Goal: Task Accomplishment & Management: Complete application form

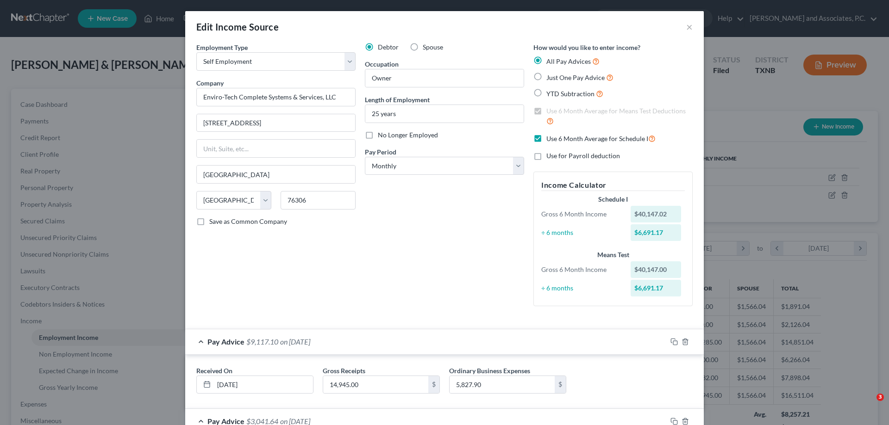
select select "1"
select select "45"
select select "0"
click at [686, 29] on button "×" at bounding box center [689, 26] width 6 height 11
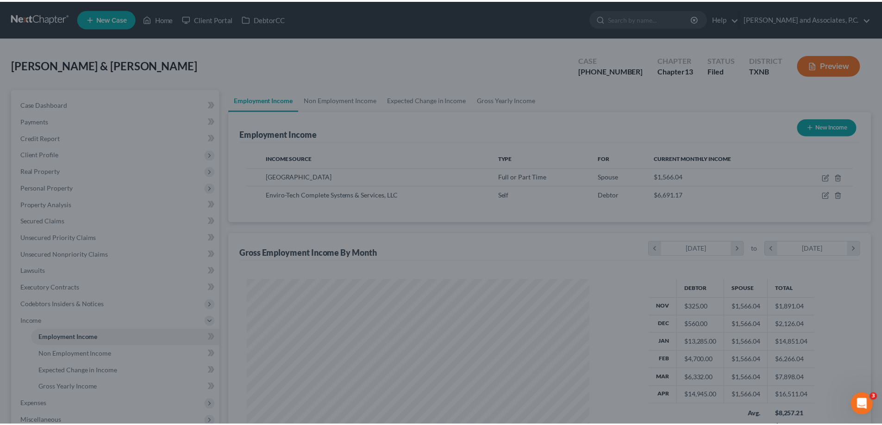
scroll to position [462687, 462496]
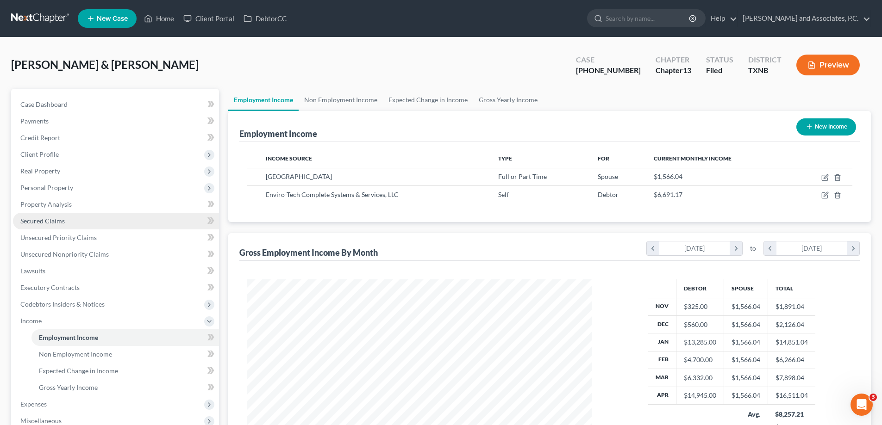
click at [77, 221] on link "Secured Claims" at bounding box center [116, 221] width 206 height 17
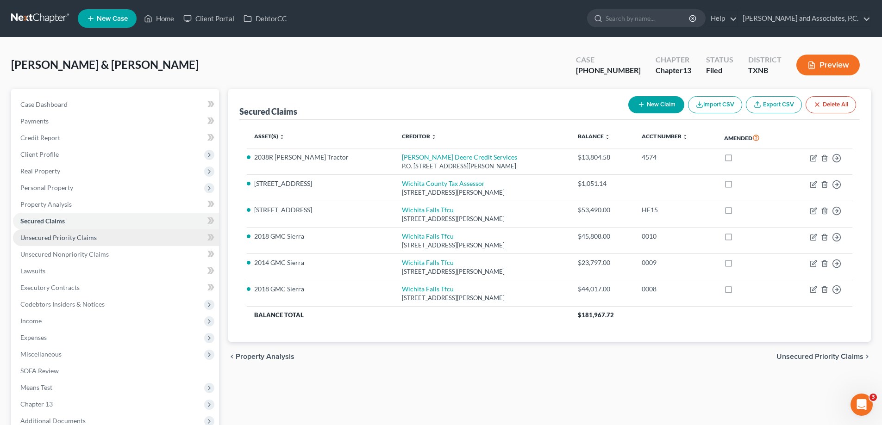
click at [70, 243] on link "Unsecured Priority Claims" at bounding box center [116, 238] width 206 height 17
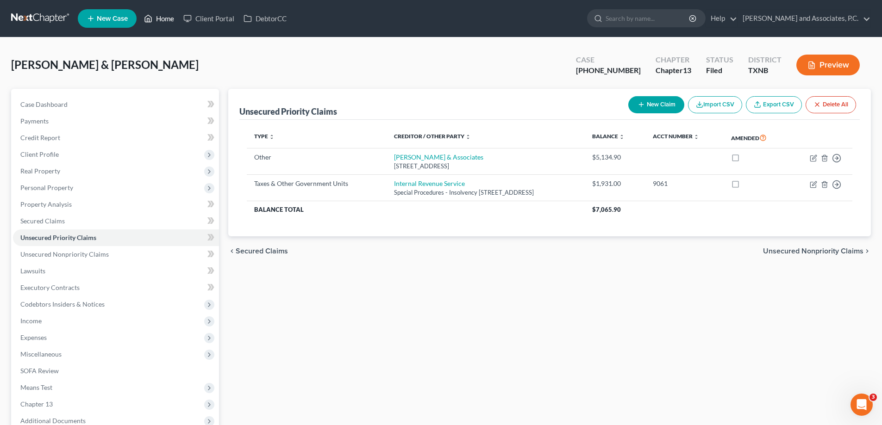
click at [164, 22] on link "Home" at bounding box center [158, 18] width 39 height 17
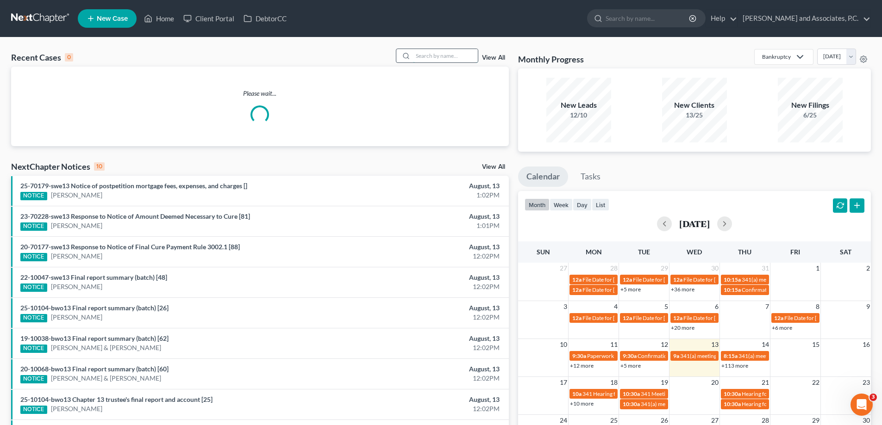
click at [420, 55] on input "search" at bounding box center [445, 55] width 65 height 13
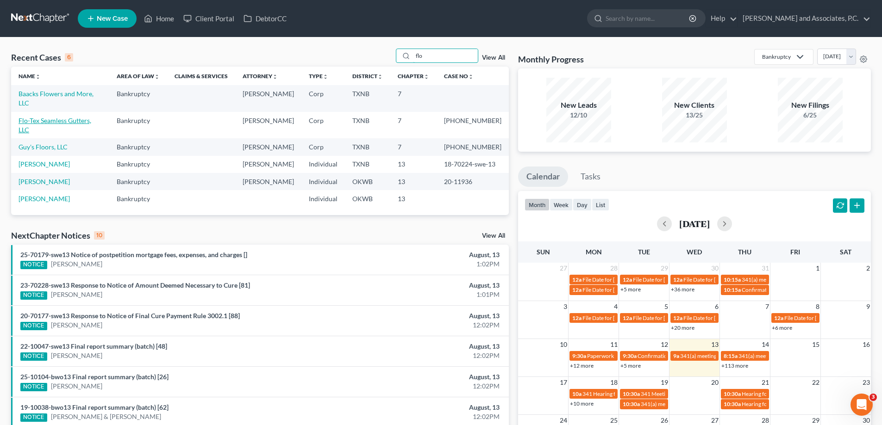
type input "flo"
click at [61, 117] on link "Flo-Tex Seamless Gutters, LLC" at bounding box center [55, 125] width 73 height 17
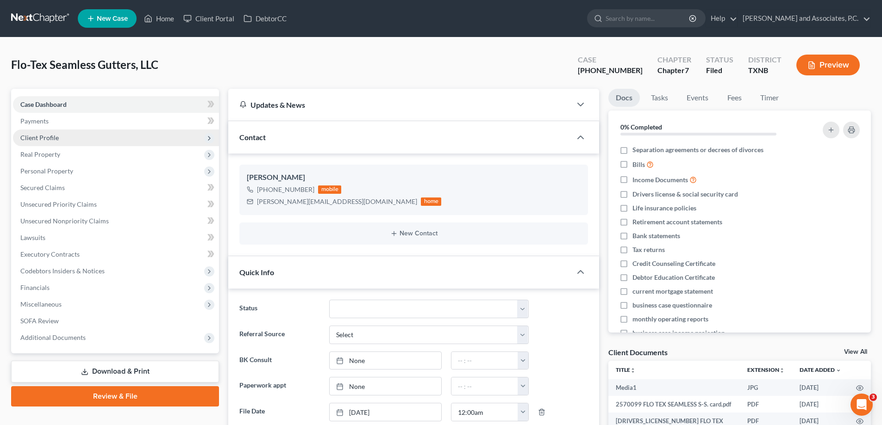
click at [46, 136] on span "Client Profile" at bounding box center [39, 138] width 38 height 8
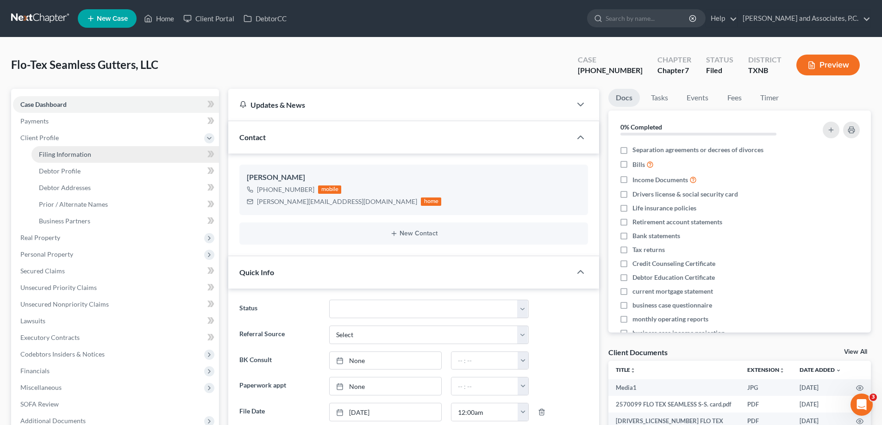
click at [50, 157] on span "Filing Information" at bounding box center [65, 154] width 52 height 8
select select "3"
select select "1"
select select "0"
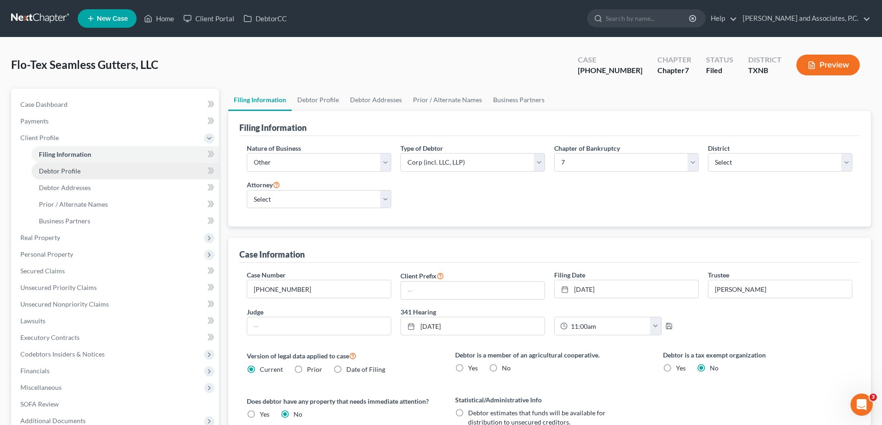
click at [68, 172] on span "Debtor Profile" at bounding box center [60, 171] width 42 height 8
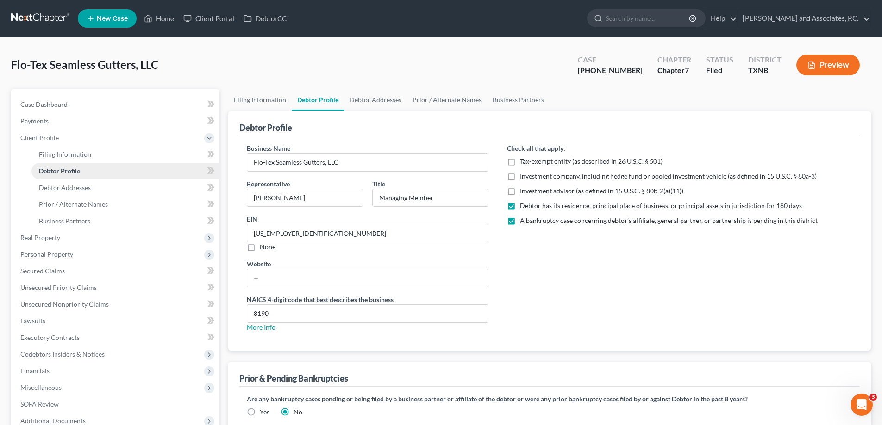
radio input "true"
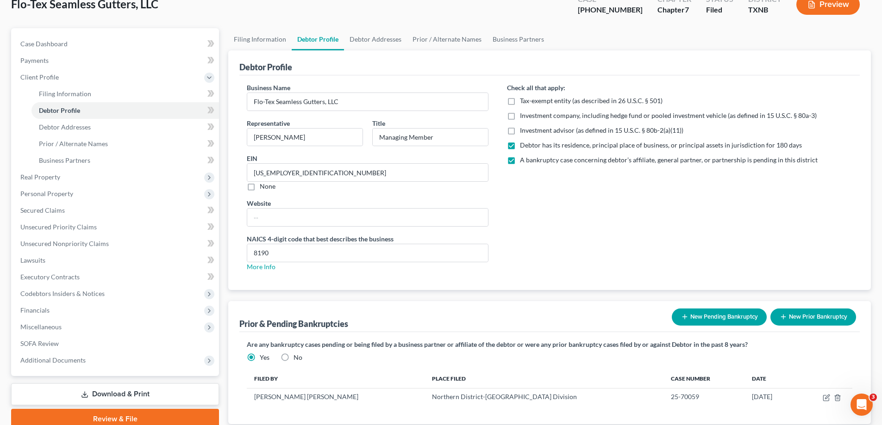
scroll to position [93, 0]
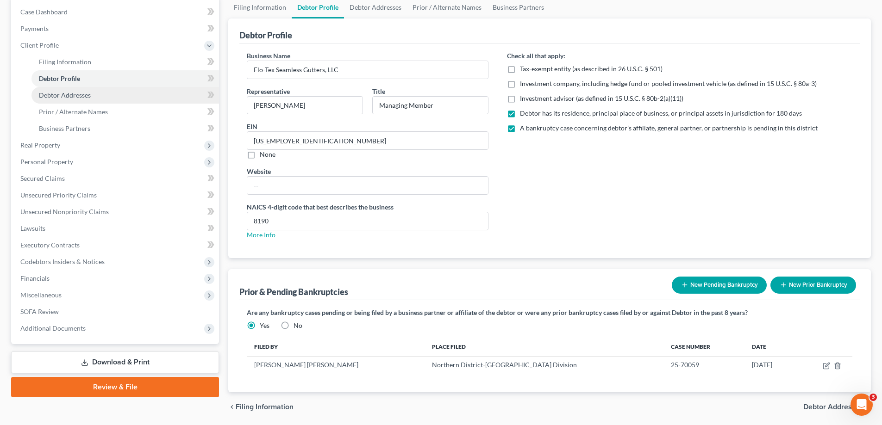
click at [71, 96] on span "Debtor Addresses" at bounding box center [65, 95] width 52 height 8
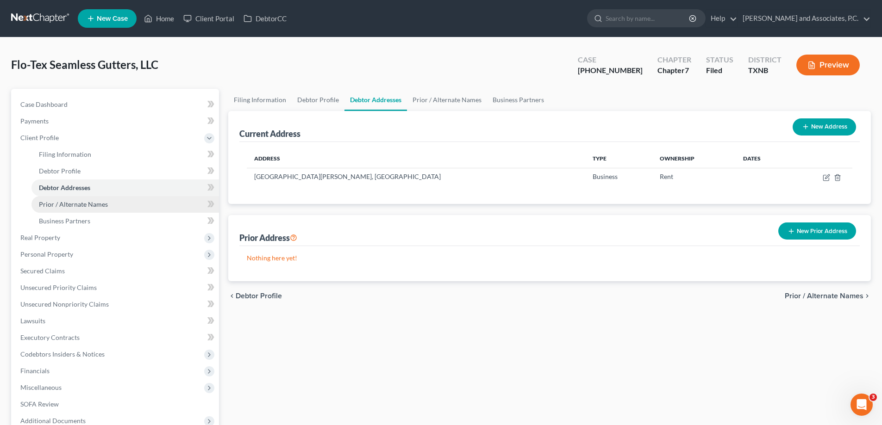
click at [87, 200] on span "Prior / Alternate Names" at bounding box center [73, 204] width 69 height 8
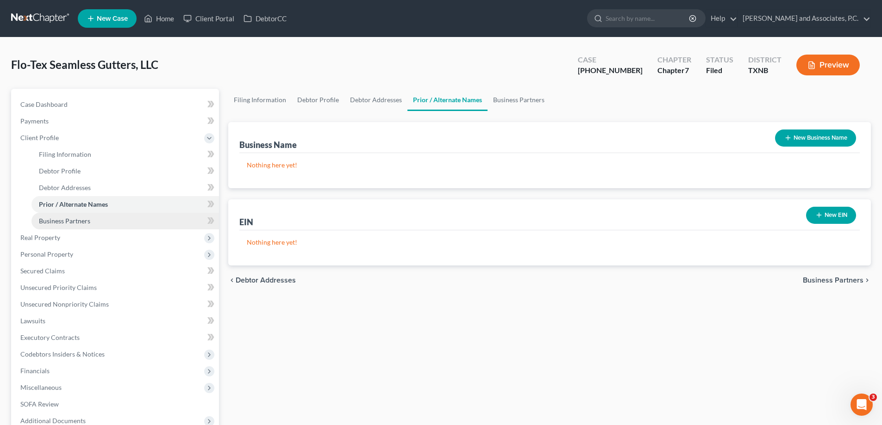
click at [77, 223] on span "Business Partners" at bounding box center [64, 221] width 51 height 8
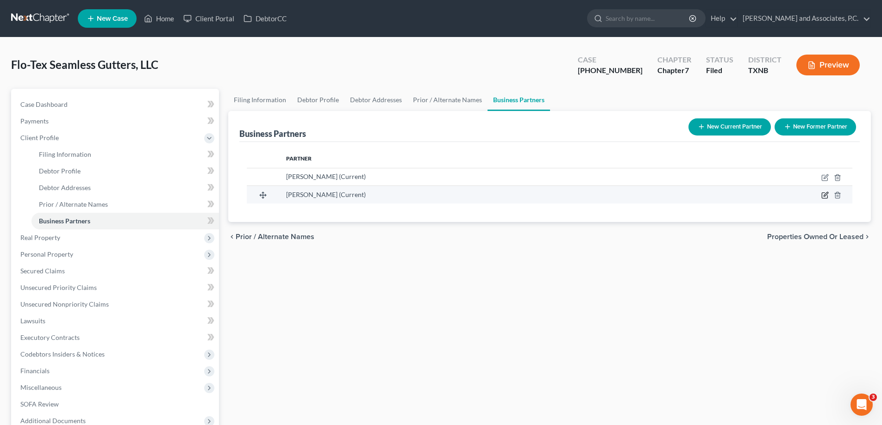
click at [826, 196] on icon "button" at bounding box center [824, 195] width 7 height 7
select select "45"
select select "3"
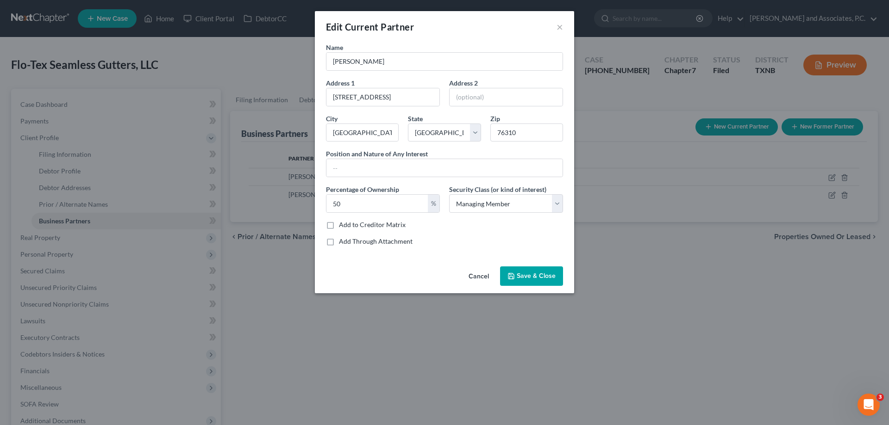
drag, startPoint x: 537, startPoint y: 274, endPoint x: 495, endPoint y: 273, distance: 42.2
click at [537, 274] on span "Save & Close" at bounding box center [536, 276] width 39 height 8
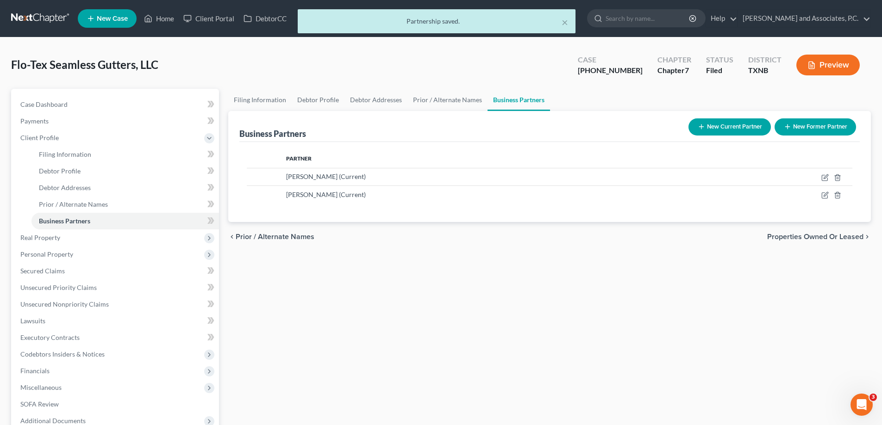
click at [161, 22] on div "× Partnership saved." at bounding box center [436, 23] width 882 height 29
click at [161, 18] on div "× Partnership saved." at bounding box center [436, 23] width 882 height 29
click at [164, 19] on div "× Partnership saved." at bounding box center [436, 23] width 882 height 29
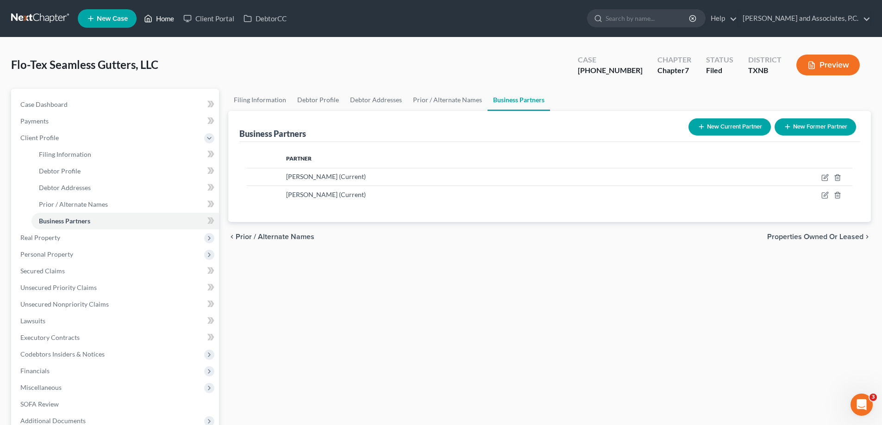
click at [164, 19] on link "Home" at bounding box center [158, 18] width 39 height 17
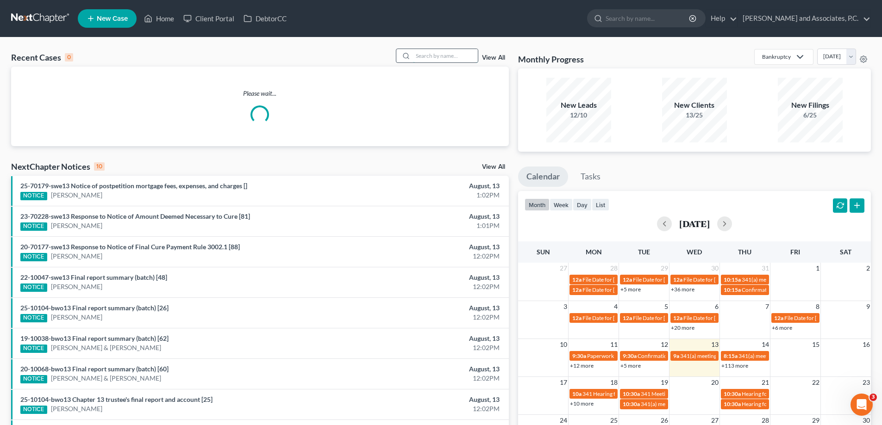
click at [448, 57] on input "search" at bounding box center [445, 55] width 65 height 13
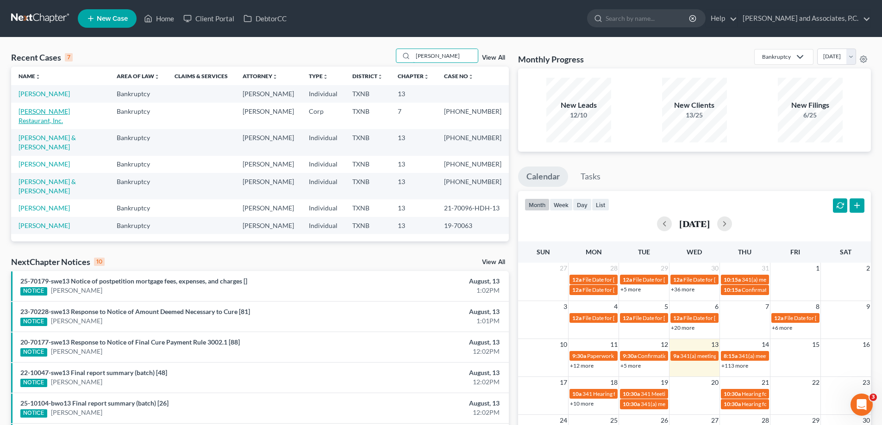
type input "harvey's"
click at [42, 111] on link "[PERSON_NAME] Restaurant, Inc." at bounding box center [44, 115] width 51 height 17
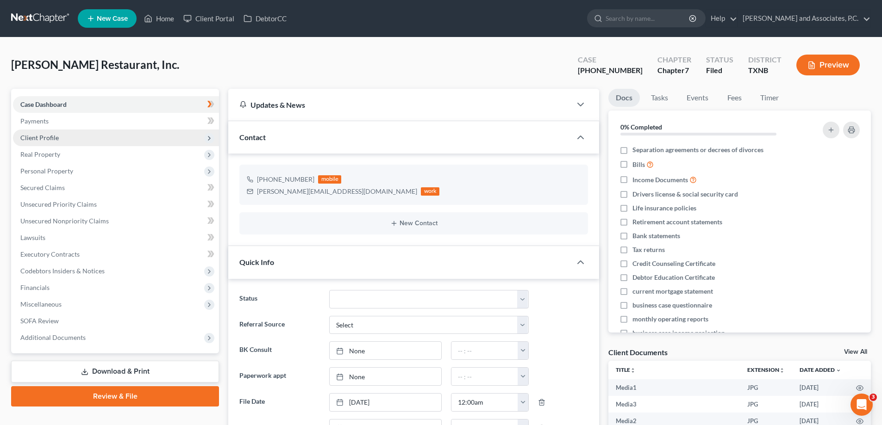
scroll to position [1179, 0]
click at [45, 140] on span "Client Profile" at bounding box center [39, 138] width 38 height 8
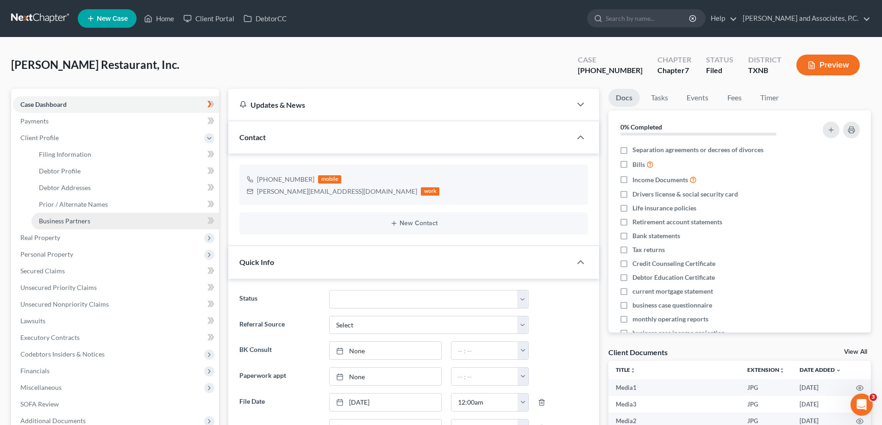
click at [51, 218] on span "Business Partners" at bounding box center [64, 221] width 51 height 8
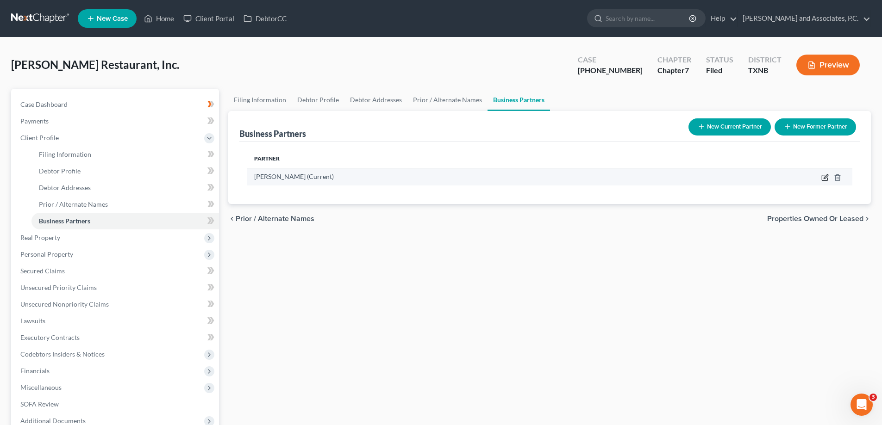
click at [822, 179] on icon "button" at bounding box center [825, 178] width 6 height 6
select select "45"
select select "5"
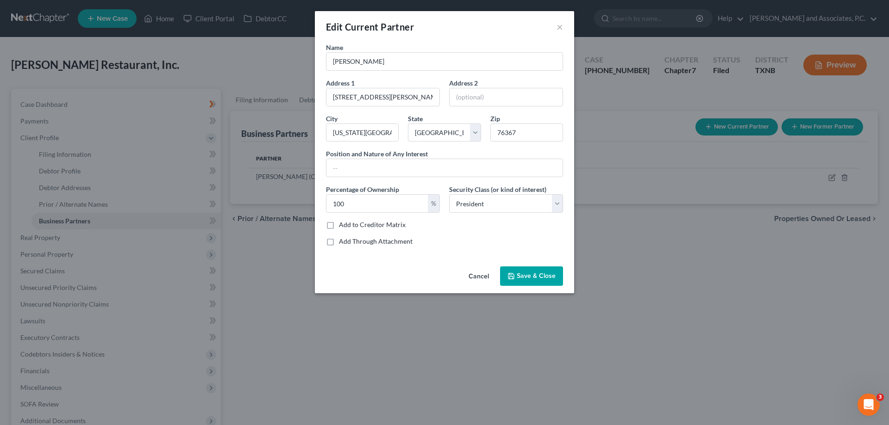
click at [521, 277] on span "Save & Close" at bounding box center [536, 276] width 39 height 8
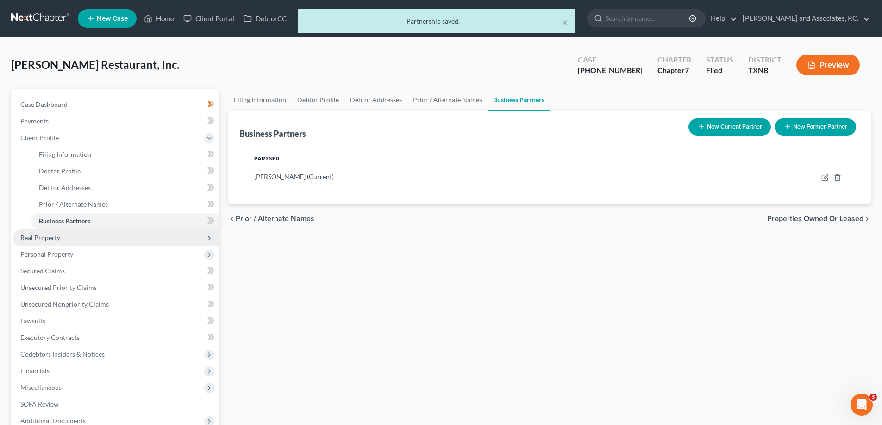
click at [28, 241] on span "Real Property" at bounding box center [40, 238] width 40 height 8
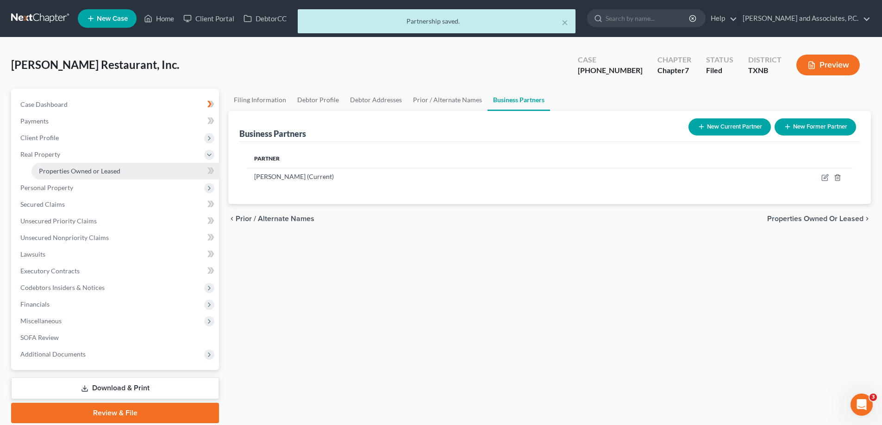
click at [65, 176] on link "Properties Owned or Leased" at bounding box center [124, 171] width 187 height 17
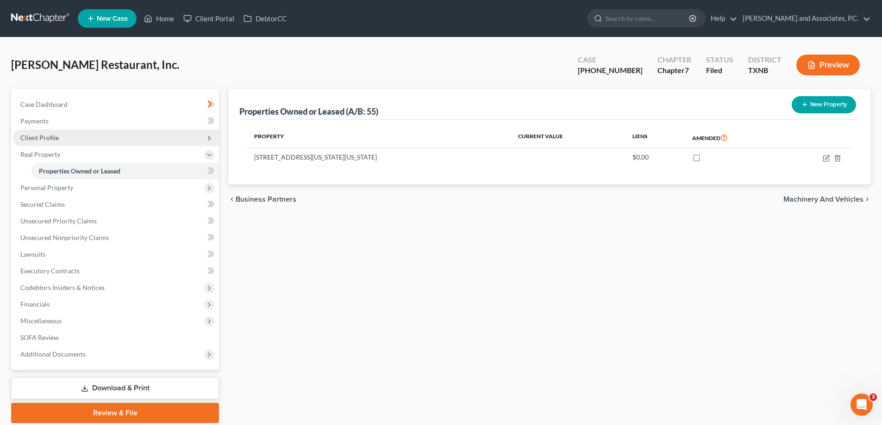
click at [50, 137] on span "Client Profile" at bounding box center [39, 138] width 38 height 8
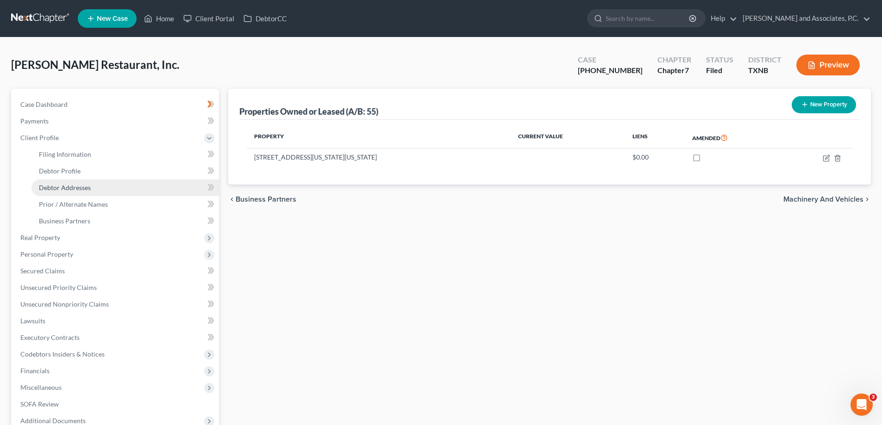
click at [60, 184] on span "Debtor Addresses" at bounding box center [65, 188] width 52 height 8
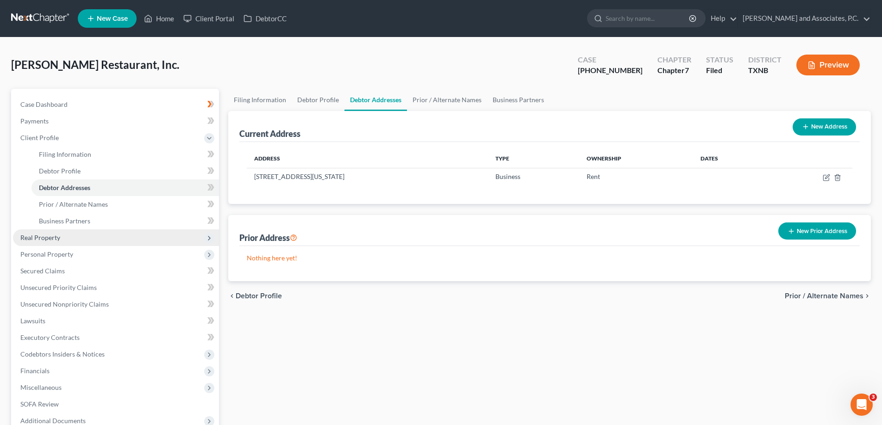
click at [60, 242] on span "Real Property" at bounding box center [116, 238] width 206 height 17
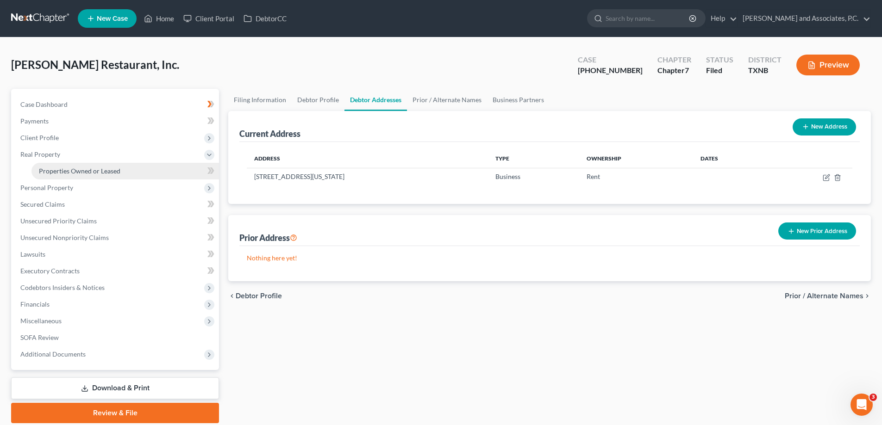
click at [97, 172] on span "Properties Owned or Leased" at bounding box center [79, 171] width 81 height 8
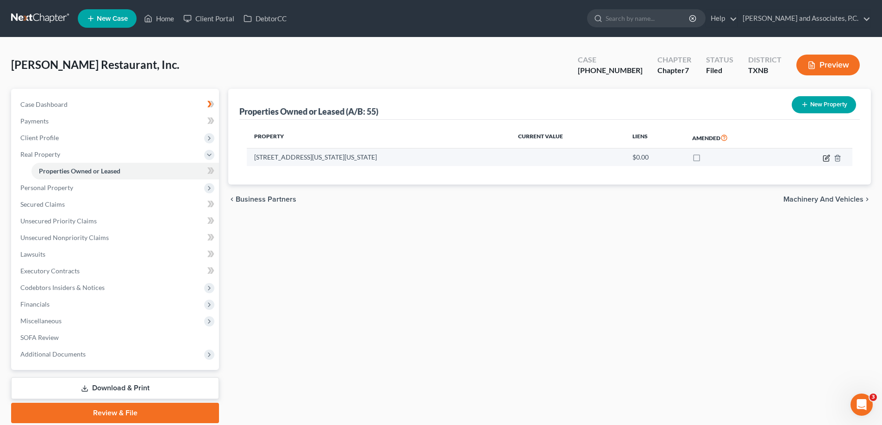
click at [826, 161] on icon "button" at bounding box center [826, 159] width 6 height 6
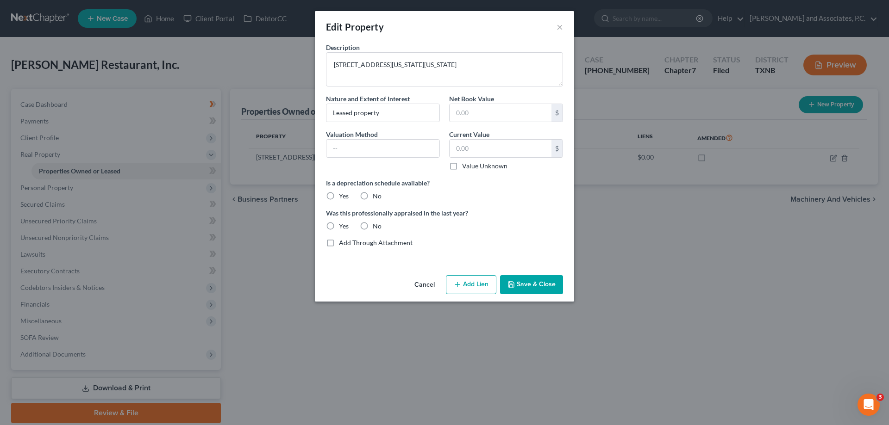
click at [745, 261] on div "Edit Property × Description 805 West Highway, Iowa Park, Texas 76367 Nature and…" at bounding box center [444, 212] width 889 height 425
click at [535, 281] on button "Save & Close" at bounding box center [531, 284] width 63 height 19
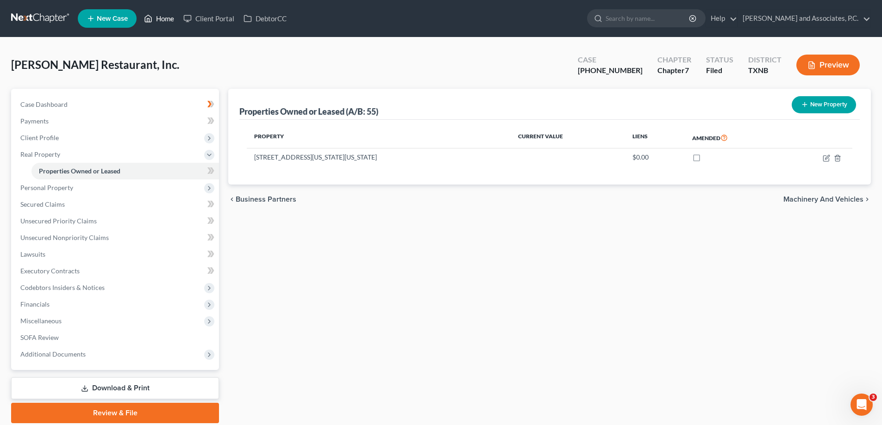
click at [170, 19] on link "Home" at bounding box center [158, 18] width 39 height 17
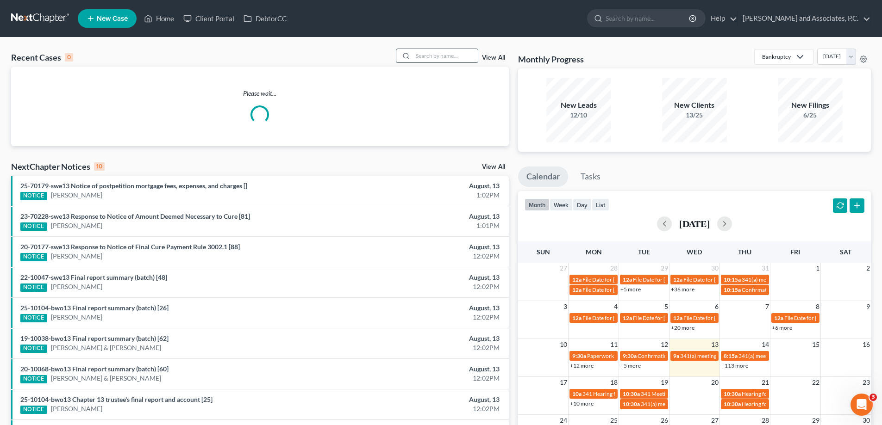
click at [413, 54] on div at bounding box center [404, 55] width 17 height 13
click at [417, 56] on input "search" at bounding box center [445, 55] width 65 height 13
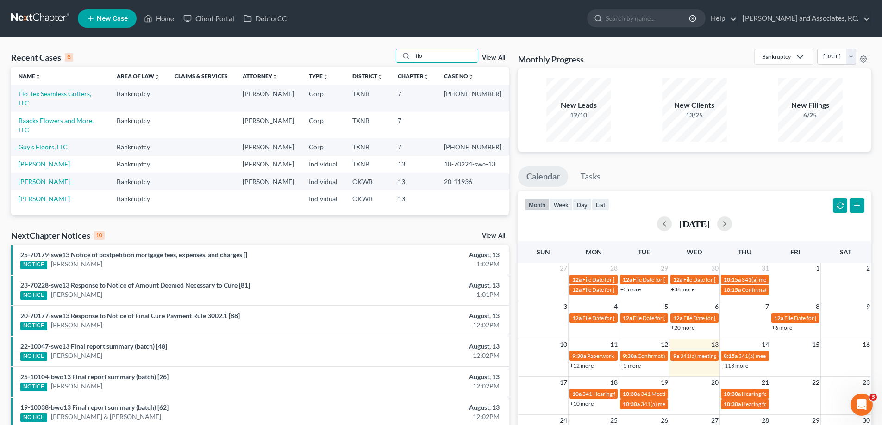
type input "flo"
click at [73, 91] on link "Flo-Tex Seamless Gutters, LLC" at bounding box center [55, 98] width 73 height 17
select select "5"
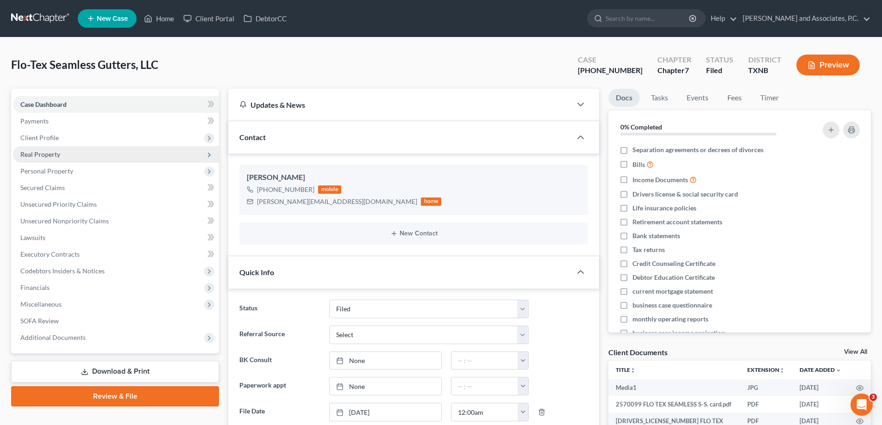
scroll to position [2222, 0]
click at [59, 174] on span "Personal Property" at bounding box center [46, 171] width 53 height 8
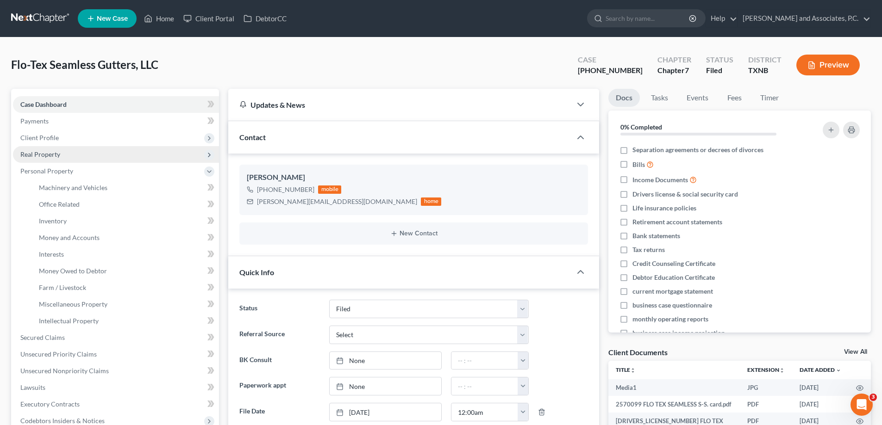
click at [51, 159] on span "Real Property" at bounding box center [116, 154] width 206 height 17
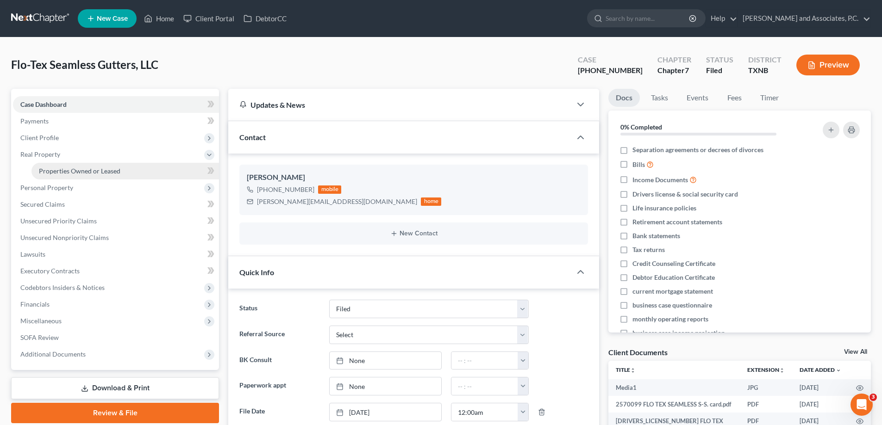
click at [59, 173] on span "Properties Owned or Leased" at bounding box center [79, 171] width 81 height 8
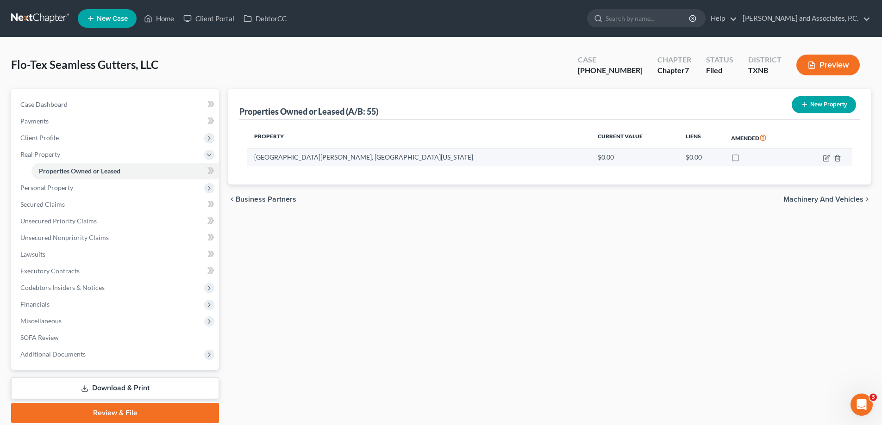
click at [822, 158] on td at bounding box center [825, 158] width 55 height 18
click at [825, 158] on icon "button" at bounding box center [826, 158] width 7 height 7
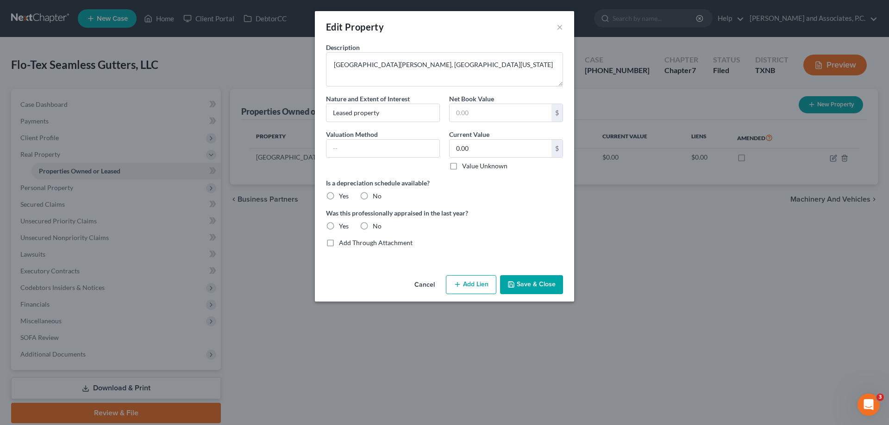
click at [543, 287] on button "Save & Close" at bounding box center [531, 284] width 63 height 19
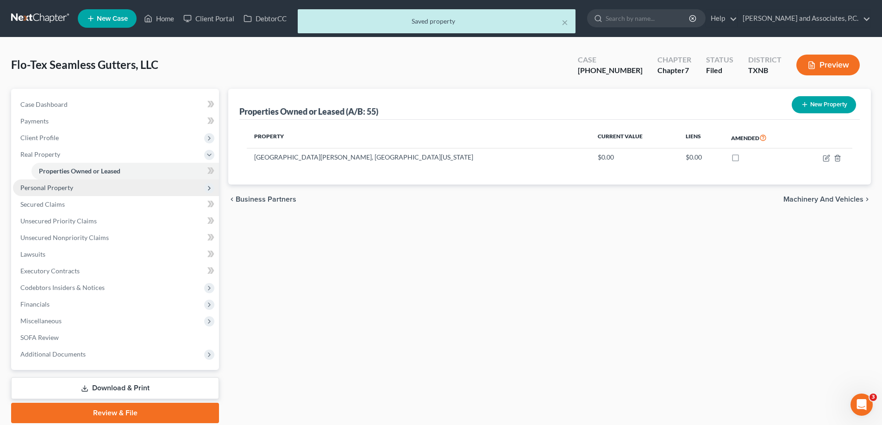
click at [71, 187] on span "Personal Property" at bounding box center [46, 188] width 53 height 8
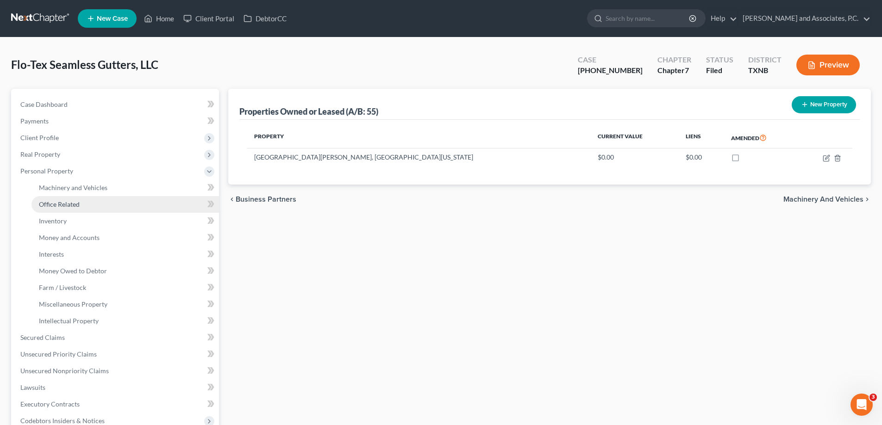
click at [70, 200] on span "Office Related" at bounding box center [59, 204] width 41 height 8
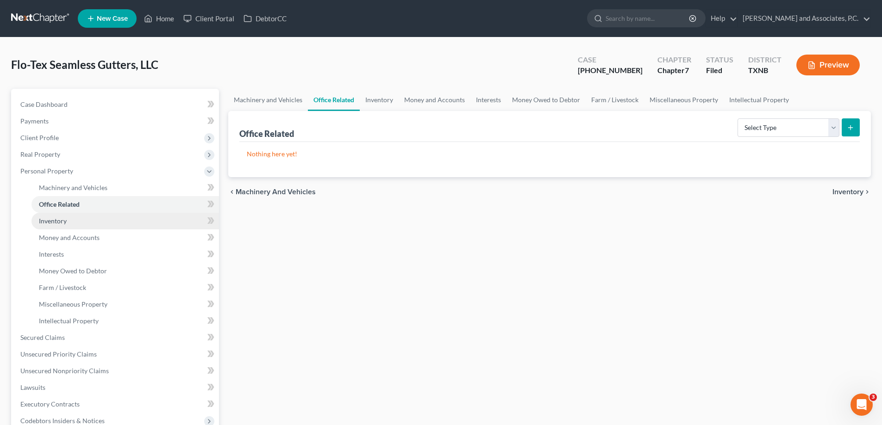
click at [69, 219] on link "Inventory" at bounding box center [124, 221] width 187 height 17
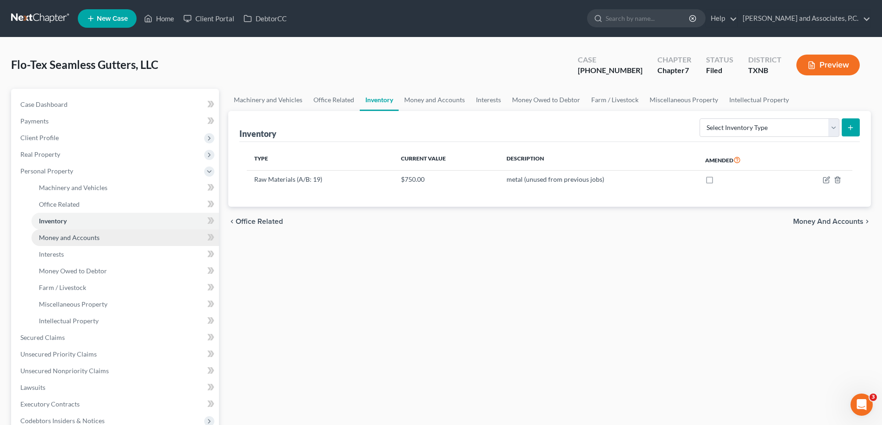
click at [69, 236] on span "Money and Accounts" at bounding box center [69, 238] width 61 height 8
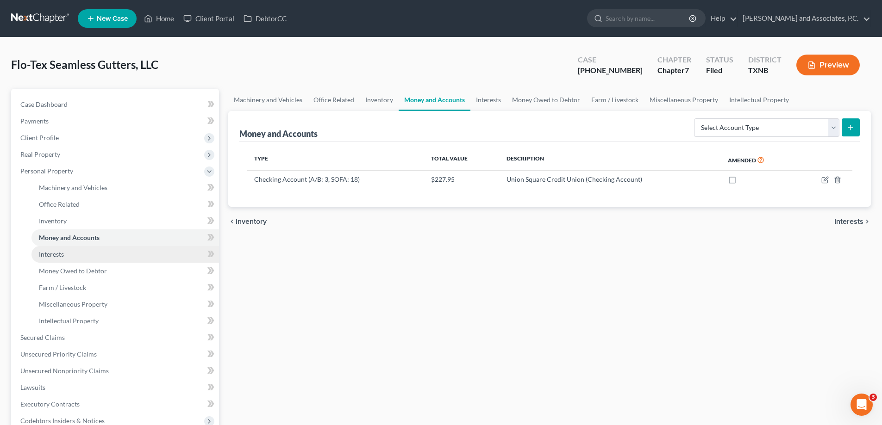
click at [71, 254] on link "Interests" at bounding box center [124, 254] width 187 height 17
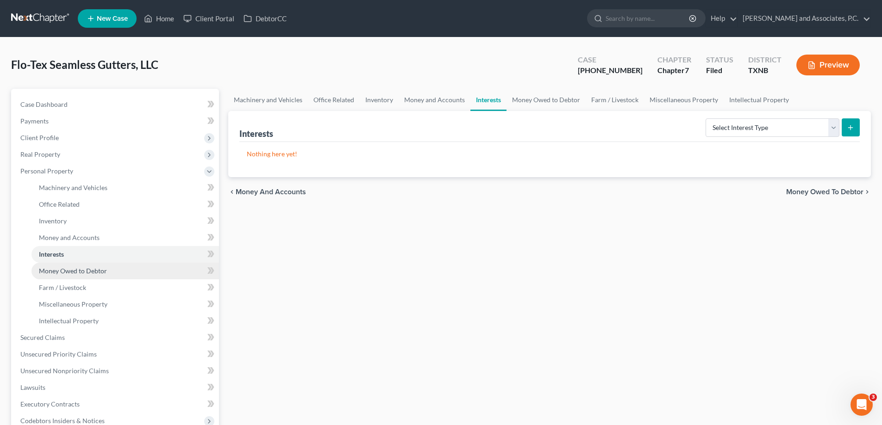
click at [74, 273] on span "Money Owed to Debtor" at bounding box center [73, 271] width 68 height 8
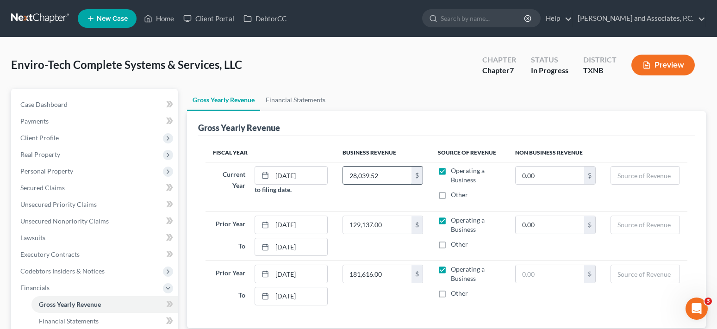
click at [382, 174] on input "28,039.52" at bounding box center [377, 176] width 69 height 18
click at [388, 179] on input "28,039.52" at bounding box center [377, 176] width 69 height 18
type input "2"
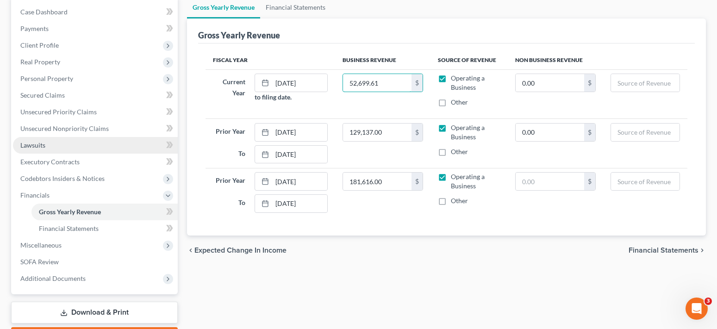
type input "52,699.61"
click at [70, 146] on link "Lawsuits" at bounding box center [95, 145] width 165 height 17
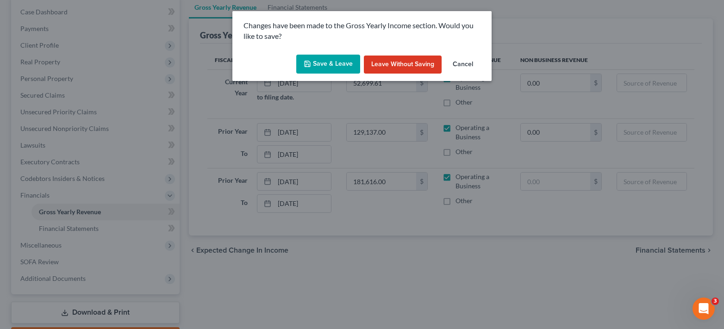
click at [330, 68] on button "Save & Leave" at bounding box center [328, 64] width 64 height 19
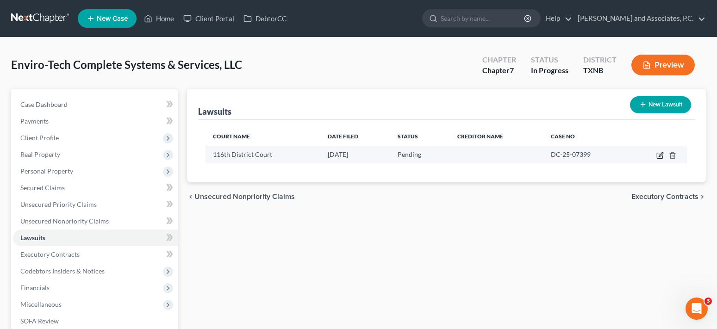
click at [658, 156] on icon "button" at bounding box center [659, 155] width 7 height 7
select select "45"
select select "0"
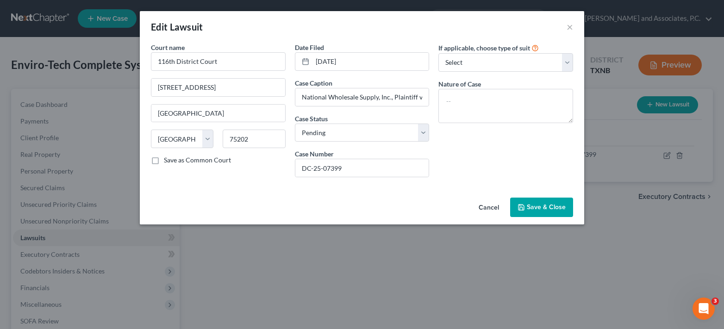
click at [537, 205] on span "Save & Close" at bounding box center [546, 207] width 39 height 8
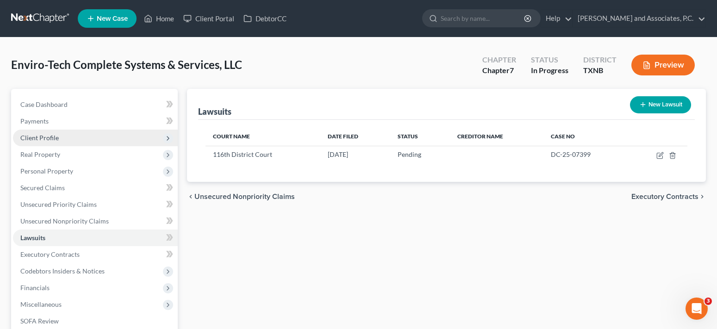
click at [49, 140] on span "Client Profile" at bounding box center [39, 138] width 38 height 8
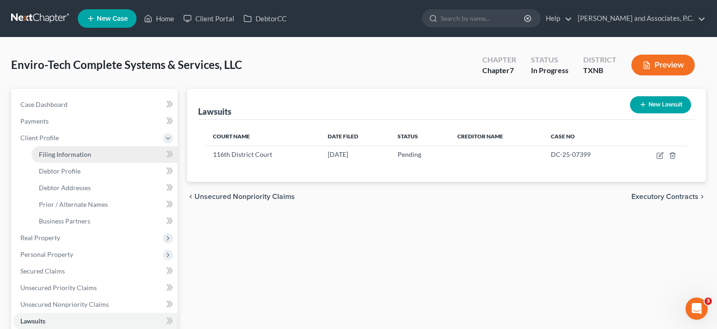
click at [54, 158] on span "Filing Information" at bounding box center [65, 154] width 52 height 8
select select "3"
select select "1"
select select "0"
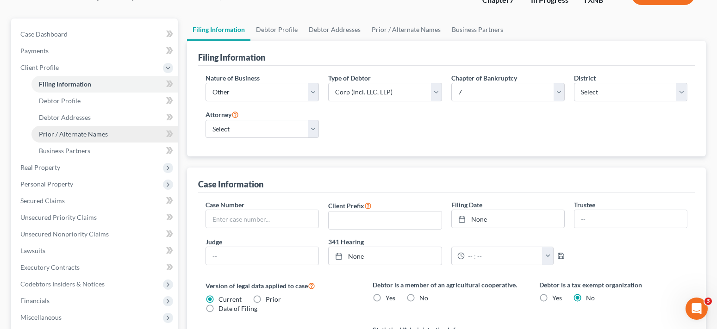
scroll to position [93, 0]
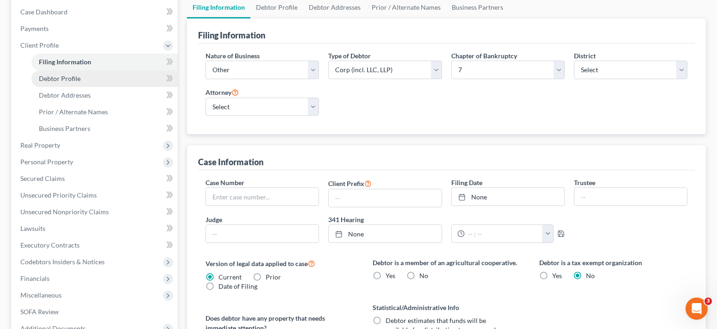
click at [92, 75] on link "Debtor Profile" at bounding box center [104, 78] width 146 height 17
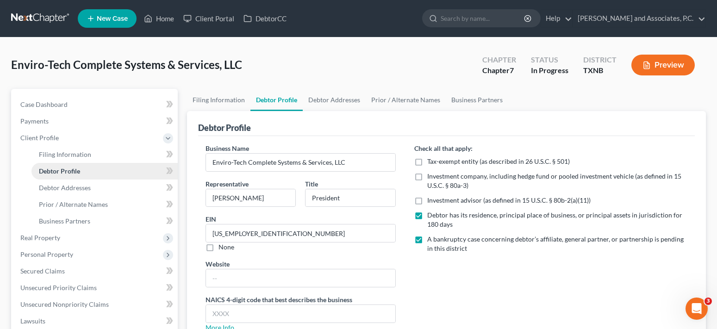
radio input "true"
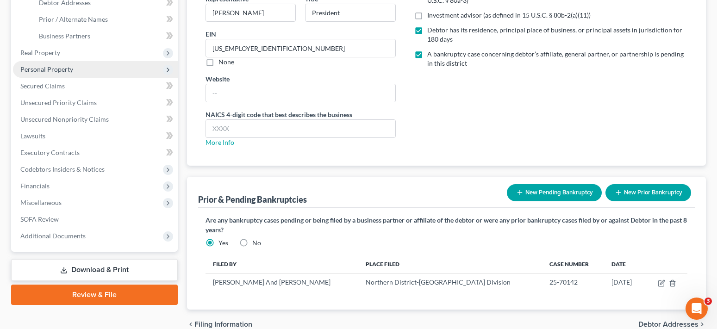
scroll to position [93, 0]
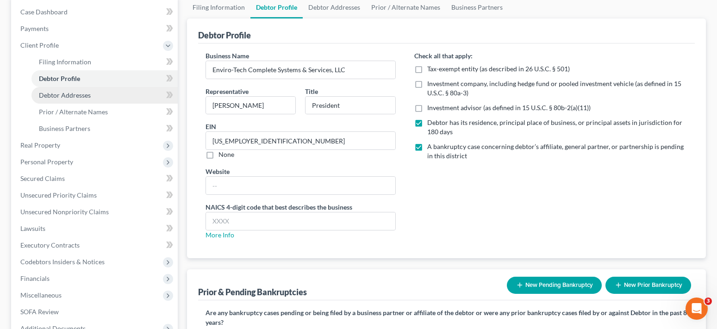
click at [79, 96] on span "Debtor Addresses" at bounding box center [65, 95] width 52 height 8
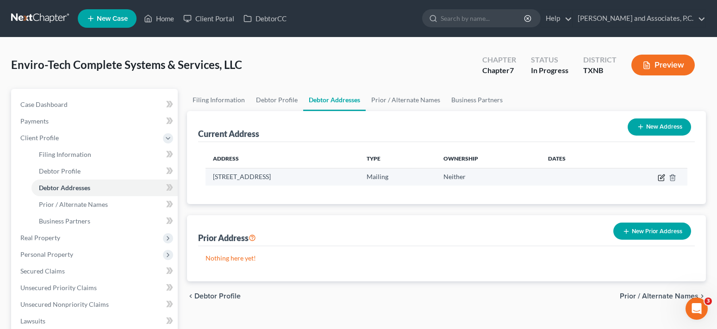
click at [661, 175] on icon "button" at bounding box center [661, 177] width 7 height 7
select select "45"
select select "1"
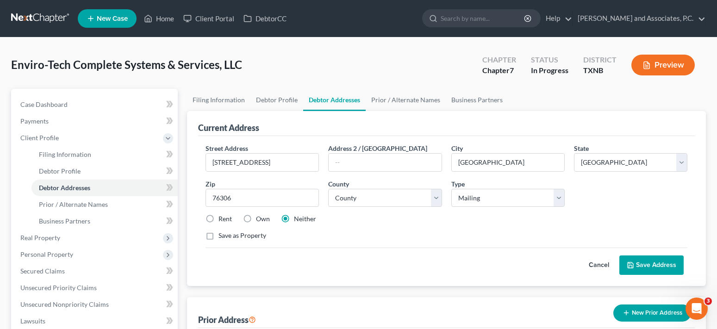
click at [645, 265] on button "Save Address" at bounding box center [651, 264] width 64 height 19
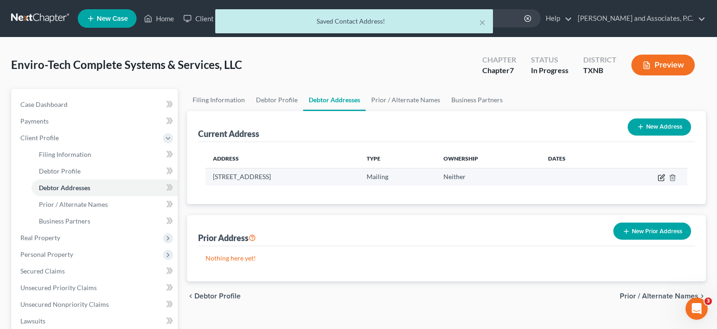
click at [662, 179] on icon "button" at bounding box center [661, 177] width 7 height 7
select select "45"
select select "242"
select select "1"
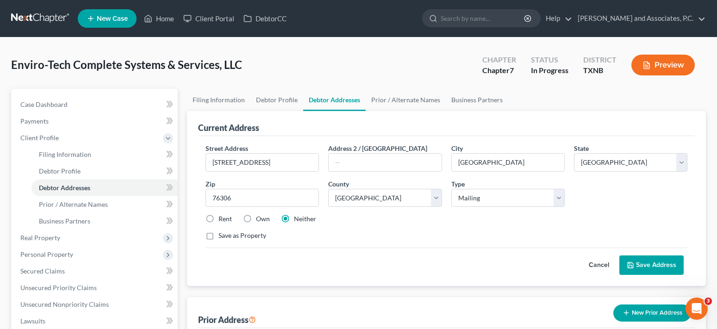
click at [664, 262] on button "Save Address" at bounding box center [651, 264] width 64 height 19
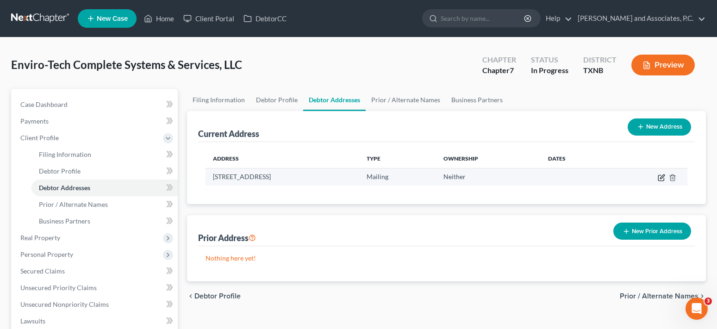
click at [661, 176] on icon "button" at bounding box center [661, 177] width 7 height 7
select select "45"
select select "242"
select select "1"
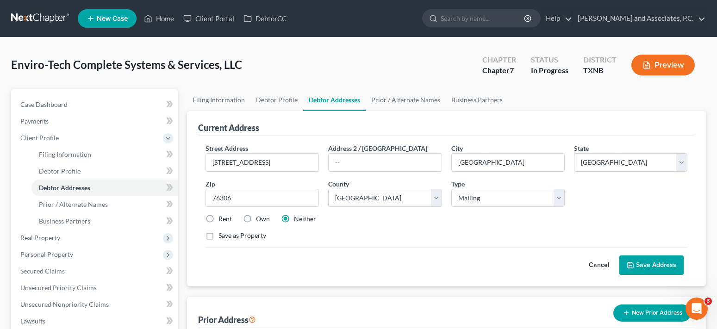
click at [648, 261] on button "Save Address" at bounding box center [651, 264] width 64 height 19
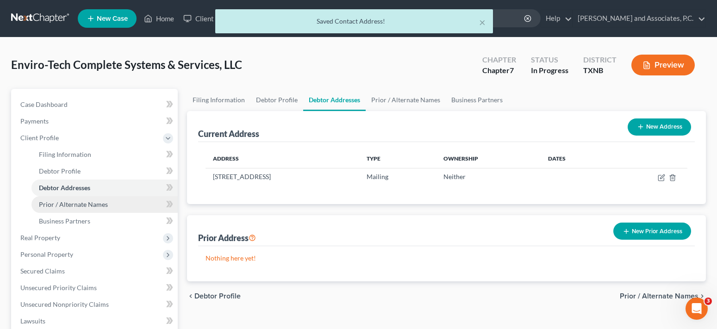
click at [87, 205] on span "Prior / Alternate Names" at bounding box center [73, 204] width 69 height 8
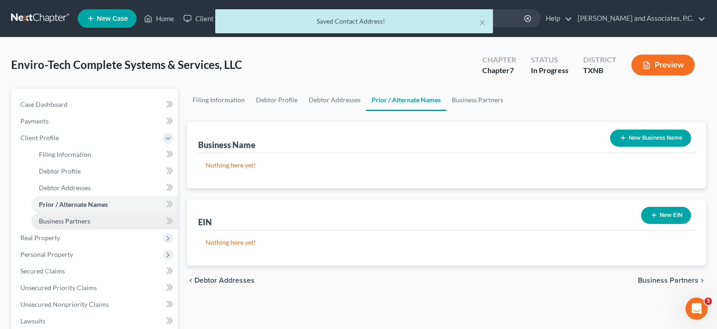
click at [86, 217] on span "Business Partners" at bounding box center [64, 221] width 51 height 8
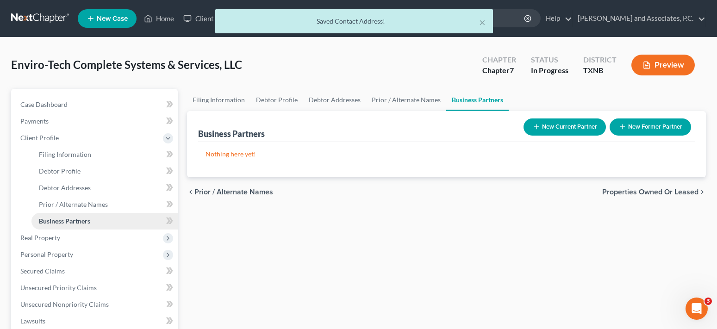
scroll to position [93, 0]
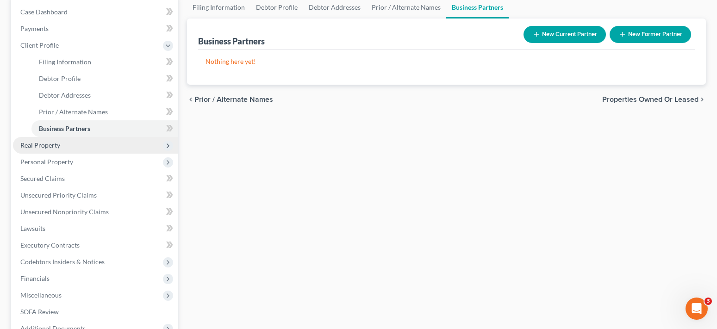
click at [82, 148] on span "Real Property" at bounding box center [95, 145] width 165 height 17
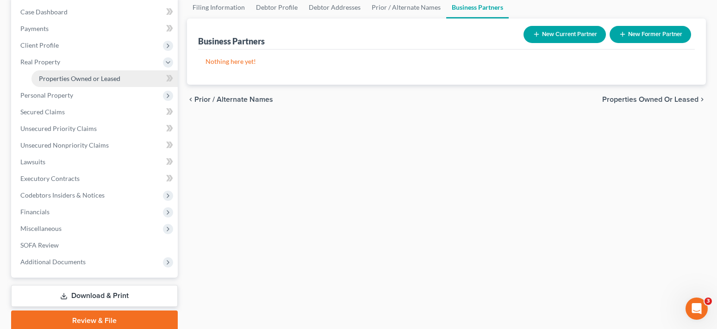
click at [84, 81] on span "Properties Owned or Leased" at bounding box center [79, 79] width 81 height 8
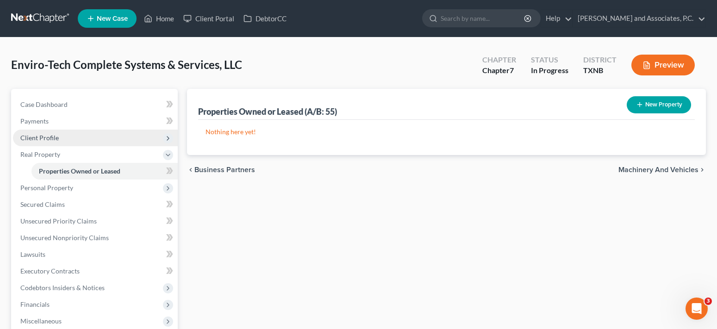
click at [59, 138] on span "Client Profile" at bounding box center [95, 138] width 165 height 17
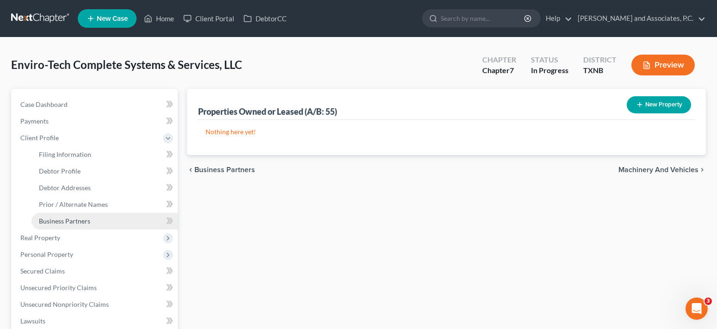
click at [71, 224] on span "Business Partners" at bounding box center [64, 221] width 51 height 8
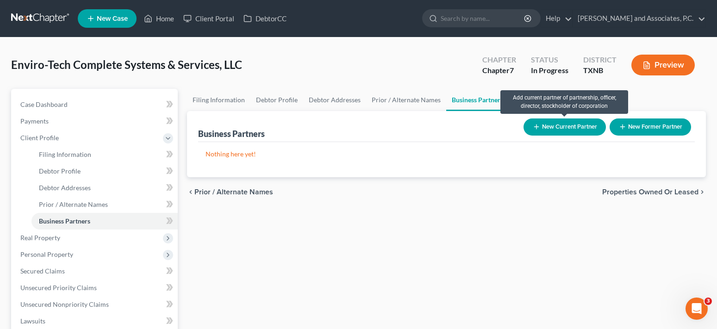
click at [568, 131] on button "New Current Partner" at bounding box center [564, 126] width 82 height 17
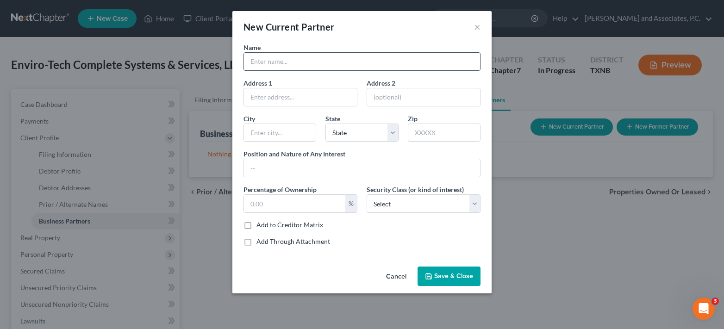
click at [277, 62] on input "text" at bounding box center [362, 62] width 236 height 18
click at [330, 59] on input "text" at bounding box center [362, 62] width 236 height 18
type input "[PERSON_NAME]"
type input "915 Falls"
click at [281, 132] on input "text" at bounding box center [280, 133] width 72 height 18
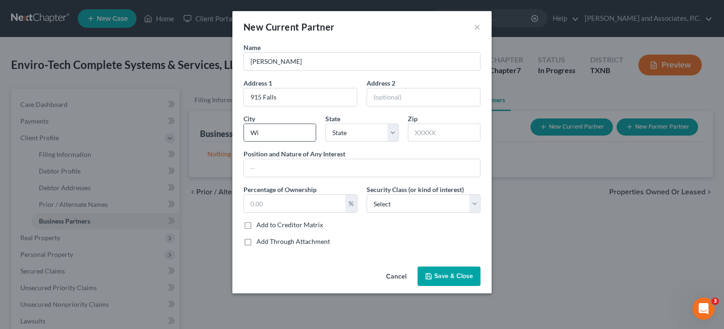
type input "W"
click at [275, 59] on input "[PERSON_NAME]" at bounding box center [362, 62] width 236 height 18
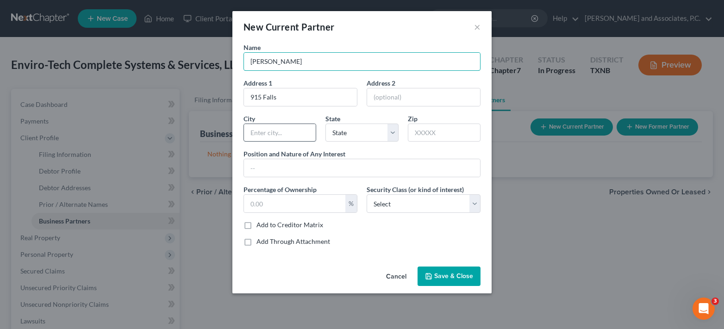
type input "[PERSON_NAME]"
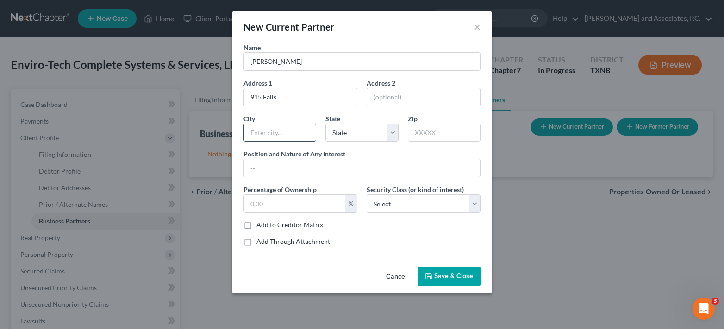
click at [267, 130] on input "text" at bounding box center [280, 133] width 72 height 18
type input "[GEOGRAPHIC_DATA]"
select select "45"
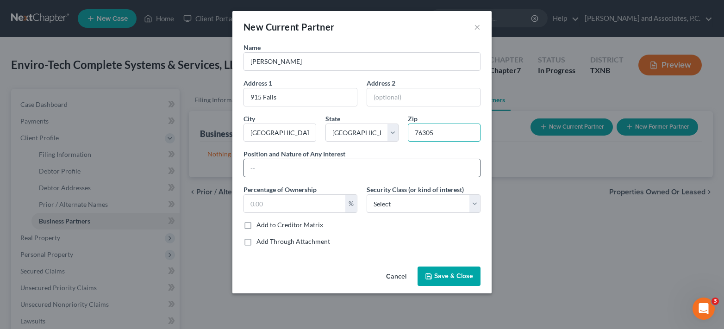
type input "76305"
click at [263, 169] on input "text" at bounding box center [362, 168] width 236 height 18
click at [289, 205] on input "text" at bounding box center [294, 204] width 101 height 18
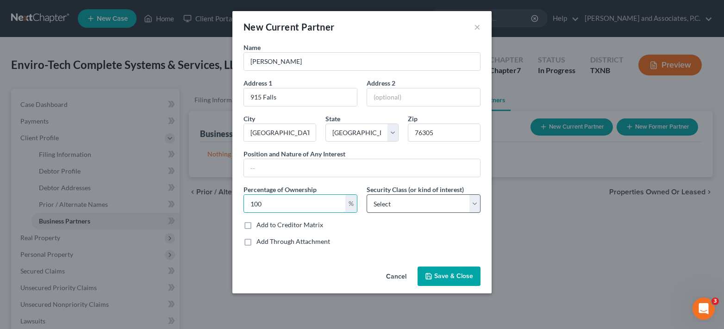
type input "100"
click at [405, 201] on select "Select Select Common Stockholder General Partner Limited Partner Managing Membe…" at bounding box center [424, 203] width 114 height 19
select select "5"
click at [367, 194] on select "Select Select Common Stockholder General Partner Limited Partner Managing Membe…" at bounding box center [424, 203] width 114 height 19
click at [440, 274] on span "Save & Close" at bounding box center [453, 276] width 39 height 8
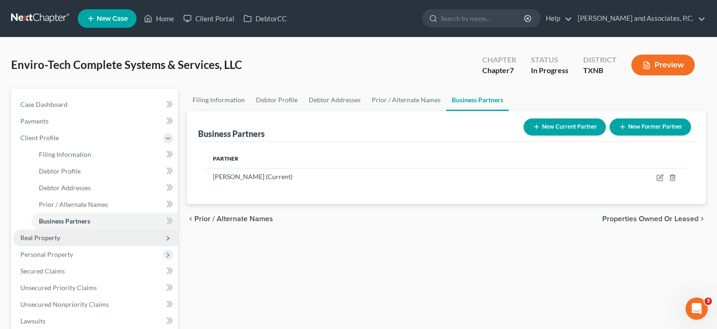
click at [96, 240] on span "Real Property" at bounding box center [95, 238] width 165 height 17
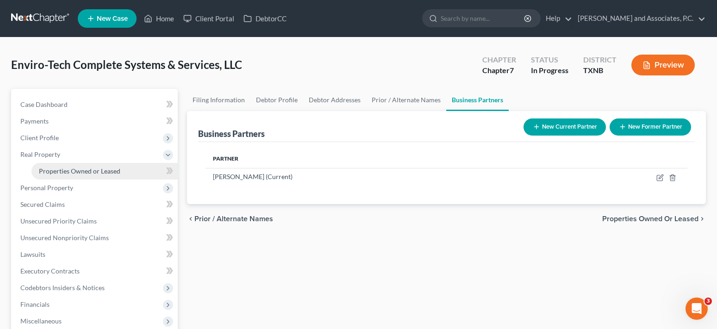
click at [96, 172] on span "Properties Owned or Leased" at bounding box center [79, 171] width 81 height 8
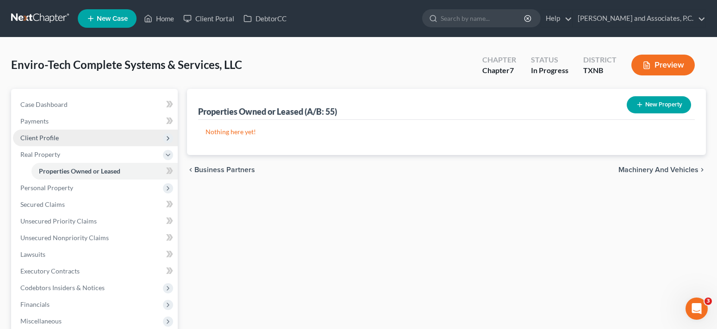
click at [63, 143] on span "Client Profile" at bounding box center [95, 138] width 165 height 17
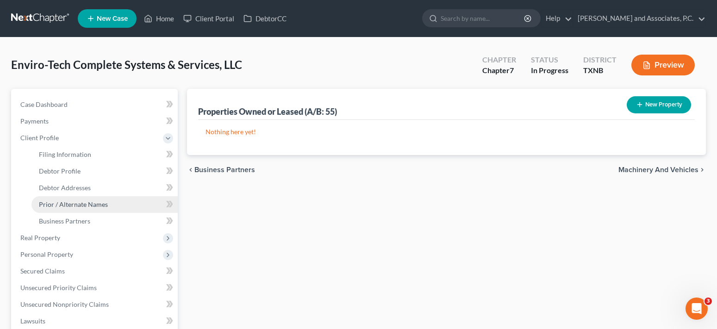
scroll to position [93, 0]
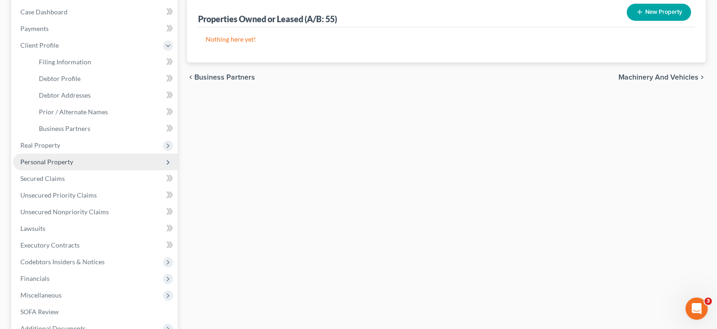
click at [76, 159] on span "Personal Property" at bounding box center [95, 162] width 165 height 17
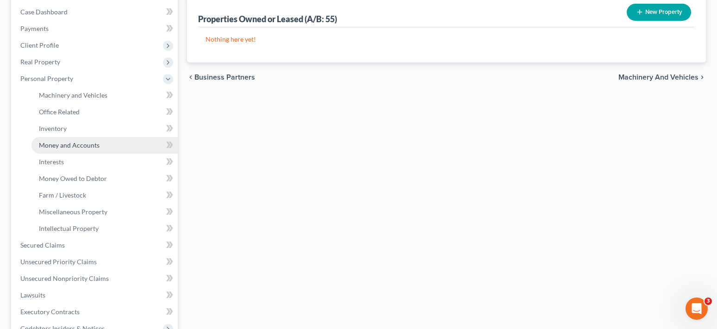
click at [67, 146] on span "Money and Accounts" at bounding box center [69, 145] width 61 height 8
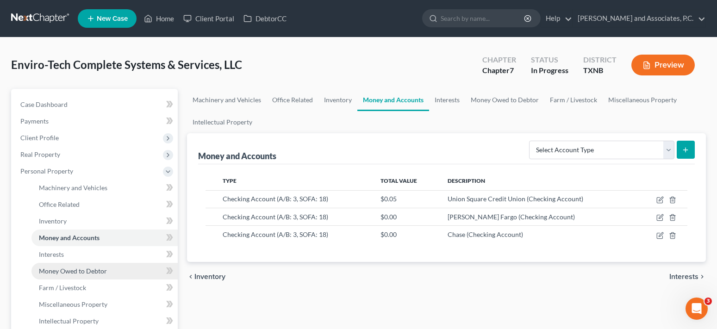
click at [92, 270] on span "Money Owed to Debtor" at bounding box center [73, 271] width 68 height 8
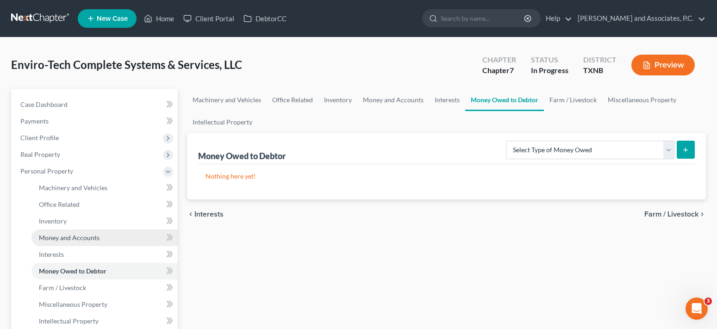
click at [86, 241] on span "Money and Accounts" at bounding box center [69, 238] width 61 height 8
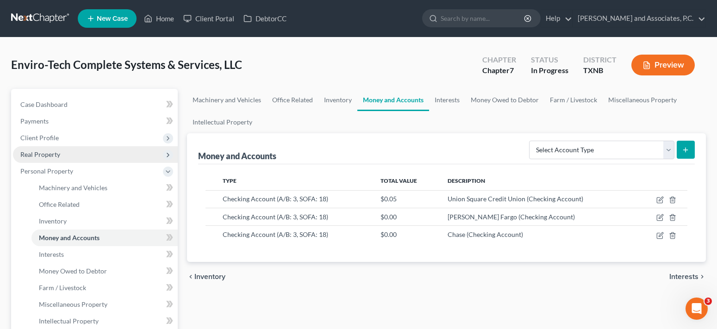
click at [85, 156] on span "Real Property" at bounding box center [95, 154] width 165 height 17
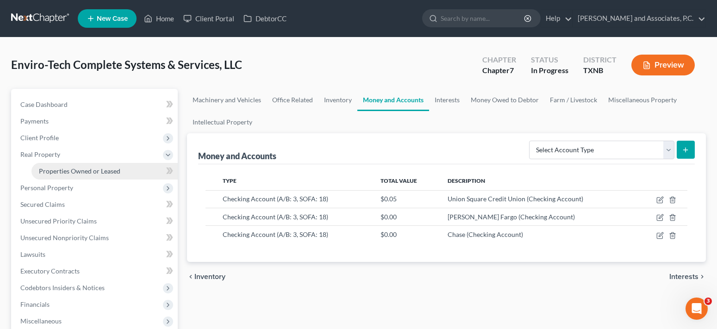
click at [78, 175] on link "Properties Owned or Leased" at bounding box center [104, 171] width 146 height 17
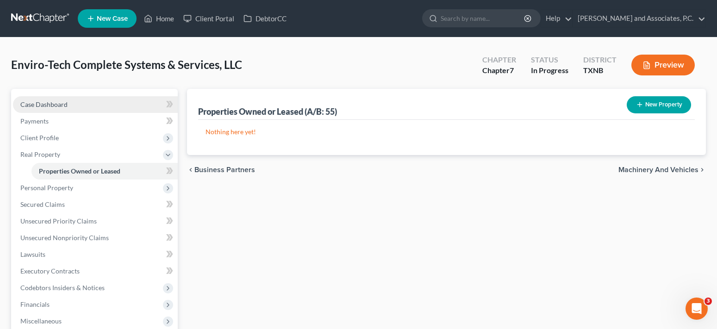
click at [83, 106] on link "Case Dashboard" at bounding box center [95, 104] width 165 height 17
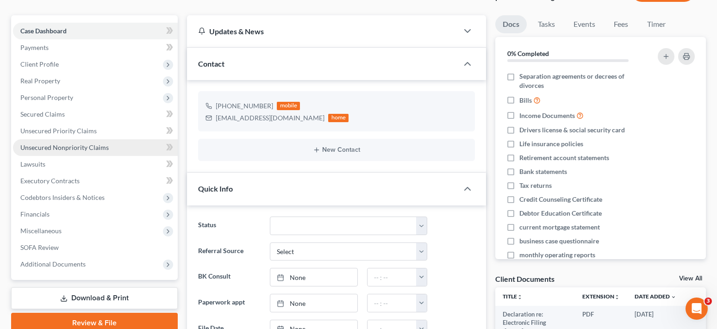
scroll to position [93, 0]
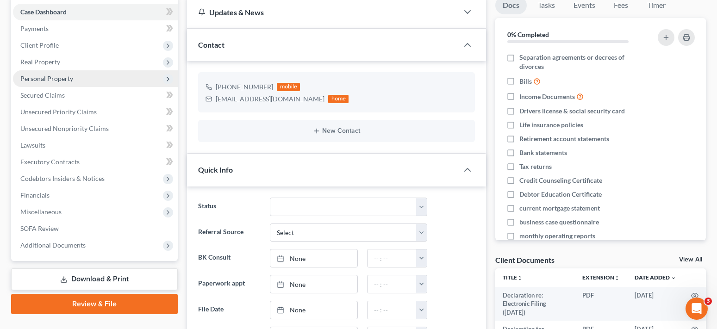
click at [87, 82] on span "Personal Property" at bounding box center [95, 78] width 165 height 17
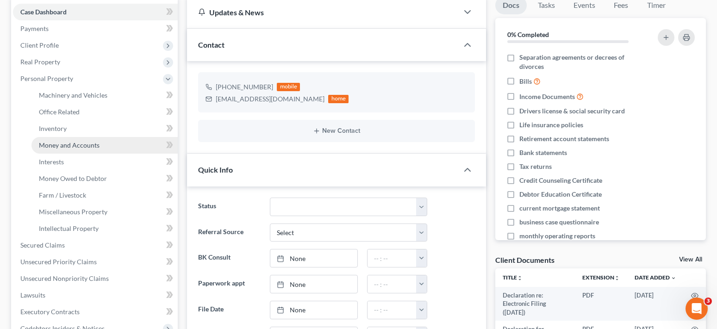
click at [85, 151] on link "Money and Accounts" at bounding box center [104, 145] width 146 height 17
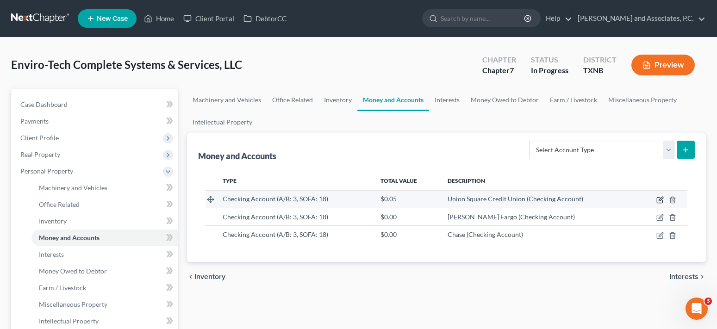
click at [662, 201] on icon "button" at bounding box center [659, 199] width 7 height 7
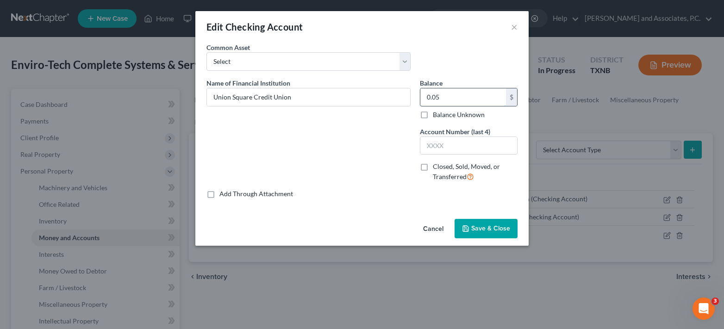
click at [442, 94] on input "0.05" at bounding box center [463, 97] width 86 height 18
type input "0.00"
click at [478, 233] on button "Save & Close" at bounding box center [486, 228] width 63 height 19
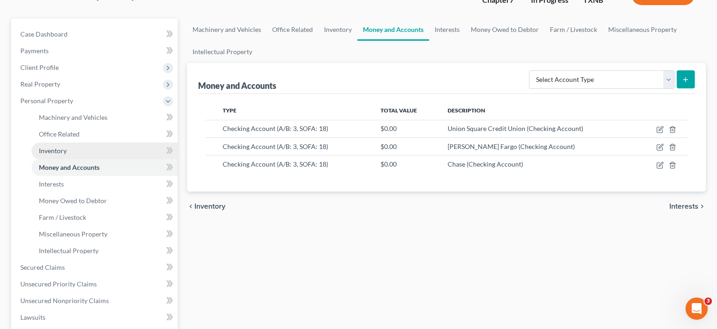
scroll to position [93, 0]
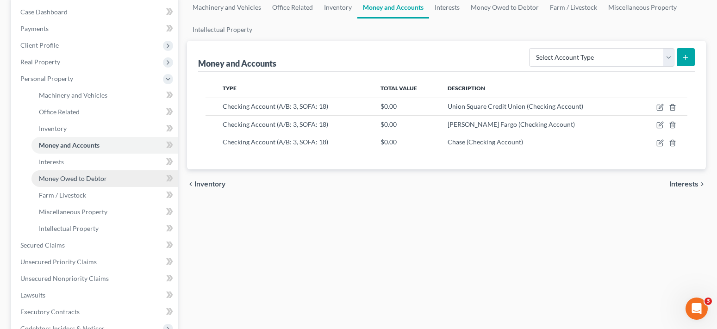
click at [81, 181] on span "Money Owed to Debtor" at bounding box center [73, 178] width 68 height 8
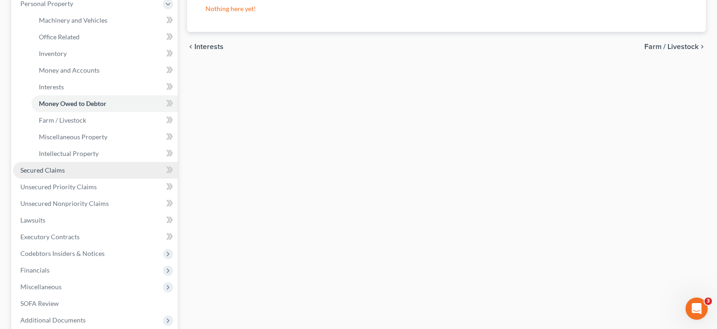
scroll to position [185, 0]
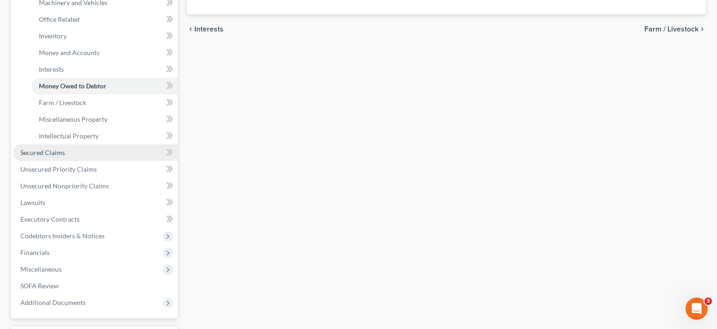
click at [85, 149] on link "Secured Claims" at bounding box center [95, 152] width 165 height 17
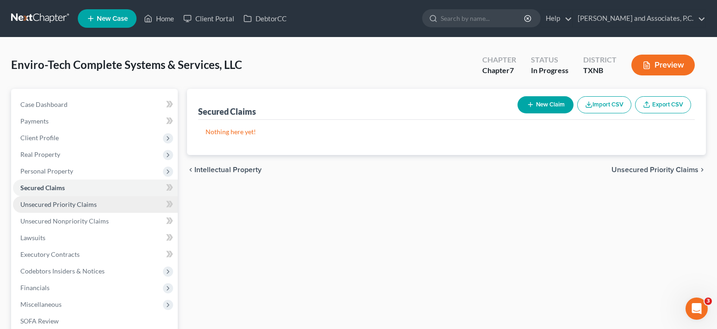
scroll to position [93, 0]
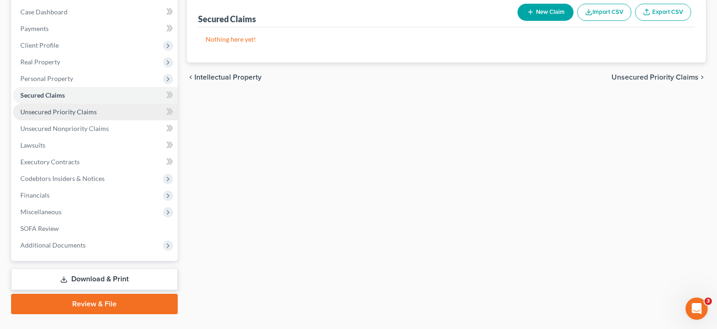
click at [61, 112] on span "Unsecured Priority Claims" at bounding box center [58, 112] width 76 height 8
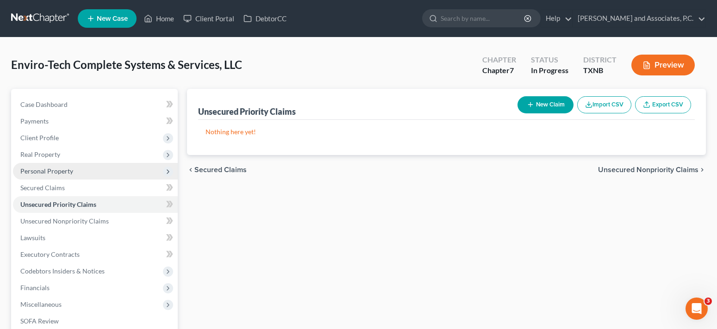
click at [66, 172] on span "Personal Property" at bounding box center [46, 171] width 53 height 8
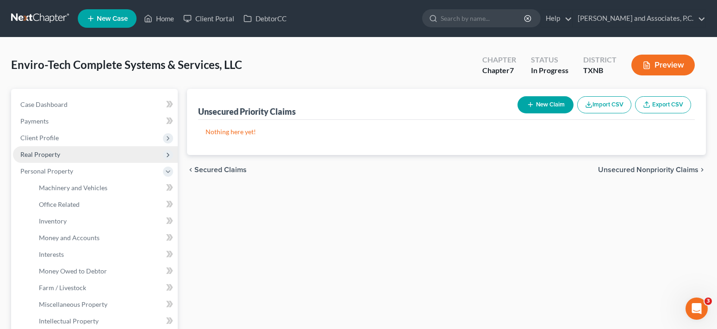
click at [57, 156] on span "Real Property" at bounding box center [40, 154] width 40 height 8
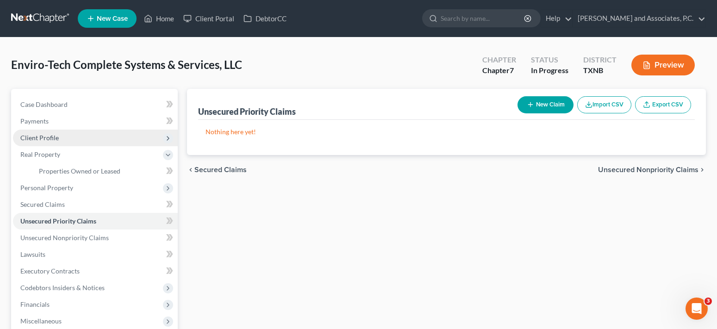
click at [56, 142] on span "Client Profile" at bounding box center [95, 138] width 165 height 17
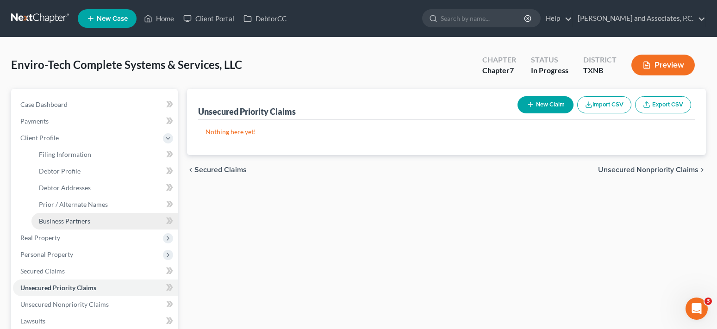
click at [72, 221] on span "Business Partners" at bounding box center [64, 221] width 51 height 8
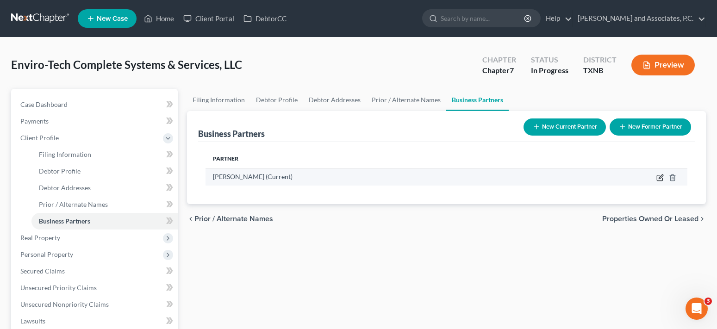
click at [661, 178] on icon "button" at bounding box center [661, 176] width 4 height 4
select select "45"
select select "5"
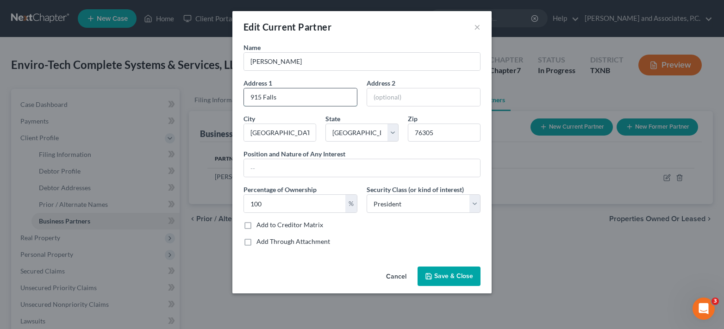
click at [288, 96] on input "915 Falls" at bounding box center [300, 97] width 113 height 18
type input "[STREET_ADDRESS]"
click at [462, 136] on input "76305" at bounding box center [444, 133] width 73 height 19
type input "76306"
drag, startPoint x: 249, startPoint y: 226, endPoint x: 388, endPoint y: 224, distance: 139.3
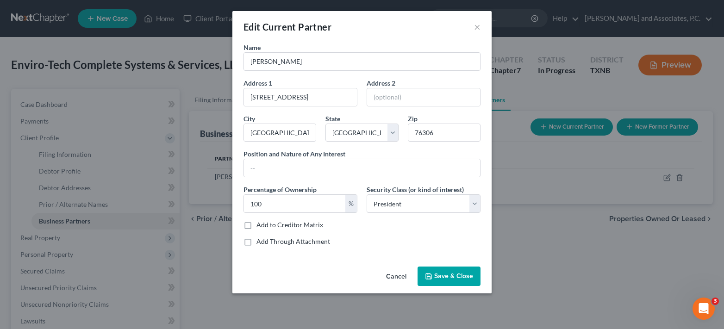
click at [256, 226] on label "Add to Creditor Matrix" at bounding box center [289, 224] width 67 height 9
click at [260, 226] on input "Add to Creditor Matrix" at bounding box center [263, 223] width 6 height 6
checkbox input "true"
click at [438, 274] on span "Save & Close" at bounding box center [453, 276] width 39 height 8
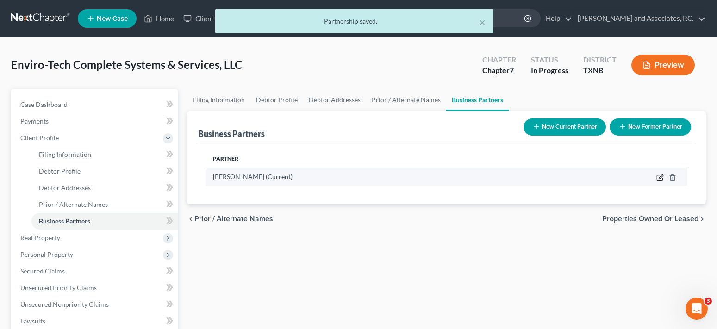
click at [660, 180] on icon "button" at bounding box center [659, 177] width 7 height 7
select select "45"
select select "5"
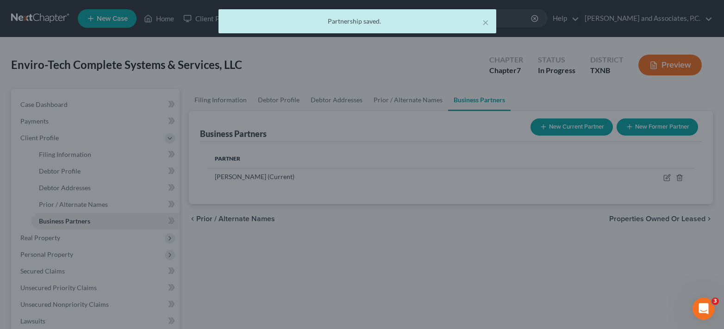
click at [567, 262] on div "New Current Partner × Name [PERSON_NAME] Address 1 [GEOGRAPHIC_DATA] Address [G…" at bounding box center [362, 164] width 724 height 329
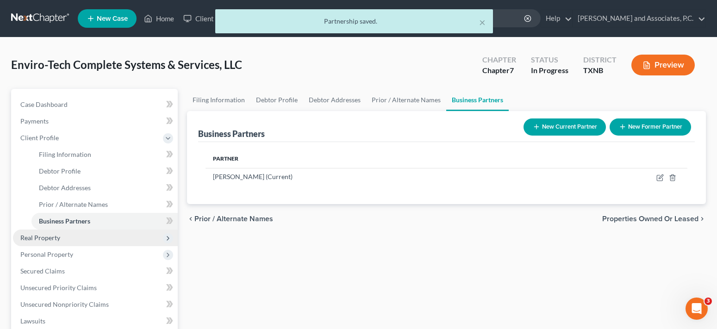
click at [65, 236] on span "Real Property" at bounding box center [95, 238] width 165 height 17
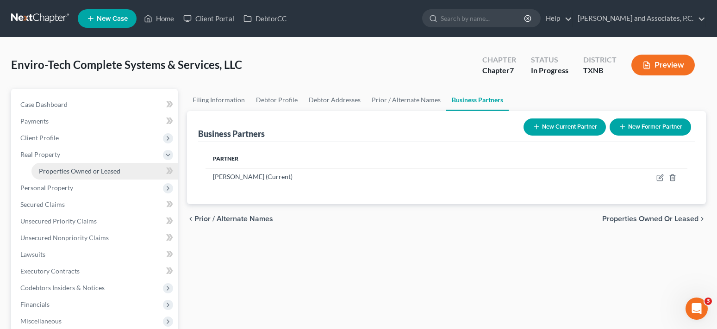
click at [97, 170] on span "Properties Owned or Leased" at bounding box center [79, 171] width 81 height 8
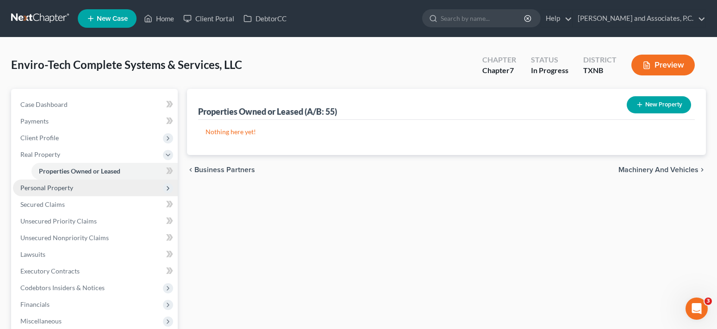
click at [76, 186] on span "Personal Property" at bounding box center [95, 188] width 165 height 17
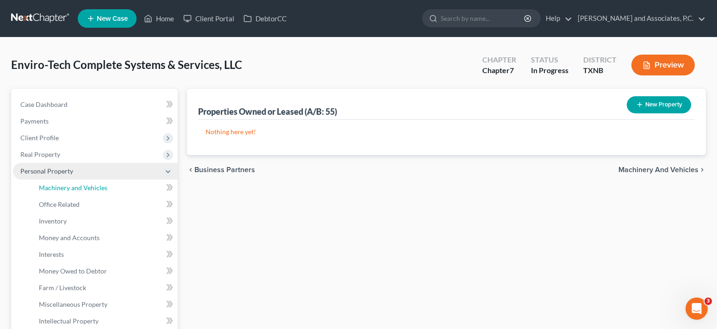
click at [76, 186] on span "Machinery and Vehicles" at bounding box center [73, 188] width 69 height 8
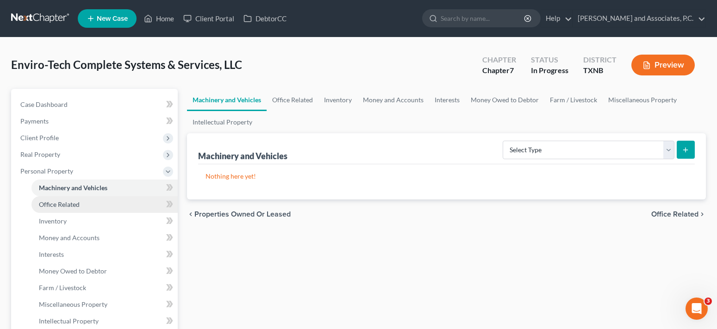
click at [74, 203] on span "Office Related" at bounding box center [59, 204] width 41 height 8
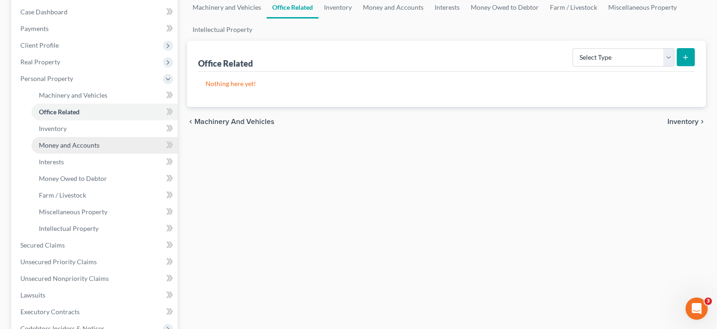
scroll to position [185, 0]
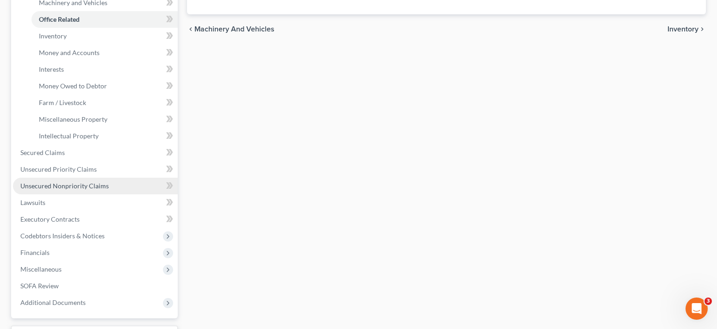
click at [97, 190] on link "Unsecured Nonpriority Claims" at bounding box center [95, 186] width 165 height 17
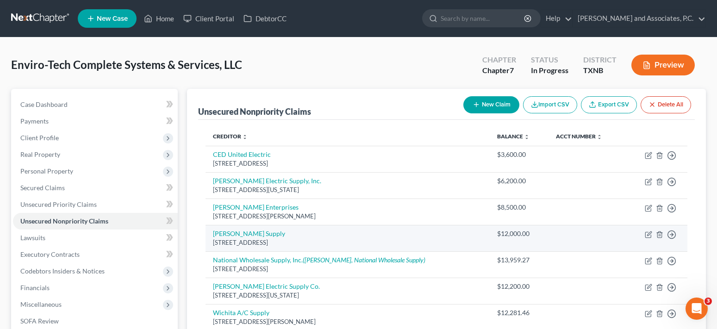
scroll to position [93, 0]
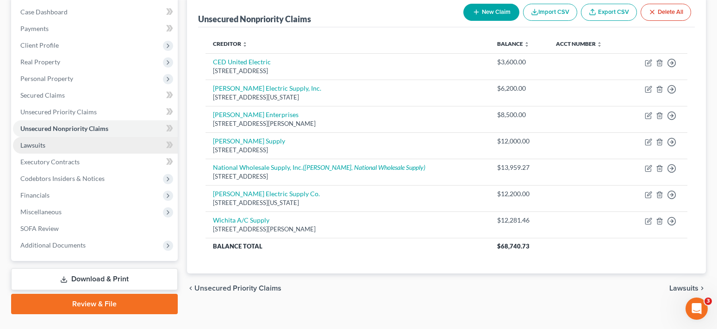
click at [29, 144] on span "Lawsuits" at bounding box center [32, 145] width 25 height 8
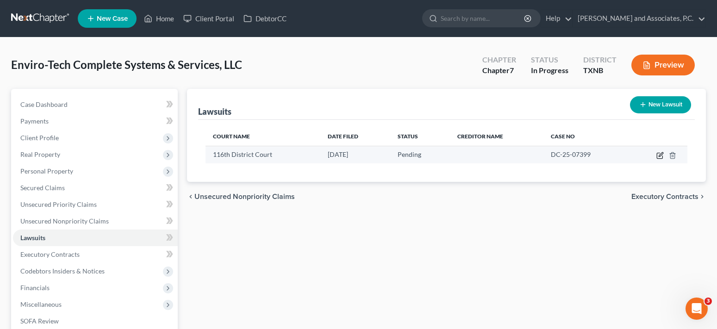
click at [659, 156] on icon "button" at bounding box center [659, 155] width 7 height 7
select select "45"
select select "0"
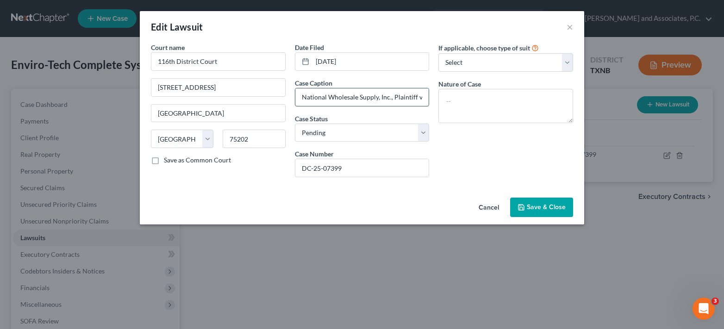
click at [386, 105] on input "National Wholesale Supply, Inc., Plaintiff v. Enviro-Tech Complete Systems and …" at bounding box center [362, 97] width 134 height 18
click at [535, 211] on span "Save & Close" at bounding box center [546, 207] width 39 height 8
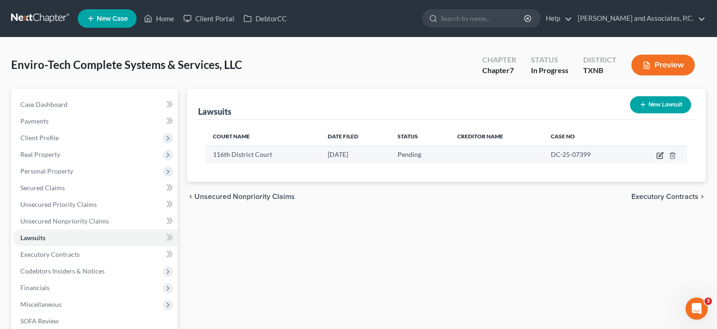
click at [662, 156] on icon "button" at bounding box center [659, 155] width 7 height 7
select select "45"
select select "0"
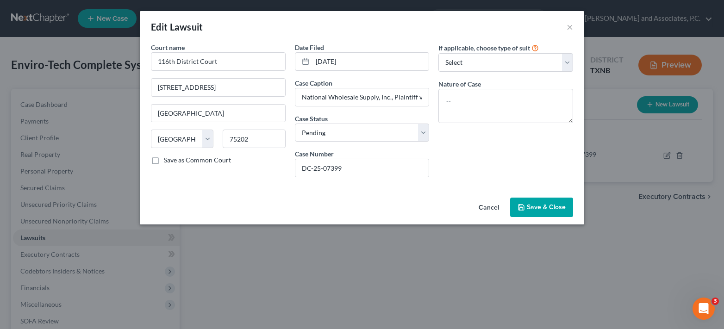
click at [543, 205] on span "Save & Close" at bounding box center [546, 207] width 39 height 8
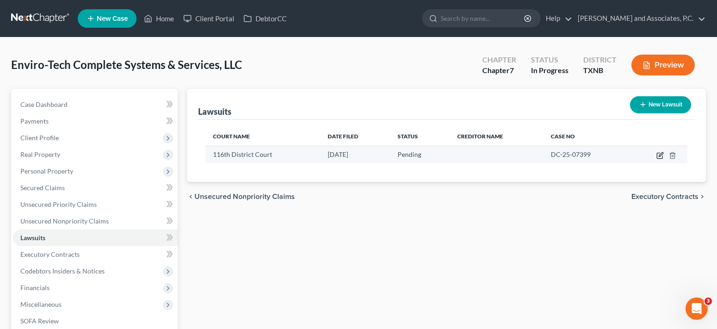
click at [660, 158] on icon "button" at bounding box center [659, 155] width 7 height 7
select select "45"
select select "0"
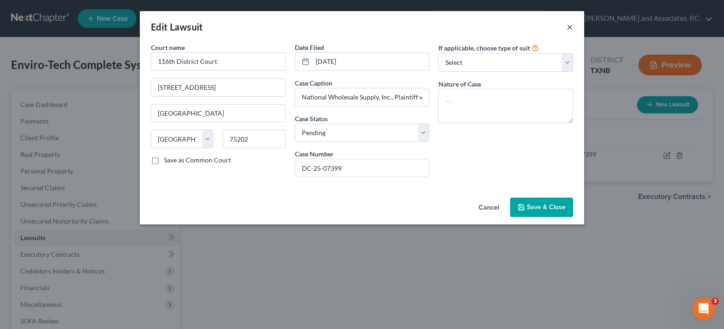
click at [569, 25] on button "×" at bounding box center [570, 26] width 6 height 11
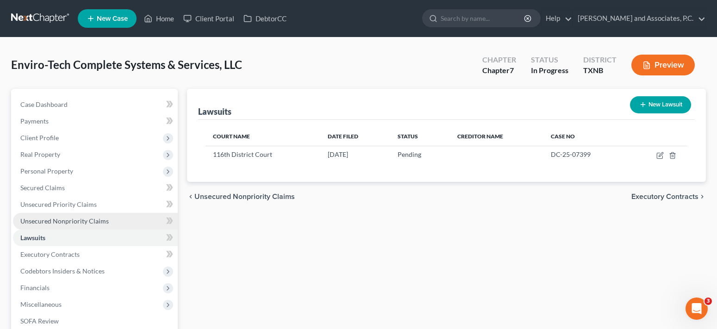
click at [28, 223] on span "Unsecured Nonpriority Claims" at bounding box center [64, 221] width 88 height 8
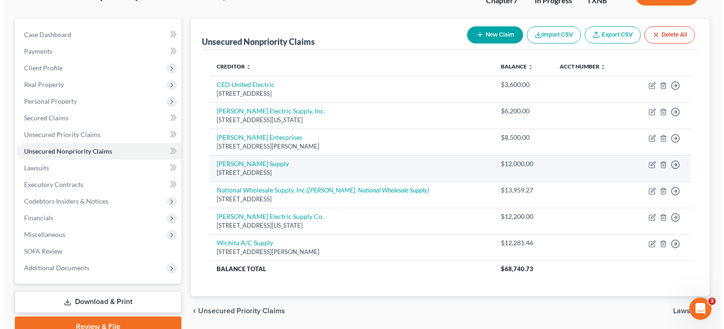
scroll to position [93, 0]
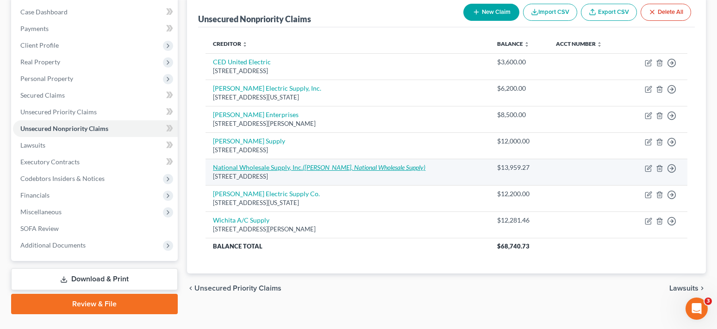
click at [267, 168] on link "National Wholesale Supply, Inc. ([PERSON_NAME], National Wholesale Supply)" at bounding box center [319, 167] width 212 height 8
select select "45"
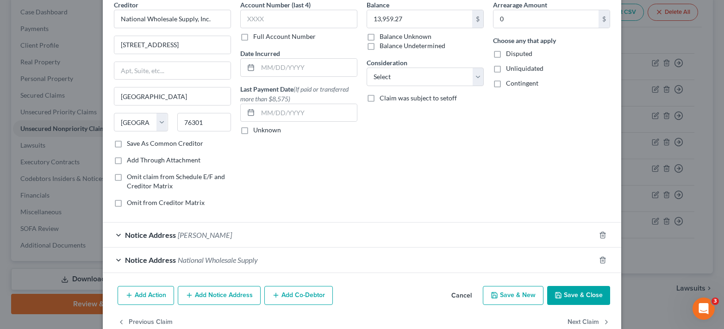
scroll to position [64, 0]
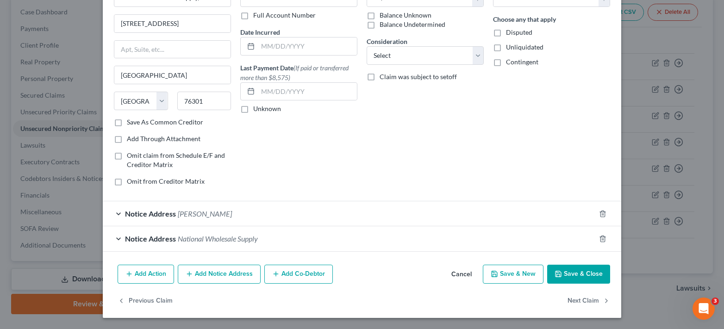
click at [112, 214] on div "Notice Address [PERSON_NAME]" at bounding box center [349, 213] width 492 height 25
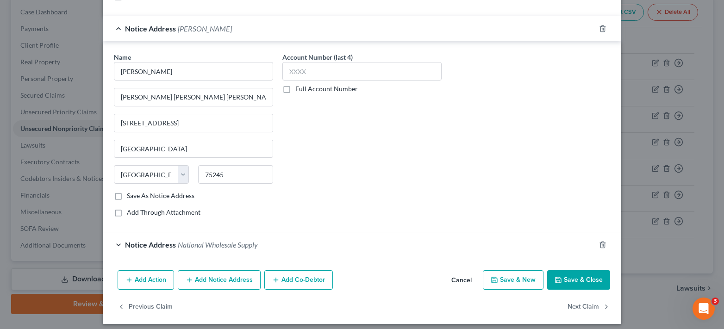
scroll to position [255, 0]
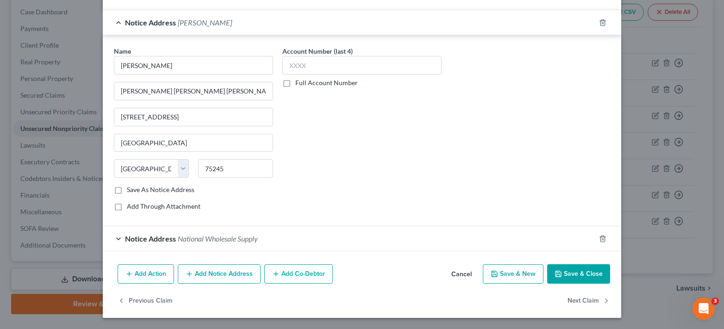
click at [222, 274] on button "Add Notice Address" at bounding box center [219, 273] width 83 height 19
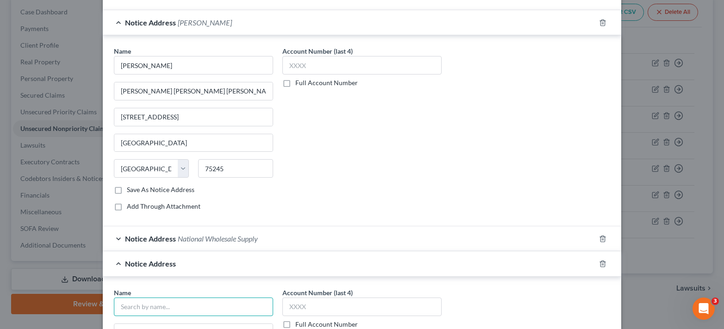
click at [168, 305] on input "text" at bounding box center [193, 307] width 159 height 19
type input "National Wholesale Supply"
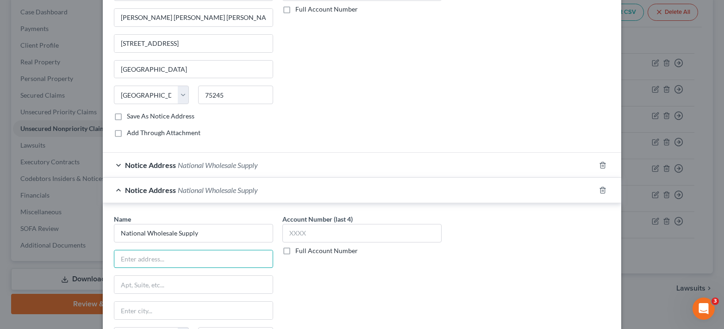
scroll to position [360, 0]
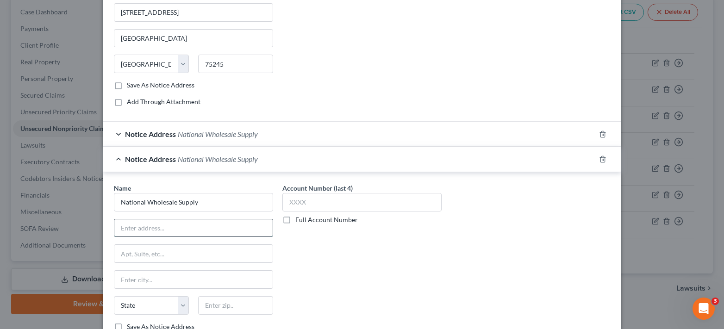
click at [126, 232] on input "text" at bounding box center [193, 228] width 158 height 18
type input "[STREET_ADDRESS][US_STATE]"
type input "75220"
type input "[GEOGRAPHIC_DATA]"
select select "45"
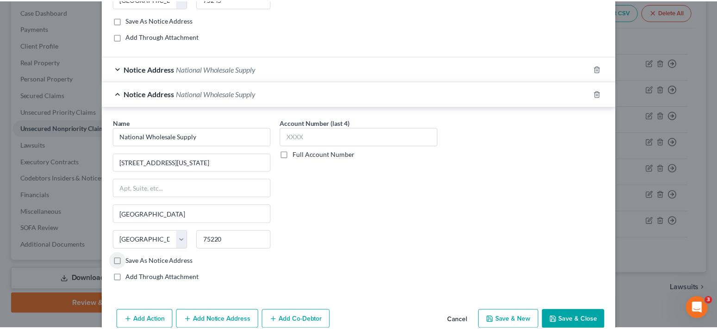
scroll to position [471, 0]
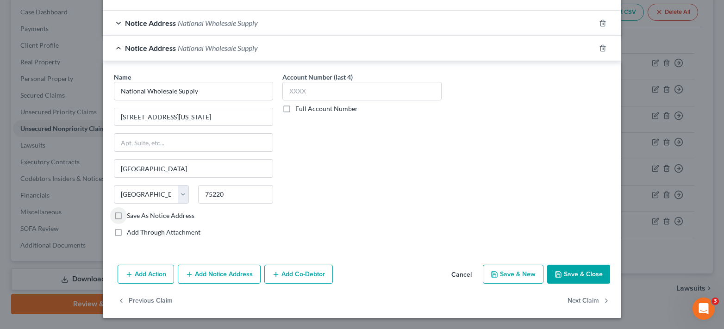
click at [571, 276] on button "Save & Close" at bounding box center [578, 274] width 63 height 19
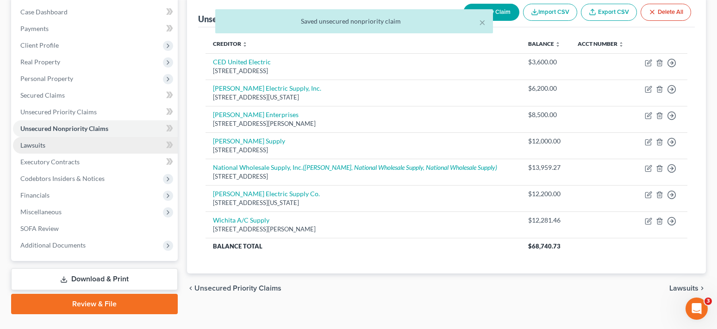
click at [56, 144] on link "Lawsuits" at bounding box center [95, 145] width 165 height 17
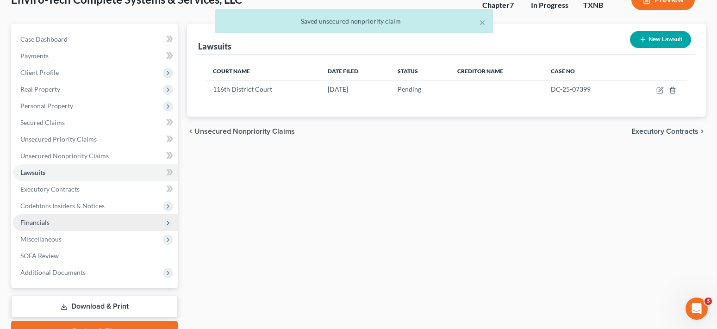
scroll to position [113, 0]
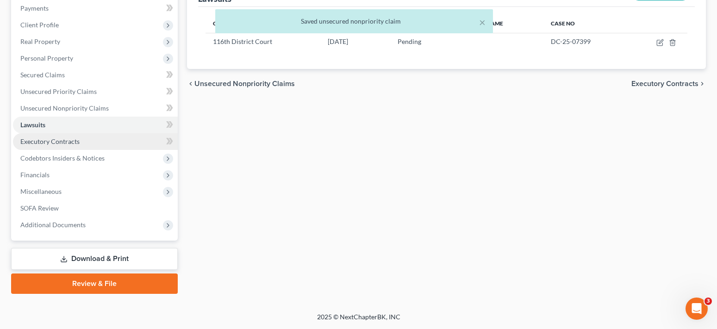
click at [64, 143] on span "Executory Contracts" at bounding box center [49, 141] width 59 height 8
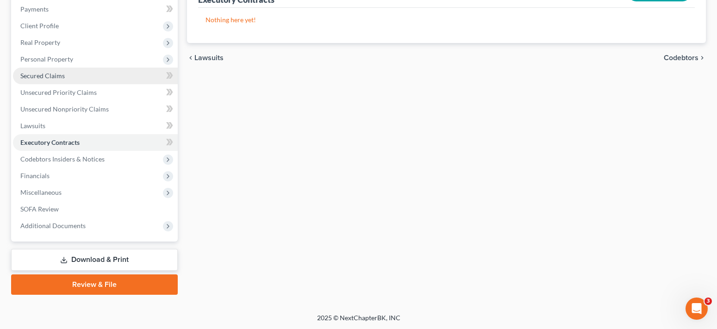
scroll to position [113, 0]
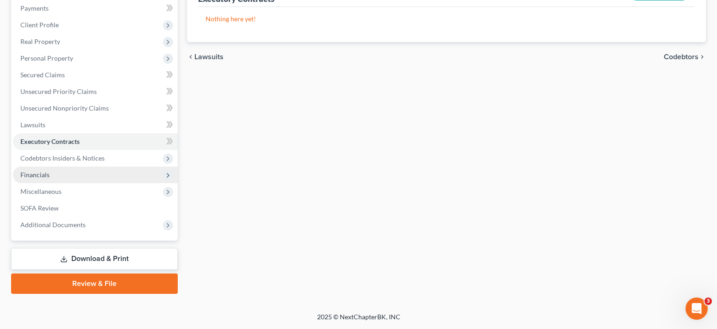
click at [62, 175] on span "Financials" at bounding box center [95, 175] width 165 height 17
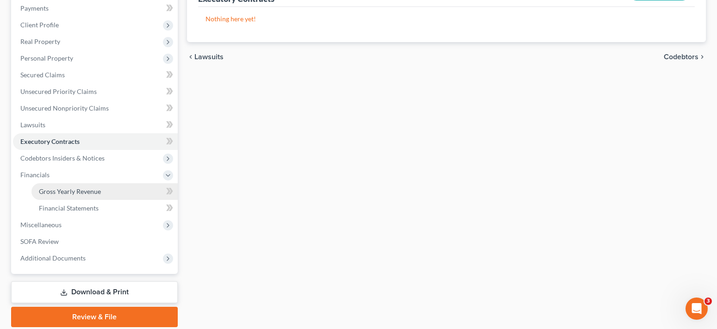
click at [68, 189] on span "Gross Yearly Revenue" at bounding box center [70, 191] width 62 height 8
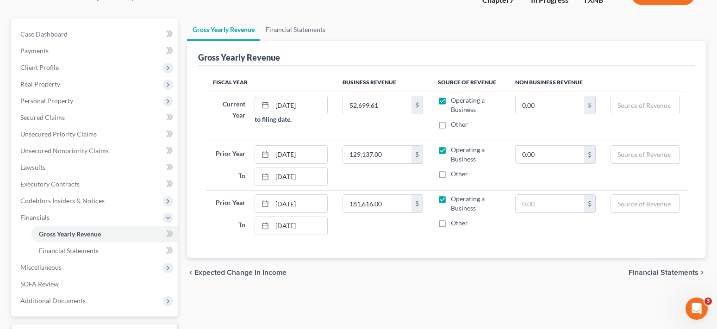
scroll to position [93, 0]
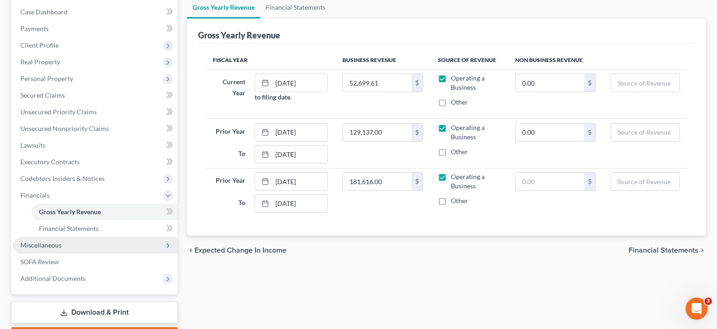
click at [63, 245] on span "Miscellaneous" at bounding box center [95, 245] width 165 height 17
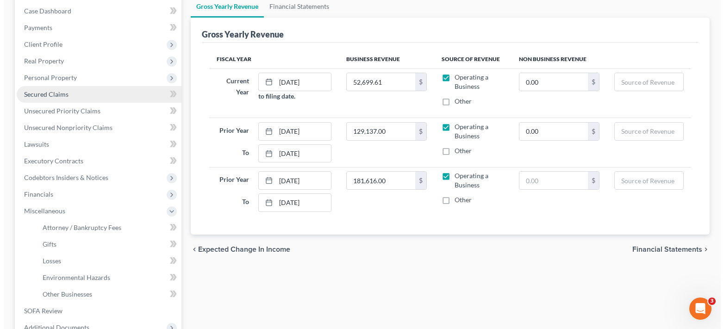
scroll to position [0, 0]
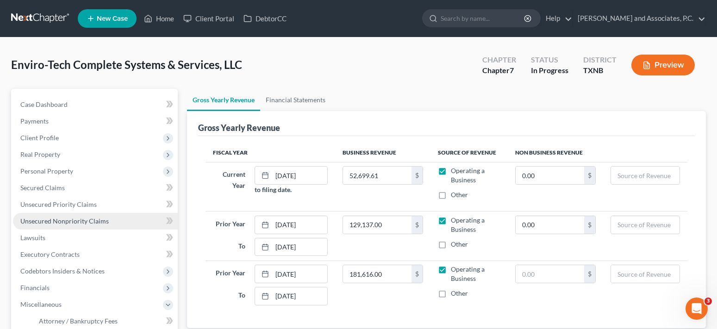
click at [72, 220] on span "Unsecured Nonpriority Claims" at bounding box center [64, 221] width 88 height 8
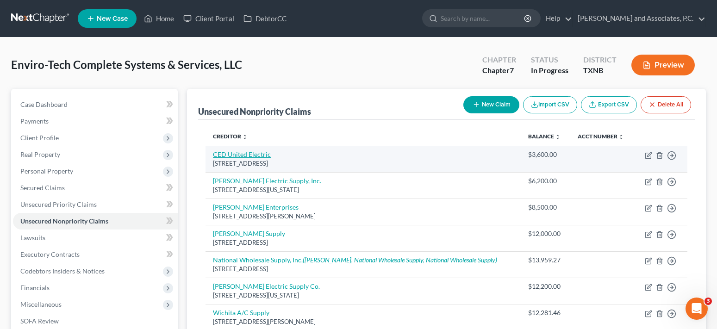
click at [240, 155] on link "CED United Electric" at bounding box center [242, 154] width 58 height 8
select select "45"
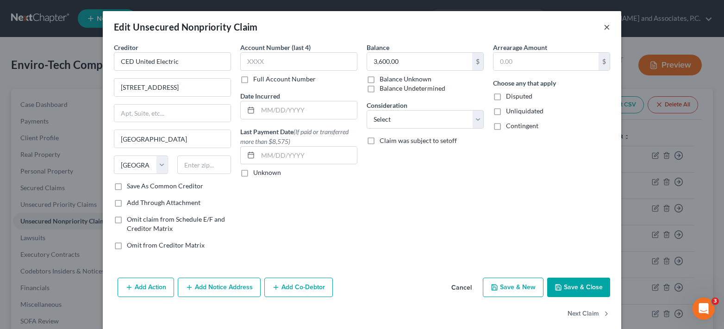
click at [604, 27] on button "×" at bounding box center [607, 26] width 6 height 11
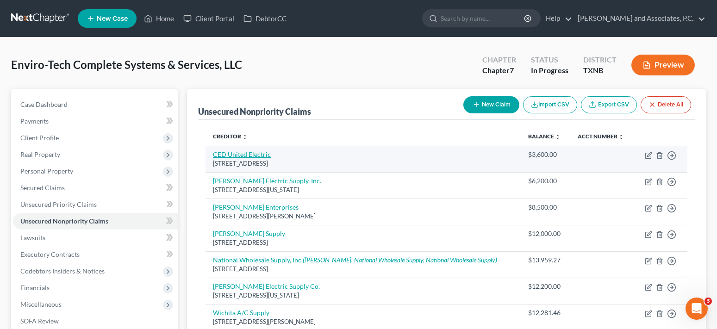
click at [236, 156] on link "CED United Electric" at bounding box center [242, 154] width 58 height 8
select select "45"
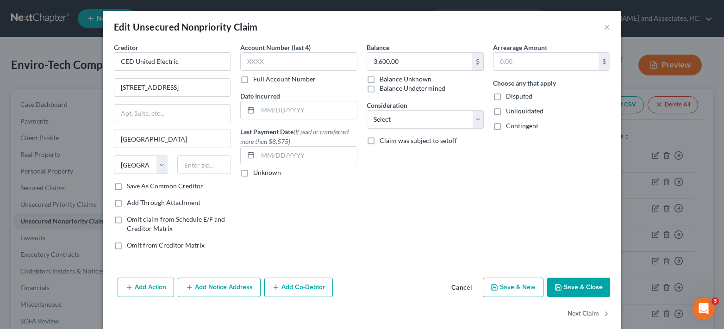
click at [223, 285] on button "Add Notice Address" at bounding box center [219, 287] width 83 height 19
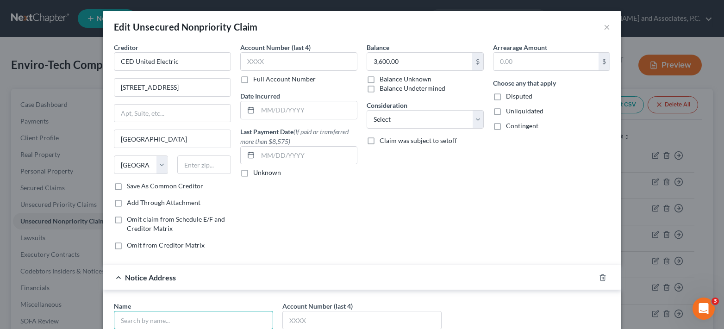
click at [146, 320] on input "text" at bounding box center [193, 320] width 159 height 19
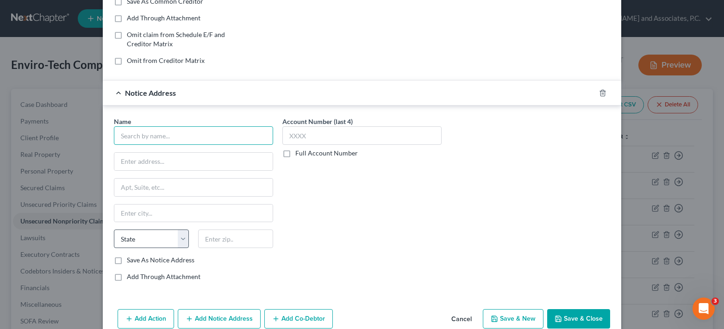
scroll to position [185, 0]
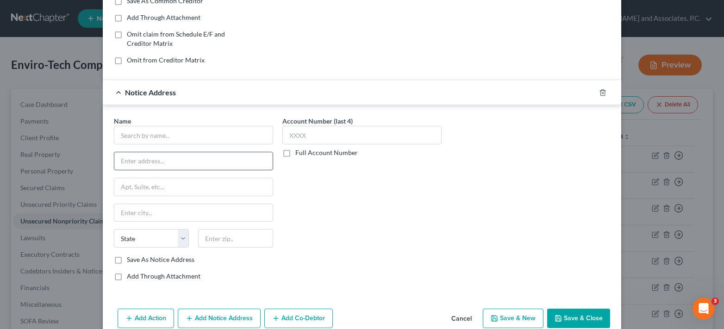
click at [141, 160] on input "text" at bounding box center [193, 161] width 158 height 18
type input "[STREET_ADDRESS]"
type input "F"
type input "76135"
type input "[GEOGRAPHIC_DATA]"
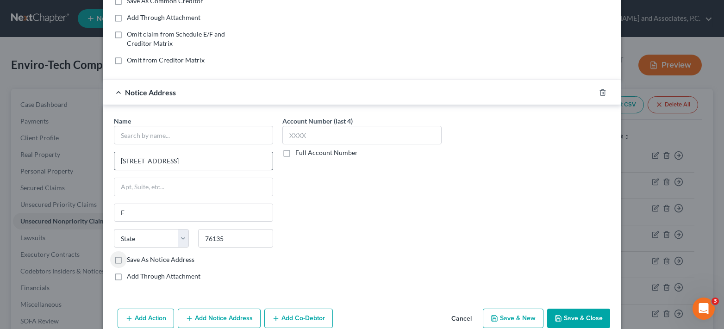
select select "45"
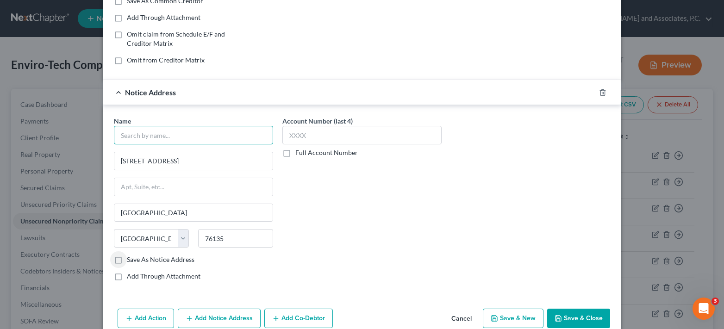
click at [141, 135] on input "text" at bounding box center [193, 135] width 159 height 19
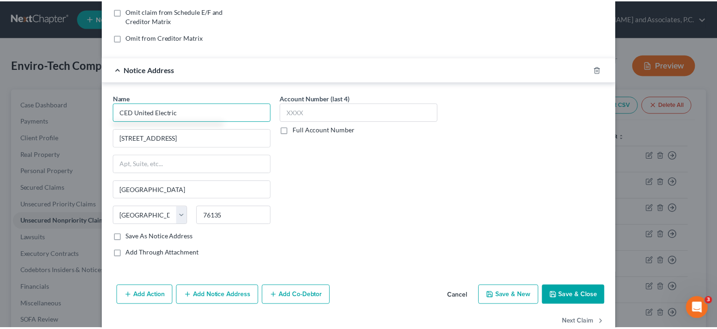
scroll to position [229, 0]
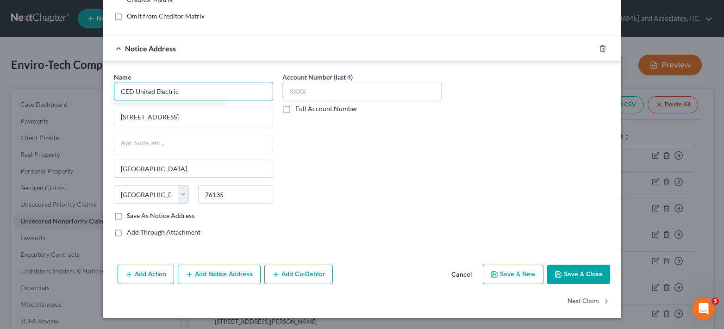
type input "CED United Electric"
click at [572, 271] on button "Save & Close" at bounding box center [578, 274] width 63 height 19
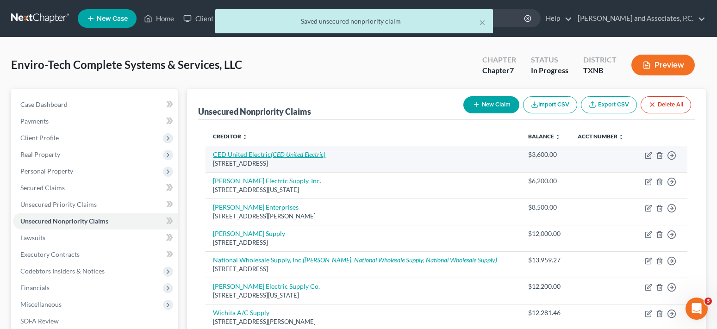
click at [257, 151] on link "CED United Electric (CED United Electric)" at bounding box center [269, 154] width 112 height 8
select select "45"
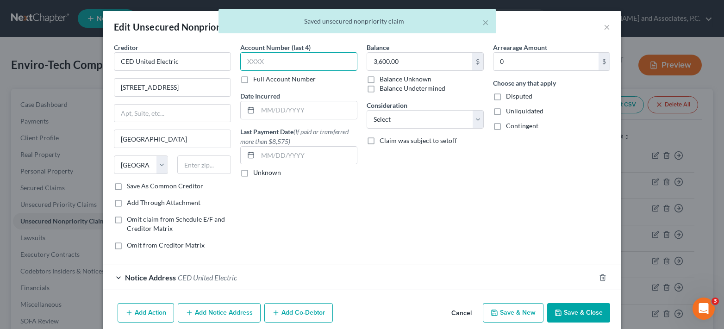
click at [283, 64] on input "text" at bounding box center [298, 61] width 117 height 19
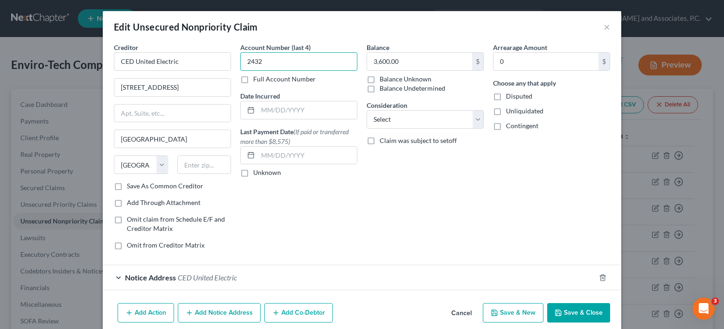
type input "2432"
click at [564, 313] on button "Save & Close" at bounding box center [578, 312] width 63 height 19
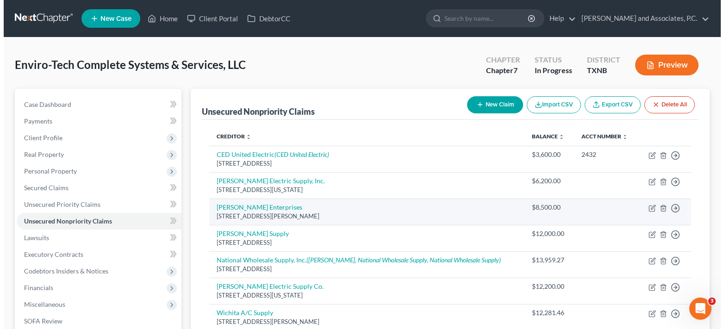
scroll to position [93, 0]
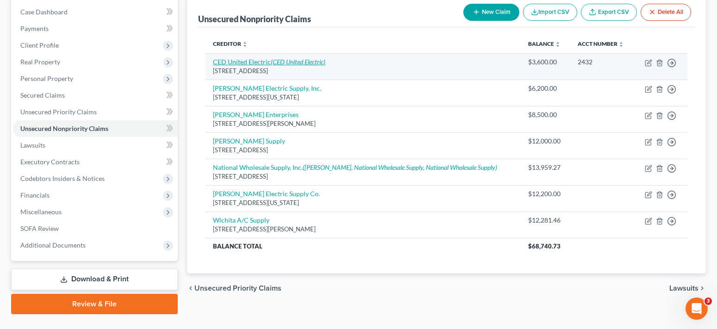
click at [271, 64] on icon "(CED United Electric)" at bounding box center [298, 62] width 55 height 8
select select "45"
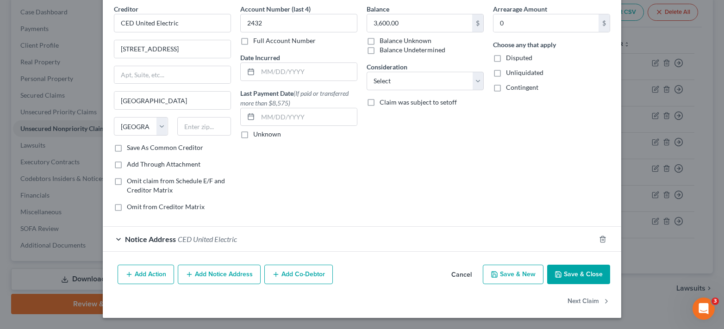
scroll to position [0, 0]
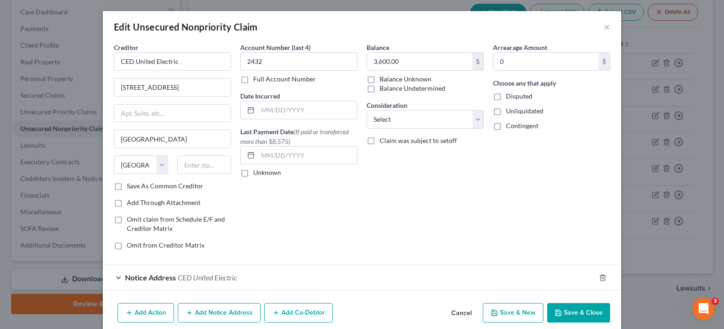
click at [115, 279] on div "Notice Address CED United Electric" at bounding box center [349, 277] width 492 height 25
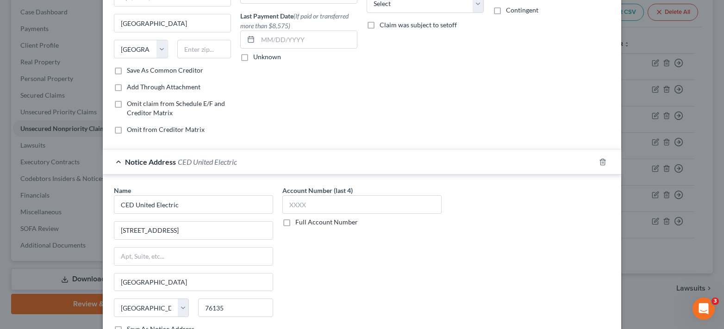
scroll to position [185, 0]
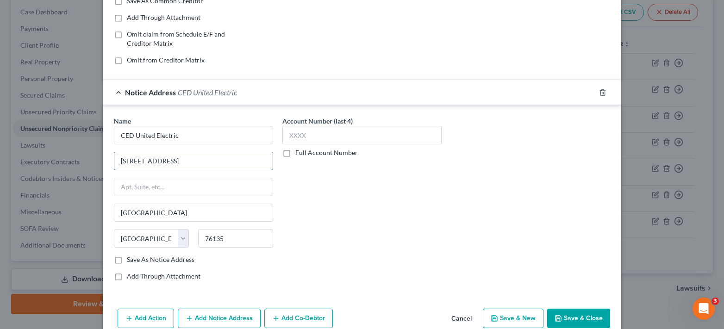
click at [186, 167] on input "[STREET_ADDRESS]" at bounding box center [193, 161] width 158 height 18
click at [363, 232] on div "Account Number (last 4) Full Account Number" at bounding box center [362, 202] width 168 height 172
click at [313, 133] on input "text" at bounding box center [361, 135] width 159 height 19
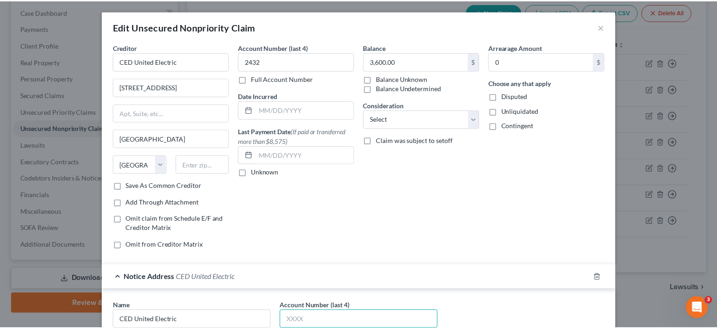
scroll to position [229, 0]
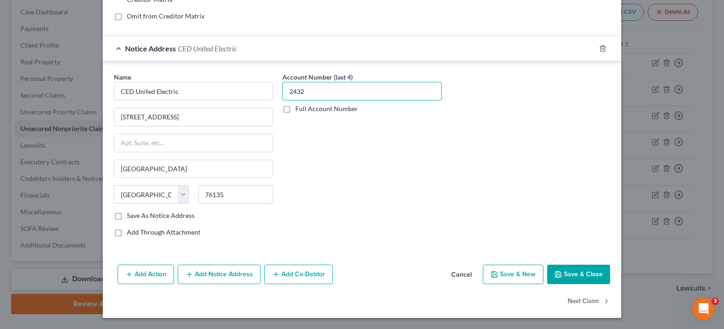
type input "2432"
click at [574, 278] on button "Save & Close" at bounding box center [578, 274] width 63 height 19
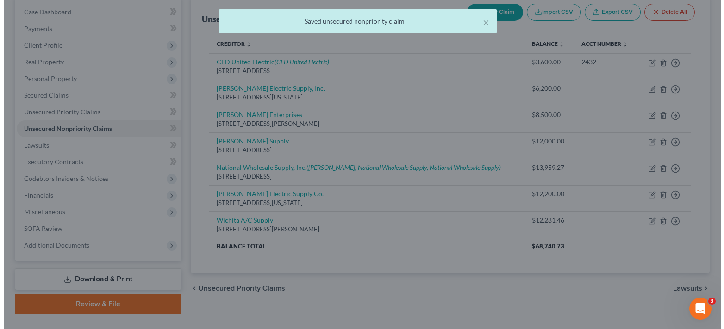
scroll to position [0, 0]
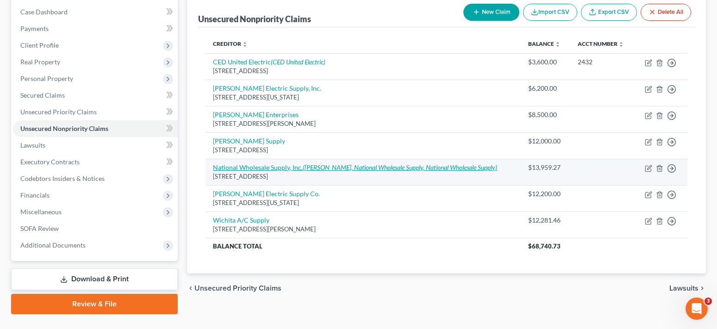
click at [287, 170] on link "National Wholesale Supply, Inc. ([PERSON_NAME], National Wholesale Supply, Nati…" at bounding box center [355, 167] width 284 height 8
select select "45"
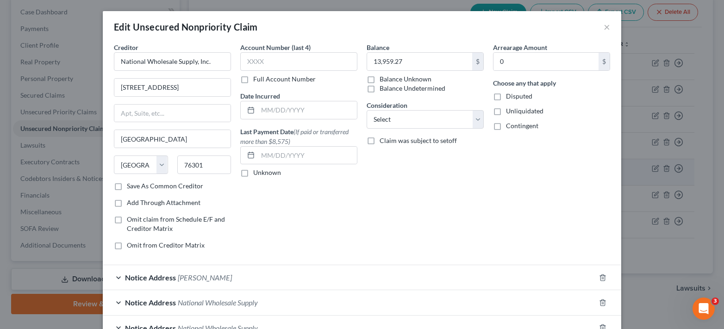
scroll to position [89, 0]
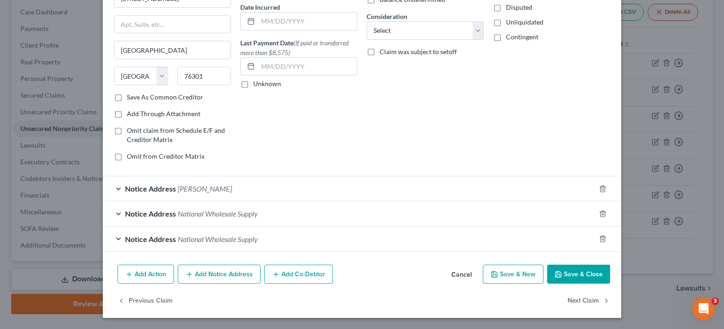
click at [114, 240] on div "Notice Address National Wholesale Supply" at bounding box center [349, 239] width 492 height 25
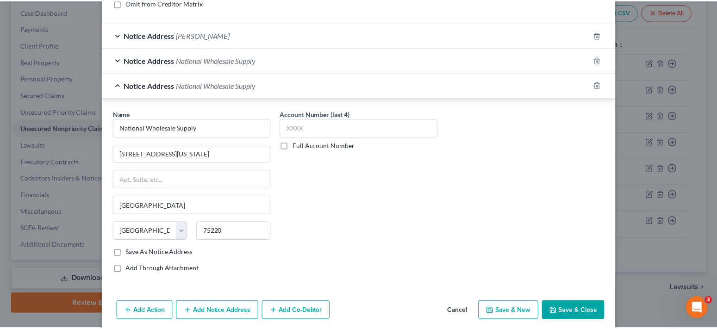
scroll to position [280, 0]
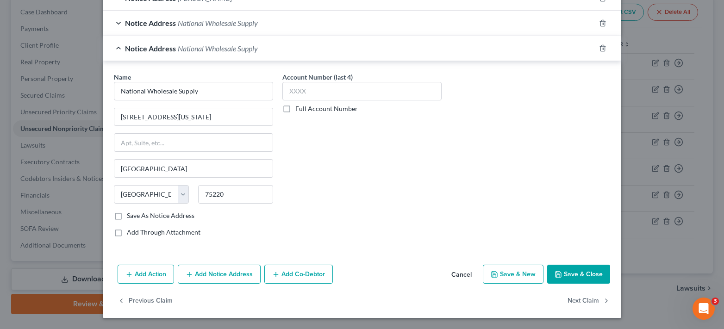
click at [578, 273] on button "Save & Close" at bounding box center [578, 274] width 63 height 19
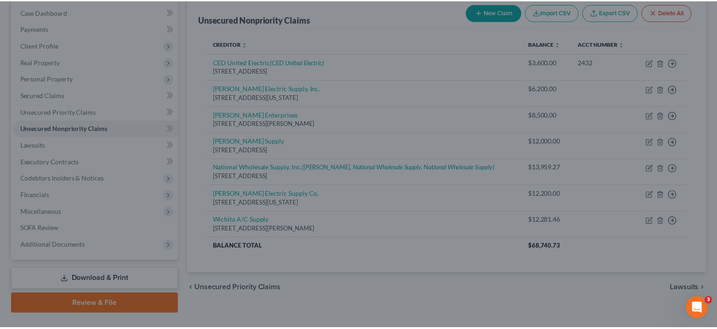
scroll to position [0, 0]
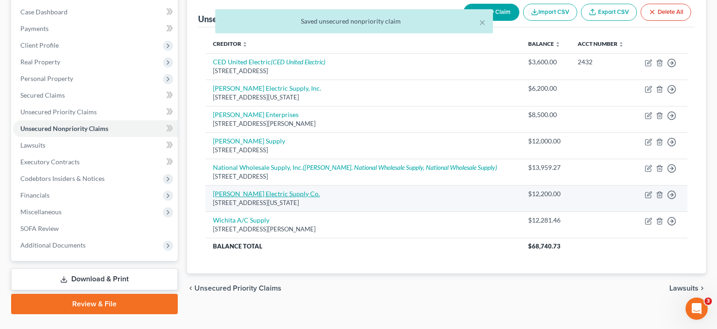
click at [272, 194] on link "[PERSON_NAME] Electric Supply Co." at bounding box center [266, 194] width 107 height 8
select select "45"
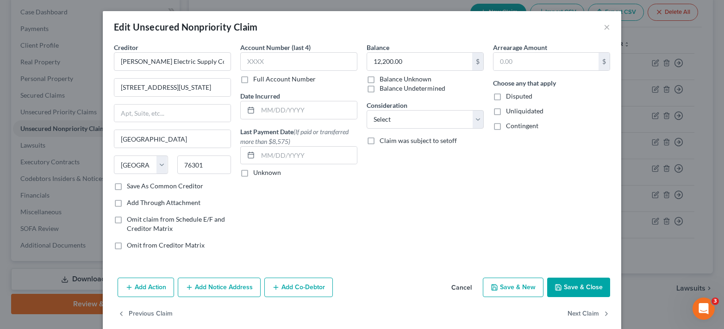
click at [572, 285] on button "Save & Close" at bounding box center [578, 287] width 63 height 19
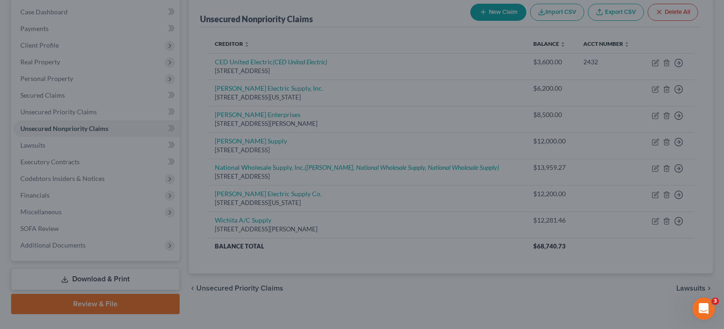
type input "0"
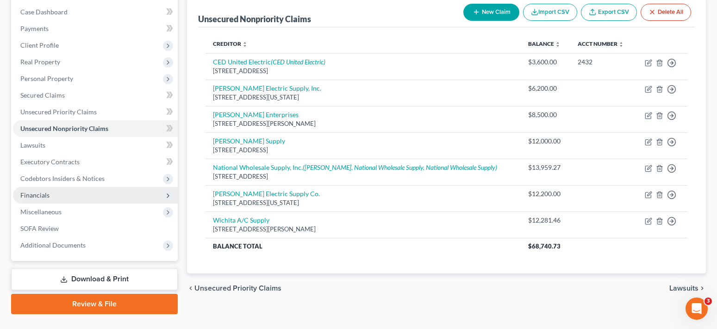
click at [85, 190] on span "Financials" at bounding box center [95, 195] width 165 height 17
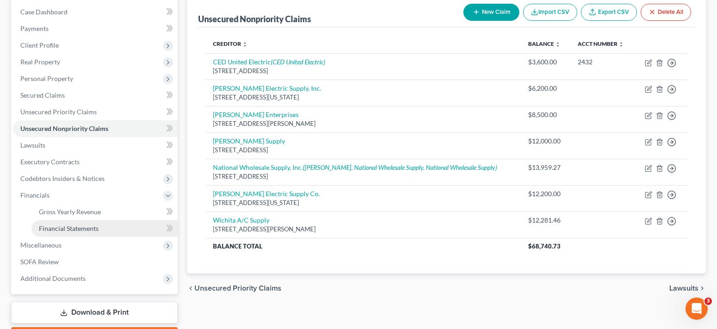
click at [77, 225] on span "Financial Statements" at bounding box center [69, 228] width 60 height 8
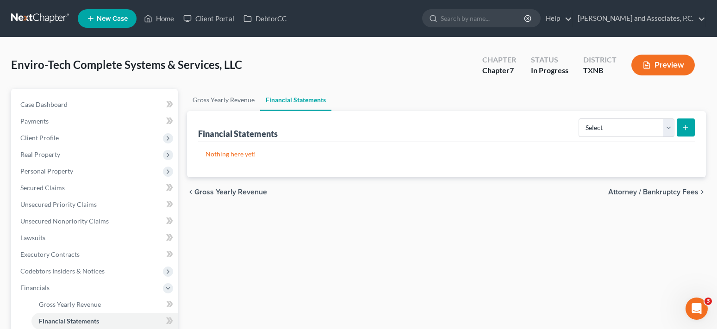
scroll to position [93, 0]
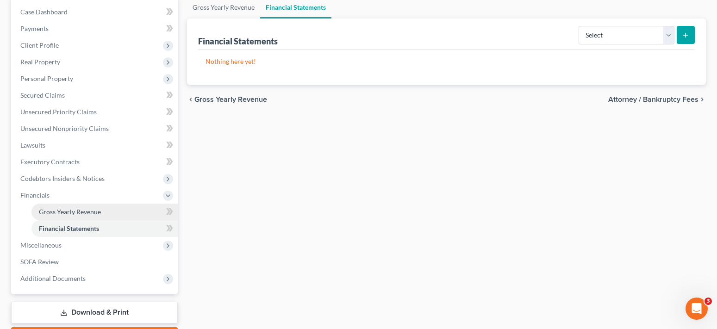
click at [76, 216] on link "Gross Yearly Revenue" at bounding box center [104, 212] width 146 height 17
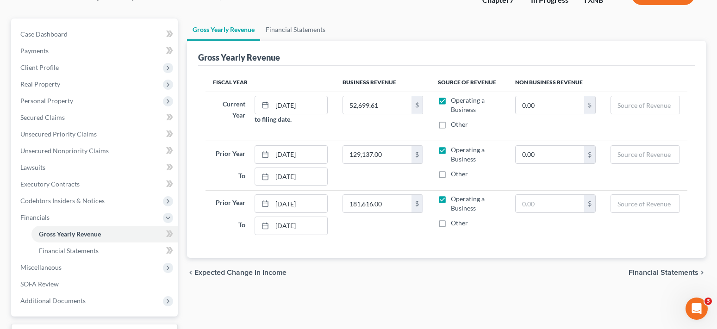
scroll to position [93, 0]
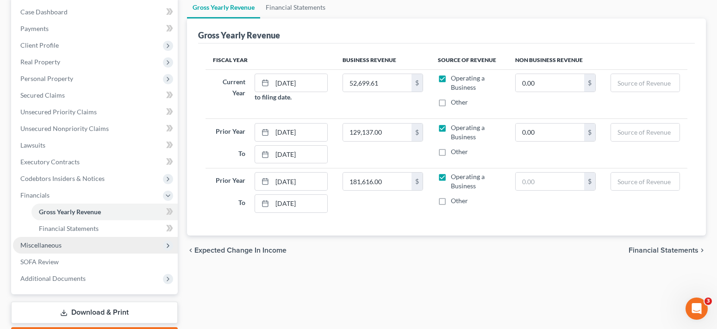
click at [94, 242] on span "Miscellaneous" at bounding box center [95, 245] width 165 height 17
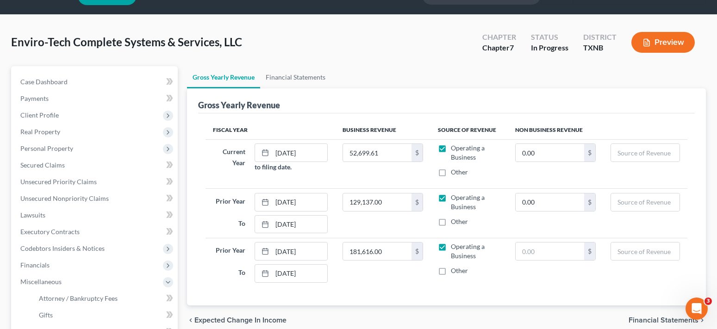
scroll to position [0, 0]
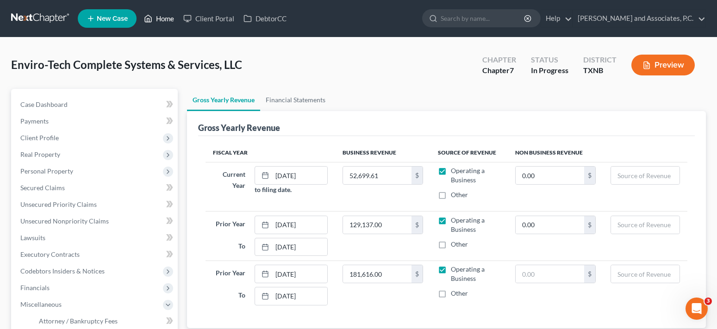
click at [166, 19] on link "Home" at bounding box center [158, 18] width 39 height 17
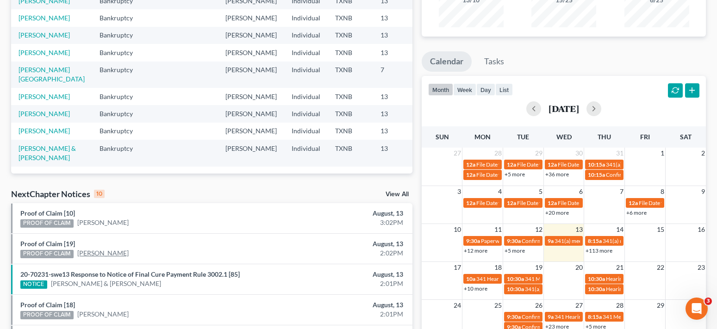
scroll to position [93, 0]
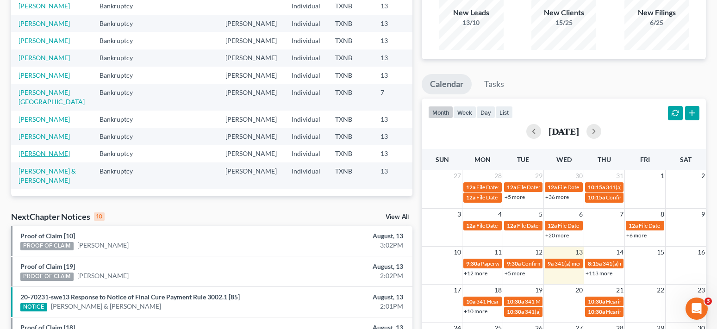
click at [29, 150] on link "[PERSON_NAME]" at bounding box center [44, 154] width 51 height 8
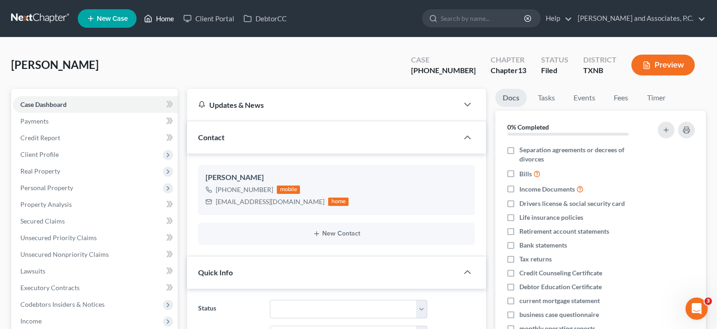
click at [162, 18] on link "Home" at bounding box center [158, 18] width 39 height 17
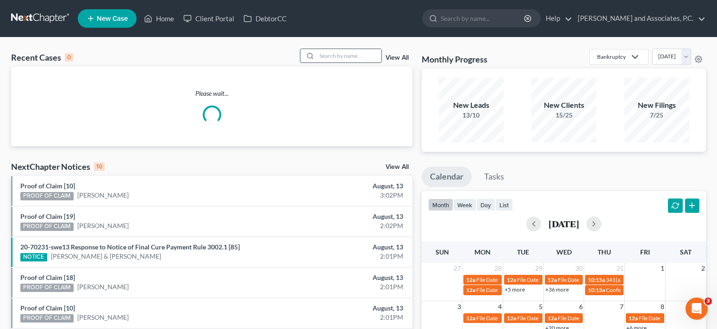
click at [336, 57] on input "search" at bounding box center [349, 55] width 65 height 13
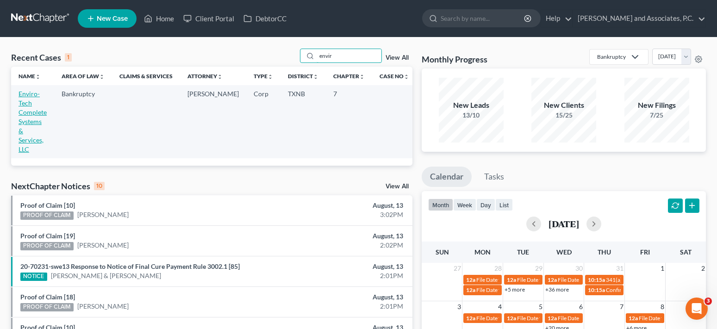
type input "envir"
click at [26, 105] on link "Enviro-Tech Complete Systems & Services, LLC" at bounding box center [33, 121] width 28 height 63
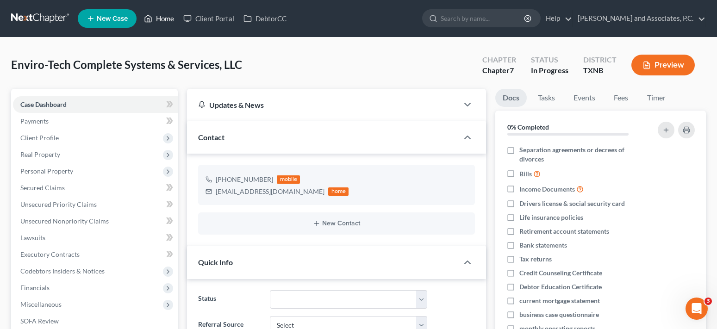
click at [167, 18] on link "Home" at bounding box center [158, 18] width 39 height 17
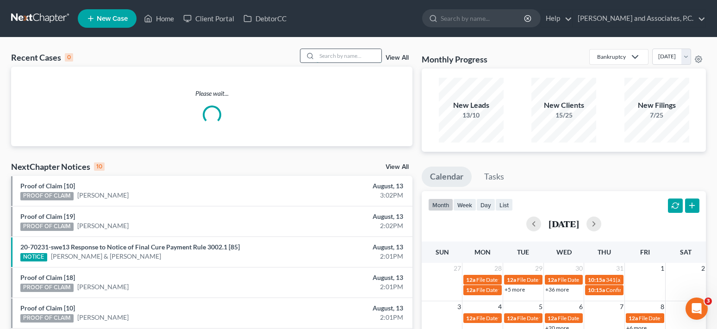
click at [329, 56] on input "search" at bounding box center [349, 55] width 65 height 13
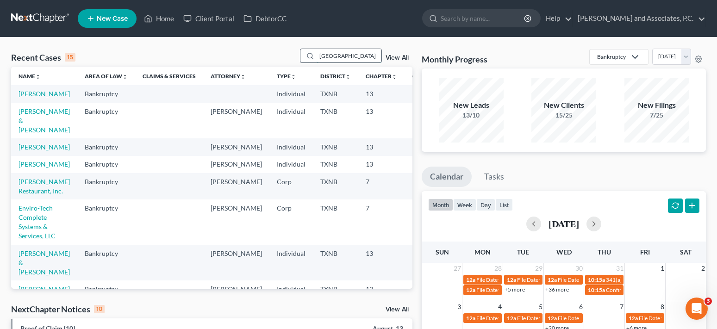
type input "[GEOGRAPHIC_DATA]"
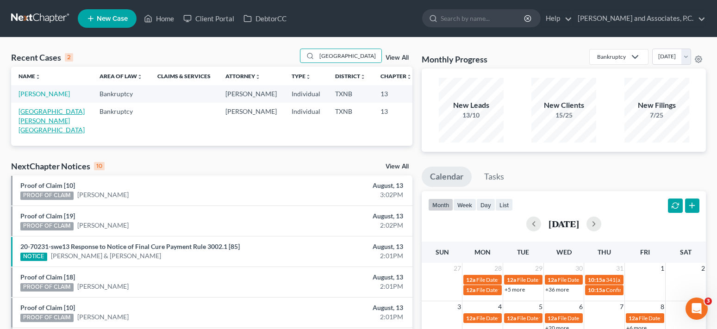
click at [31, 125] on link "[GEOGRAPHIC_DATA][PERSON_NAME][GEOGRAPHIC_DATA]" at bounding box center [52, 120] width 66 height 26
select select "6"
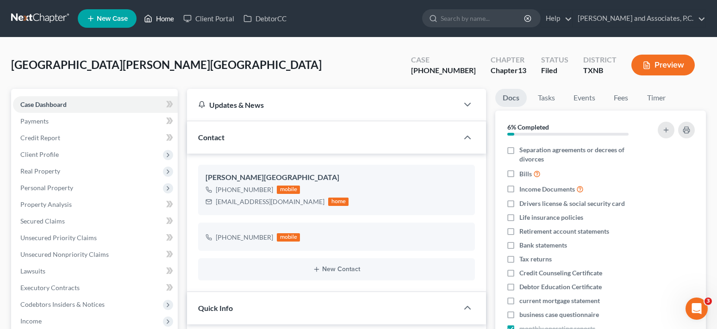
click at [167, 19] on link "Home" at bounding box center [158, 18] width 39 height 17
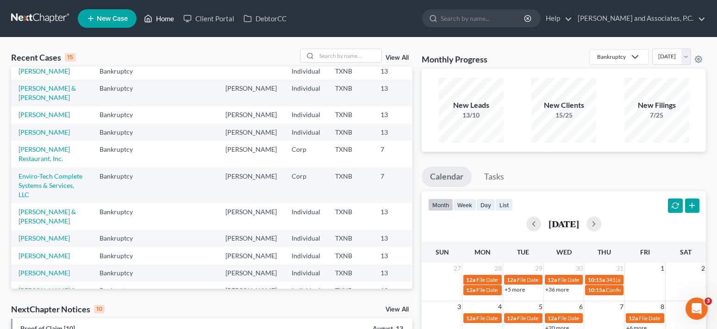
scroll to position [93, 0]
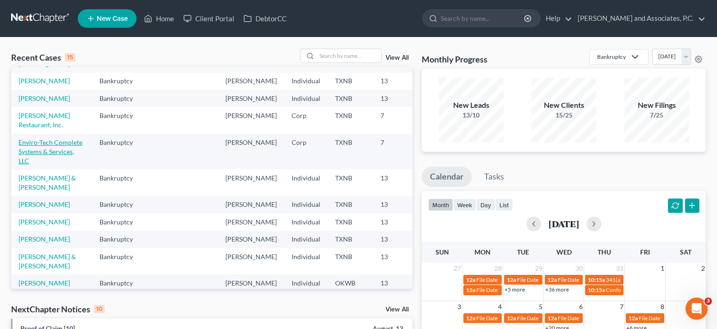
click at [31, 165] on link "Enviro-Tech Complete Systems & Services, LLC" at bounding box center [51, 151] width 64 height 26
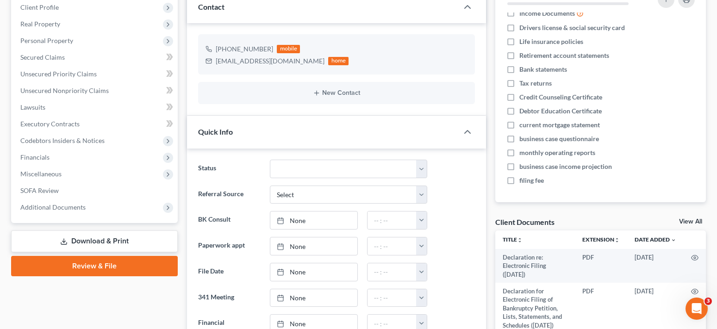
scroll to position [278, 0]
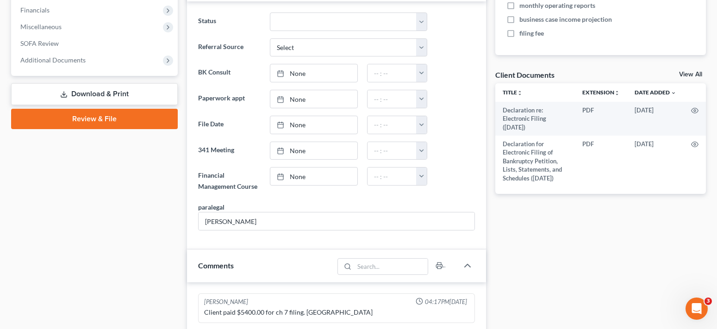
click at [684, 72] on link "View All" at bounding box center [690, 74] width 23 height 6
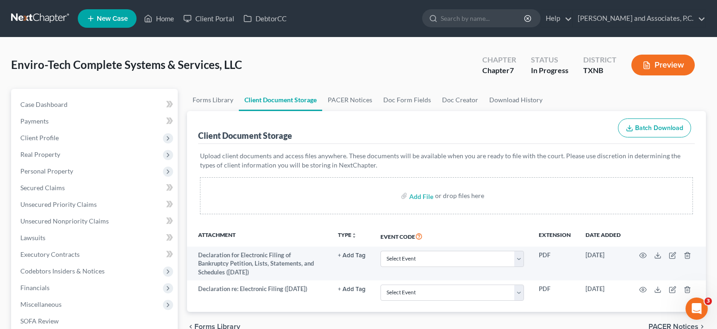
scroll to position [93, 0]
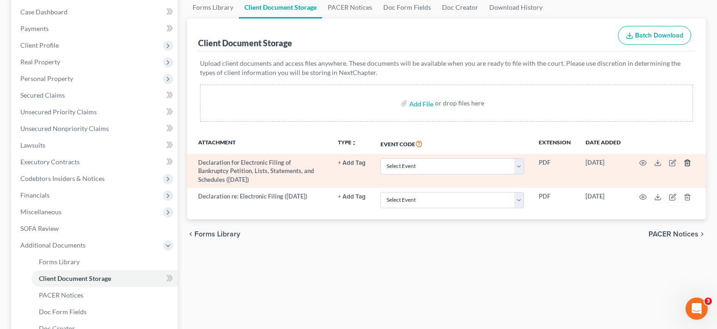
click at [689, 164] on icon "button" at bounding box center [687, 162] width 7 height 7
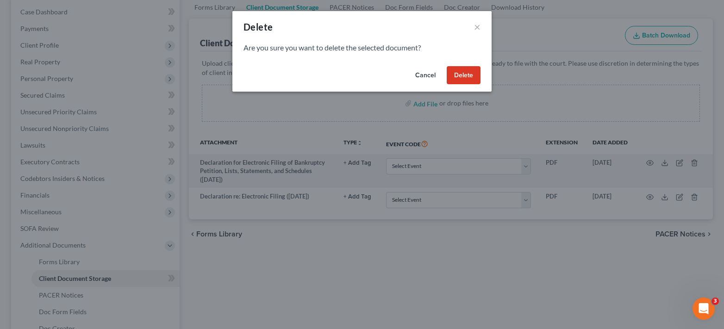
click at [465, 74] on button "Delete" at bounding box center [464, 75] width 34 height 19
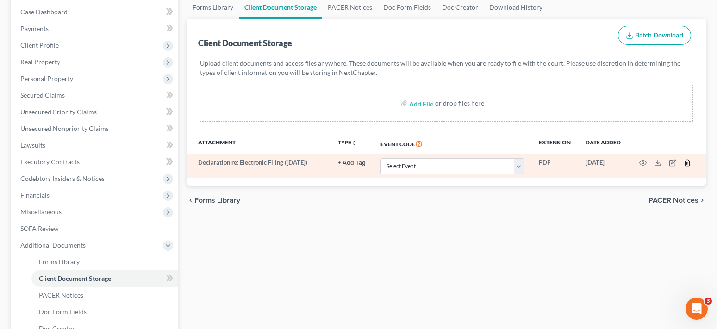
click at [686, 162] on icon "button" at bounding box center [687, 162] width 7 height 7
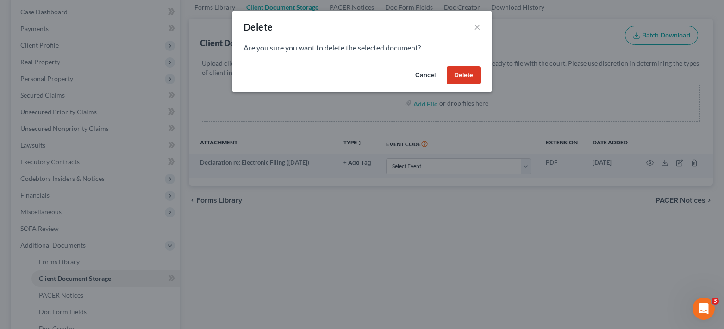
click at [460, 74] on button "Delete" at bounding box center [464, 75] width 34 height 19
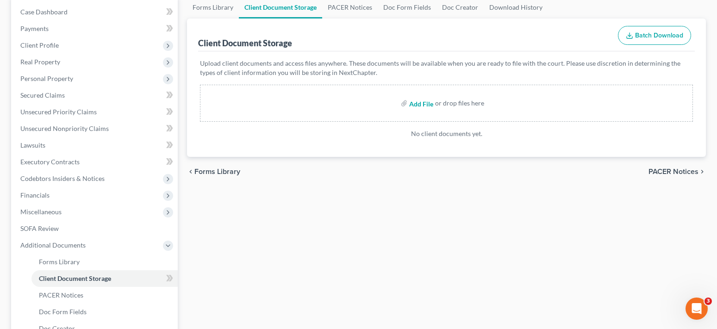
click at [417, 104] on input "file" at bounding box center [420, 103] width 22 height 17
type input "C:\fakepath\intake pw.pdf"
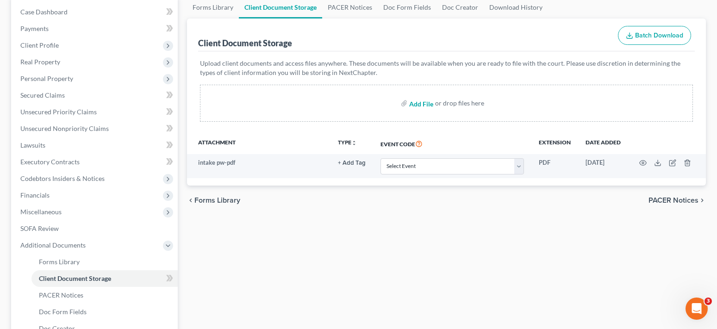
click at [417, 102] on input "file" at bounding box center [420, 103] width 22 height 17
type input "C:\fakepath\declaration for electronic filing.pdf"
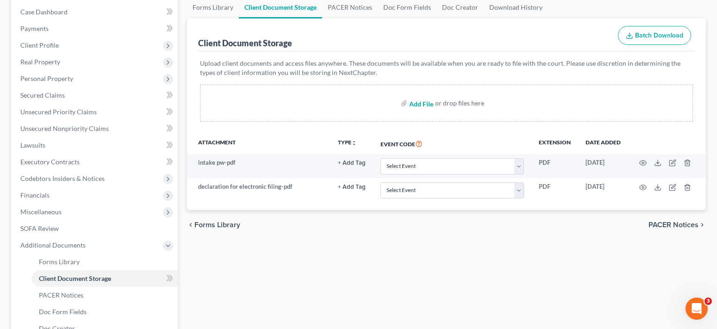
click at [419, 105] on input "file" at bounding box center [420, 103] width 22 height 17
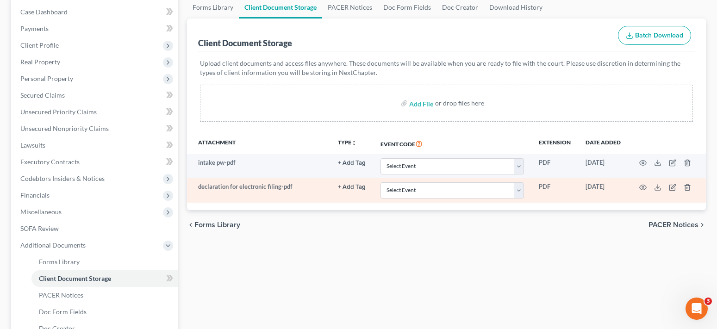
scroll to position [0, 0]
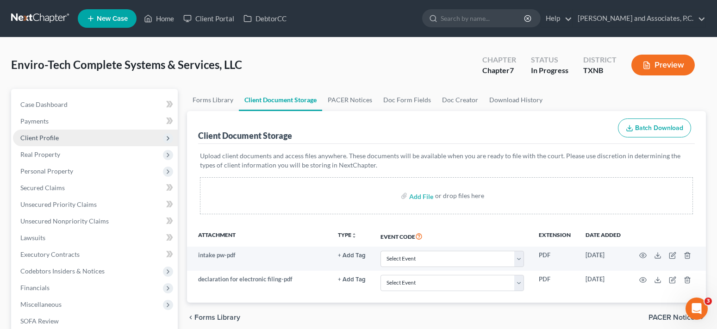
click at [51, 141] on span "Client Profile" at bounding box center [39, 138] width 38 height 8
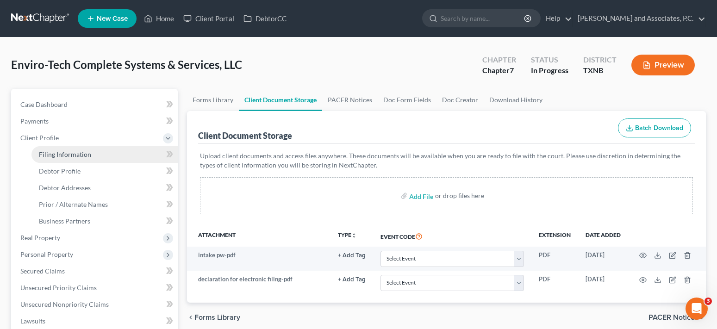
click at [58, 152] on span "Filing Information" at bounding box center [65, 154] width 52 height 8
select select "3"
select select "1"
select select "0"
select select "78"
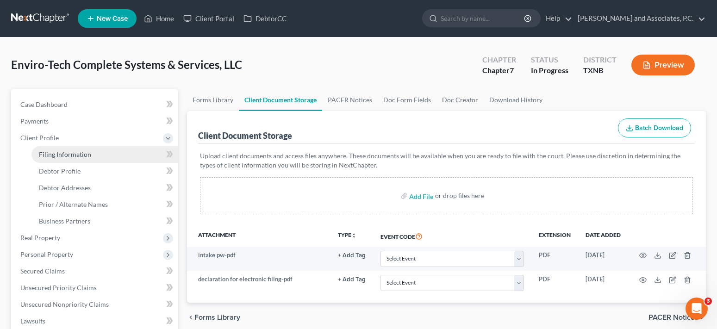
select select "0"
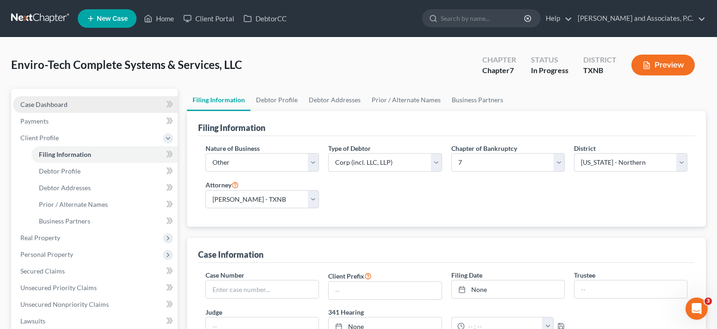
click at [53, 109] on link "Case Dashboard" at bounding box center [95, 104] width 165 height 17
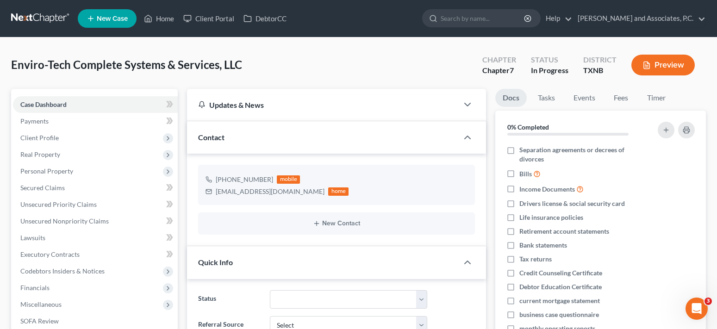
scroll to position [185, 0]
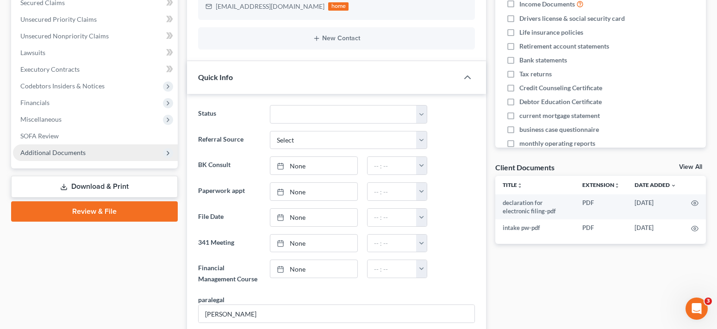
click at [76, 156] on span "Additional Documents" at bounding box center [52, 153] width 65 height 8
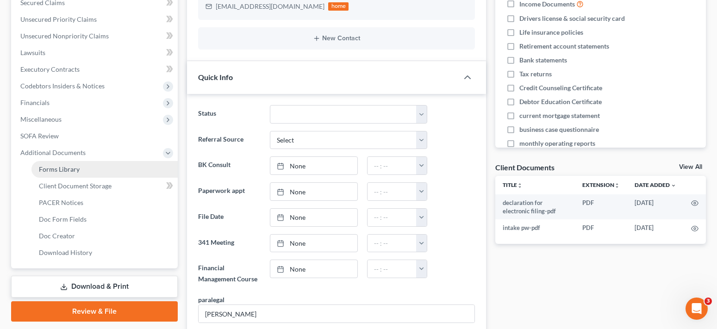
click at [75, 166] on span "Forms Library" at bounding box center [59, 169] width 41 height 8
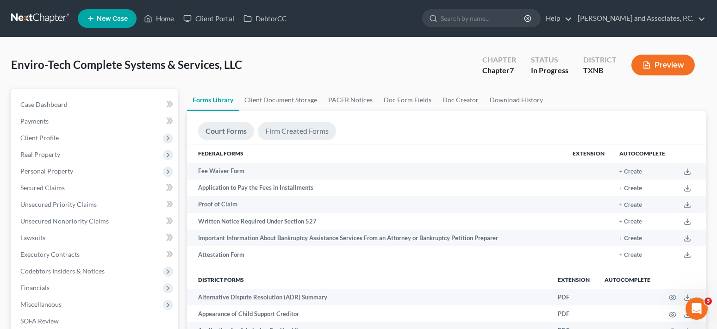
click at [282, 133] on link "Firm Created Forms" at bounding box center [297, 131] width 78 height 18
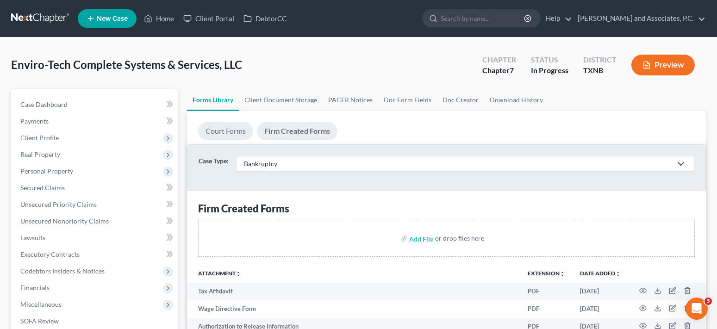
click at [230, 129] on link "Court Forms" at bounding box center [225, 131] width 55 height 18
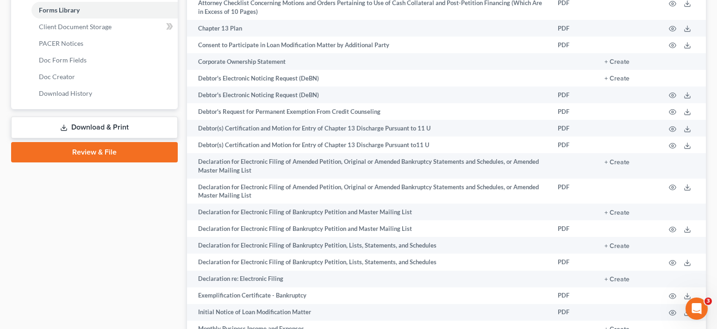
scroll to position [370, 0]
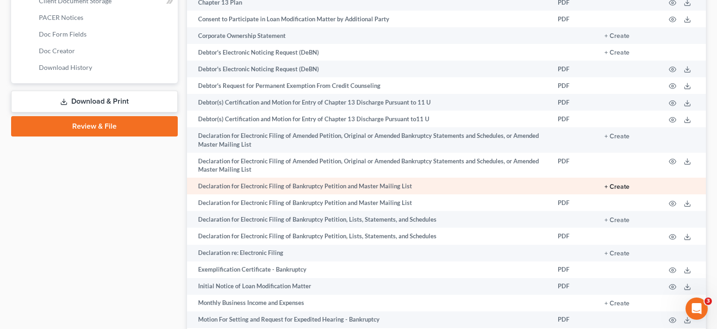
click at [622, 187] on button "+ Create" at bounding box center [616, 187] width 25 height 6
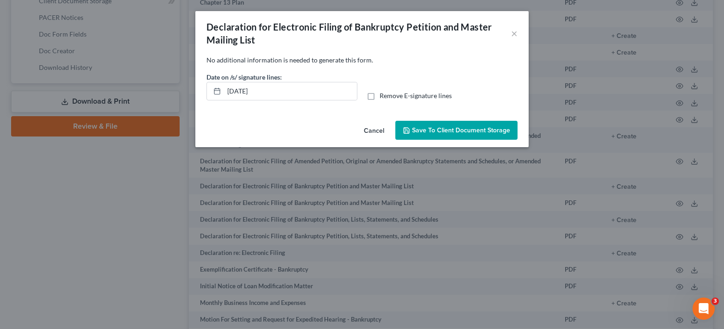
click at [449, 131] on span "Save to Client Document Storage" at bounding box center [461, 130] width 98 height 8
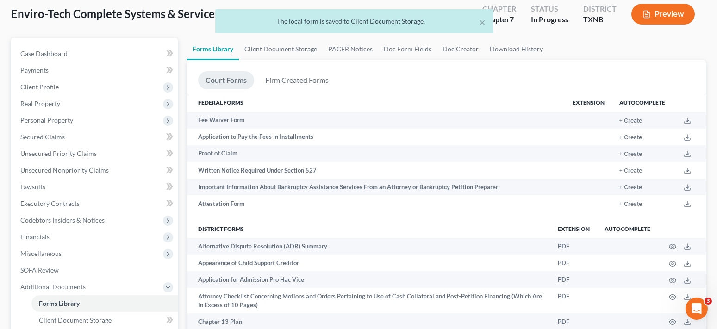
scroll to position [0, 0]
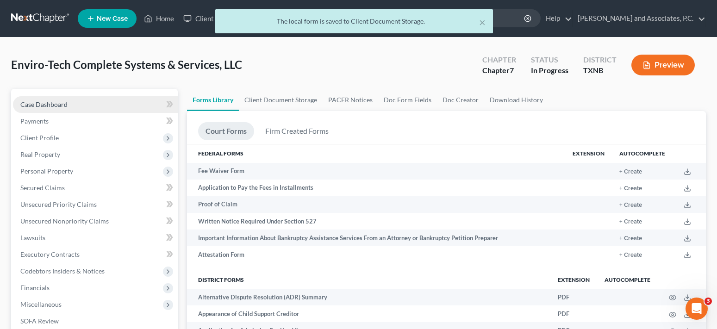
click at [38, 108] on link "Case Dashboard" at bounding box center [95, 104] width 165 height 17
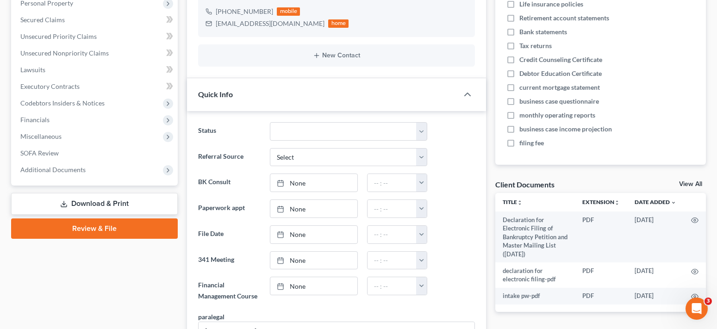
scroll to position [278, 0]
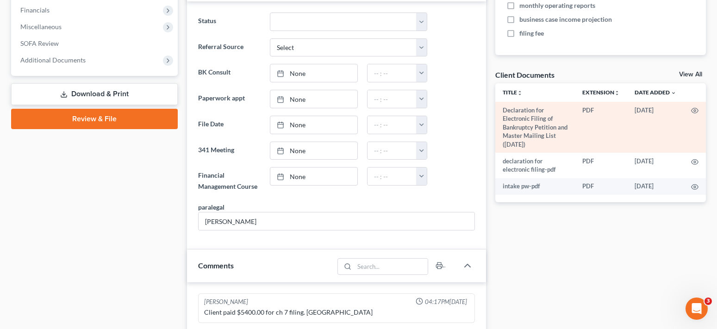
click at [696, 116] on td at bounding box center [695, 127] width 22 height 51
click at [693, 111] on icon "button" at bounding box center [694, 110] width 7 height 7
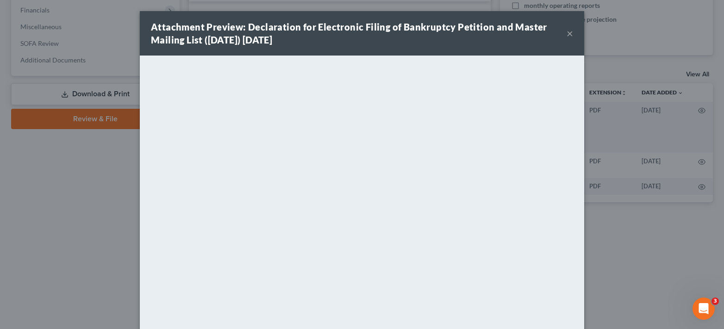
click at [568, 33] on button "×" at bounding box center [570, 33] width 6 height 11
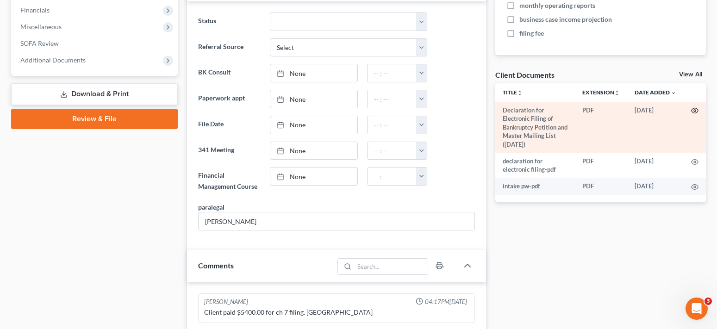
click at [694, 111] on circle "button" at bounding box center [695, 111] width 2 height 2
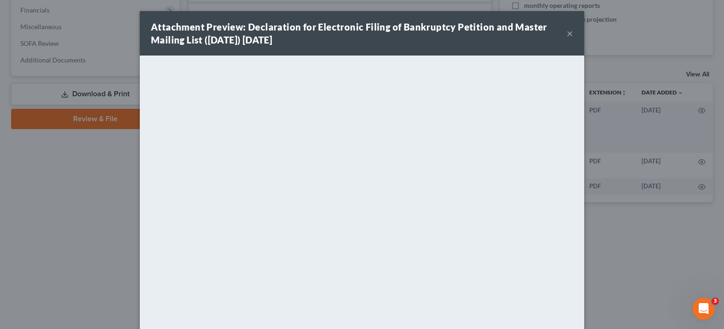
click at [567, 34] on button "×" at bounding box center [570, 33] width 6 height 11
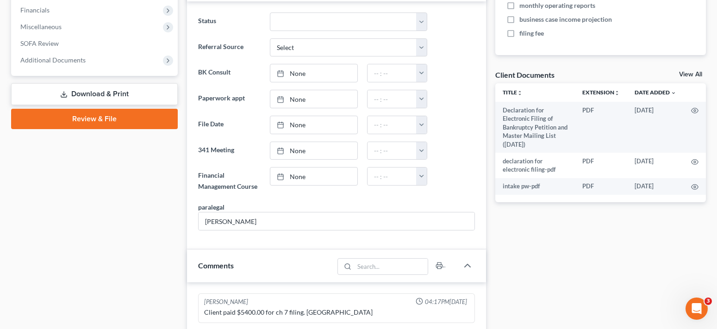
click at [691, 76] on link "View All" at bounding box center [690, 74] width 23 height 6
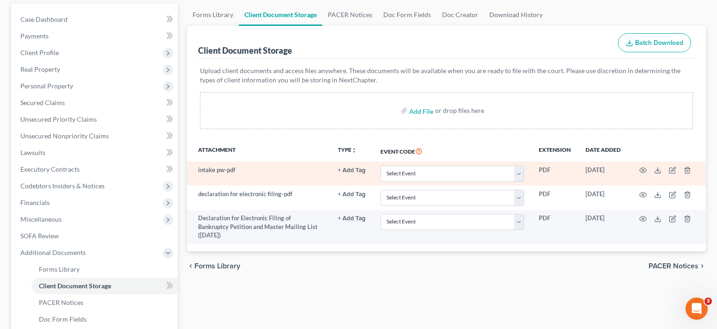
scroll to position [185, 0]
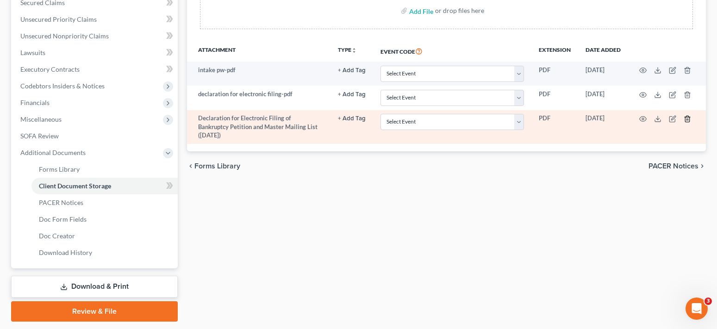
click at [687, 122] on icon "button" at bounding box center [687, 119] width 4 height 6
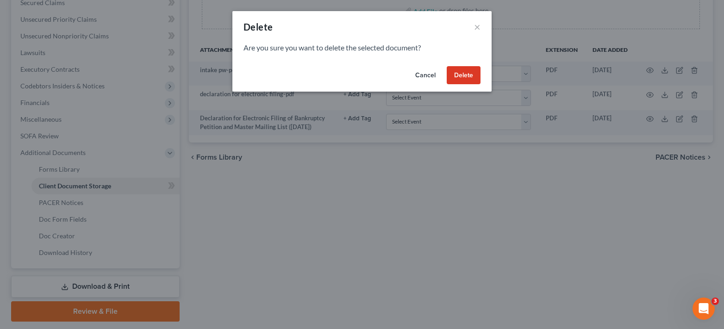
click at [462, 75] on button "Delete" at bounding box center [464, 75] width 34 height 19
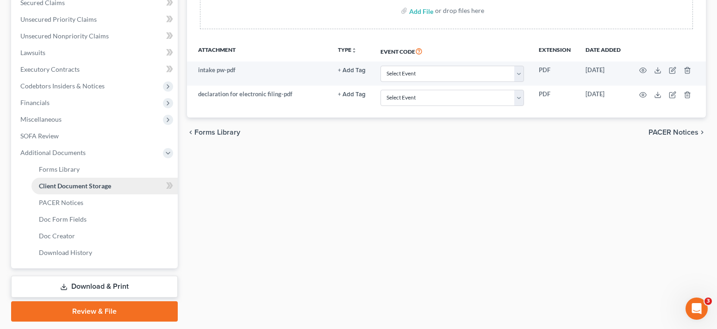
click at [80, 187] on span "Client Document Storage" at bounding box center [75, 186] width 72 height 8
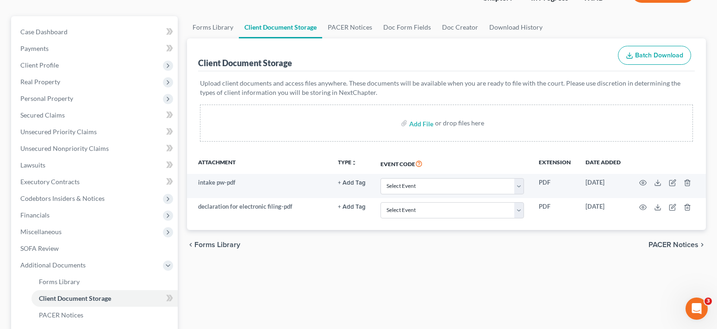
scroll to position [0, 0]
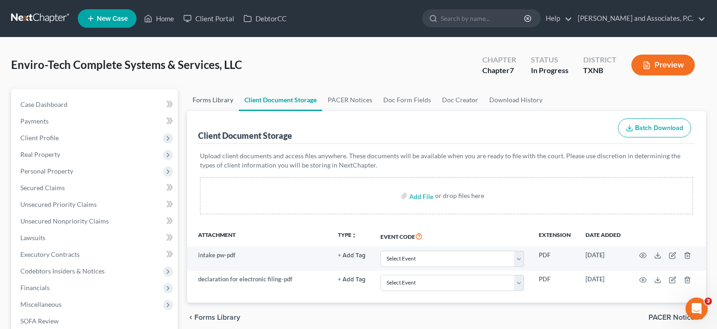
click at [211, 97] on link "Forms Library" at bounding box center [213, 100] width 52 height 22
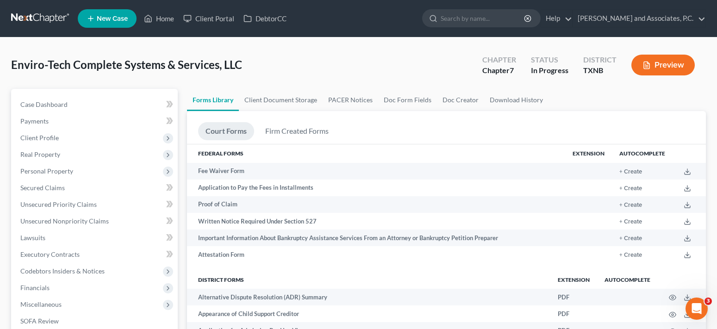
scroll to position [213, 0]
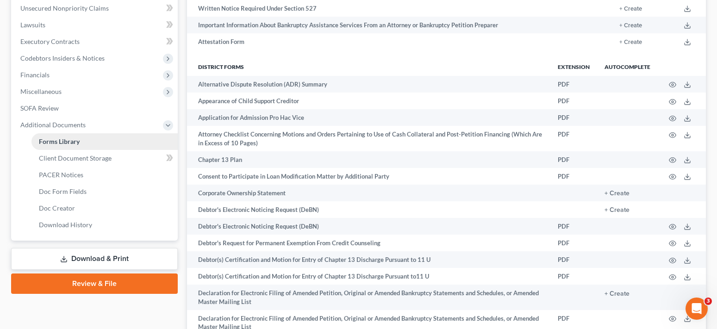
click at [76, 143] on span "Forms Library" at bounding box center [59, 141] width 41 height 8
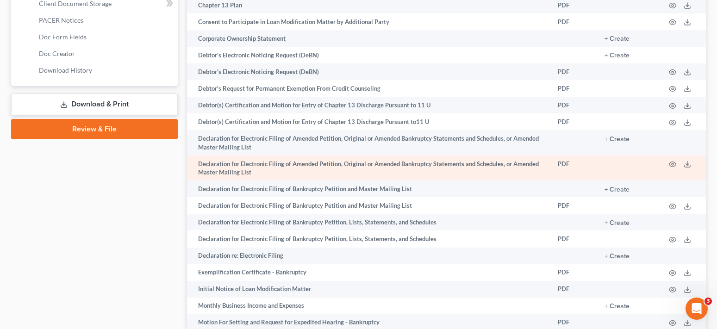
scroll to position [398, 0]
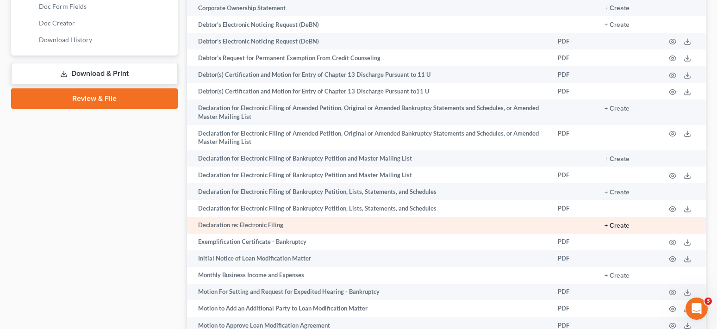
click at [625, 226] on button "+ Create" at bounding box center [616, 226] width 25 height 6
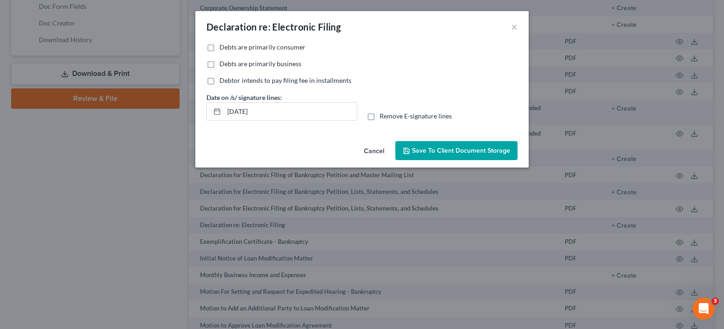
click at [219, 64] on label "Debts are primarily business" at bounding box center [260, 63] width 82 height 9
click at [223, 64] on input "Debts are primarily business" at bounding box center [226, 62] width 6 height 6
checkbox input "true"
click at [380, 116] on label "Remove E-signature lines" at bounding box center [416, 116] width 72 height 9
click at [383, 116] on input "Remove E-signature lines" at bounding box center [386, 115] width 6 height 6
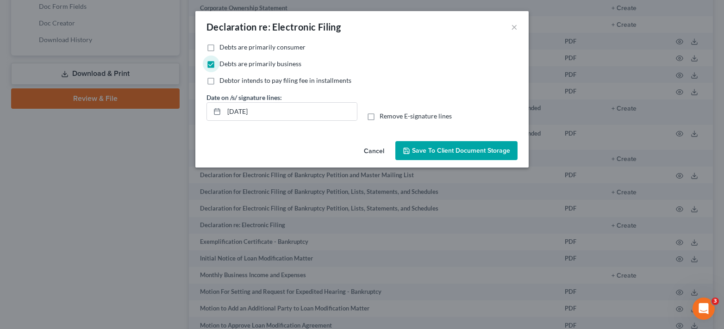
checkbox input "true"
click at [453, 150] on span "Save to Client Document Storage" at bounding box center [461, 151] width 98 height 8
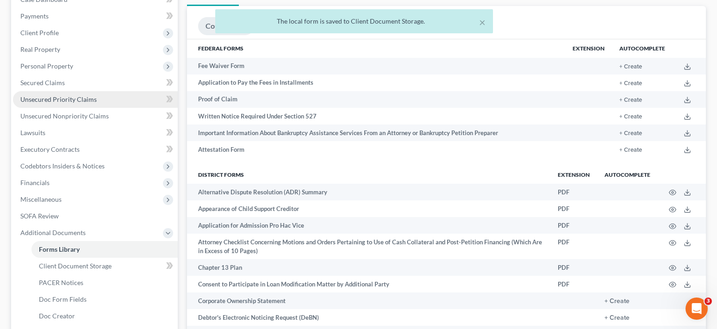
scroll to position [0, 0]
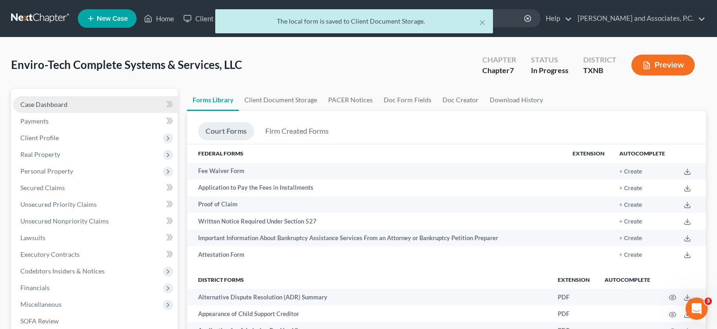
click at [41, 105] on span "Case Dashboard" at bounding box center [43, 104] width 47 height 8
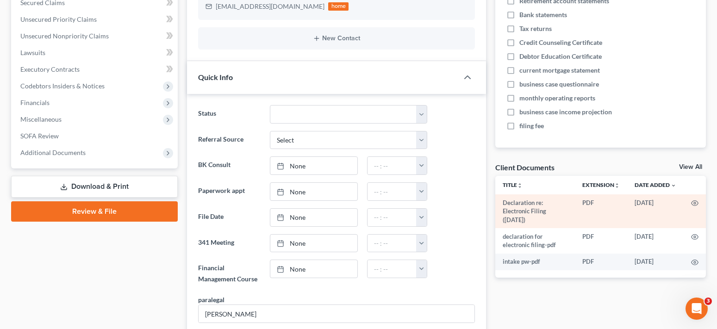
scroll to position [370, 0]
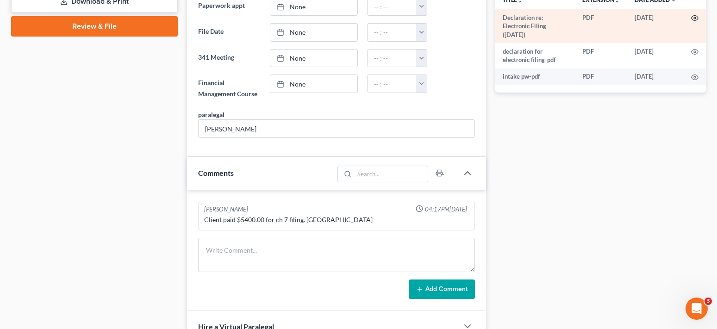
click at [695, 19] on icon "button" at bounding box center [694, 17] width 7 height 7
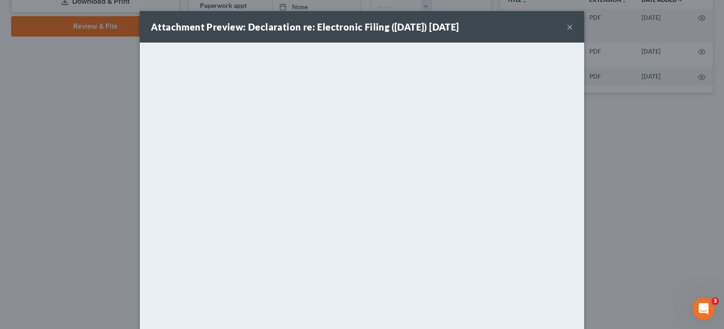
click at [567, 25] on button "×" at bounding box center [570, 26] width 6 height 11
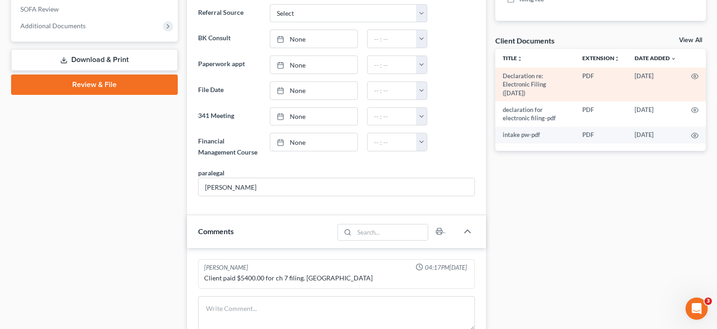
scroll to position [278, 0]
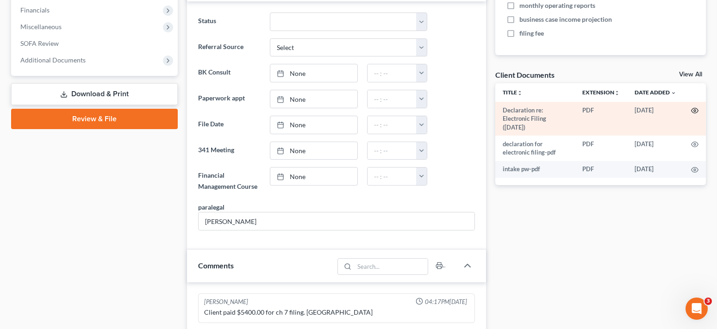
click at [696, 114] on icon "button" at bounding box center [694, 110] width 7 height 7
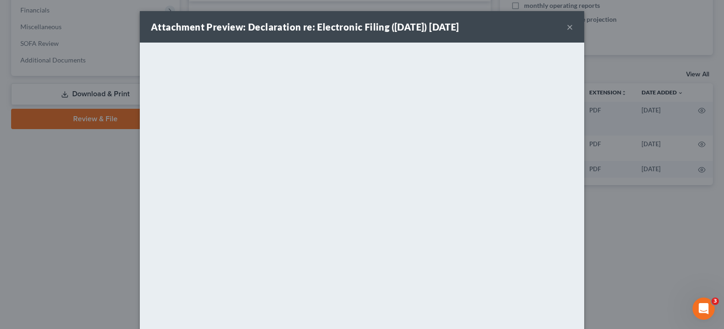
click at [567, 30] on button "×" at bounding box center [570, 26] width 6 height 11
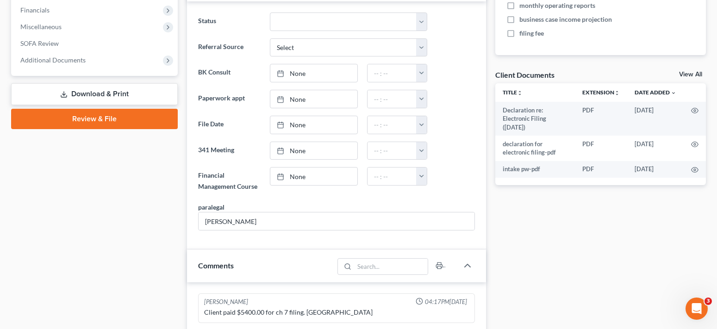
click at [624, 222] on div "Docs Tasks Events Fees Timer 0% Completed Nothing here yet! Separation agreemen…" at bounding box center [601, 156] width 220 height 690
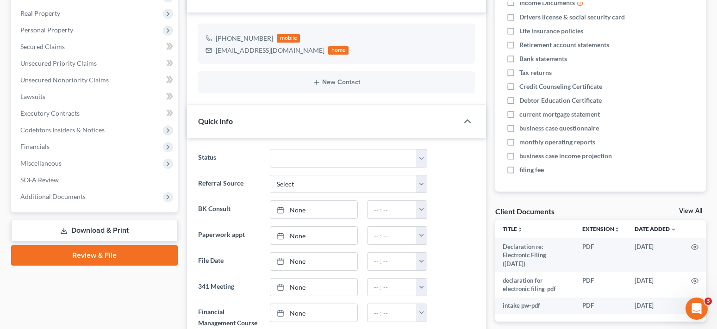
scroll to position [0, 0]
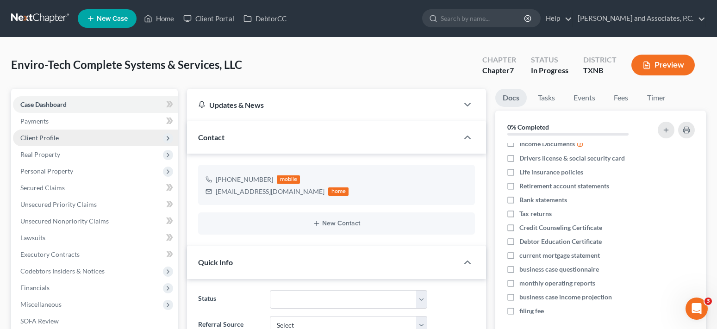
click at [54, 139] on span "Client Profile" at bounding box center [39, 138] width 38 height 8
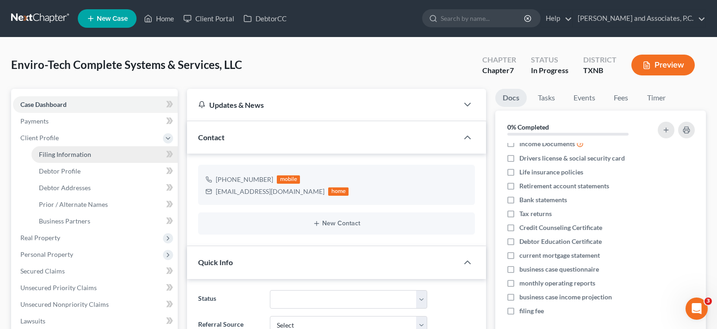
click at [66, 157] on span "Filing Information" at bounding box center [65, 154] width 52 height 8
select select "3"
select select "1"
select select "0"
select select "78"
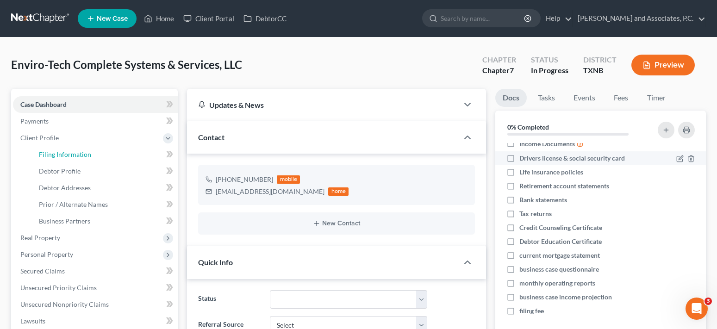
select select "0"
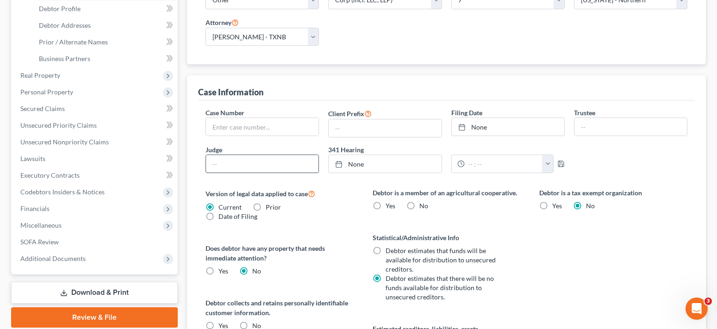
scroll to position [185, 0]
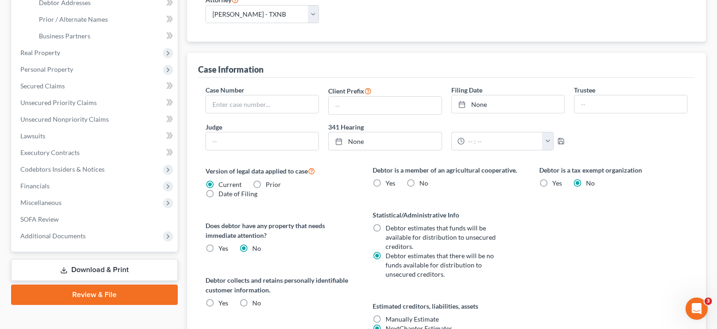
drag, startPoint x: 246, startPoint y: 293, endPoint x: 581, endPoint y: 297, distance: 335.1
click at [252, 299] on label "No" at bounding box center [256, 303] width 9 height 9
click at [256, 299] on input "No" at bounding box center [259, 302] width 6 height 6
radio input "true"
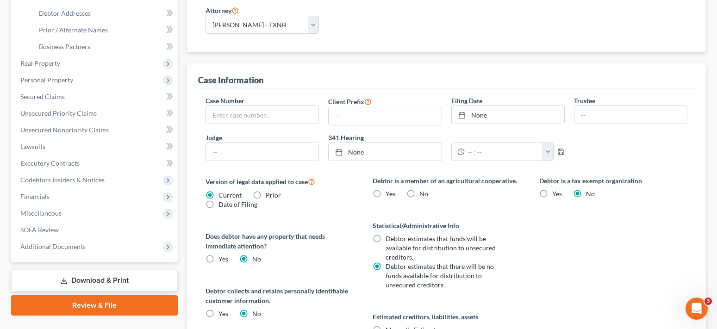
scroll to position [91, 0]
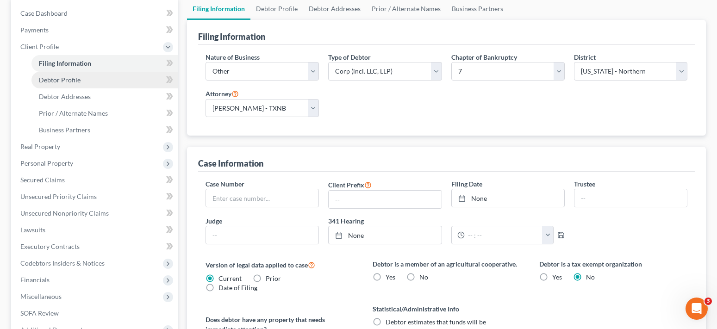
click at [69, 83] on span "Debtor Profile" at bounding box center [60, 80] width 42 height 8
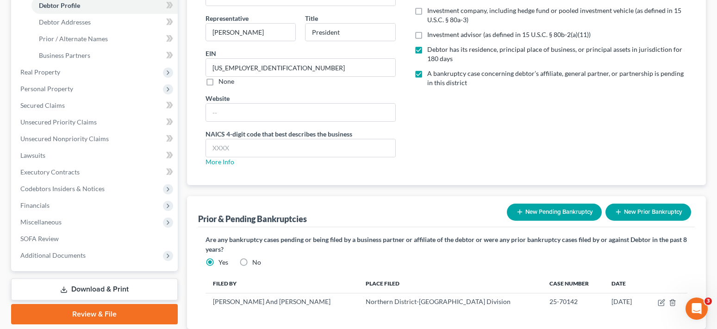
scroll to position [185, 0]
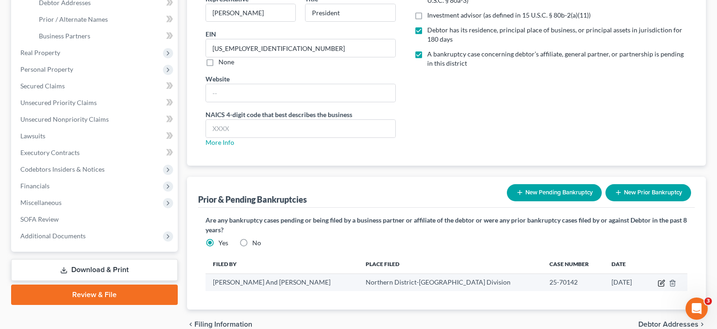
click at [661, 282] on icon "button" at bounding box center [662, 282] width 4 height 4
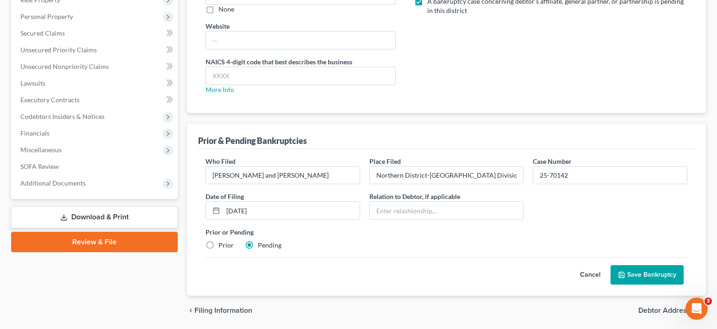
scroll to position [269, 0]
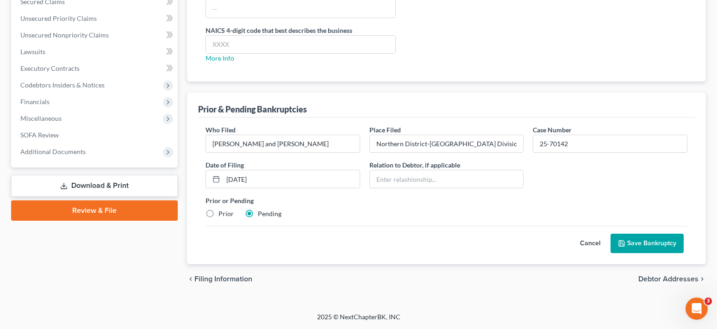
click at [626, 247] on button "Save Bankruptcy" at bounding box center [647, 243] width 73 height 19
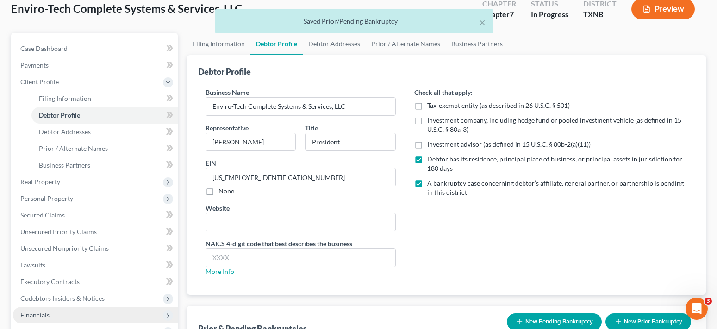
scroll to position [45, 0]
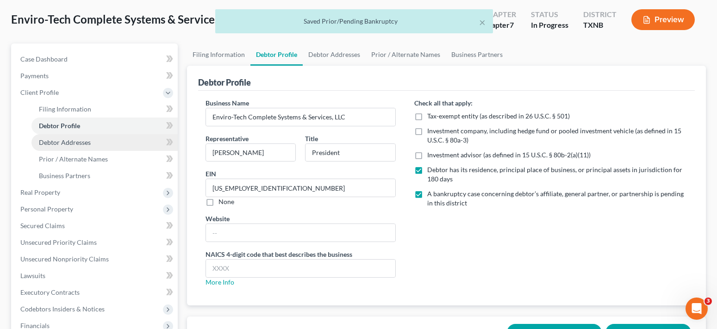
click at [98, 142] on link "Debtor Addresses" at bounding box center [104, 142] width 146 height 17
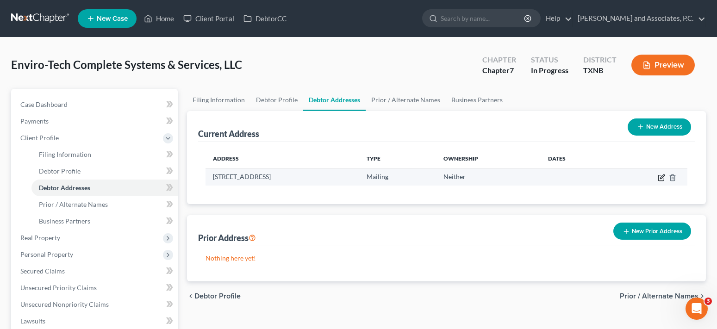
click at [660, 180] on icon "button" at bounding box center [661, 177] width 7 height 7
select select "45"
select select "242"
select select "1"
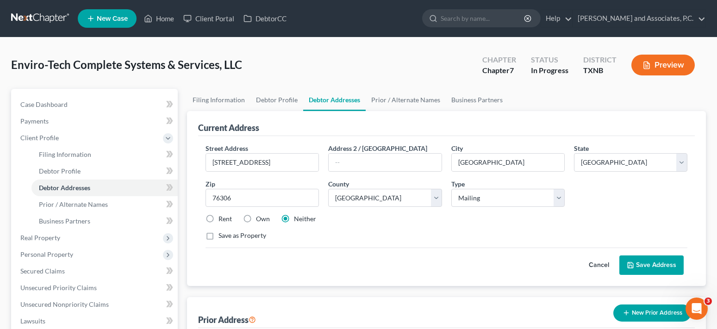
click at [672, 265] on button "Save Address" at bounding box center [651, 264] width 64 height 19
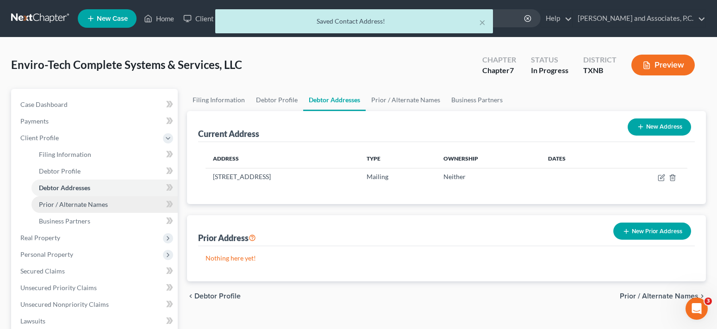
click at [62, 204] on span "Prior / Alternate Names" at bounding box center [73, 204] width 69 height 8
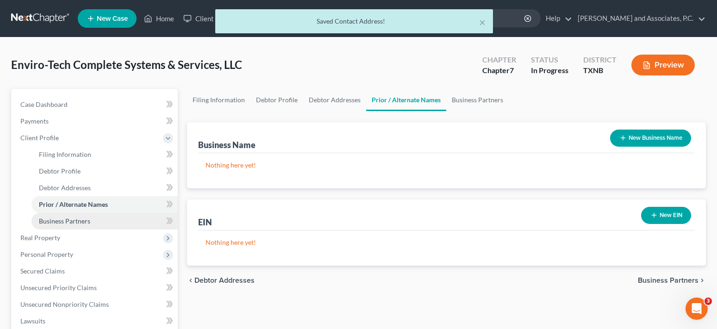
click at [62, 218] on span "Business Partners" at bounding box center [64, 221] width 51 height 8
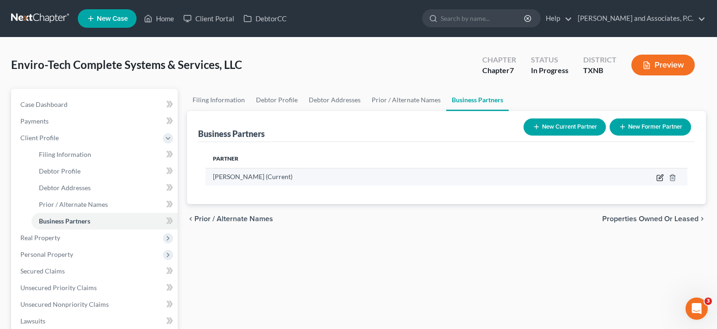
click at [659, 181] on icon "button" at bounding box center [660, 178] width 6 height 6
select select "45"
select select "5"
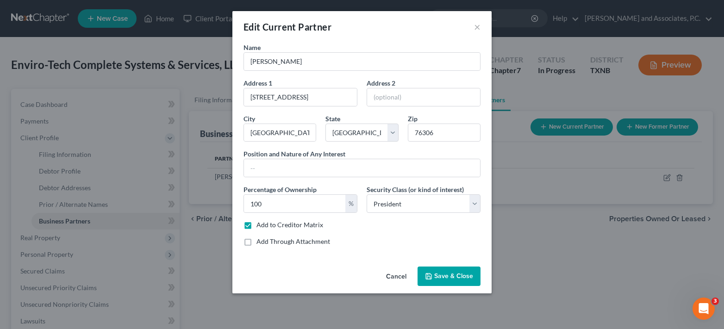
click at [256, 224] on label "Add to Creditor Matrix" at bounding box center [289, 224] width 67 height 9
click at [260, 224] on input "Add to Creditor Matrix" at bounding box center [263, 223] width 6 height 6
checkbox input "false"
click at [468, 276] on span "Save & Close" at bounding box center [453, 276] width 39 height 8
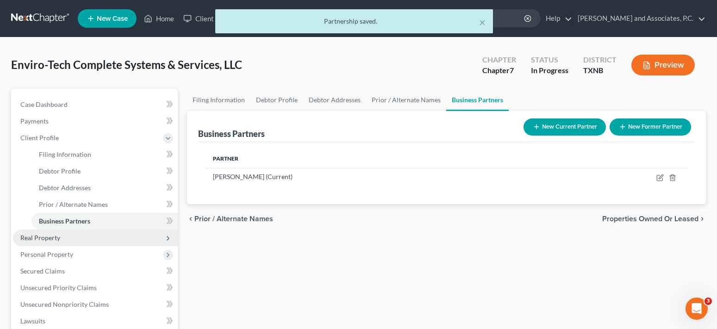
click at [73, 239] on span "Real Property" at bounding box center [95, 238] width 165 height 17
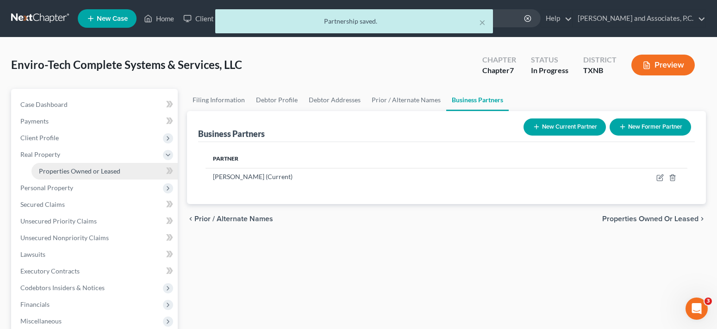
click at [83, 168] on span "Properties Owned or Leased" at bounding box center [79, 171] width 81 height 8
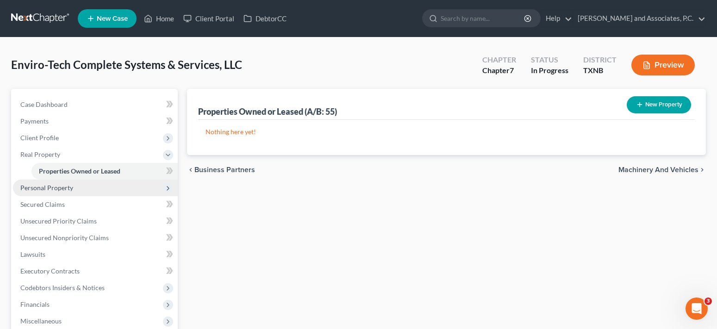
click at [81, 188] on span "Personal Property" at bounding box center [95, 188] width 165 height 17
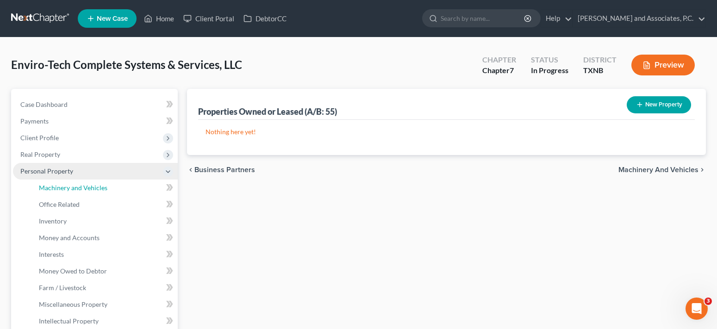
click at [81, 188] on span "Machinery and Vehicles" at bounding box center [73, 188] width 69 height 8
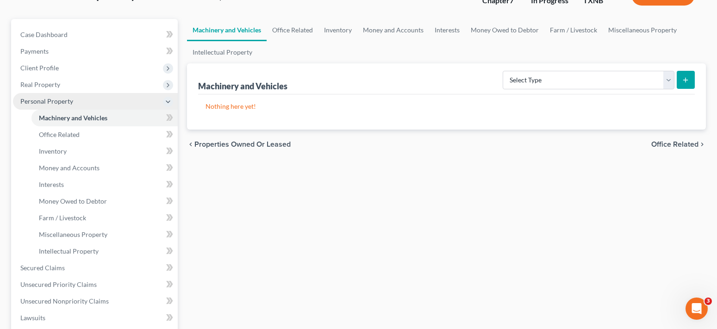
scroll to position [93, 0]
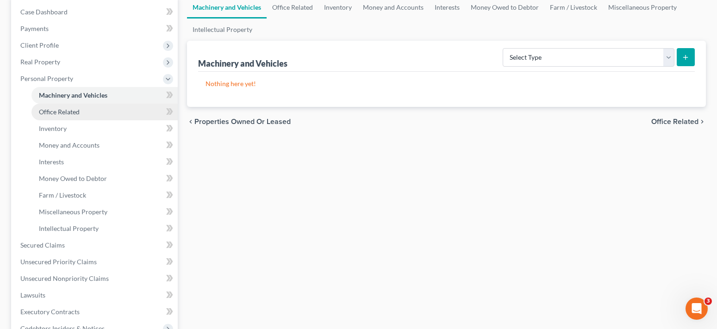
click at [81, 111] on link "Office Related" at bounding box center [104, 112] width 146 height 17
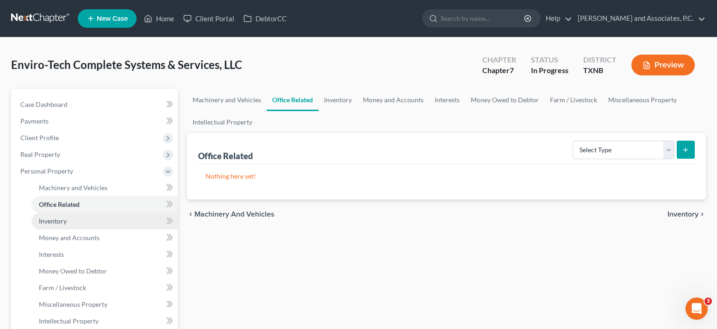
click at [72, 222] on link "Inventory" at bounding box center [104, 221] width 146 height 17
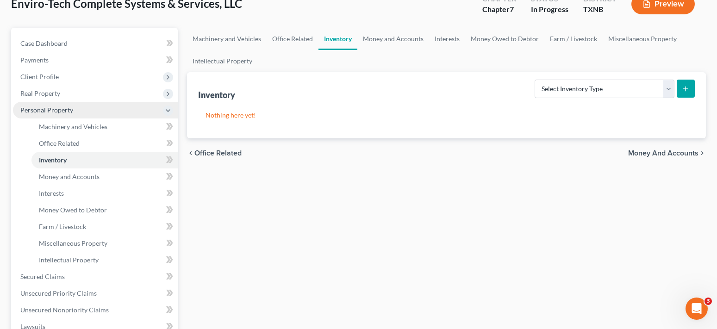
scroll to position [185, 0]
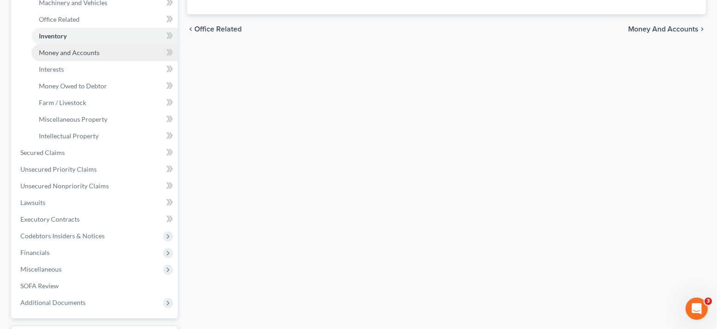
click at [80, 55] on span "Money and Accounts" at bounding box center [69, 53] width 61 height 8
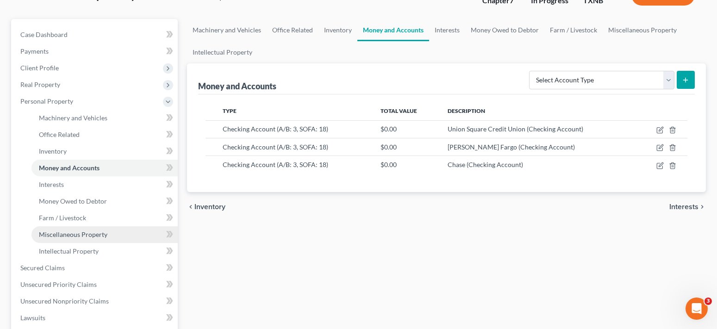
scroll to position [93, 0]
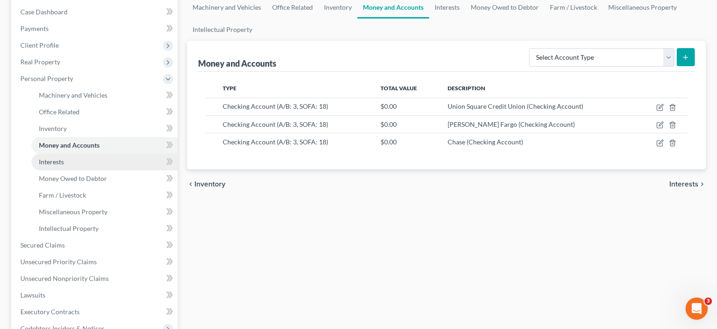
click at [73, 164] on link "Interests" at bounding box center [104, 162] width 146 height 17
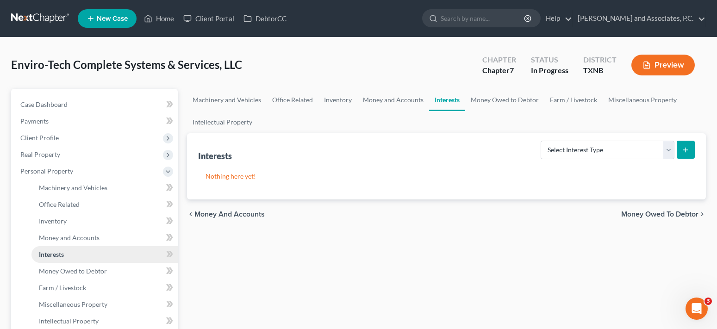
scroll to position [185, 0]
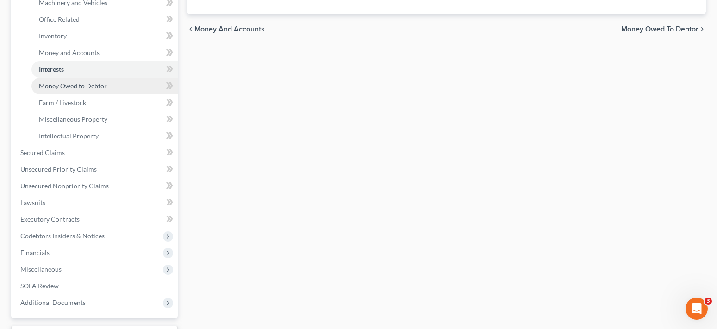
click at [69, 89] on span "Money Owed to Debtor" at bounding box center [73, 86] width 68 height 8
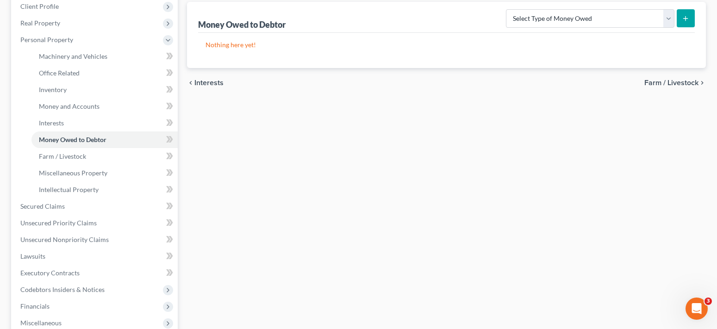
scroll to position [185, 0]
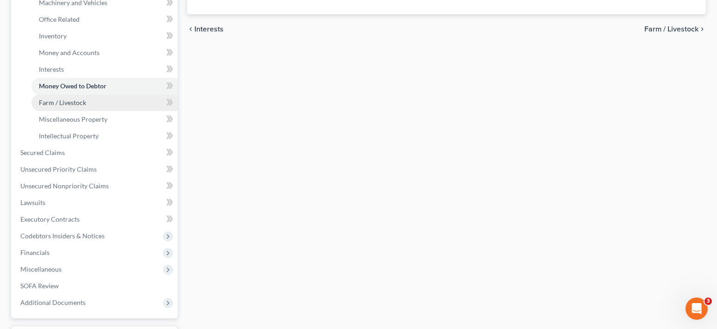
click at [74, 101] on span "Farm / Livestock" at bounding box center [62, 103] width 47 height 8
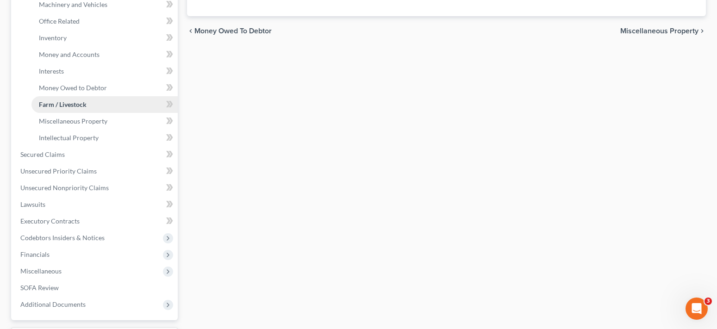
scroll to position [185, 0]
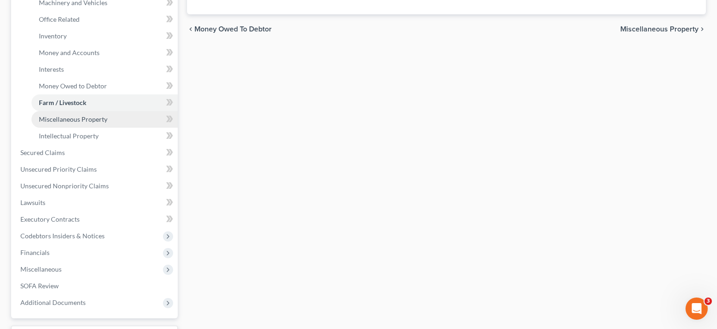
click at [69, 119] on span "Miscellaneous Property" at bounding box center [73, 119] width 69 height 8
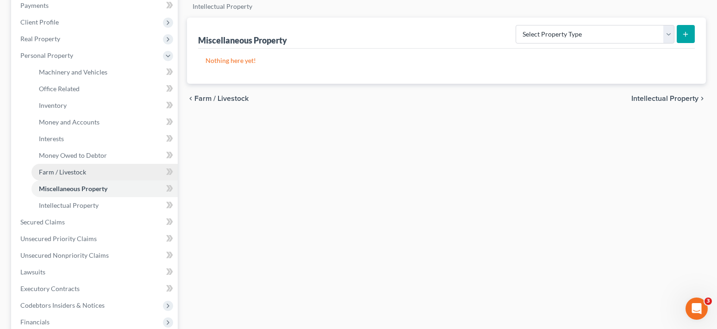
scroll to position [185, 0]
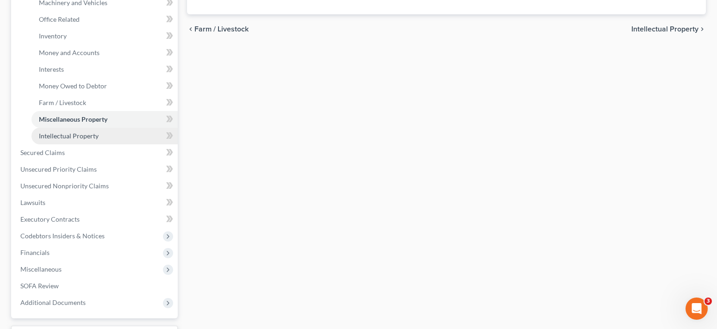
click at [93, 137] on span "Intellectual Property" at bounding box center [69, 136] width 60 height 8
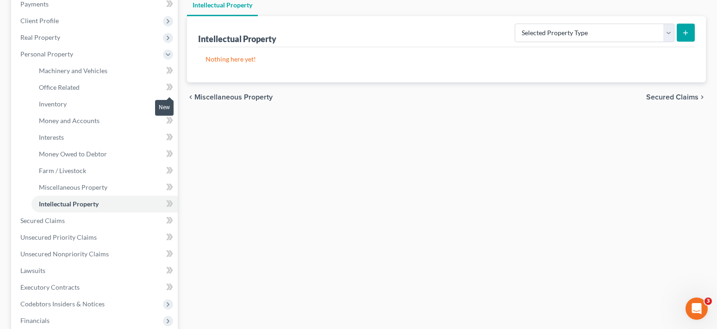
scroll to position [185, 0]
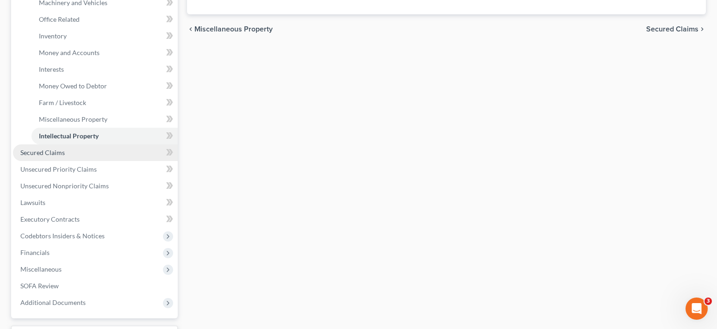
click at [60, 157] on link "Secured Claims" at bounding box center [95, 152] width 165 height 17
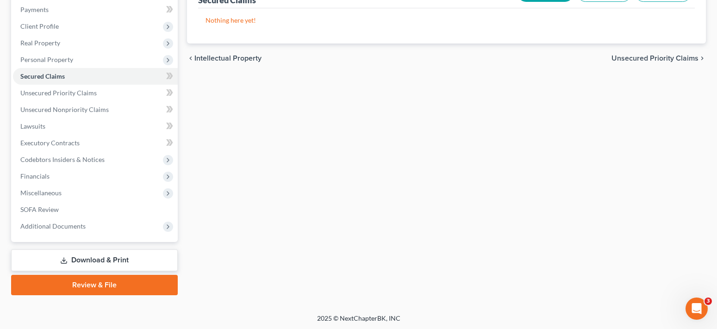
scroll to position [113, 0]
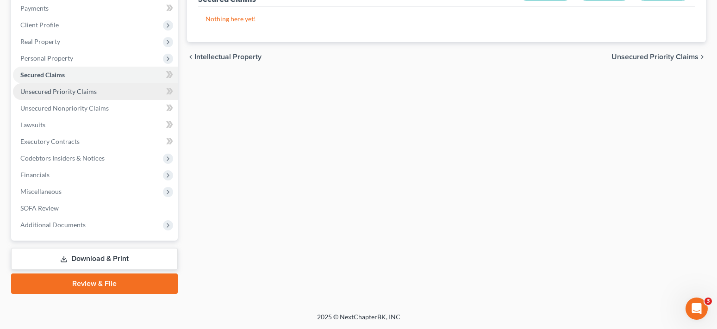
click at [92, 93] on span "Unsecured Priority Claims" at bounding box center [58, 91] width 76 height 8
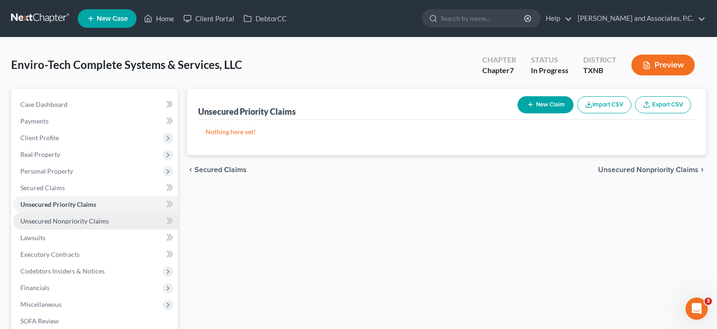
click at [106, 224] on span "Unsecured Nonpriority Claims" at bounding box center [64, 221] width 88 height 8
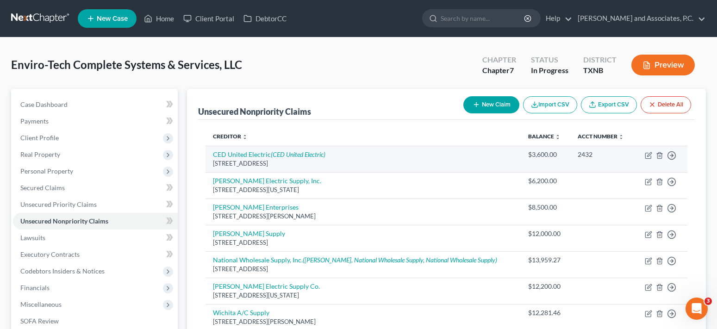
scroll to position [113, 0]
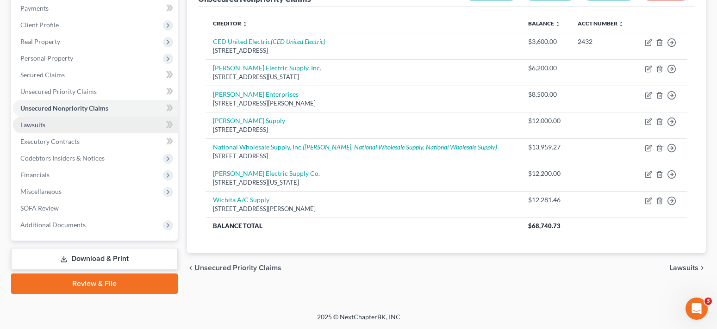
click at [43, 124] on span "Lawsuits" at bounding box center [32, 125] width 25 height 8
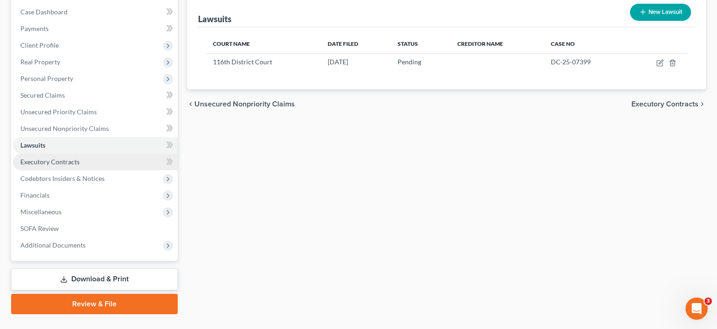
click at [74, 163] on span "Executory Contracts" at bounding box center [49, 162] width 59 height 8
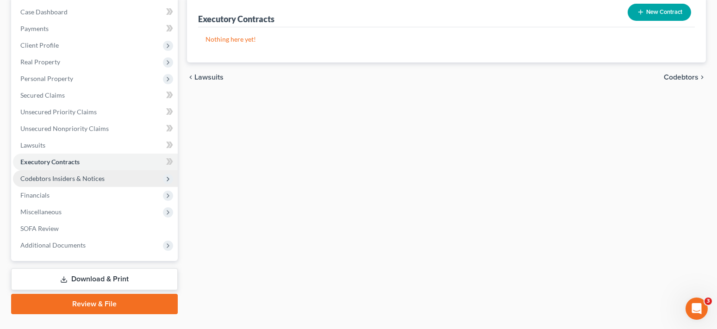
click at [71, 180] on span "Codebtors Insiders & Notices" at bounding box center [62, 178] width 84 height 8
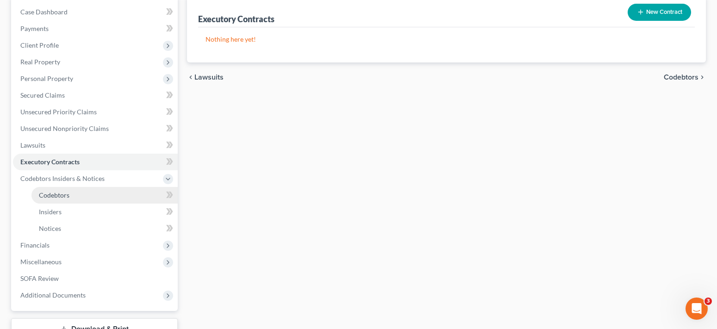
click at [89, 199] on link "Codebtors" at bounding box center [104, 195] width 146 height 17
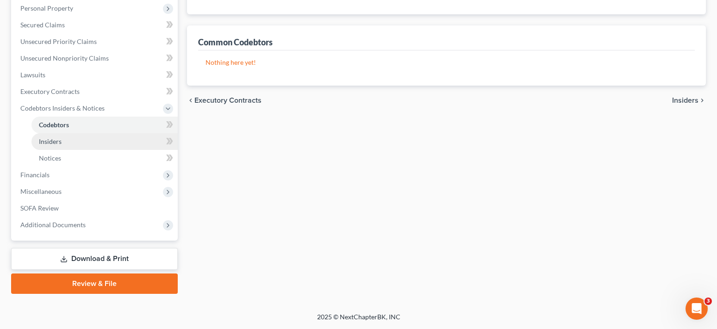
click at [72, 146] on link "Insiders" at bounding box center [104, 141] width 146 height 17
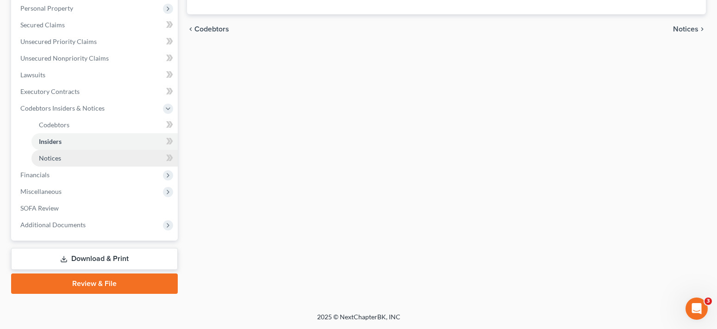
click at [66, 159] on link "Notices" at bounding box center [104, 158] width 146 height 17
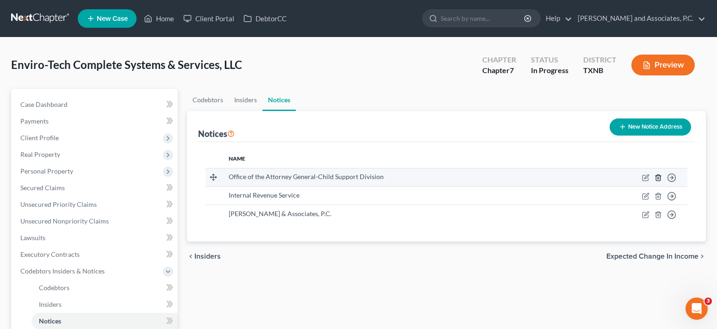
click at [658, 177] on icon "button" at bounding box center [657, 177] width 7 height 7
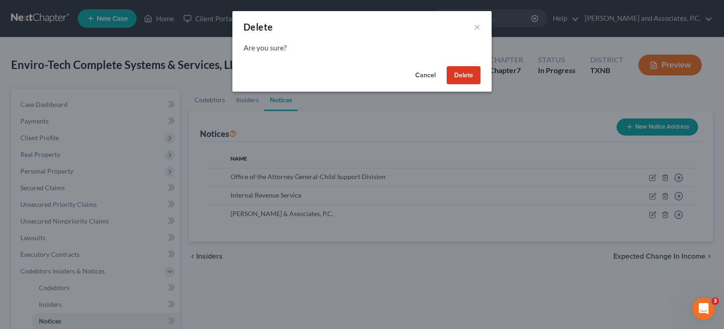
click at [464, 78] on button "Delete" at bounding box center [464, 75] width 34 height 19
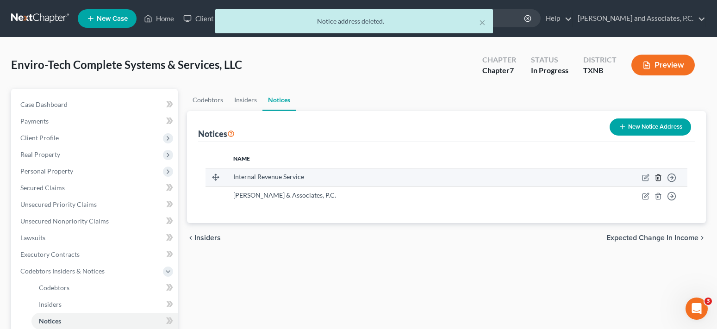
click at [658, 180] on icon "button" at bounding box center [657, 177] width 7 height 7
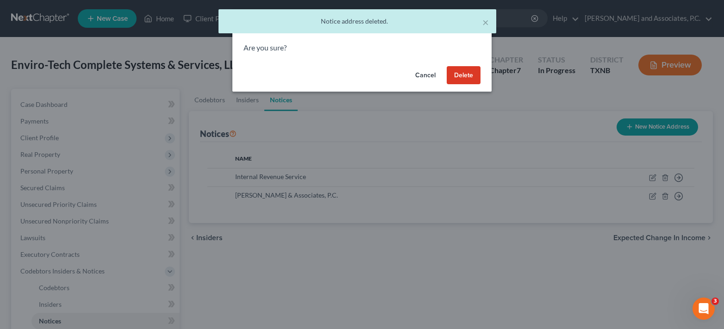
click at [463, 77] on button "Delete" at bounding box center [464, 75] width 34 height 19
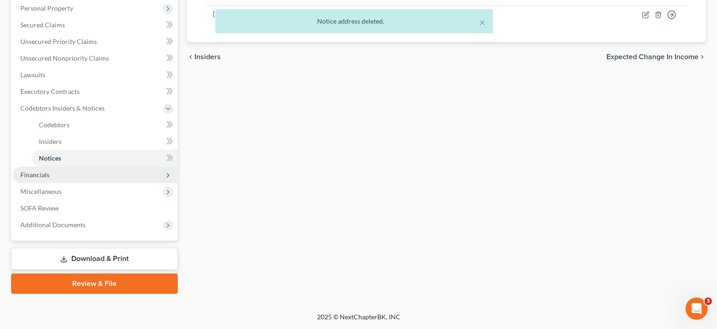
click at [74, 172] on span "Financials" at bounding box center [95, 175] width 165 height 17
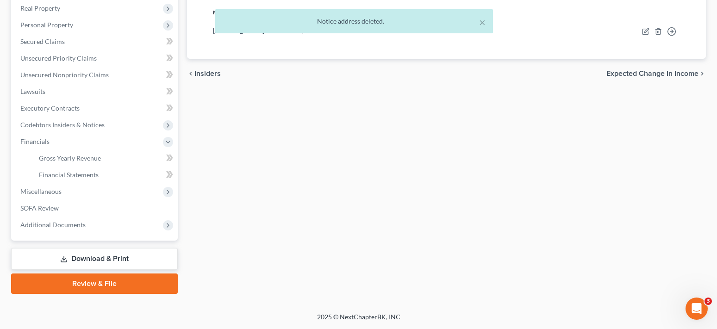
scroll to position [146, 0]
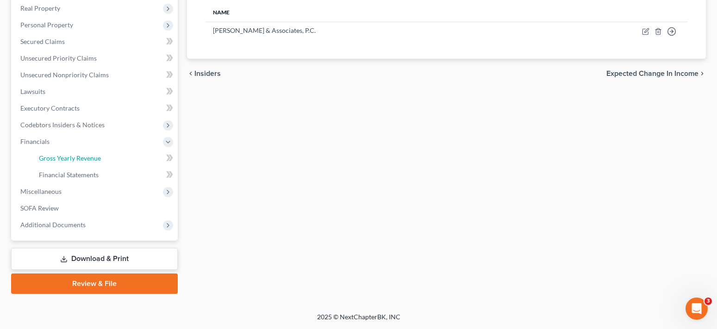
drag, startPoint x: 89, startPoint y: 161, endPoint x: 458, endPoint y: 199, distance: 370.9
click at [89, 161] on span "Gross Yearly Revenue" at bounding box center [70, 158] width 62 height 8
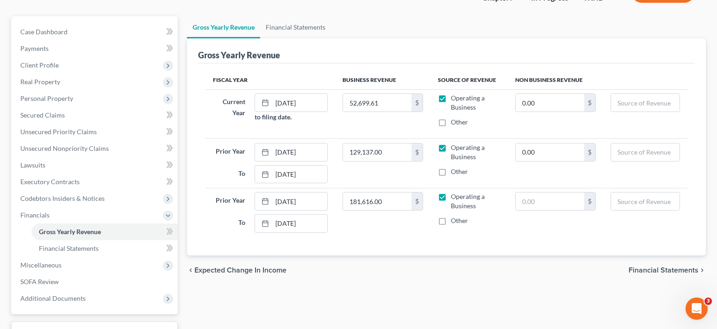
scroll to position [93, 0]
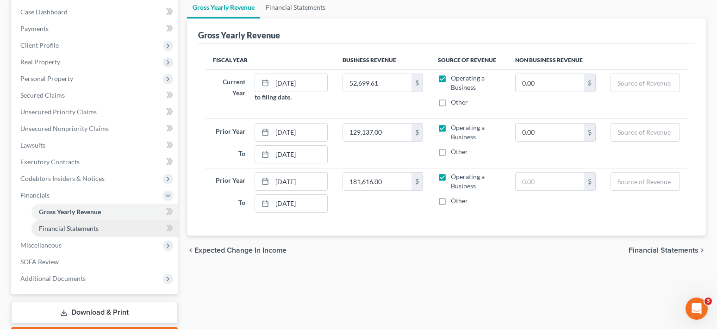
click at [94, 226] on span "Financial Statements" at bounding box center [69, 228] width 60 height 8
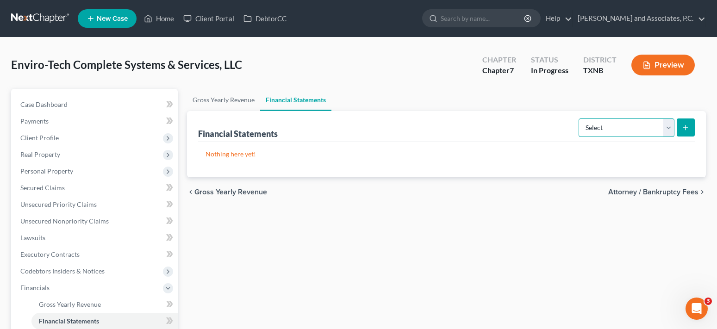
click at [673, 129] on select "Select Auditor Bookkeeper Creditor Pension Contribution Records Keeper Tax Cons…" at bounding box center [627, 127] width 96 height 19
click at [481, 227] on div "Gross Yearly Revenue Financial Statements Financial Statements Select Auditor B…" at bounding box center [446, 264] width 528 height 351
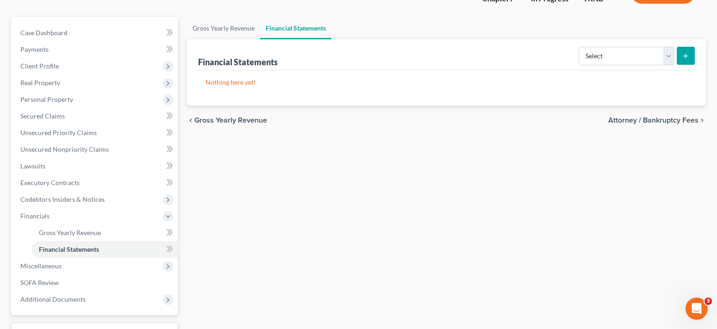
scroll to position [54, 0]
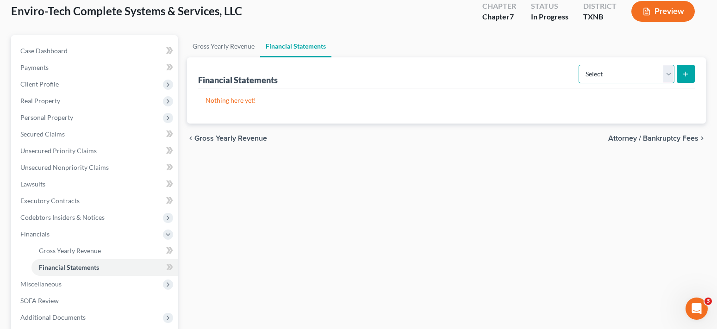
click at [666, 75] on select "Select Auditor Bookkeeper Creditor Pension Contribution Records Keeper Tax Cons…" at bounding box center [627, 74] width 96 height 19
select select "bookkeeper"
click at [580, 65] on select "Select Auditor Bookkeeper Creditor Pension Contribution Records Keeper Tax Cons…" at bounding box center [627, 74] width 96 height 19
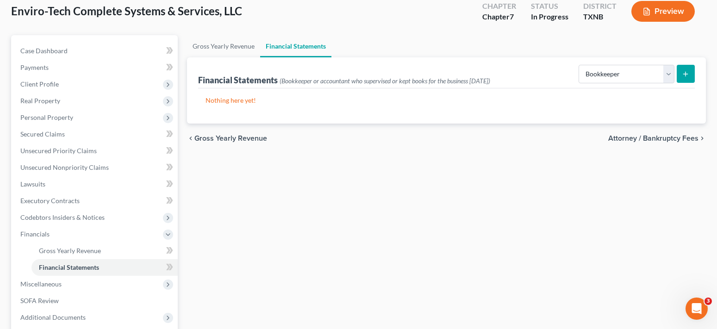
click at [690, 74] on button "submit" at bounding box center [686, 74] width 18 height 18
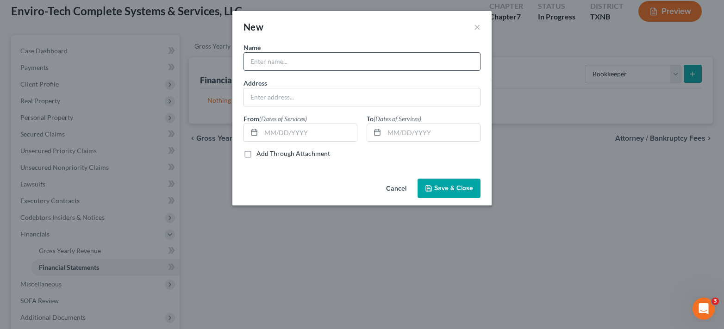
click at [276, 61] on input "text" at bounding box center [362, 62] width 236 height 18
type input "[PERSON_NAME]"
click at [308, 101] on input "1505" at bounding box center [362, 97] width 236 height 18
type input "[STREET_ADDRESS][PERSON_NAME][US_STATE]"
click at [307, 128] on input "text" at bounding box center [309, 133] width 96 height 18
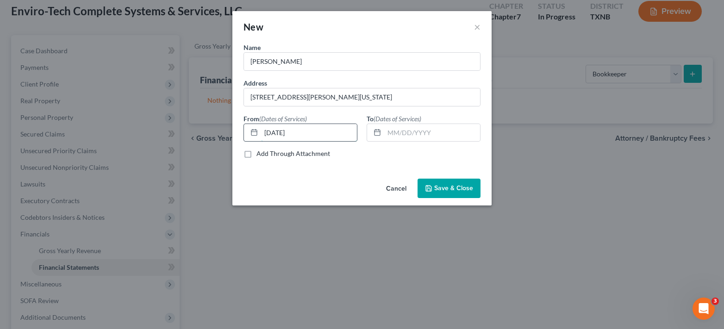
type input "[DATE]"
type input "0"
click at [393, 132] on input "text" at bounding box center [432, 133] width 96 height 18
type input "[DATE]"
click at [445, 191] on span "Save & Close" at bounding box center [453, 188] width 39 height 8
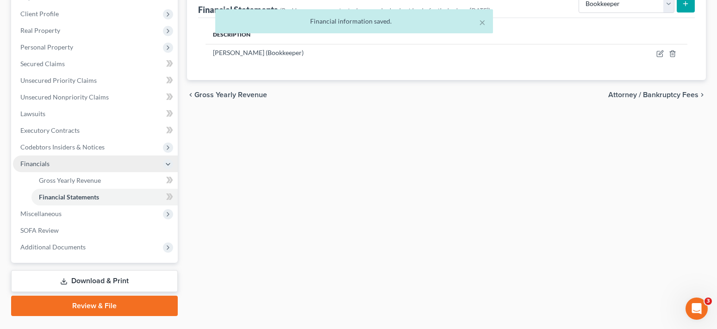
scroll to position [146, 0]
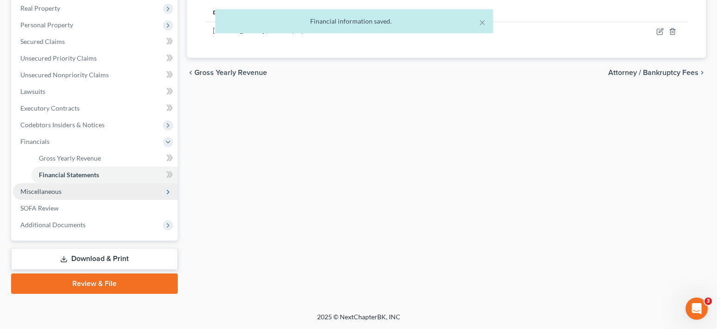
click at [59, 194] on span "Miscellaneous" at bounding box center [40, 191] width 41 height 8
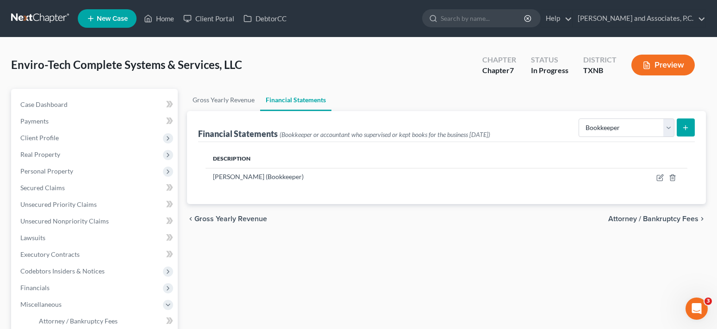
scroll to position [196, 0]
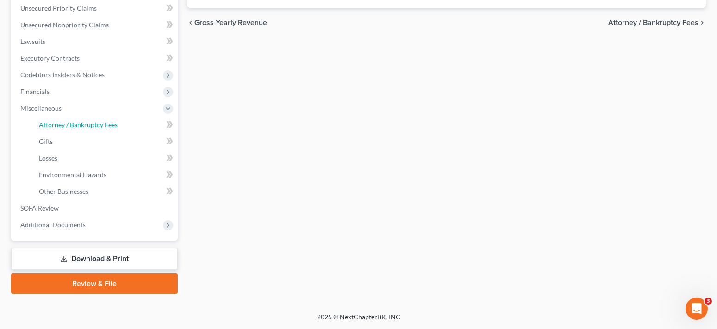
drag, startPoint x: 82, startPoint y: 129, endPoint x: 292, endPoint y: 140, distance: 210.4
click at [82, 129] on link "Attorney / Bankruptcy Fees" at bounding box center [104, 125] width 146 height 17
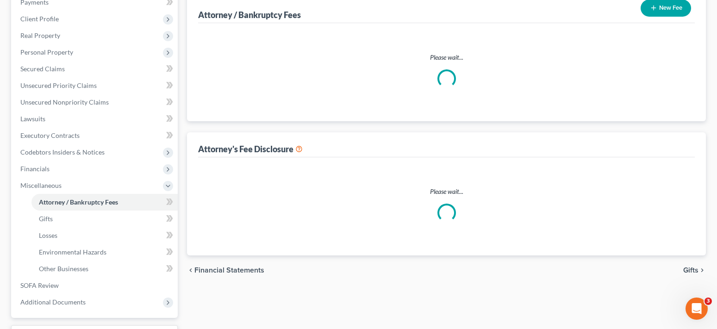
scroll to position [2, 0]
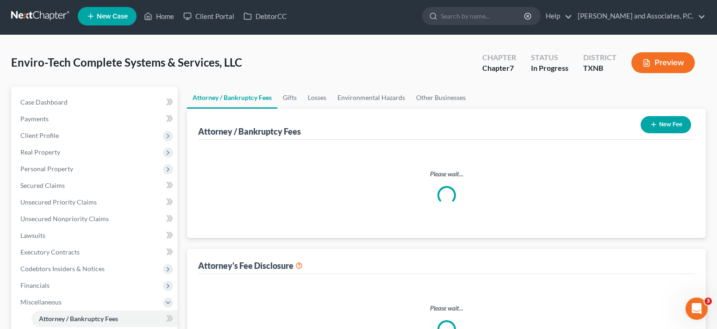
select select "1"
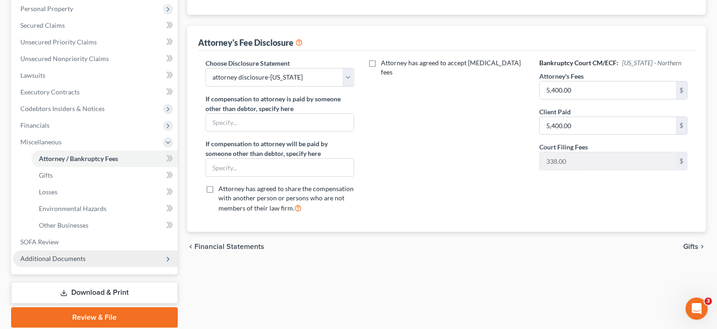
scroll to position [185, 0]
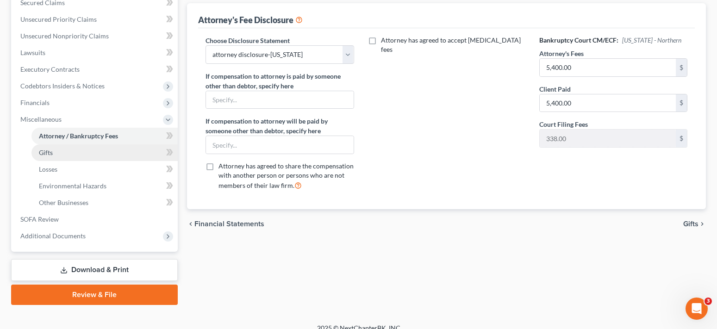
click at [51, 154] on span "Gifts" at bounding box center [46, 153] width 14 height 8
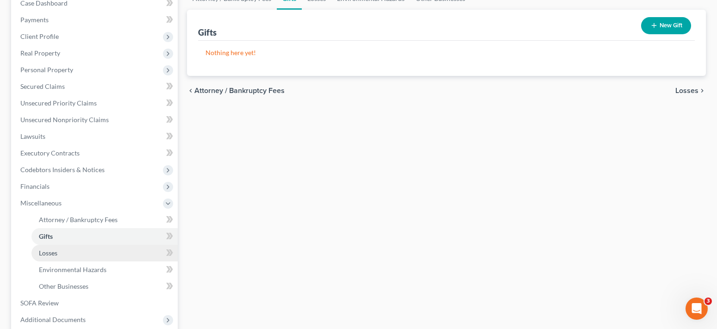
scroll to position [185, 0]
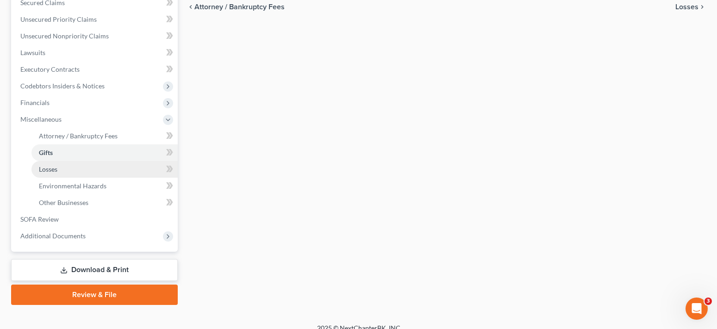
click at [53, 174] on link "Losses" at bounding box center [104, 169] width 146 height 17
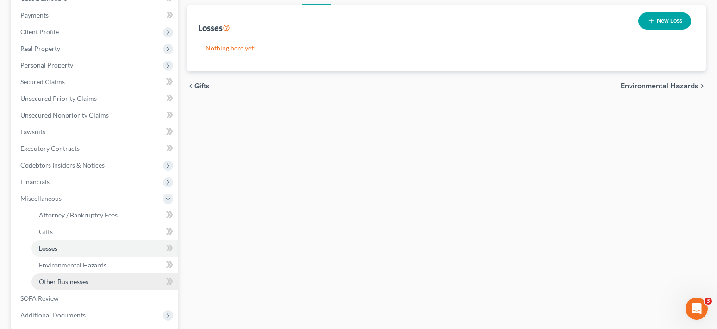
scroll to position [196, 0]
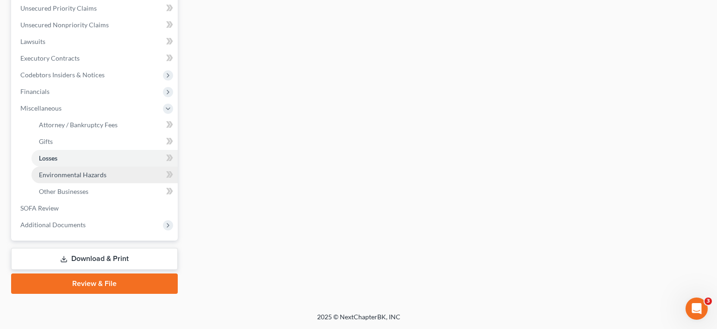
click at [62, 179] on link "Environmental Hazards" at bounding box center [104, 175] width 146 height 17
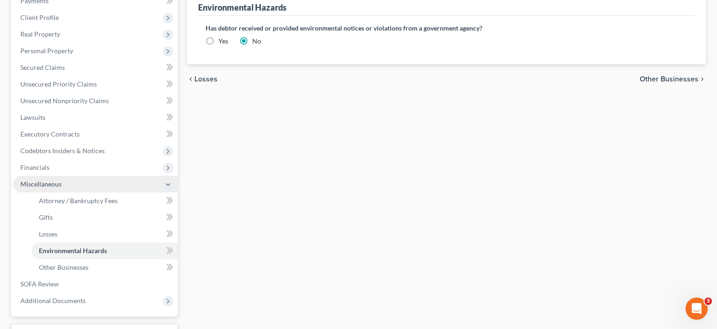
scroll to position [185, 0]
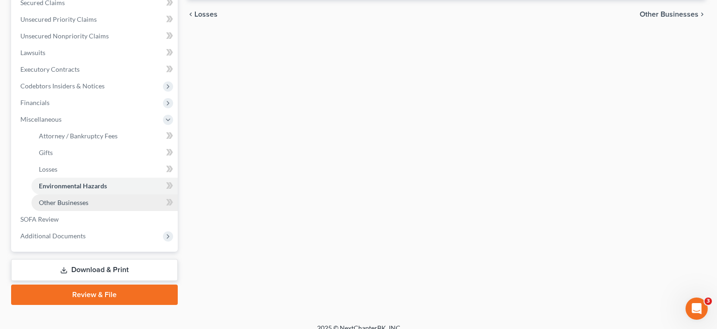
click at [68, 205] on span "Other Businesses" at bounding box center [64, 203] width 50 height 8
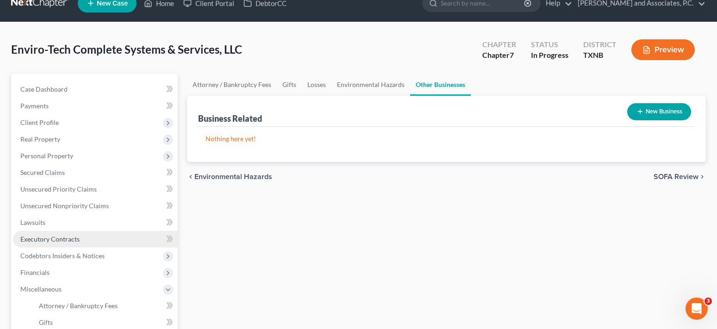
scroll to position [185, 0]
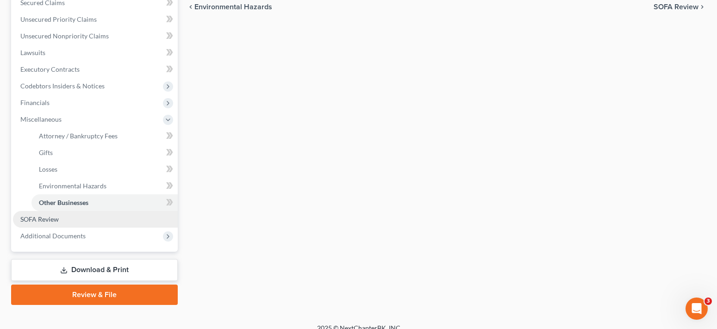
click at [55, 222] on span "SOFA Review" at bounding box center [39, 219] width 38 height 8
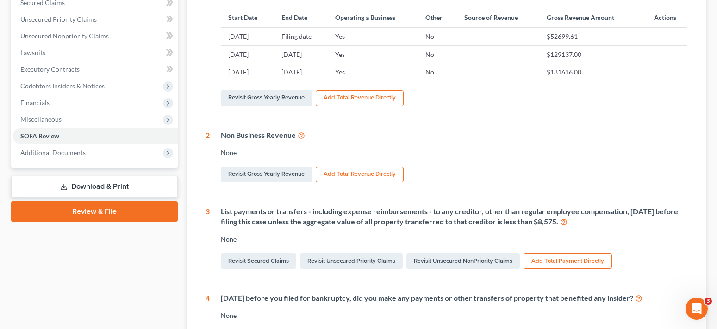
scroll to position [278, 0]
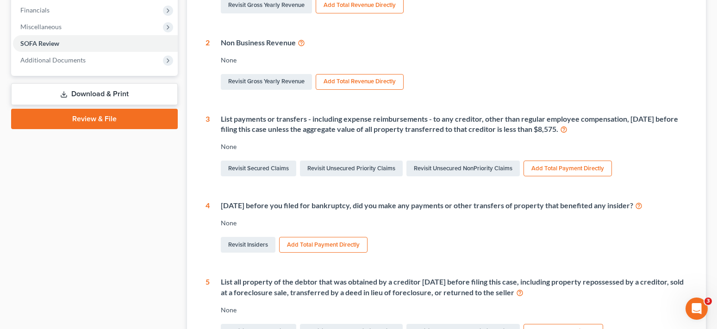
click at [642, 206] on icon at bounding box center [638, 205] width 7 height 9
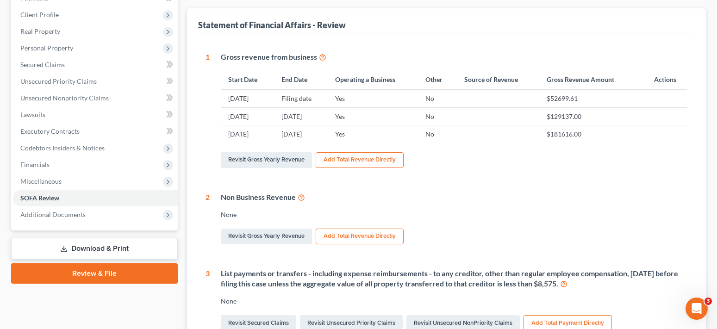
scroll to position [203, 0]
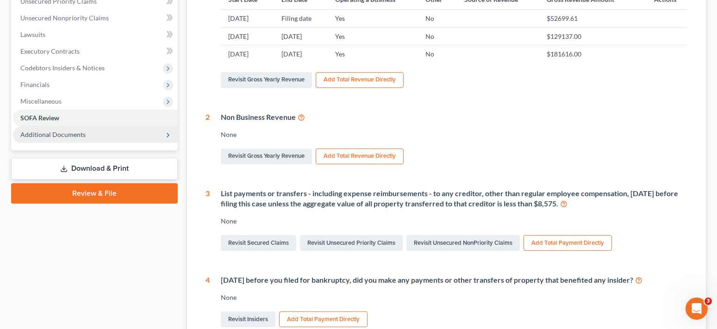
click at [64, 133] on span "Additional Documents" at bounding box center [52, 135] width 65 height 8
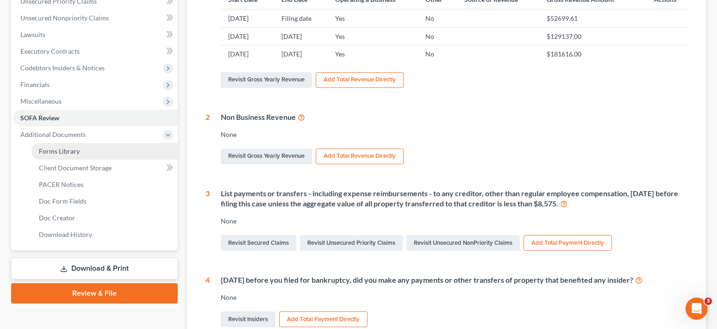
click at [87, 154] on link "Forms Library" at bounding box center [104, 151] width 146 height 17
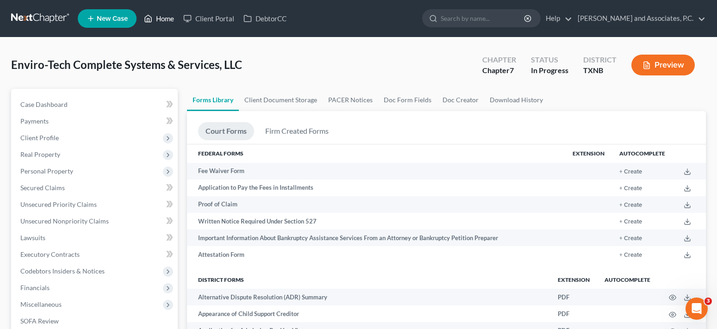
click at [158, 16] on link "Home" at bounding box center [158, 18] width 39 height 17
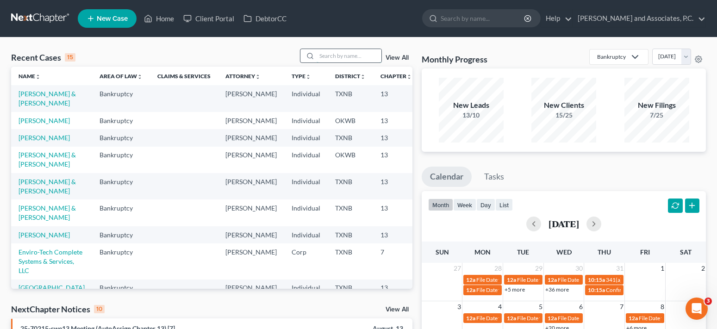
click at [324, 54] on input "search" at bounding box center [349, 55] width 65 height 13
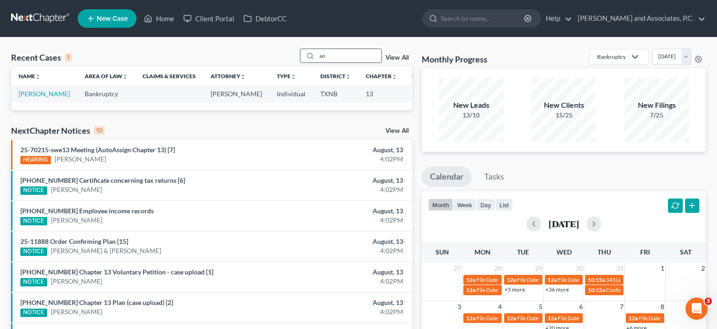
type input "a"
type input "[PERSON_NAME]"
click at [28, 99] on td "[PERSON_NAME]" at bounding box center [44, 93] width 66 height 17
click at [28, 94] on link "[PERSON_NAME]" at bounding box center [44, 94] width 51 height 8
select select "5"
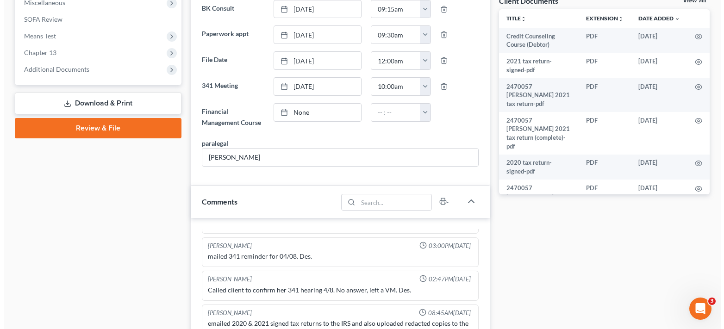
scroll to position [370, 0]
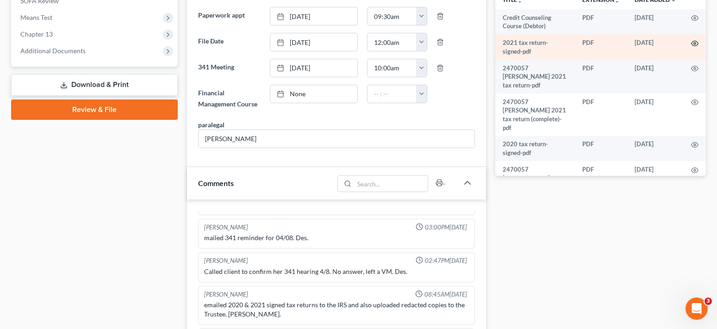
click at [692, 42] on icon "button" at bounding box center [695, 43] width 7 height 5
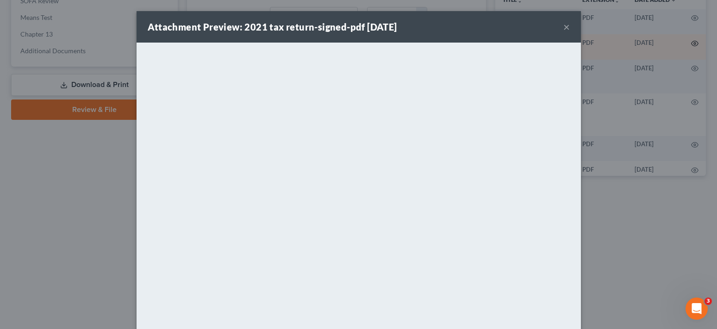
scroll to position [1272, 0]
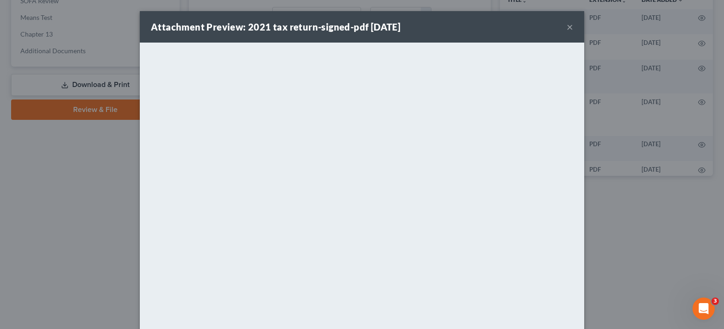
click at [567, 25] on button "×" at bounding box center [570, 26] width 6 height 11
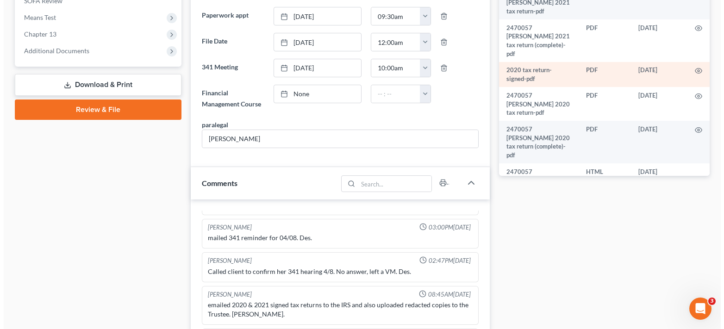
scroll to position [93, 0]
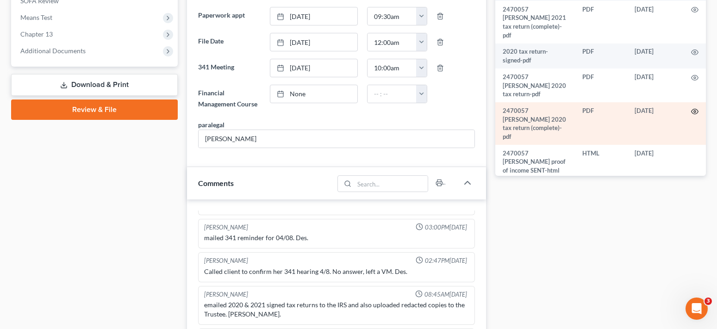
click at [692, 109] on icon "button" at bounding box center [695, 111] width 7 height 5
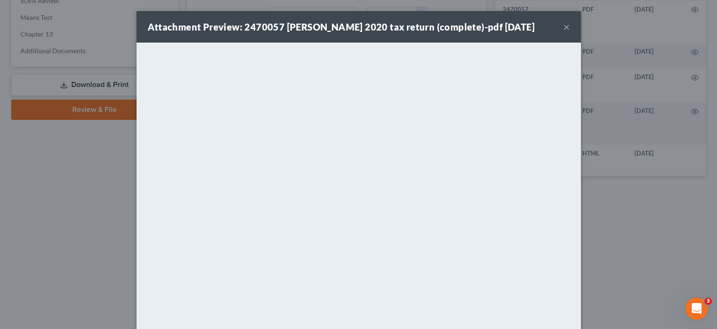
scroll to position [1272, 0]
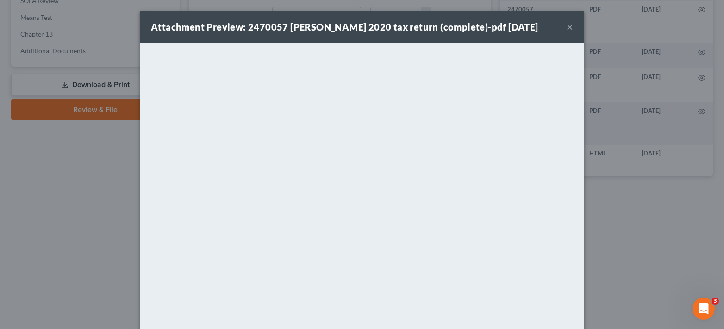
click at [567, 28] on button "×" at bounding box center [570, 26] width 6 height 11
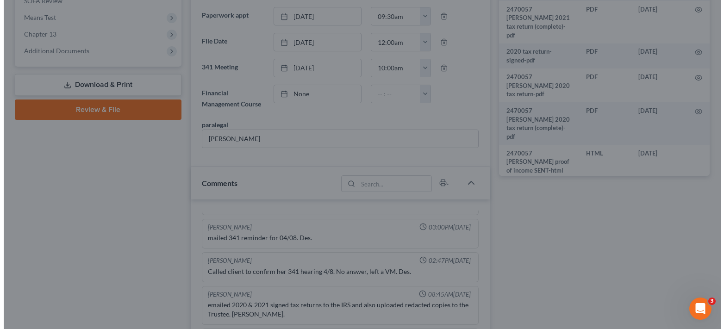
scroll to position [1282, 0]
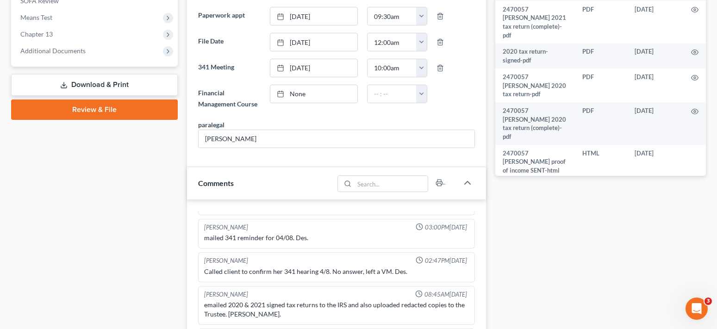
click at [691, 184] on icon "button" at bounding box center [694, 187] width 7 height 7
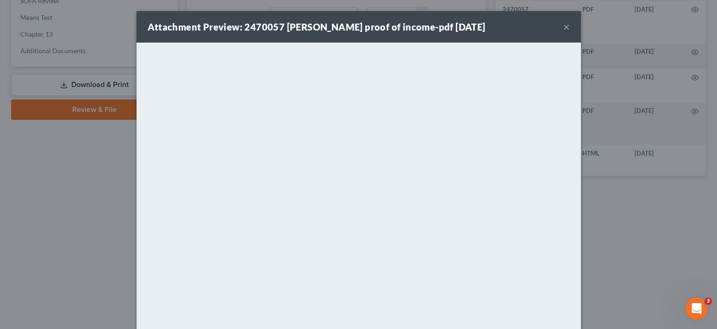
scroll to position [1272, 0]
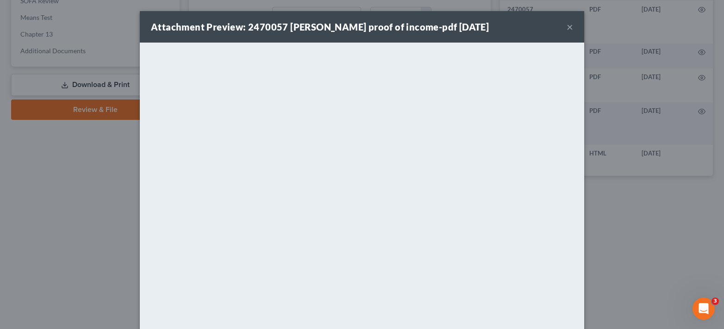
click at [567, 26] on button "×" at bounding box center [570, 26] width 6 height 11
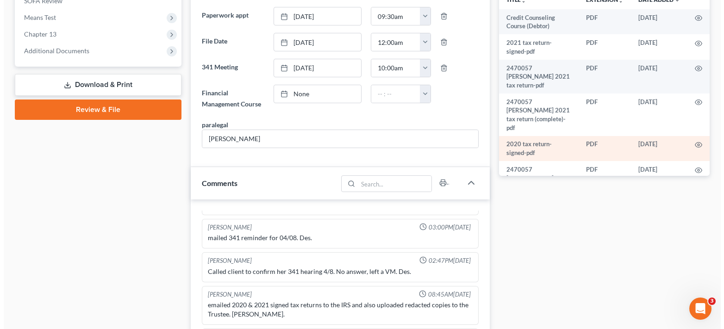
scroll to position [278, 0]
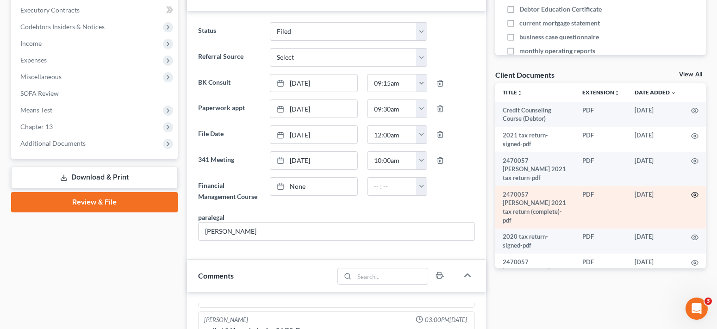
click at [691, 191] on icon "button" at bounding box center [694, 194] width 7 height 7
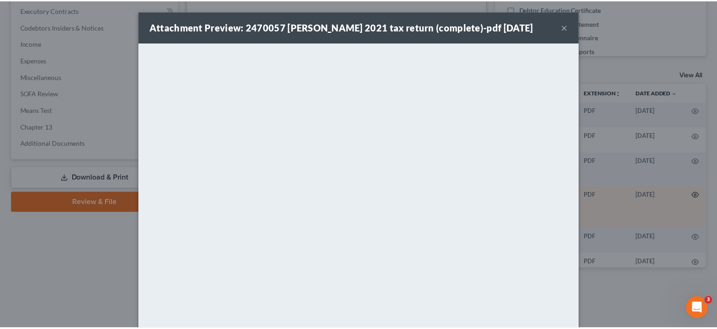
scroll to position [1272, 0]
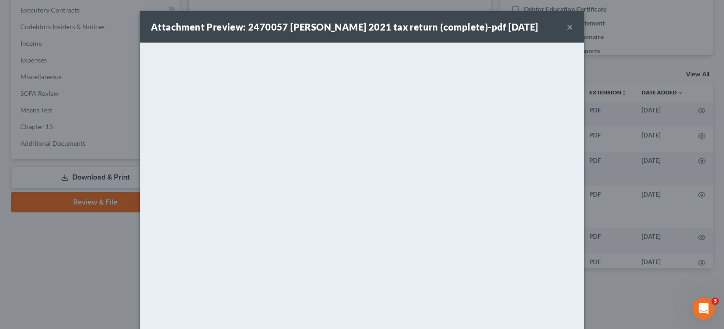
click at [567, 29] on button "×" at bounding box center [570, 26] width 6 height 11
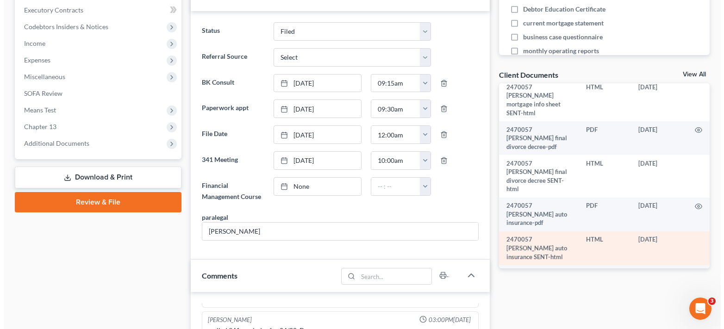
scroll to position [370, 0]
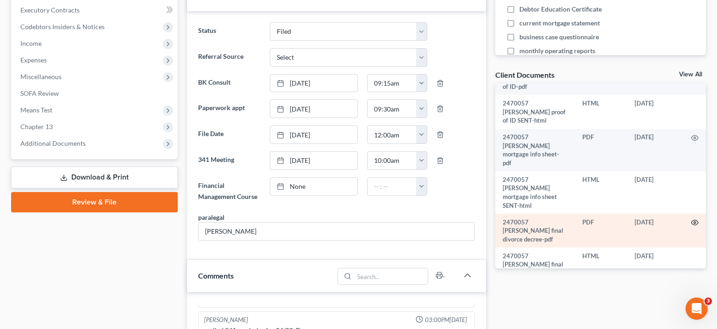
click at [692, 220] on icon "button" at bounding box center [695, 222] width 7 height 5
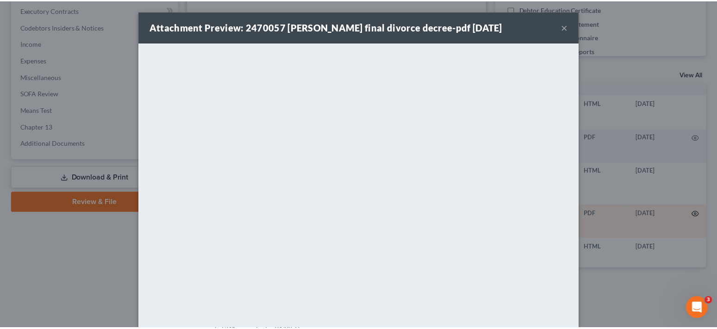
scroll to position [361, 0]
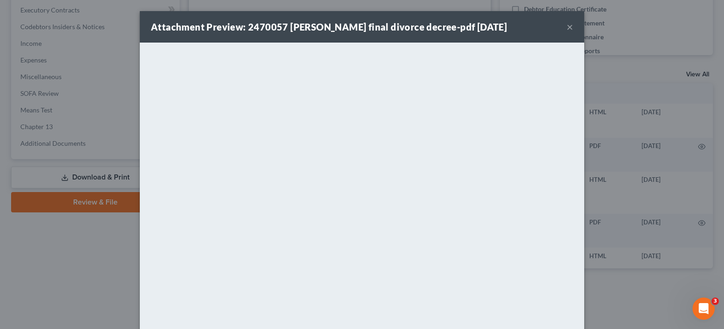
click at [567, 27] on button "×" at bounding box center [570, 26] width 6 height 11
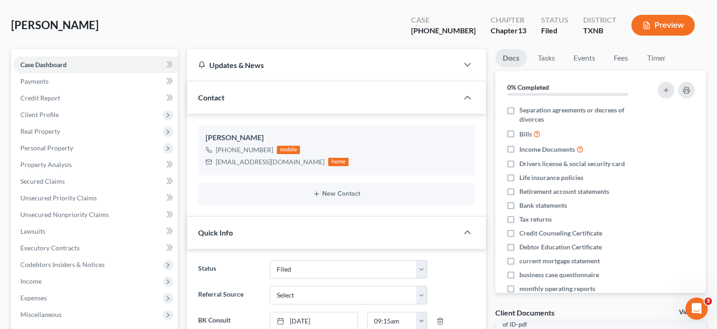
scroll to position [0, 0]
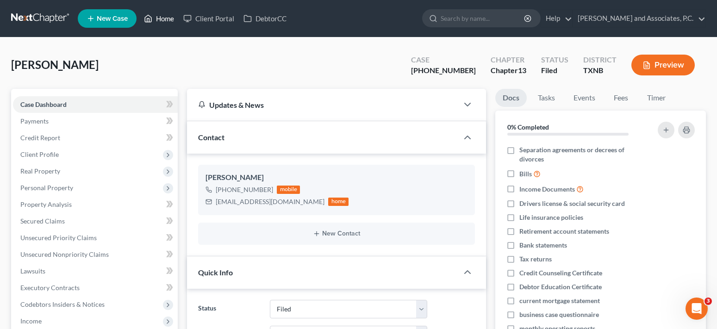
click at [167, 18] on link "Home" at bounding box center [158, 18] width 39 height 17
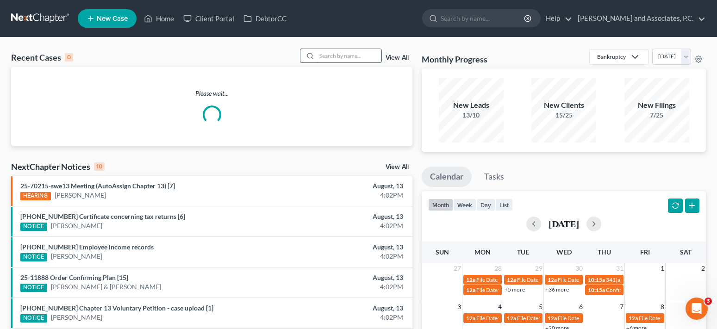
click at [336, 55] on input "search" at bounding box center [349, 55] width 65 height 13
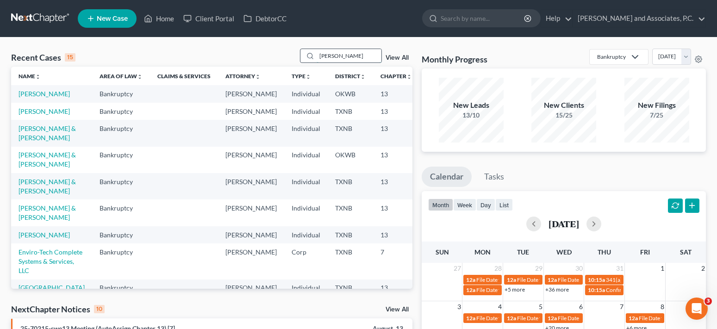
type input "[PERSON_NAME]"
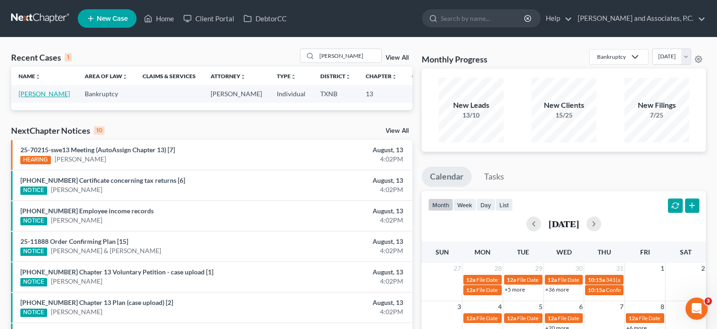
click at [28, 95] on link "[PERSON_NAME]" at bounding box center [44, 94] width 51 height 8
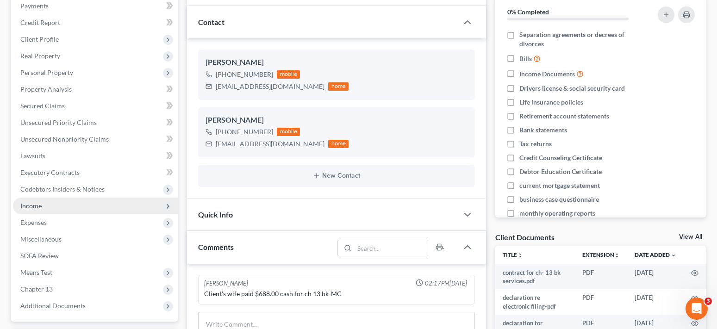
scroll to position [93, 0]
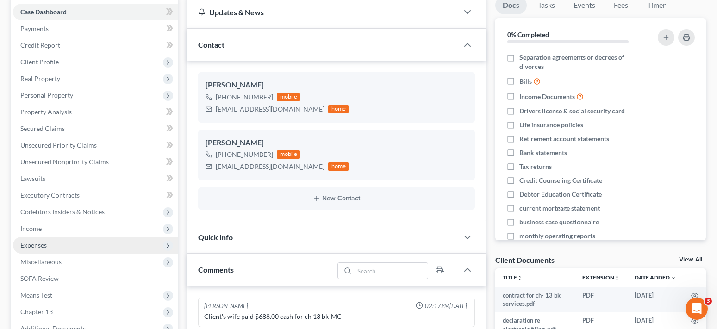
click at [40, 248] on span "Expenses" at bounding box center [33, 245] width 26 height 8
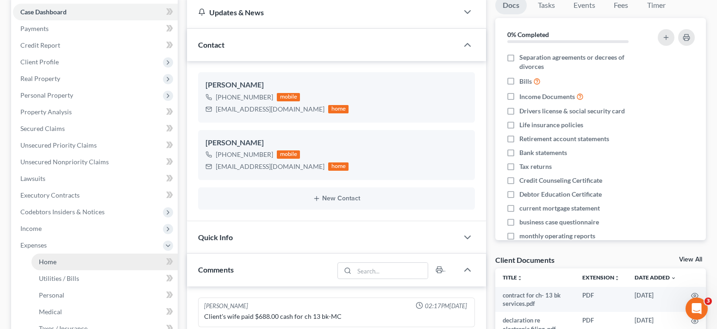
click at [50, 264] on span "Home" at bounding box center [48, 262] width 18 height 8
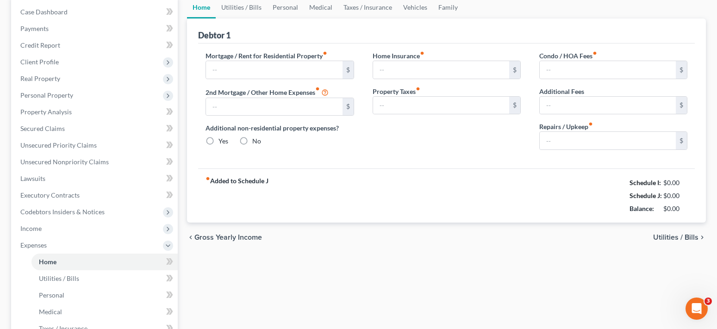
scroll to position [36, 0]
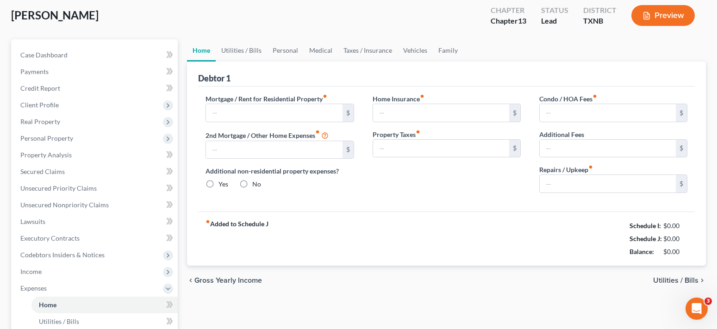
type input "1,241.00"
type input "0.00"
radio input "true"
type input "0.00"
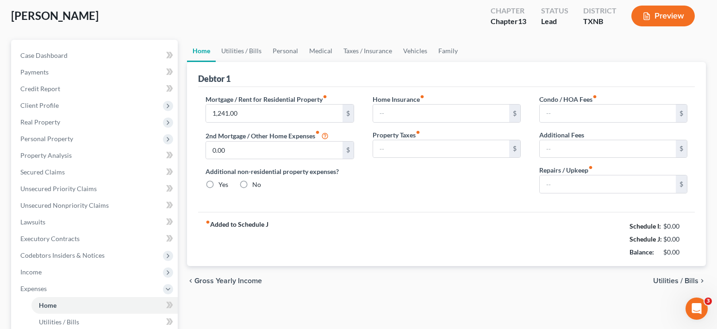
type input "0.00"
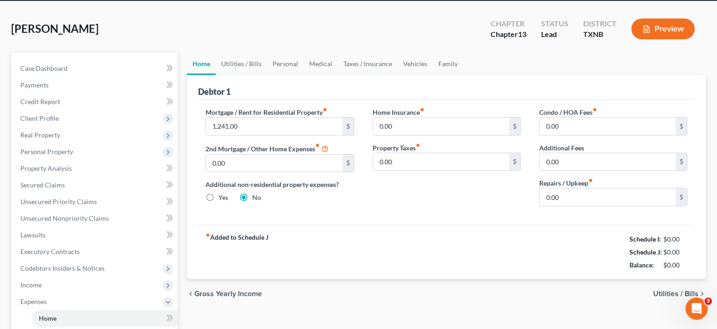
scroll to position [0, 0]
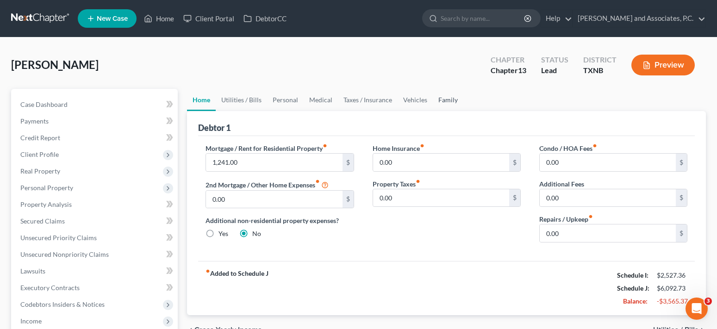
click at [442, 101] on link "Family" at bounding box center [448, 100] width 31 height 22
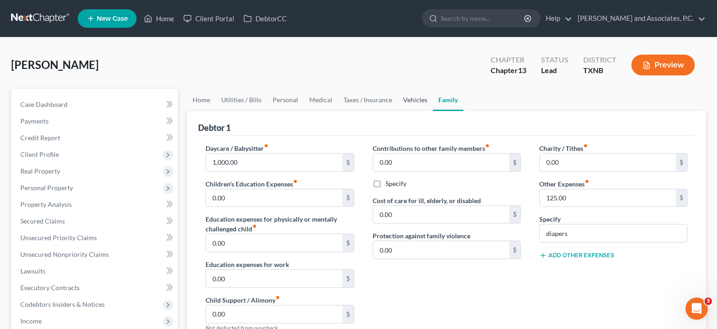
click at [414, 102] on link "Vehicles" at bounding box center [415, 100] width 35 height 22
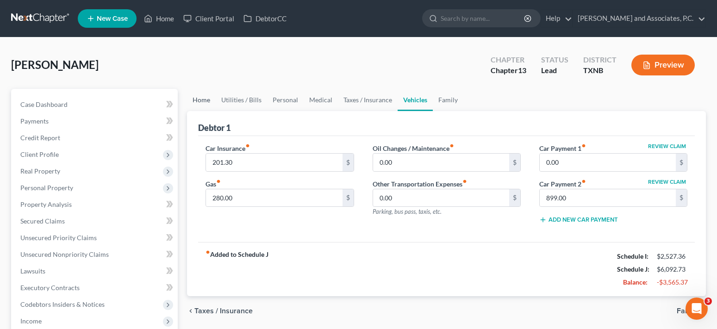
click at [201, 101] on link "Home" at bounding box center [201, 100] width 29 height 22
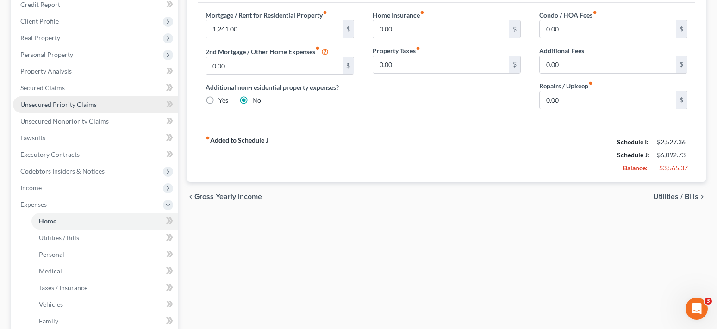
scroll to position [185, 0]
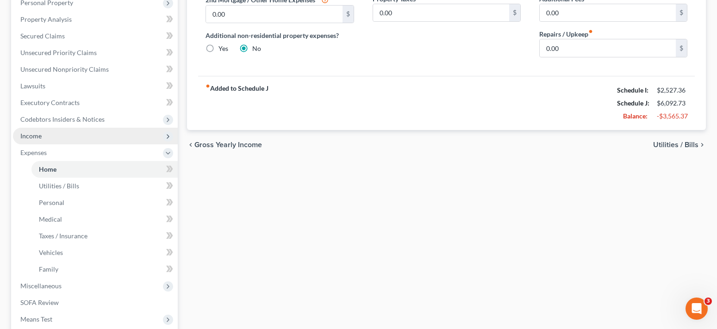
click at [65, 139] on span "Income" at bounding box center [95, 136] width 165 height 17
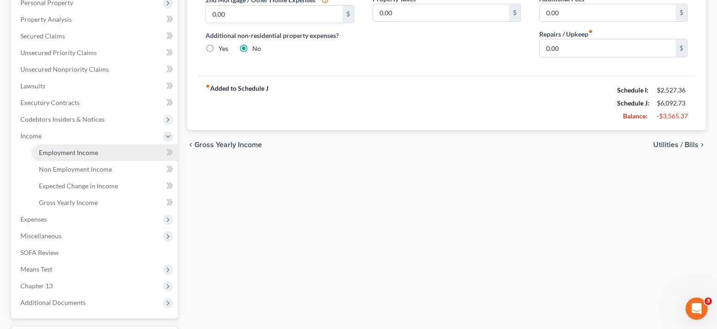
click at [91, 156] on span "Employment Income" at bounding box center [68, 153] width 59 height 8
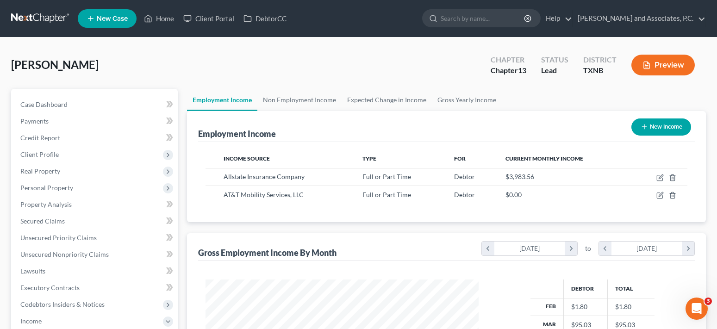
click at [655, 125] on button "New Income" at bounding box center [661, 126] width 60 height 17
select select "0"
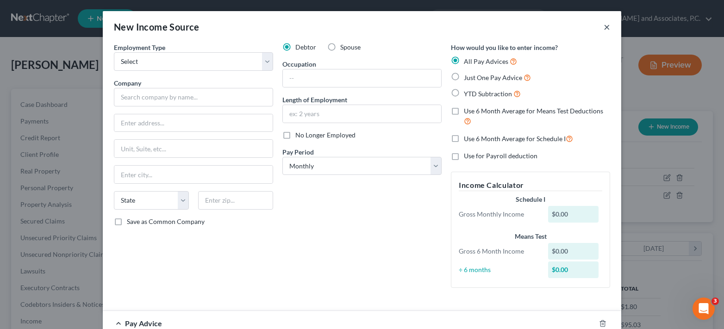
click at [604, 26] on button "×" at bounding box center [607, 26] width 6 height 11
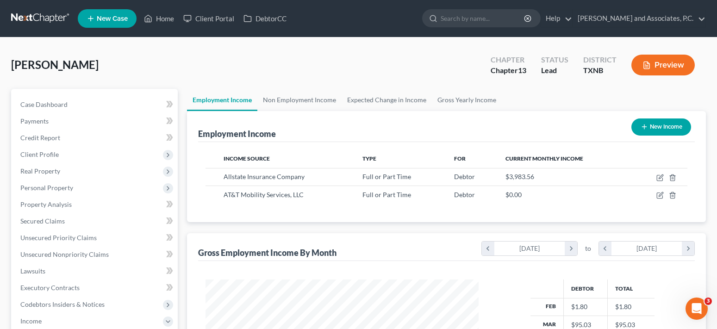
scroll to position [462694, 462568]
click at [471, 101] on link "Gross Yearly Income" at bounding box center [467, 100] width 70 height 22
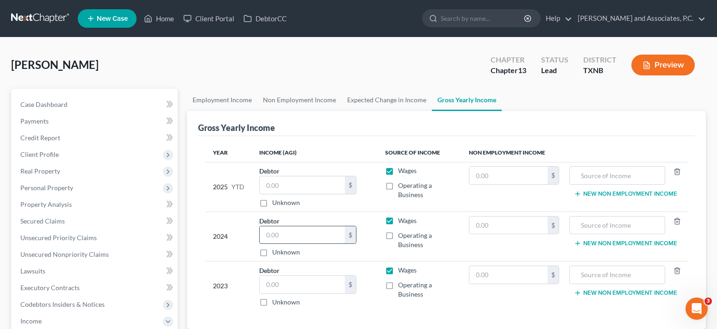
click at [305, 237] on input "text" at bounding box center [302, 235] width 85 height 18
type input "63,908.00"
click at [305, 293] on input "text" at bounding box center [302, 285] width 85 height 18
type input "0"
type input "83,051.00"
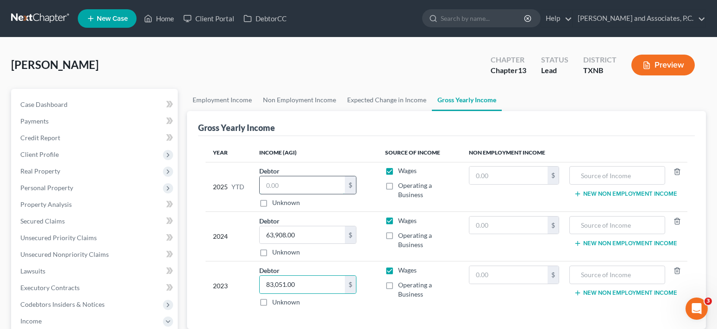
click at [289, 184] on input "text" at bounding box center [302, 185] width 85 height 18
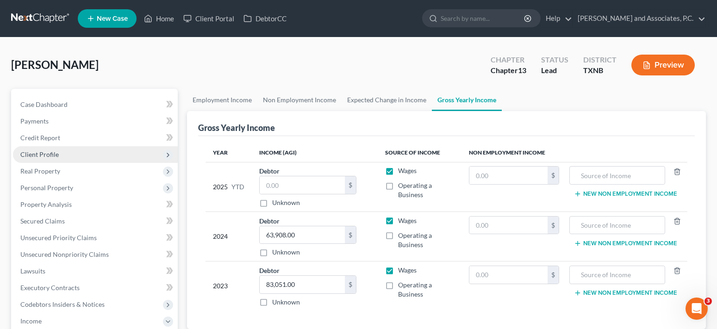
click at [50, 155] on span "Client Profile" at bounding box center [39, 154] width 38 height 8
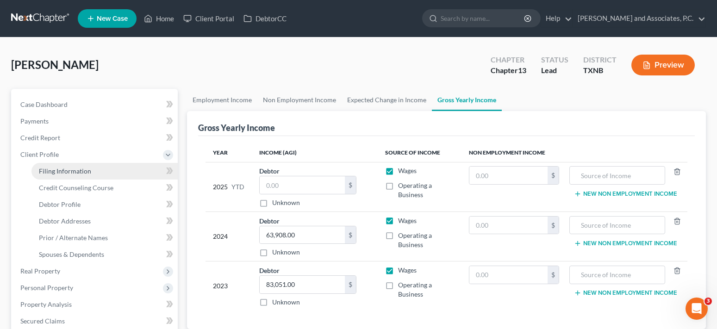
click at [60, 171] on span "Filing Information" at bounding box center [65, 171] width 52 height 8
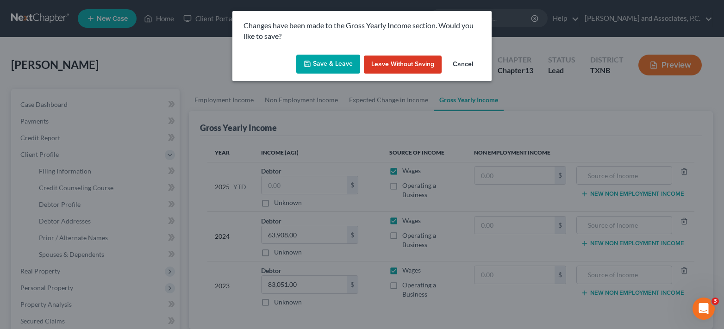
click at [320, 62] on button "Save & Leave" at bounding box center [328, 64] width 64 height 19
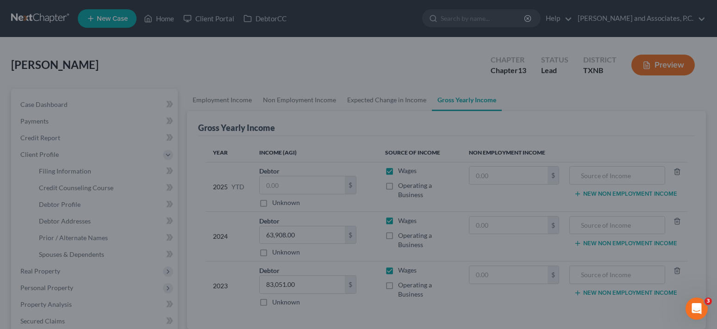
select select "1"
select select "0"
select select "3"
select select "78"
select select "0"
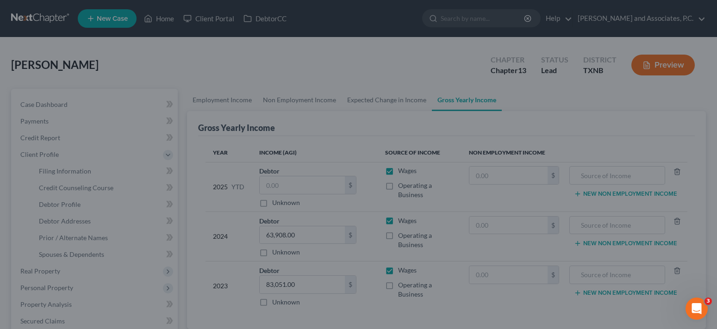
select select "45"
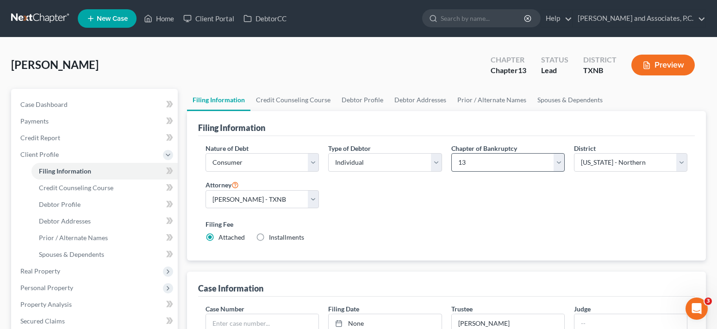
scroll to position [93, 0]
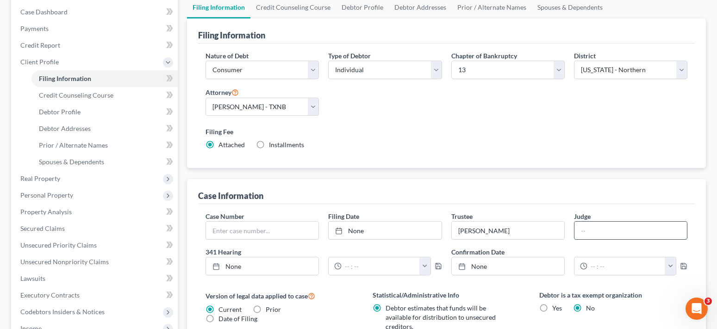
click at [591, 231] on input "text" at bounding box center [630, 231] width 112 height 18
click at [584, 233] on input "text" at bounding box center [630, 231] width 112 height 18
type input "[PERSON_NAME]"
click at [64, 91] on span "Credit Counseling Course" at bounding box center [76, 95] width 75 height 8
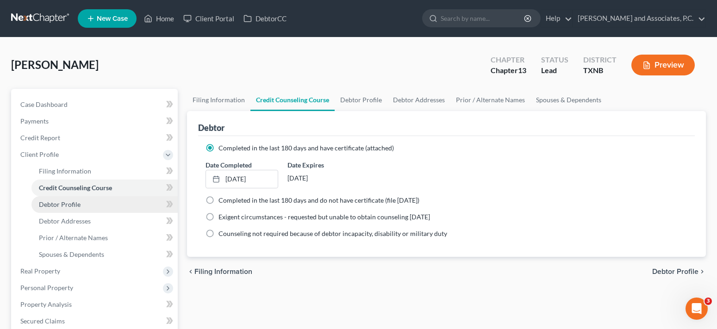
click at [74, 204] on span "Debtor Profile" at bounding box center [60, 204] width 42 height 8
select select "1"
select select "4"
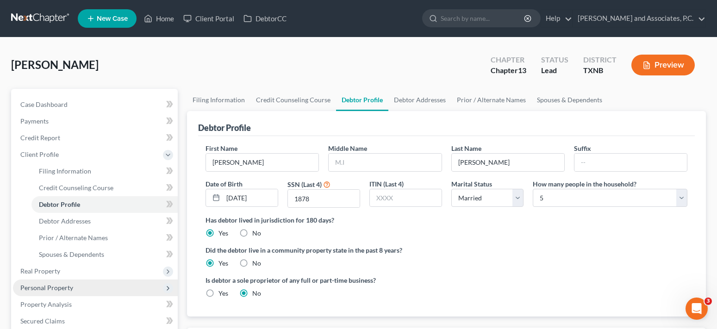
click at [54, 288] on span "Personal Property" at bounding box center [46, 288] width 53 height 8
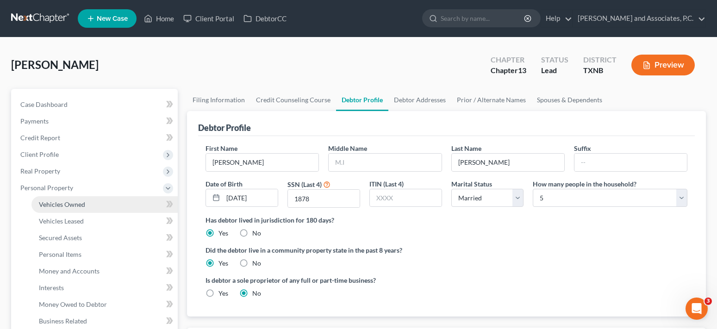
click at [64, 206] on span "Vehicles Owned" at bounding box center [62, 204] width 46 height 8
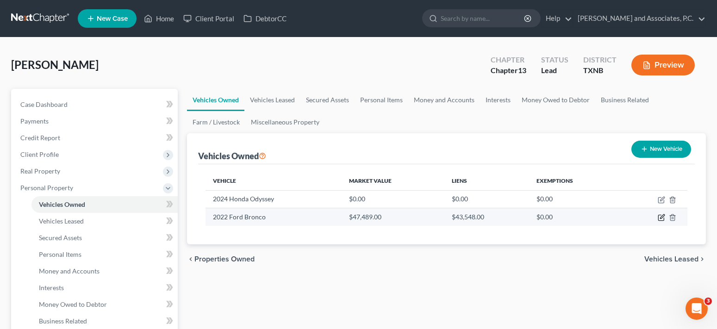
click at [659, 218] on icon "button" at bounding box center [661, 217] width 7 height 7
select select "0"
select select "4"
select select "1"
select select "0"
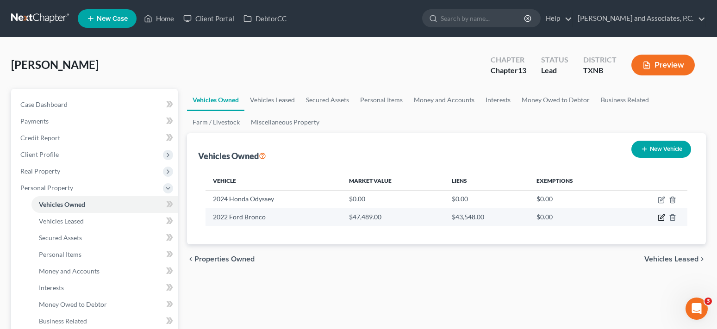
select select "30"
select select "0"
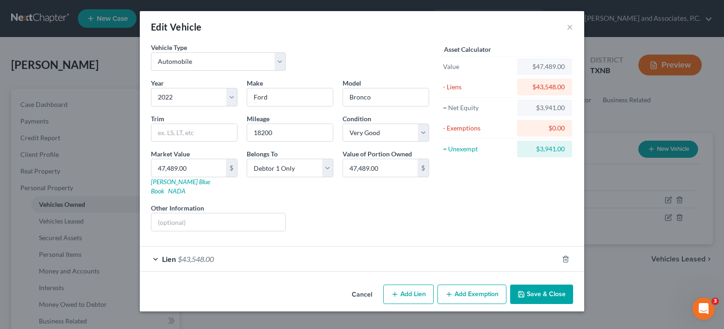
click at [156, 251] on div "Lien $43,548.00" at bounding box center [349, 259] width 418 height 25
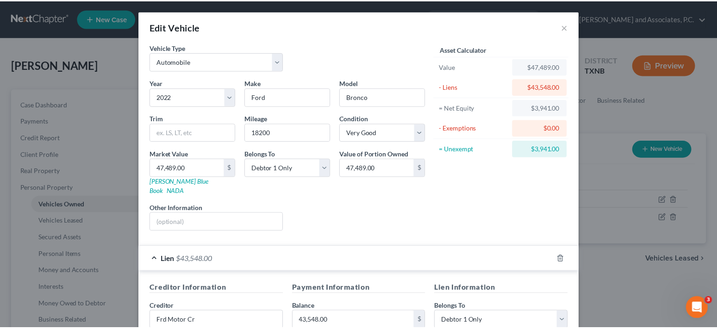
scroll to position [177, 0]
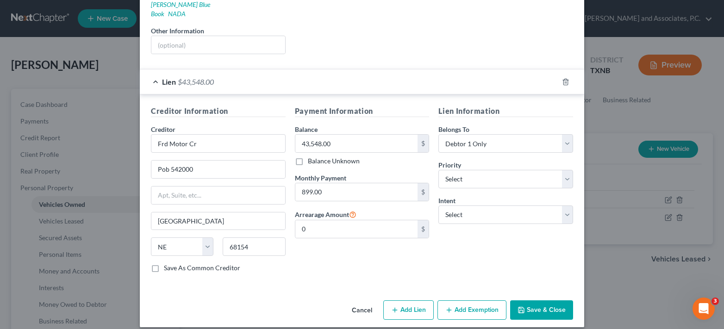
click at [542, 302] on button "Save & Close" at bounding box center [541, 309] width 63 height 19
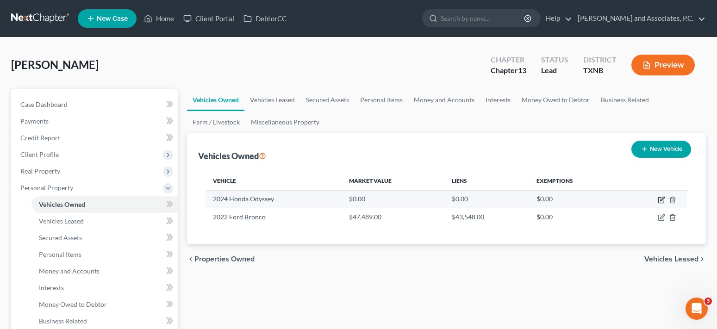
click at [661, 200] on icon "button" at bounding box center [662, 199] width 4 height 4
select select "0"
select select "2"
select select "0"
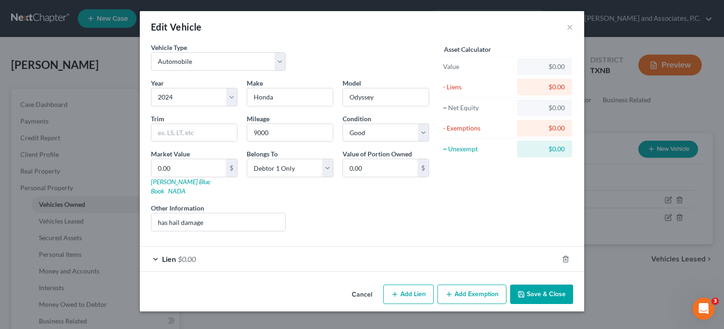
click at [554, 285] on button "Save & Close" at bounding box center [541, 294] width 63 height 19
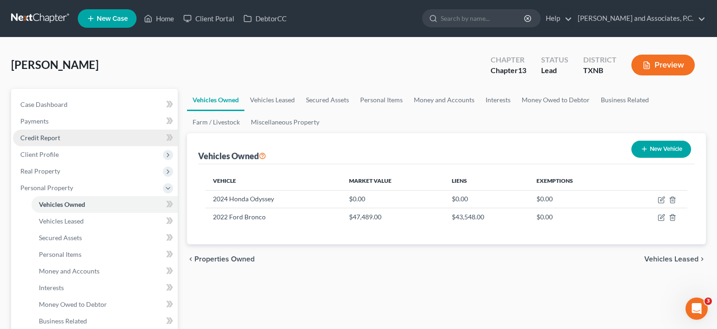
click at [28, 133] on link "Credit Report" at bounding box center [95, 138] width 165 height 17
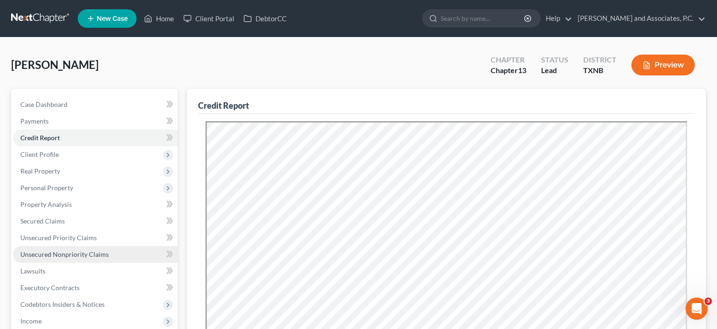
scroll to position [185, 0]
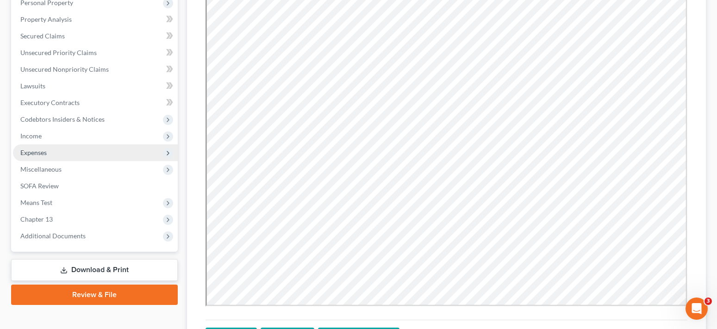
click at [48, 155] on span "Expenses" at bounding box center [95, 152] width 165 height 17
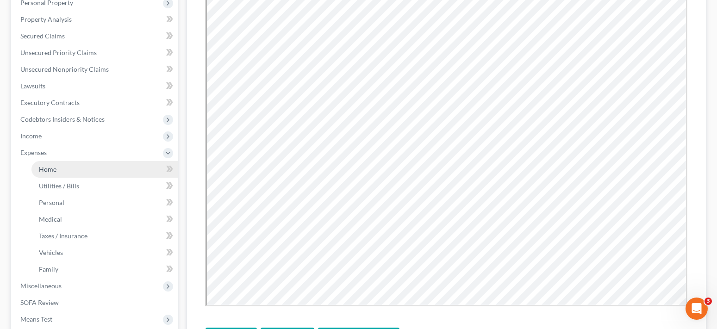
click at [52, 172] on span "Home" at bounding box center [48, 169] width 18 height 8
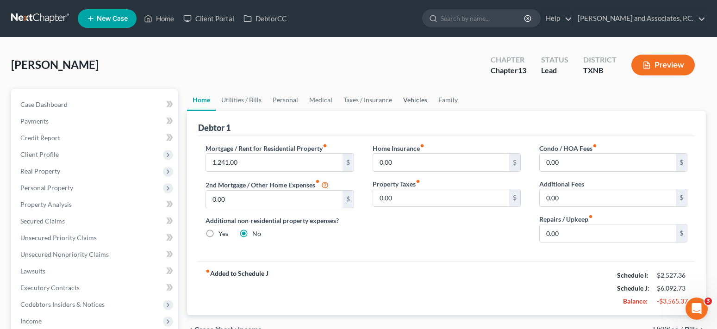
click at [410, 101] on link "Vehicles" at bounding box center [415, 100] width 35 height 22
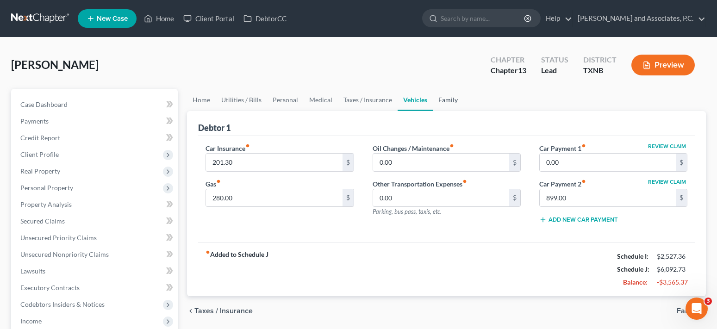
click at [445, 100] on link "Family" at bounding box center [448, 100] width 31 height 22
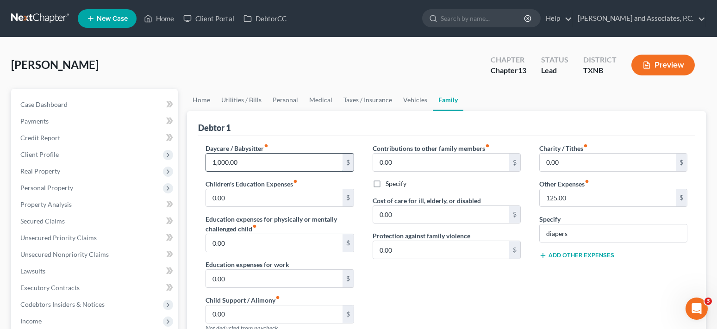
click at [255, 158] on input "1,000.00" at bounding box center [274, 163] width 136 height 18
type input "750.00"
click at [555, 255] on button "Add Other Expenses" at bounding box center [576, 255] width 75 height 7
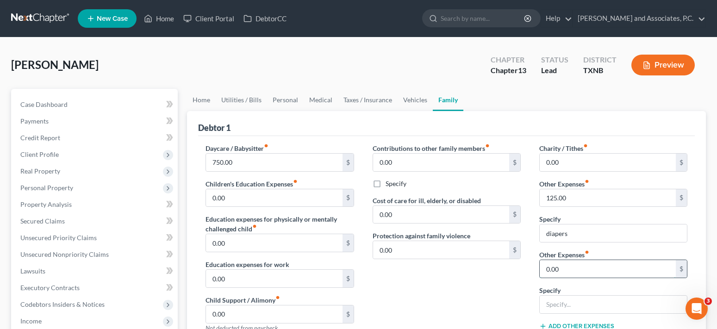
click at [567, 269] on input "0.00" at bounding box center [608, 269] width 136 height 18
type input "829.00"
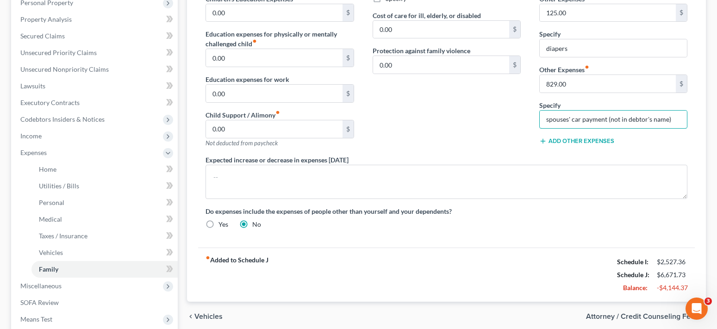
scroll to position [93, 0]
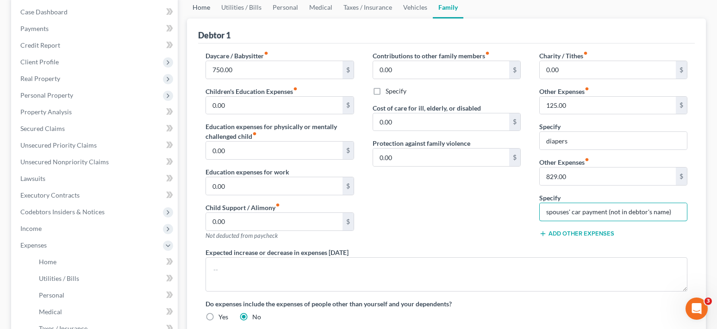
type input "spouses' car payment (not in debtor's name)"
click at [198, 6] on link "Home" at bounding box center [201, 7] width 29 height 22
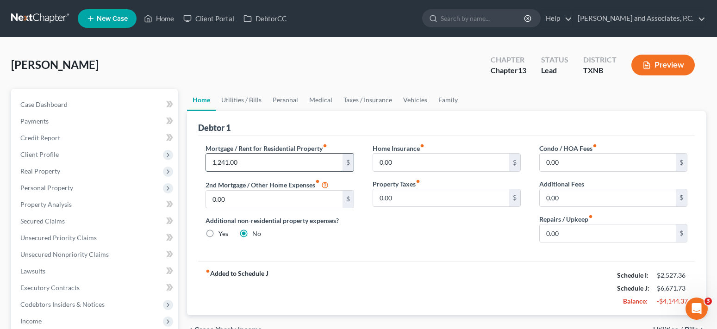
click at [280, 165] on input "1,241.00" at bounding box center [274, 163] width 136 height 18
click at [249, 161] on input "1,241.00" at bounding box center [274, 163] width 136 height 18
click at [232, 103] on link "Utilities / Bills" at bounding box center [241, 100] width 51 height 22
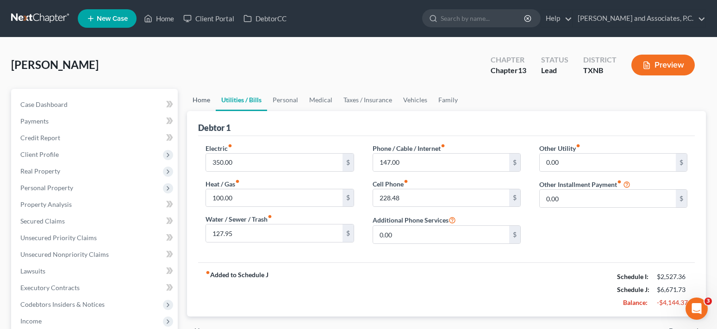
click at [199, 97] on link "Home" at bounding box center [201, 100] width 29 height 22
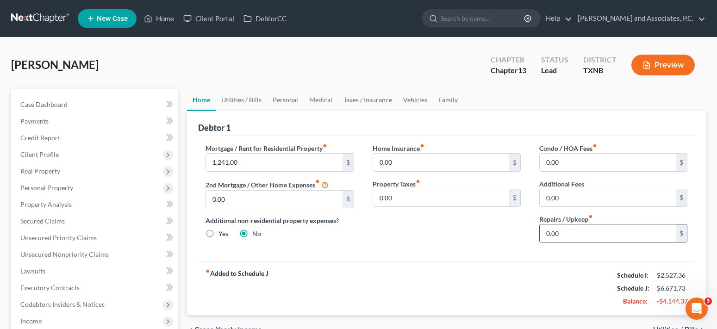
click at [576, 229] on input "0.00" at bounding box center [608, 233] width 136 height 18
type input "100.00"
click at [292, 99] on link "Personal" at bounding box center [285, 100] width 37 height 22
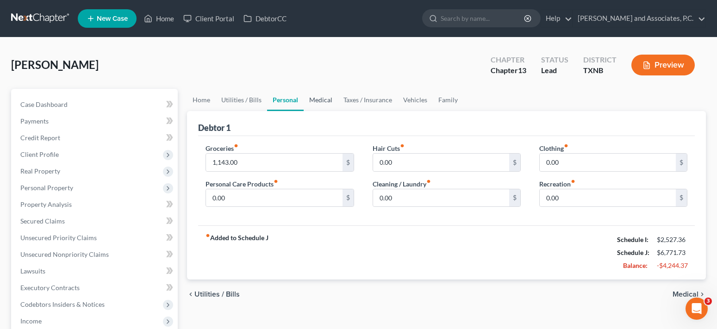
click at [321, 101] on link "Medical" at bounding box center [321, 100] width 34 height 22
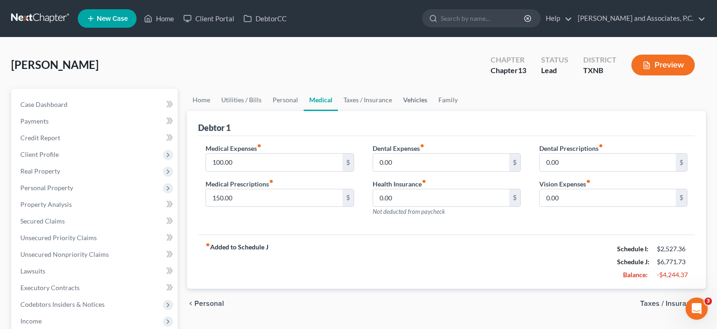
click at [417, 100] on link "Vehicles" at bounding box center [415, 100] width 35 height 22
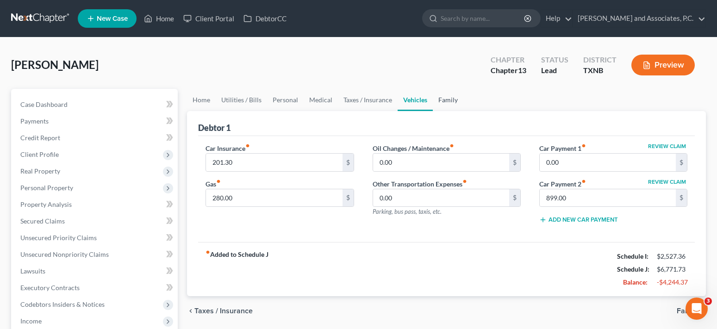
click at [446, 100] on link "Family" at bounding box center [448, 100] width 31 height 22
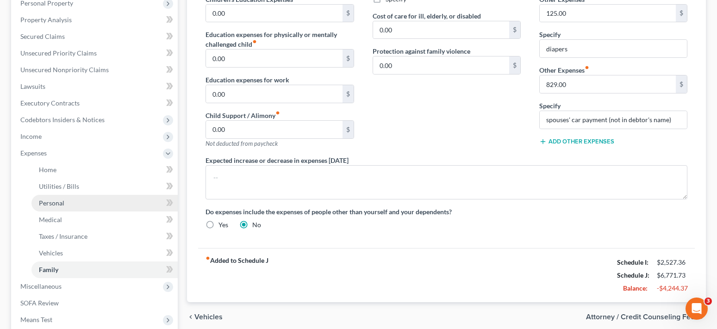
scroll to position [278, 0]
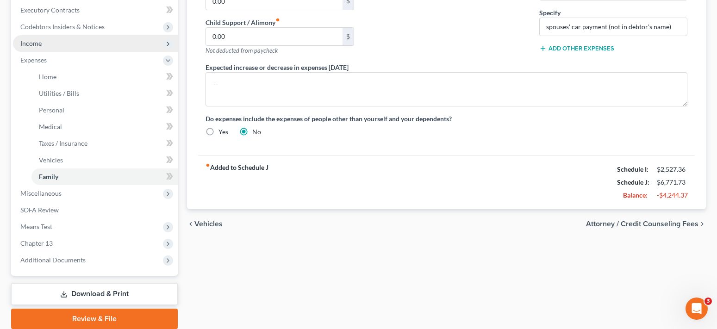
click at [42, 46] on span "Income" at bounding box center [95, 43] width 165 height 17
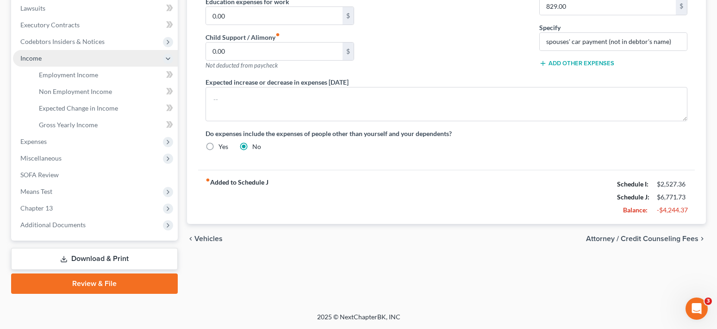
scroll to position [263, 0]
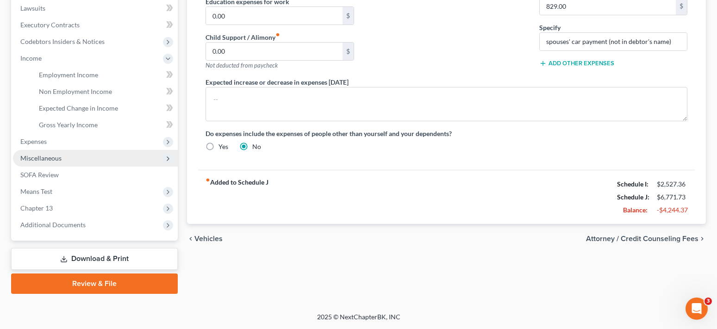
click at [58, 158] on span "Miscellaneous" at bounding box center [40, 158] width 41 height 8
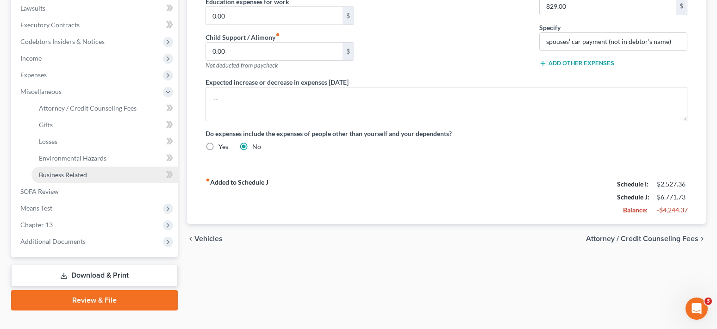
scroll to position [278, 0]
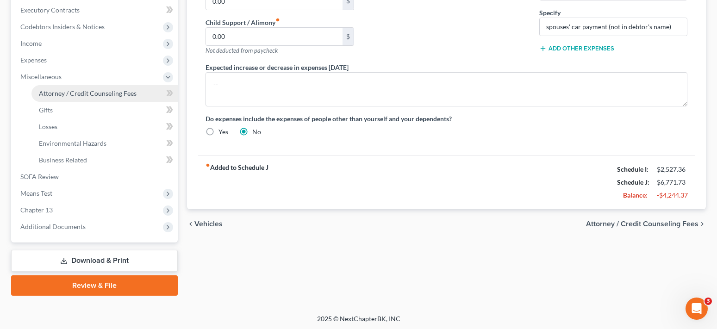
click at [75, 95] on span "Attorney / Credit Counseling Fees" at bounding box center [88, 93] width 98 height 8
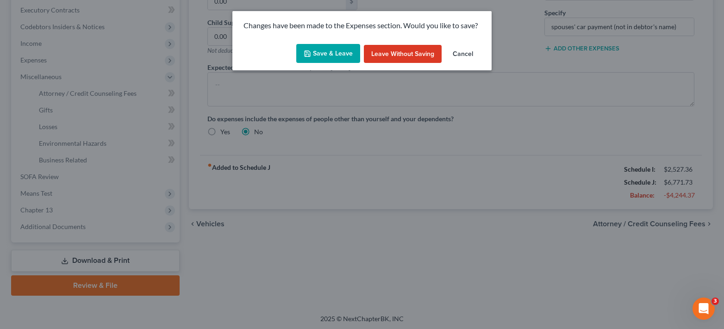
click at [342, 52] on button "Save & Leave" at bounding box center [328, 53] width 64 height 19
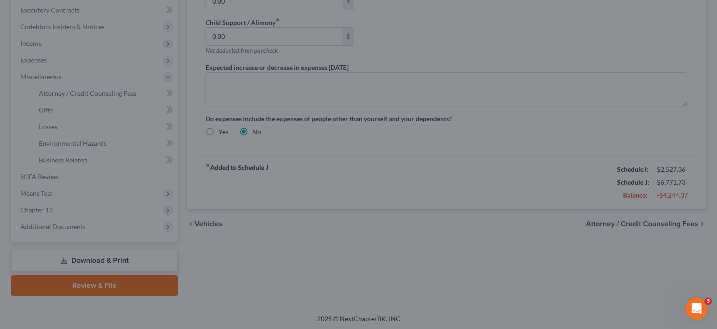
select select "1"
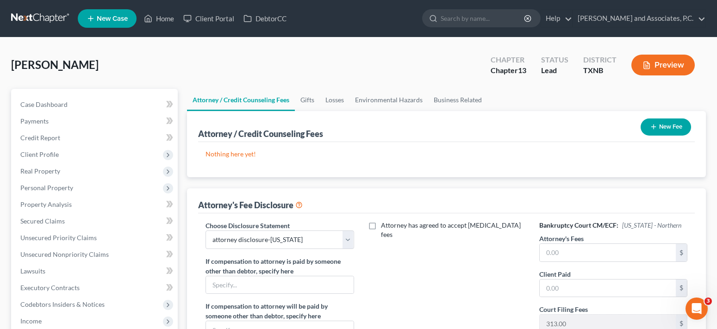
click at [661, 126] on button "New Fee" at bounding box center [666, 126] width 50 height 17
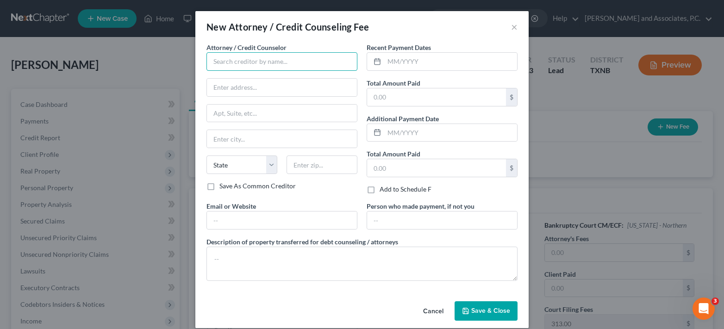
click at [243, 64] on input "text" at bounding box center [281, 61] width 151 height 19
click at [283, 59] on input "Monte" at bounding box center [281, 61] width 151 height 19
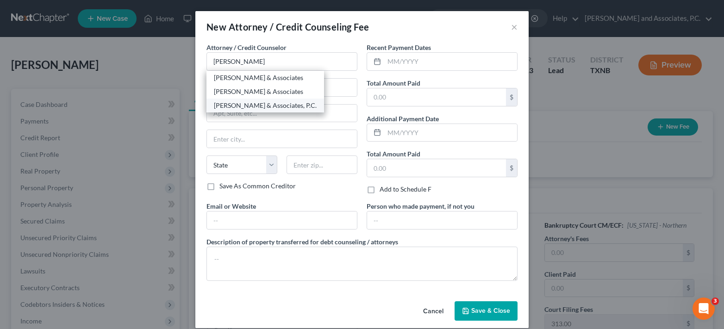
click at [280, 106] on div "[PERSON_NAME] & Associates, P.C." at bounding box center [265, 105] width 103 height 9
type input "[PERSON_NAME] & Associates, P.C."
type input "[STREET_ADDRESS]"
type input "[GEOGRAPHIC_DATA]"
select select "45"
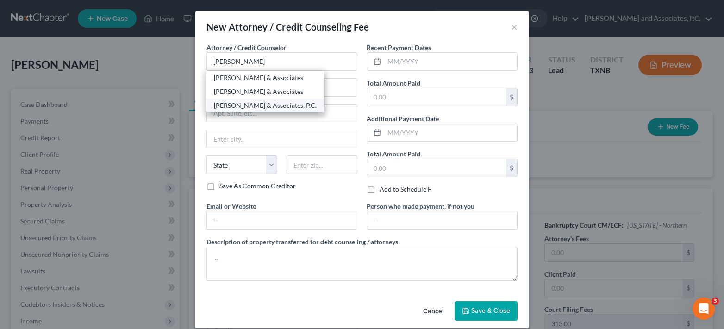
type input "76301"
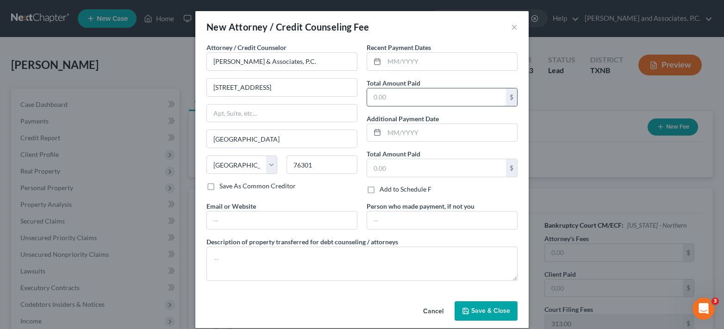
click at [394, 94] on input "text" at bounding box center [436, 97] width 139 height 18
click at [405, 95] on input "text" at bounding box center [436, 97] width 139 height 18
click at [388, 92] on input "text" at bounding box center [436, 97] width 139 height 18
type input "315.10"
click at [485, 311] on span "Save & Close" at bounding box center [490, 311] width 39 height 8
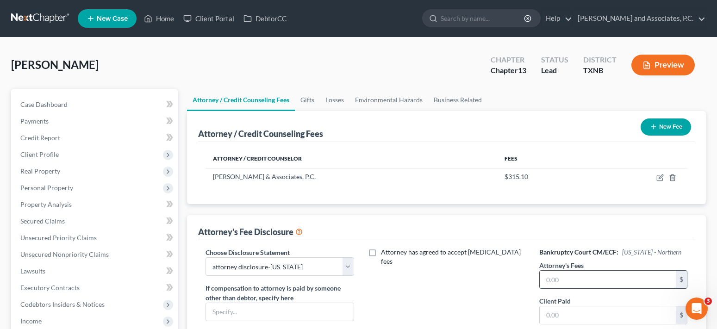
click at [587, 282] on input "text" at bounding box center [608, 280] width 136 height 18
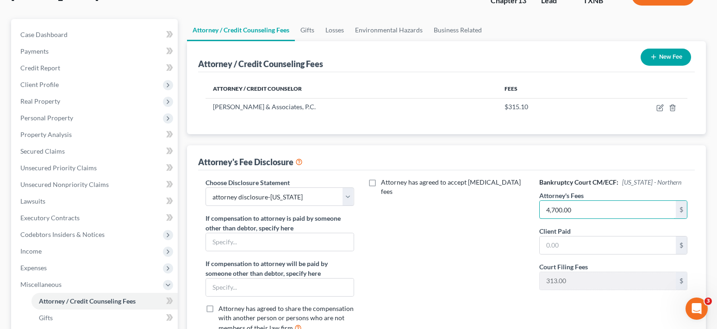
scroll to position [93, 0]
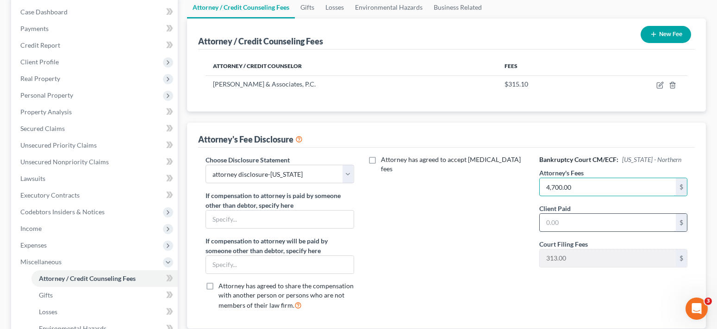
type input "4,700.00"
click at [561, 223] on input "text" at bounding box center [608, 223] width 136 height 18
type input "315.10"
click at [658, 36] on button "New Fee" at bounding box center [666, 34] width 50 height 17
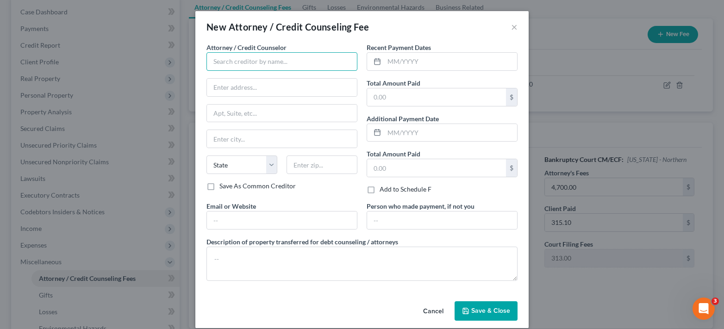
click at [302, 66] on input "text" at bounding box center [281, 61] width 151 height 19
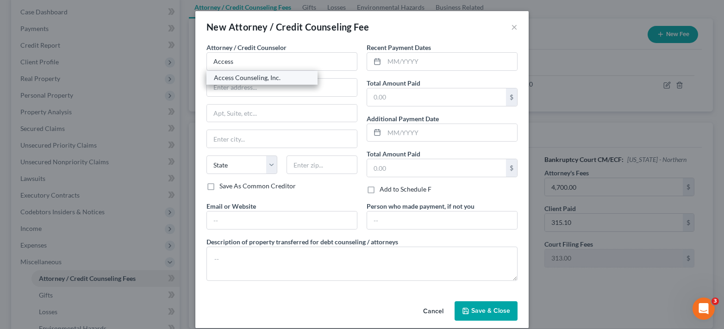
click at [236, 76] on div "Access Counseling, Inc." at bounding box center [262, 77] width 96 height 9
type input "Access Counseling, Inc."
type input "[STREET_ADDRESS]"
type input "[GEOGRAPHIC_DATA]"
select select "4"
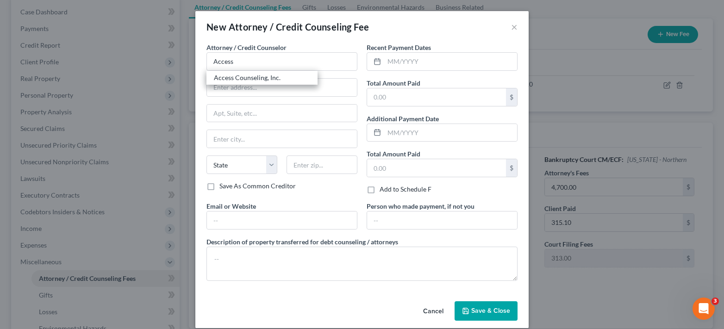
type input "90071"
click at [385, 95] on input "text" at bounding box center [436, 97] width 139 height 18
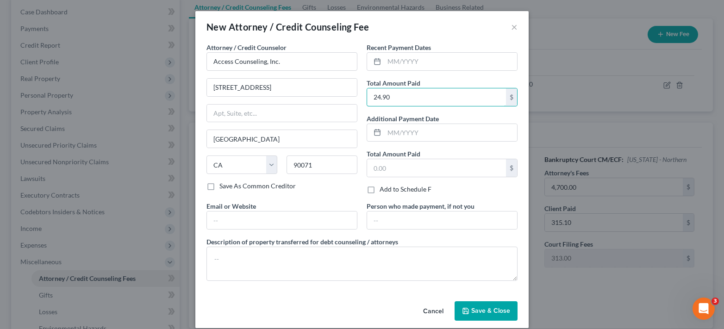
type input "24.90"
click at [492, 315] on button "Save & Close" at bounding box center [486, 310] width 63 height 19
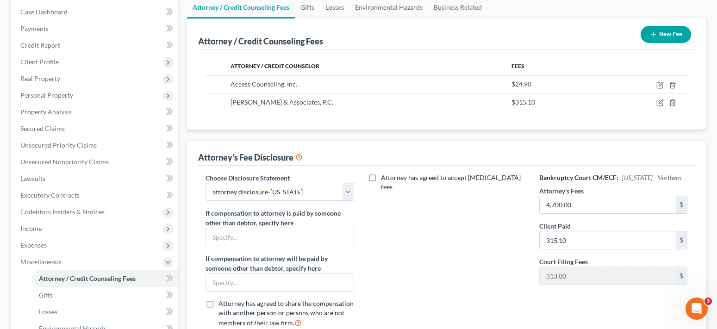
click at [665, 35] on button "New Fee" at bounding box center [666, 34] width 50 height 17
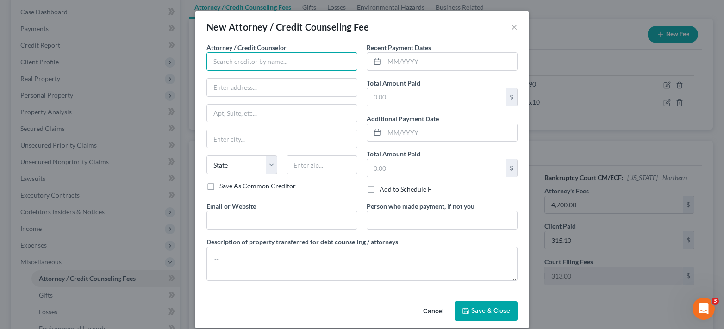
click at [333, 64] on input "text" at bounding box center [281, 61] width 151 height 19
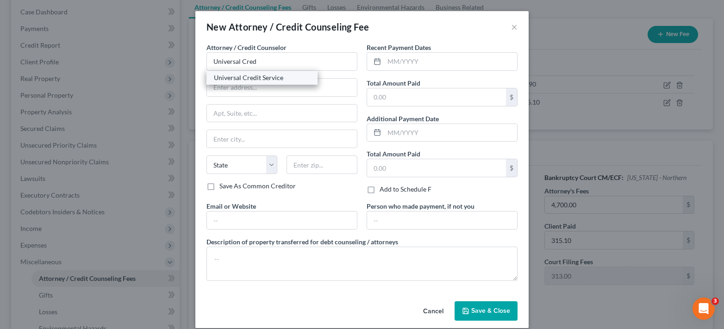
click at [270, 81] on div "Universal Credit Service" at bounding box center [262, 77] width 96 height 9
type input "Universal Credit Service"
type input "[STREET_ADDRESS][PERSON_NAME]"
type input "Broomall"
select select "39"
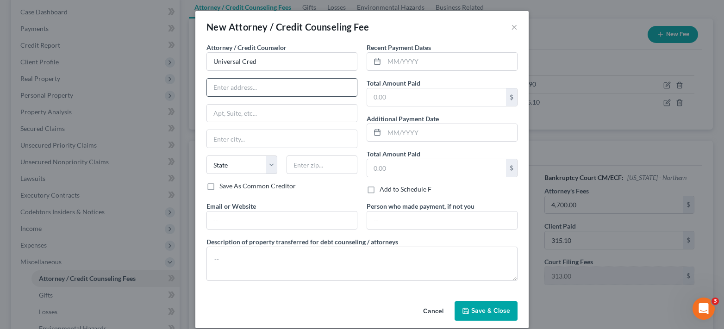
type input "19008"
click at [386, 93] on input "text" at bounding box center [436, 97] width 139 height 18
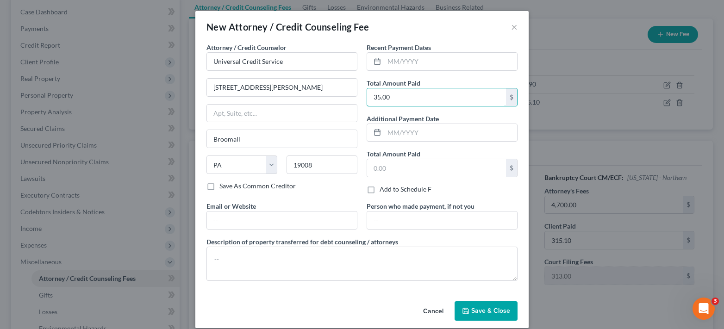
type input "35.00"
click at [480, 307] on span "Save & Close" at bounding box center [490, 311] width 39 height 8
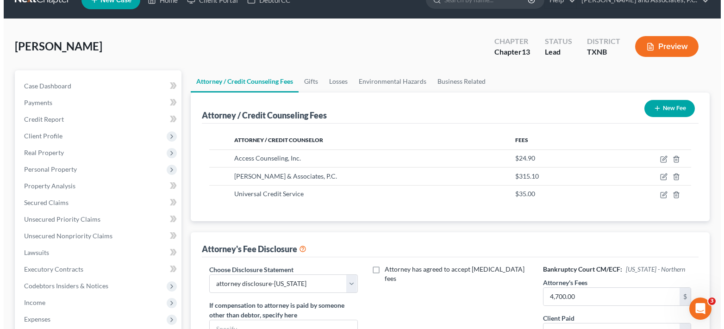
scroll to position [0, 0]
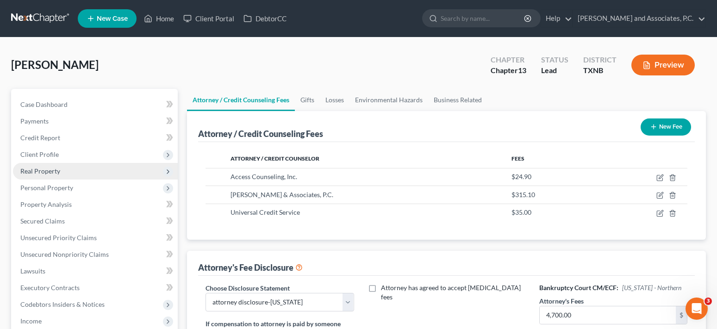
click at [50, 169] on span "Real Property" at bounding box center [40, 171] width 40 height 8
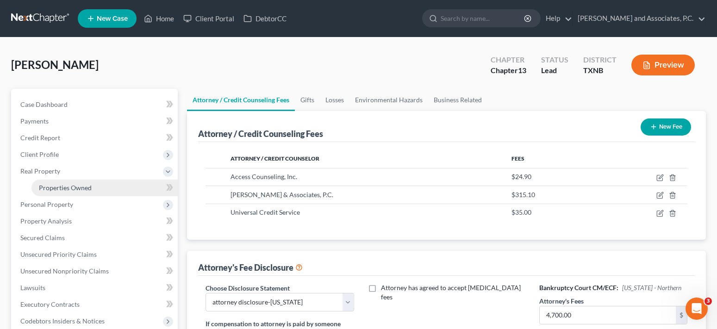
click at [79, 187] on span "Properties Owned" at bounding box center [65, 188] width 53 height 8
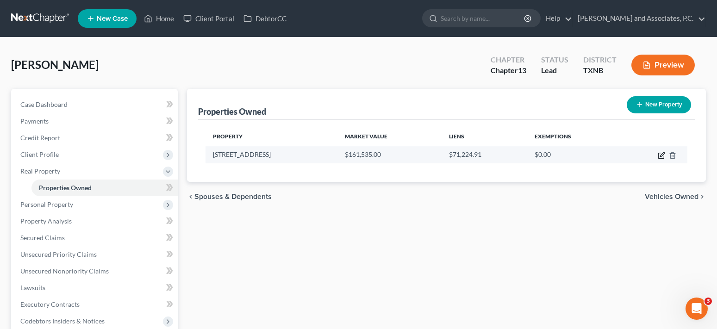
click at [661, 156] on icon "button" at bounding box center [661, 155] width 7 height 7
select select "45"
select select "242"
select select "0"
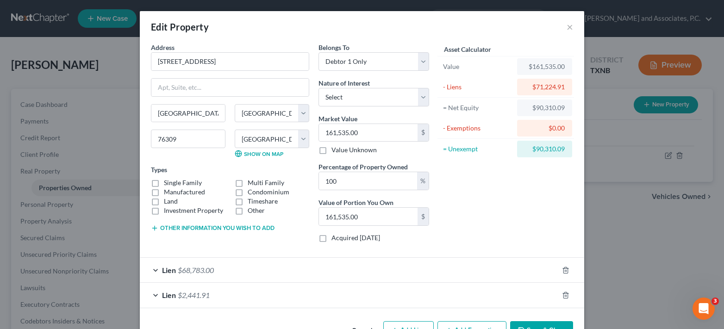
click at [153, 293] on div "Lien $2,441.91" at bounding box center [349, 295] width 418 height 25
click at [150, 271] on div "Lien $68,783.00" at bounding box center [349, 270] width 418 height 25
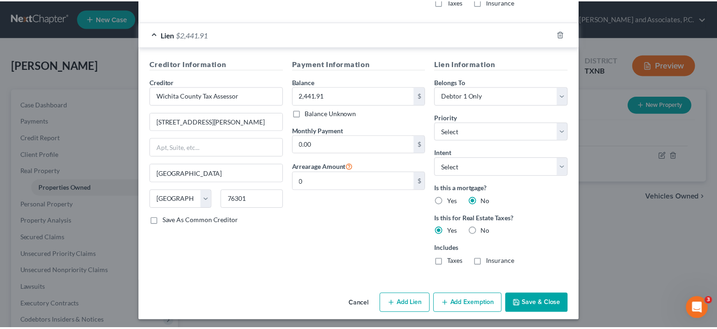
scroll to position [469, 0]
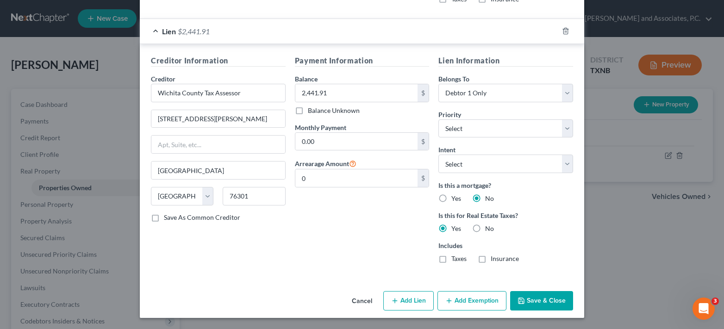
click at [554, 299] on button "Save & Close" at bounding box center [541, 300] width 63 height 19
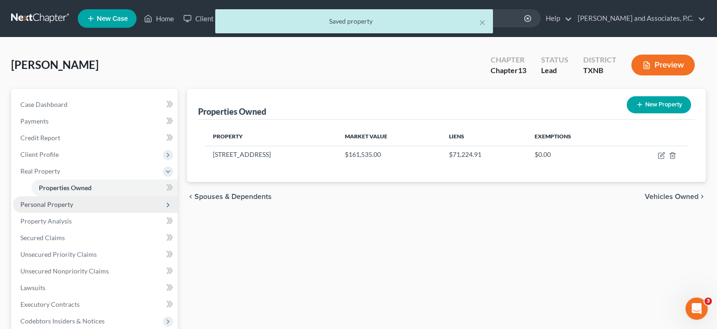
click at [78, 209] on span "Personal Property" at bounding box center [95, 204] width 165 height 17
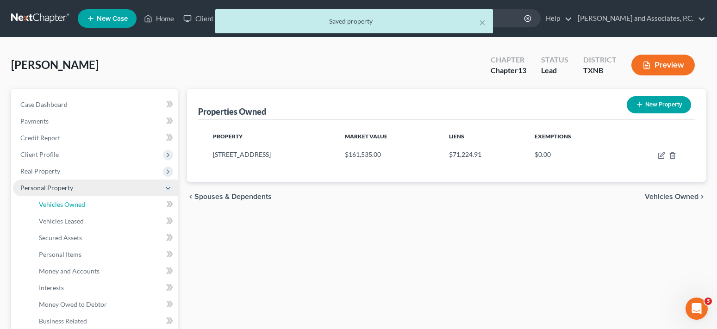
click at [78, 209] on link "Vehicles Owned" at bounding box center [104, 204] width 146 height 17
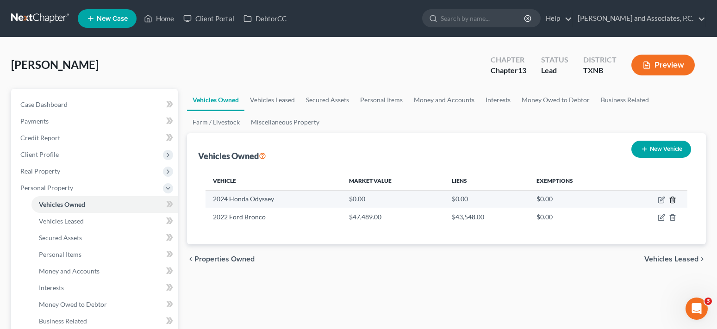
click at [675, 202] on icon "button" at bounding box center [672, 199] width 7 height 7
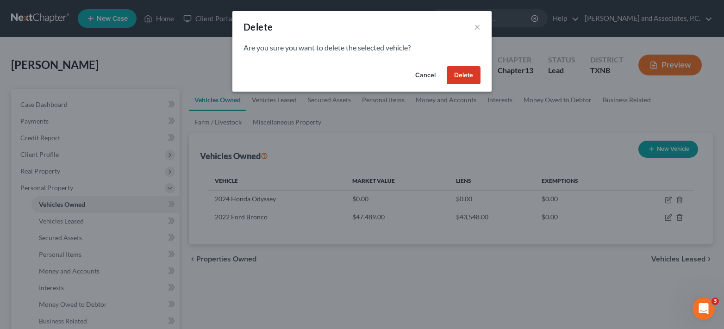
click at [637, 251] on div "Delete × Are you sure you want to delete the selected vehicle? Cancel Delete" at bounding box center [362, 164] width 724 height 329
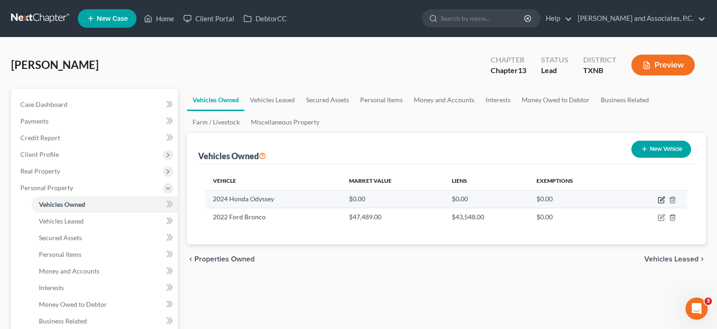
click at [661, 201] on icon "button" at bounding box center [662, 199] width 4 height 4
select select "0"
select select "2"
select select "0"
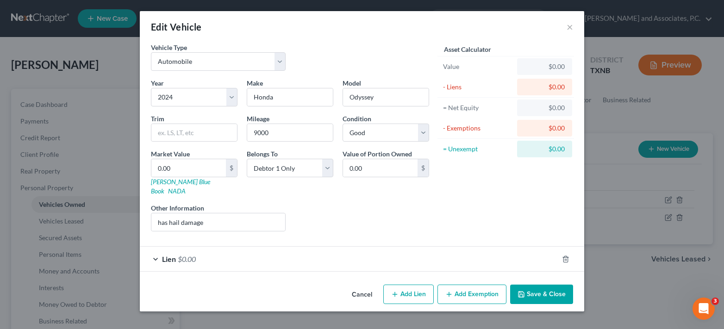
click at [537, 289] on button "Save & Close" at bounding box center [541, 294] width 63 height 19
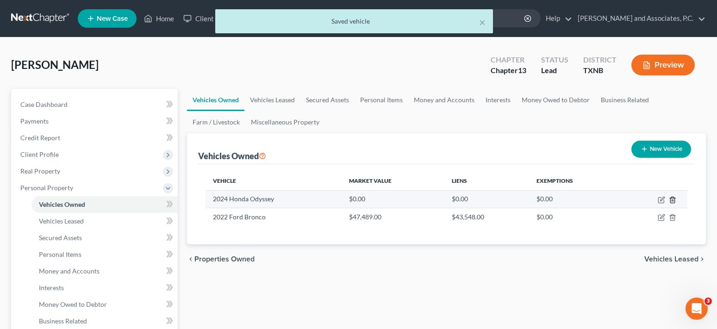
click at [673, 202] on icon "button" at bounding box center [672, 199] width 7 height 7
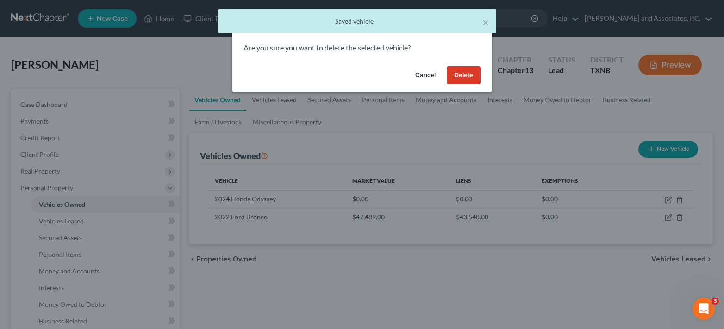
click at [461, 78] on button "Delete" at bounding box center [464, 75] width 34 height 19
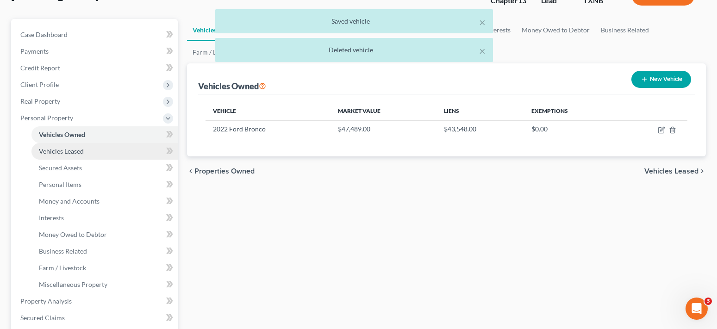
scroll to position [93, 0]
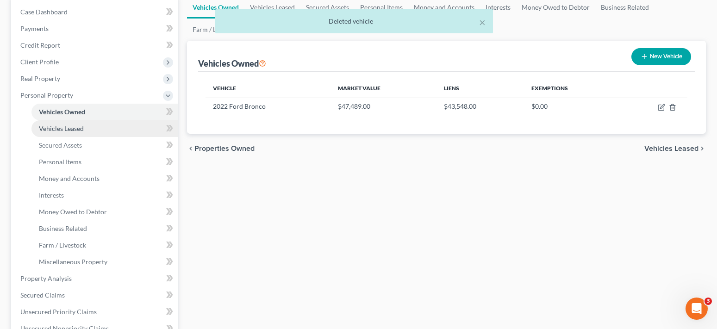
click at [60, 125] on span "Vehicles Leased" at bounding box center [61, 129] width 45 height 8
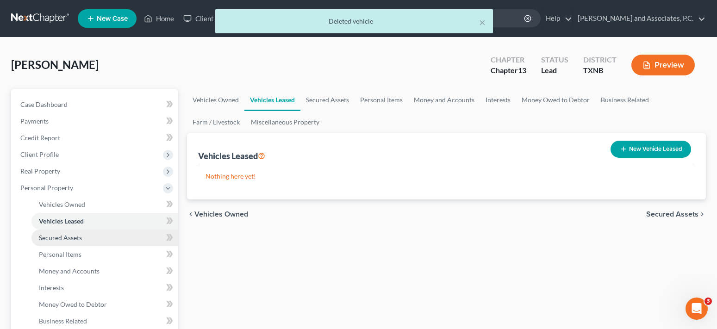
click at [52, 243] on link "Secured Assets" at bounding box center [104, 238] width 146 height 17
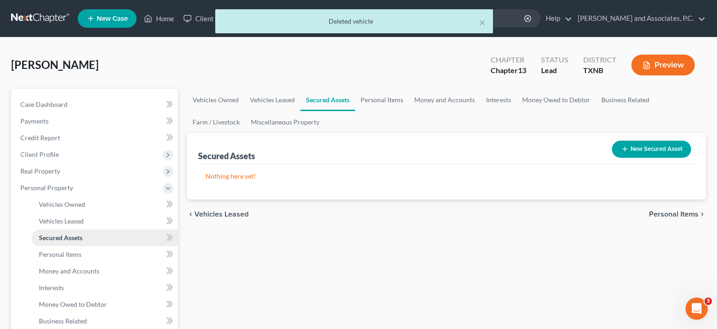
scroll to position [185, 0]
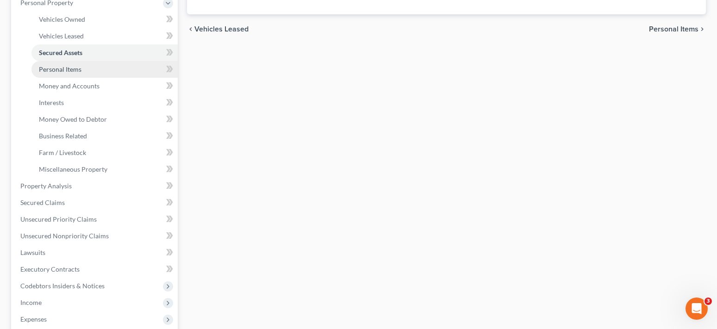
click at [68, 75] on link "Personal Items" at bounding box center [104, 69] width 146 height 17
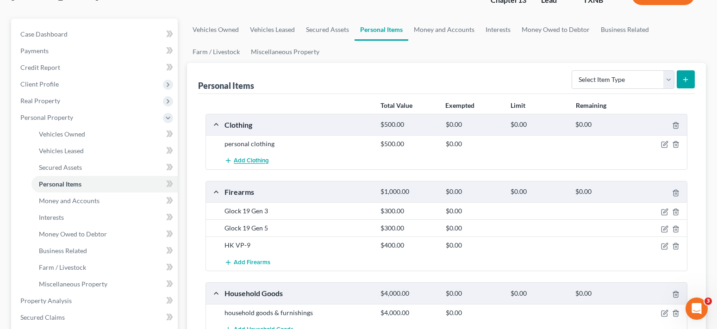
scroll to position [93, 0]
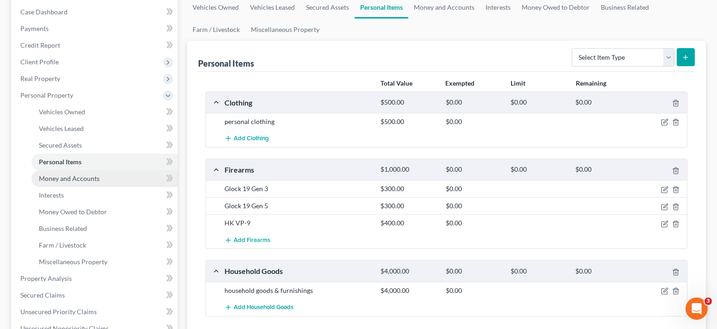
click at [61, 181] on span "Money and Accounts" at bounding box center [69, 178] width 61 height 8
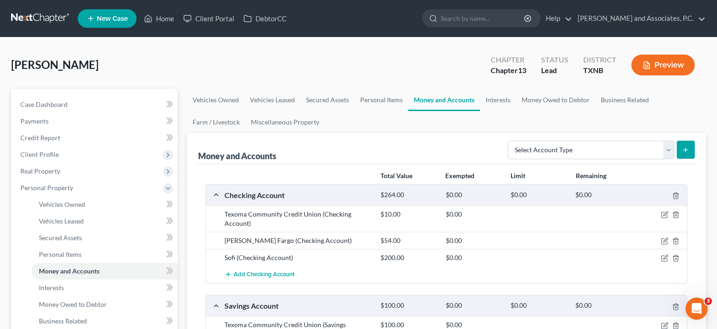
scroll to position [93, 0]
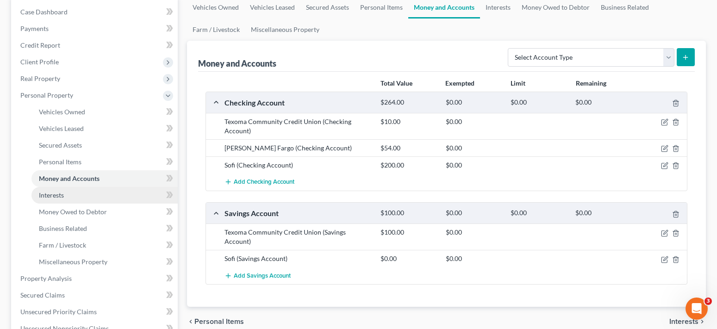
click at [60, 196] on span "Interests" at bounding box center [51, 195] width 25 height 8
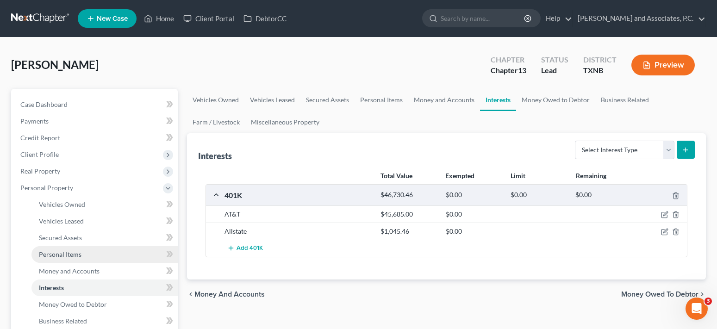
scroll to position [93, 0]
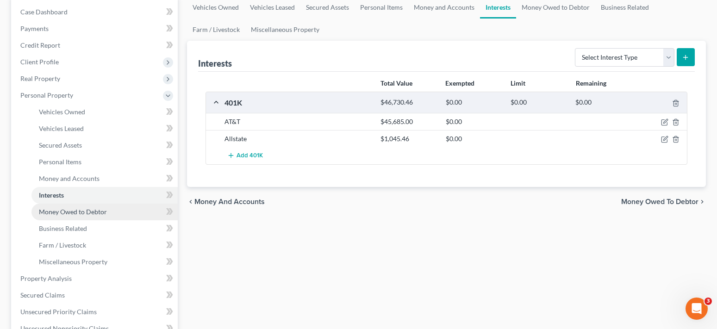
click at [81, 214] on span "Money Owed to Debtor" at bounding box center [73, 212] width 68 height 8
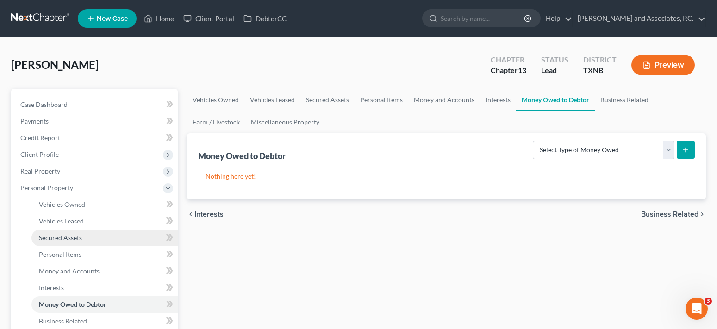
scroll to position [185, 0]
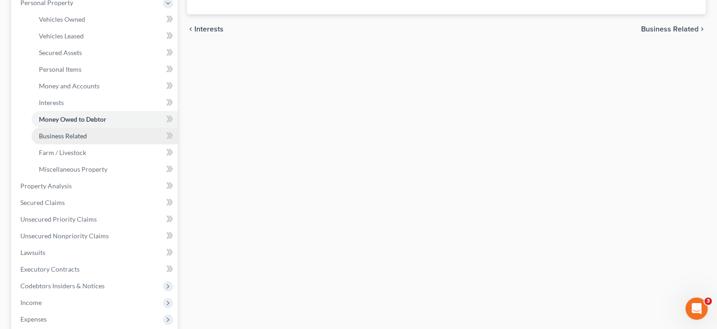
click at [75, 137] on span "Business Related" at bounding box center [63, 136] width 48 height 8
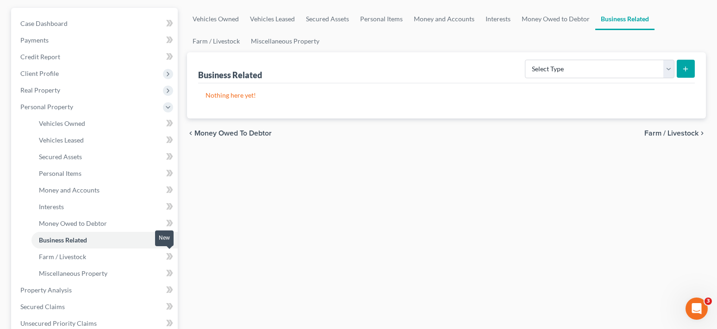
scroll to position [93, 0]
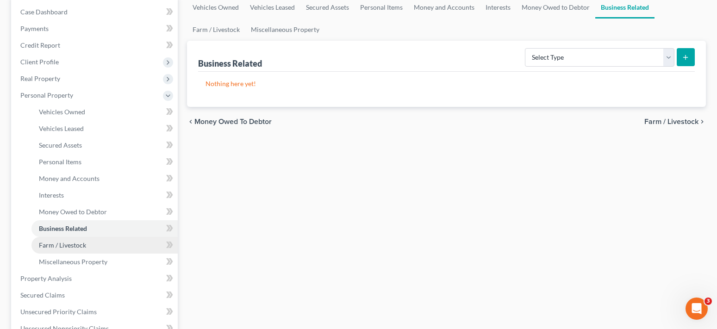
click at [85, 244] on span "Farm / Livestock" at bounding box center [62, 245] width 47 height 8
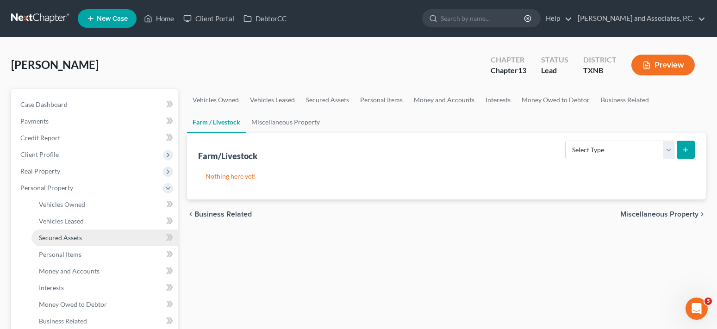
scroll to position [93, 0]
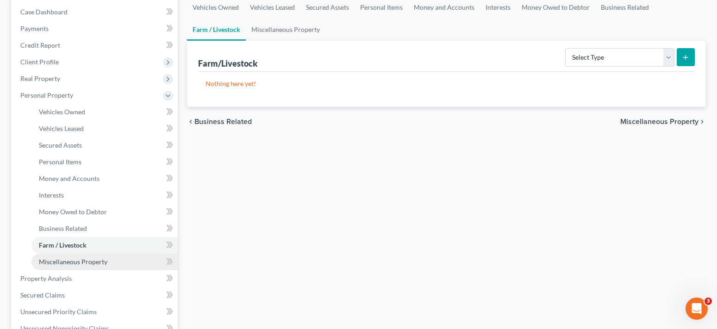
click at [87, 261] on span "Miscellaneous Property" at bounding box center [73, 262] width 69 height 8
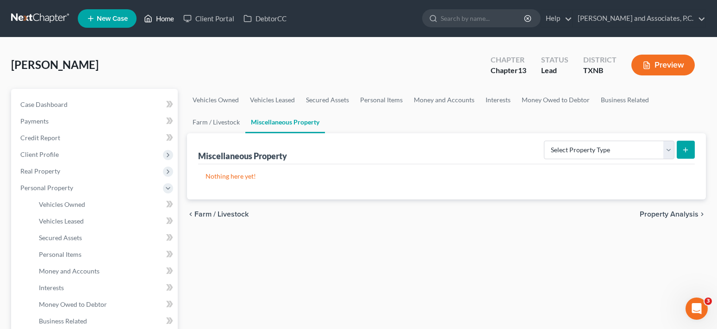
click at [159, 20] on link "Home" at bounding box center [158, 18] width 39 height 17
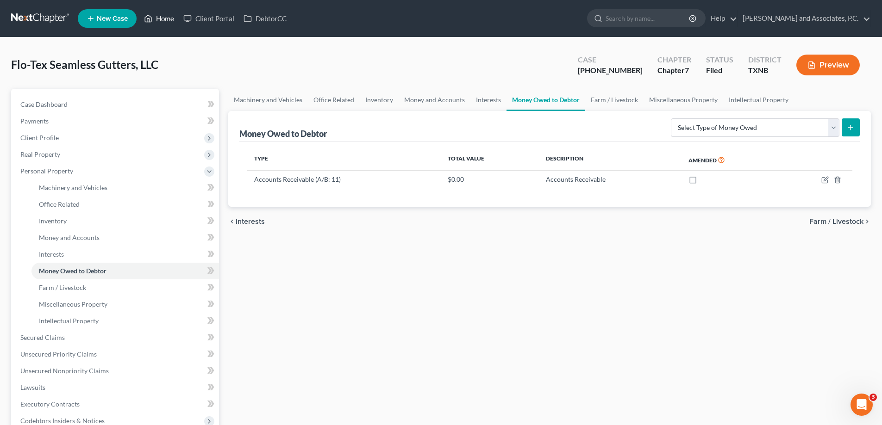
click at [169, 22] on link "Home" at bounding box center [158, 18] width 39 height 17
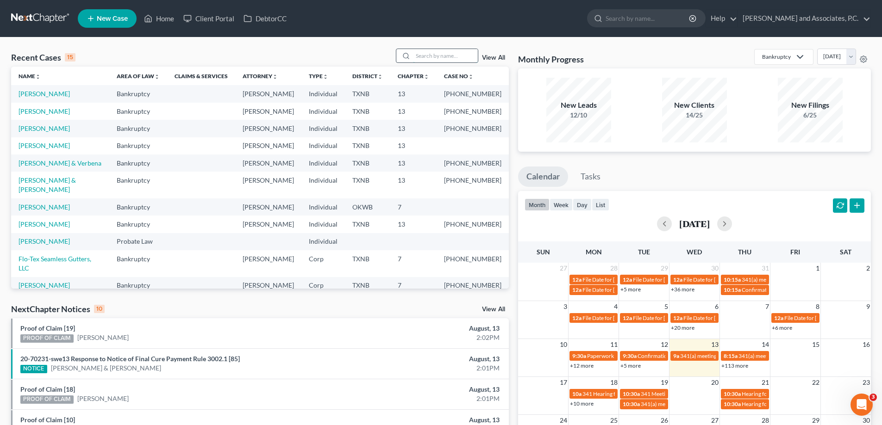
click at [417, 54] on input "search" at bounding box center [445, 55] width 65 height 13
click at [421, 58] on input "search" at bounding box center [445, 55] width 65 height 13
type input "harvey's"
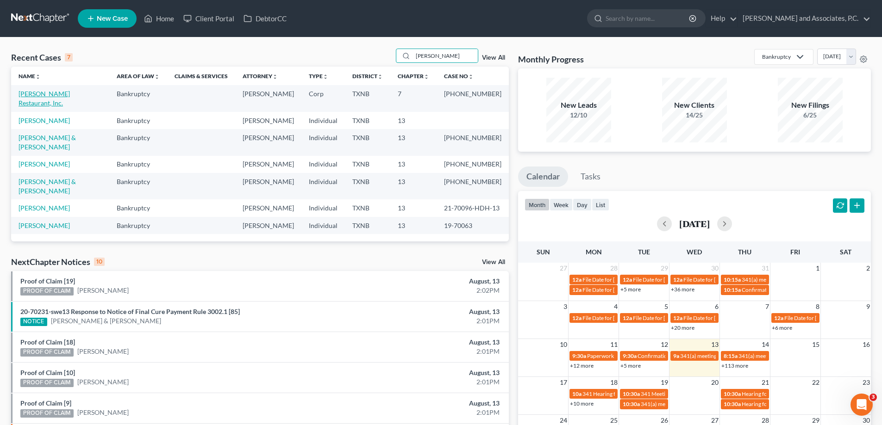
click at [70, 94] on link "[PERSON_NAME] Restaurant, Inc." at bounding box center [44, 98] width 51 height 17
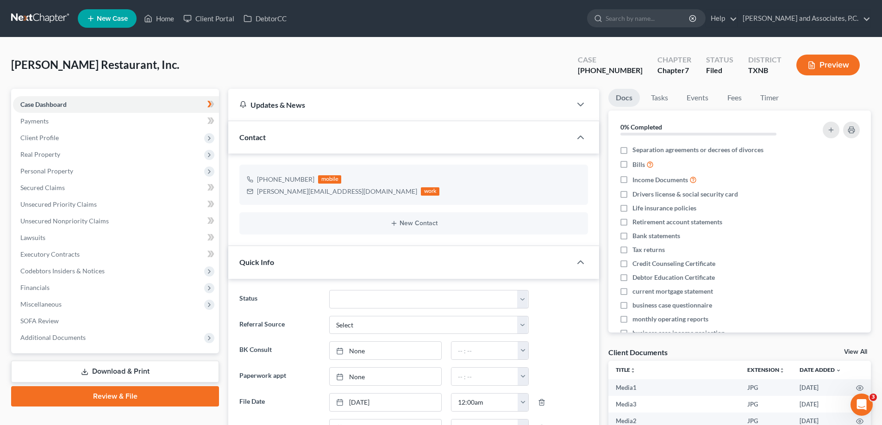
scroll to position [1179, 0]
drag, startPoint x: 164, startPoint y: 13, endPoint x: 392, endPoint y: 55, distance: 231.1
click at [164, 14] on link "Home" at bounding box center [158, 18] width 39 height 17
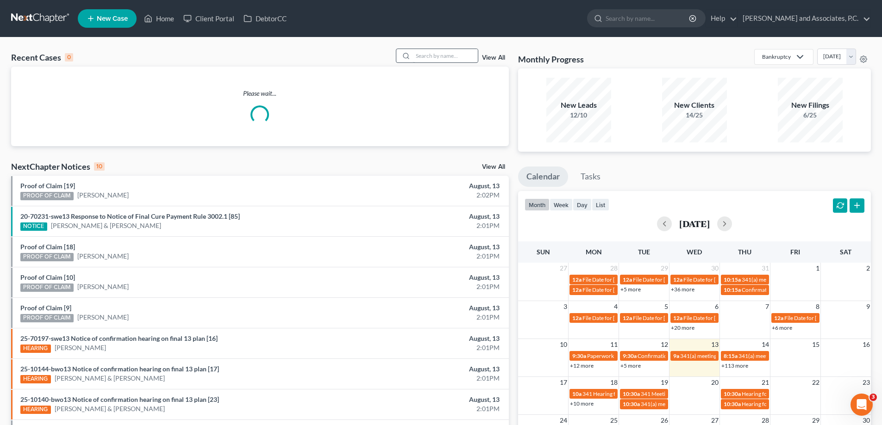
click at [448, 56] on div at bounding box center [437, 56] width 82 height 14
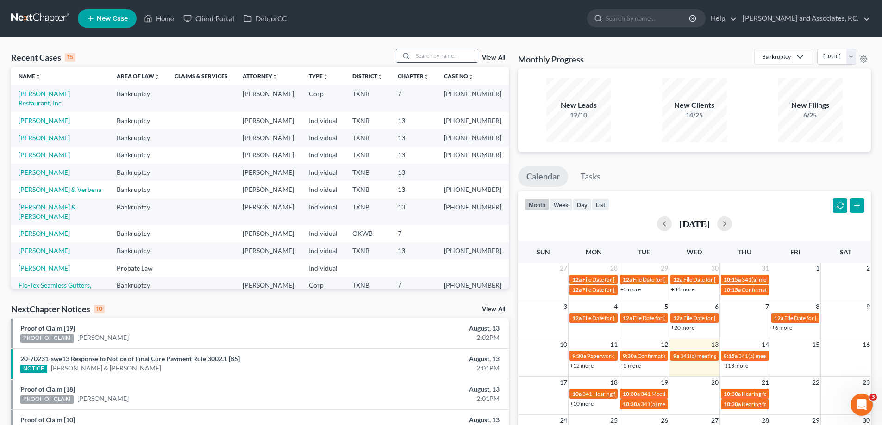
click at [412, 52] on div at bounding box center [404, 55] width 17 height 13
click at [413, 56] on div at bounding box center [404, 55] width 17 height 13
click at [430, 53] on input "search" at bounding box center [445, 55] width 65 height 13
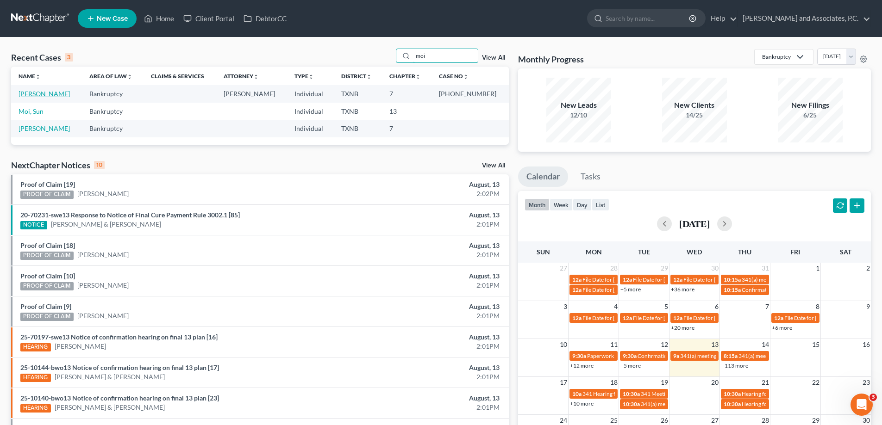
type input "moi"
click at [38, 97] on link "Moisant, Michael" at bounding box center [44, 94] width 51 height 8
select select "3"
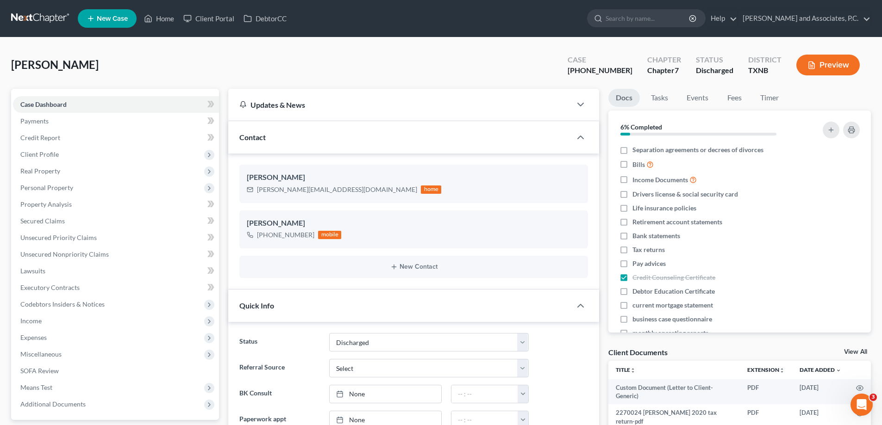
scroll to position [3924, 0]
click at [162, 18] on link "Home" at bounding box center [158, 18] width 39 height 17
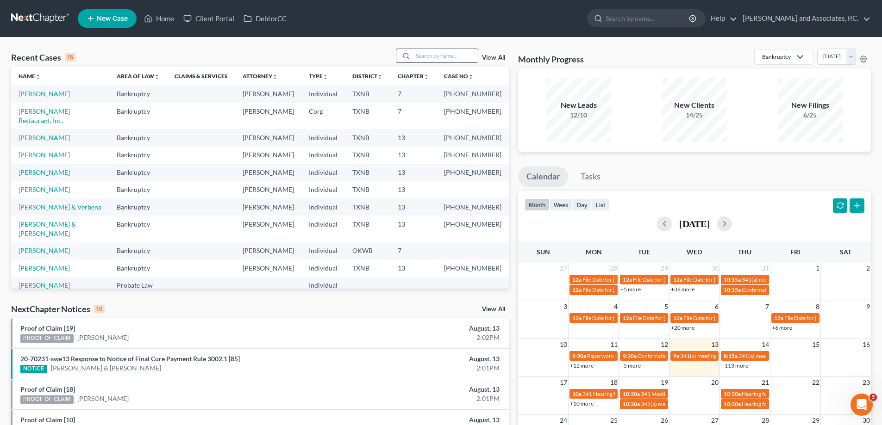
click at [411, 57] on div at bounding box center [404, 55] width 17 height 13
click at [418, 57] on input "search" at bounding box center [445, 55] width 65 height 13
click at [428, 58] on input "search" at bounding box center [445, 55] width 65 height 13
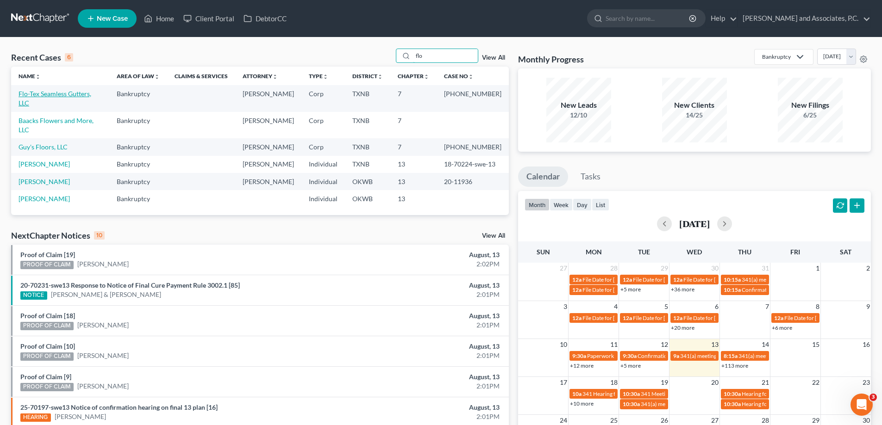
type input "flo"
click at [47, 92] on link "Flo-Tex Seamless Gutters, LLC" at bounding box center [55, 98] width 73 height 17
select select "5"
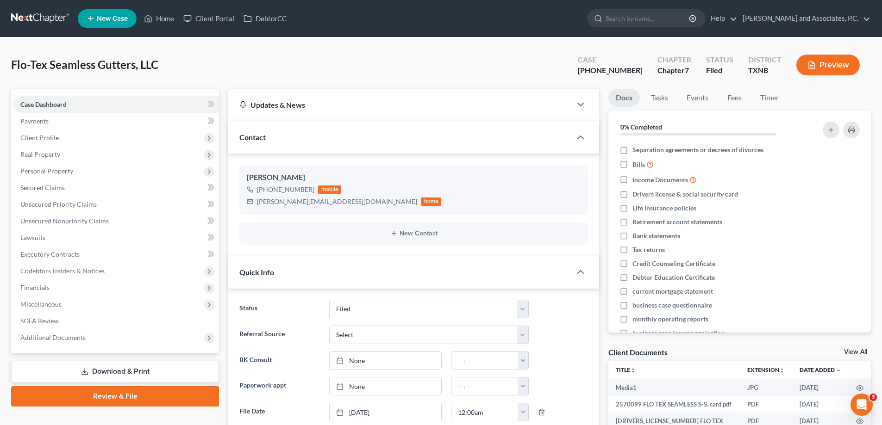
scroll to position [2222, 0]
click at [51, 144] on span "Client Profile" at bounding box center [116, 138] width 206 height 17
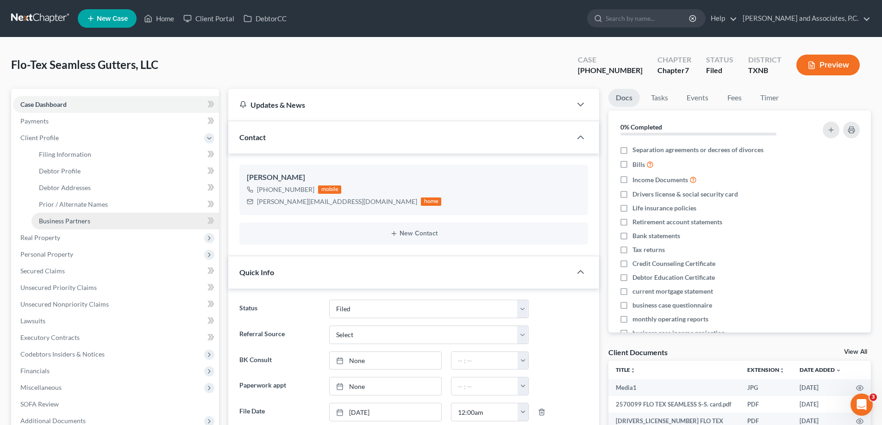
click at [74, 222] on span "Business Partners" at bounding box center [64, 221] width 51 height 8
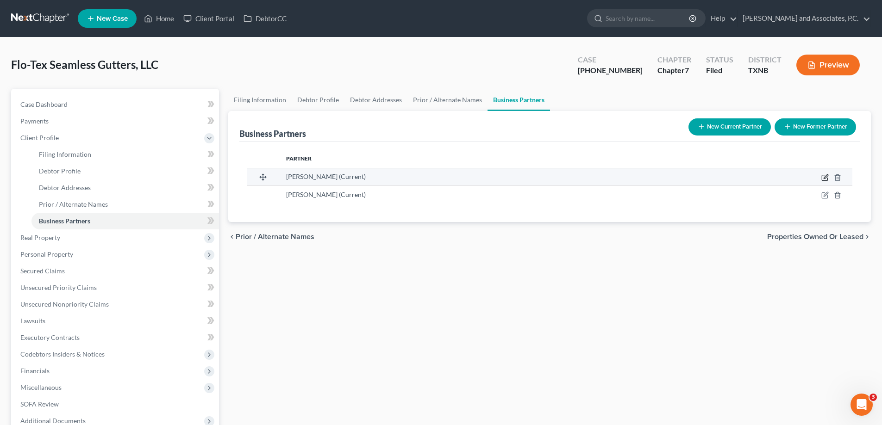
click at [823, 178] on icon "button" at bounding box center [824, 177] width 7 height 7
select select "45"
select select "3"
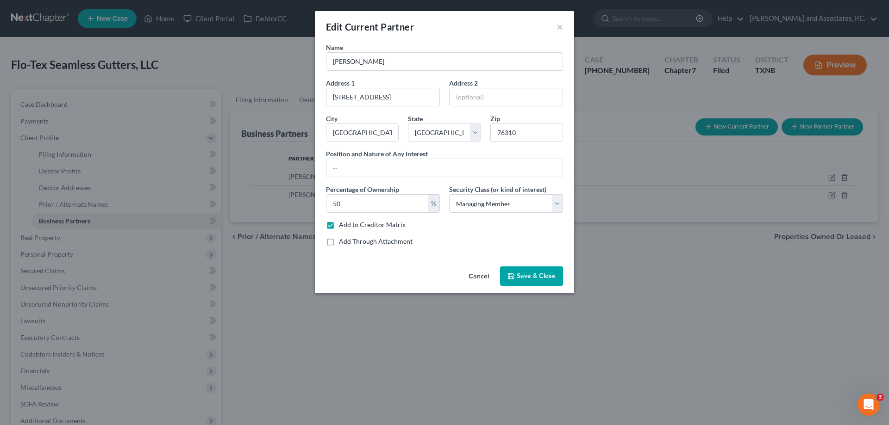
click at [525, 277] on span "Save & Close" at bounding box center [536, 276] width 39 height 8
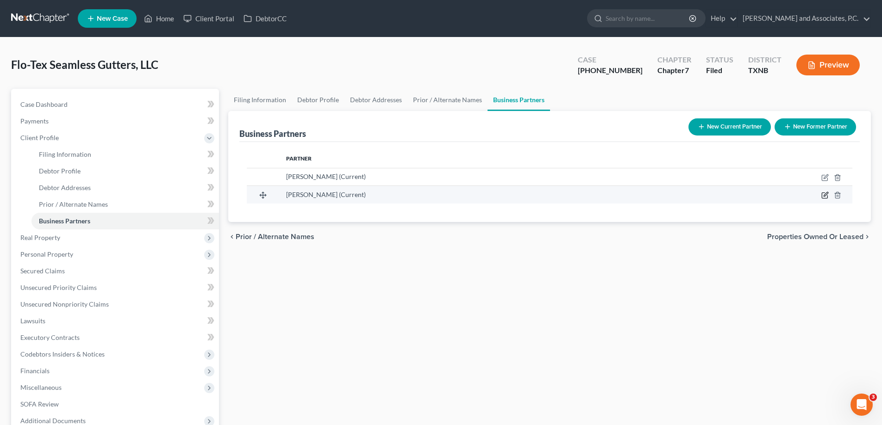
click at [824, 196] on icon "button" at bounding box center [825, 195] width 4 height 4
select select "45"
select select "3"
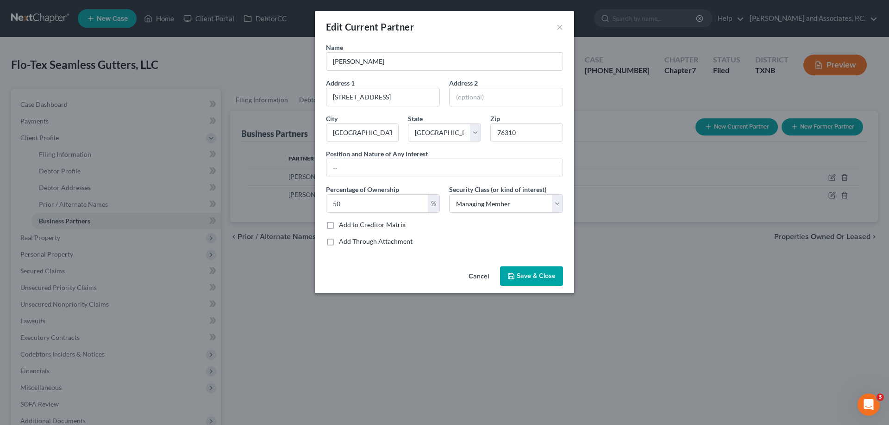
click at [534, 275] on span "Save & Close" at bounding box center [536, 276] width 39 height 8
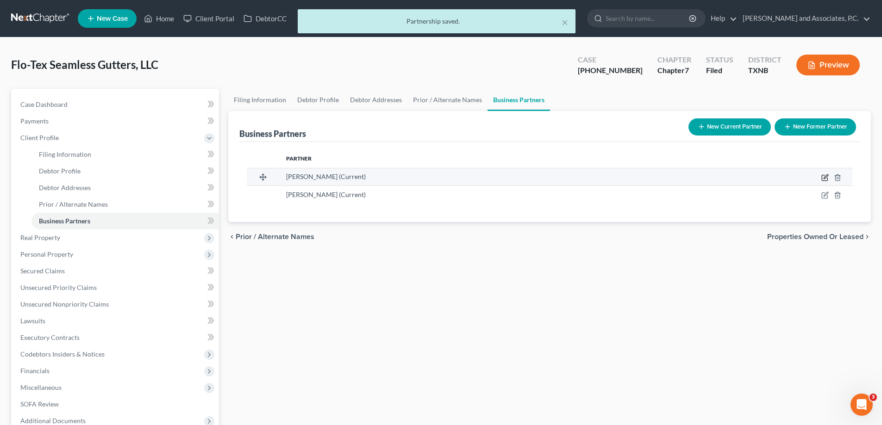
click at [823, 179] on icon "button" at bounding box center [824, 177] width 7 height 7
select select "45"
select select "3"
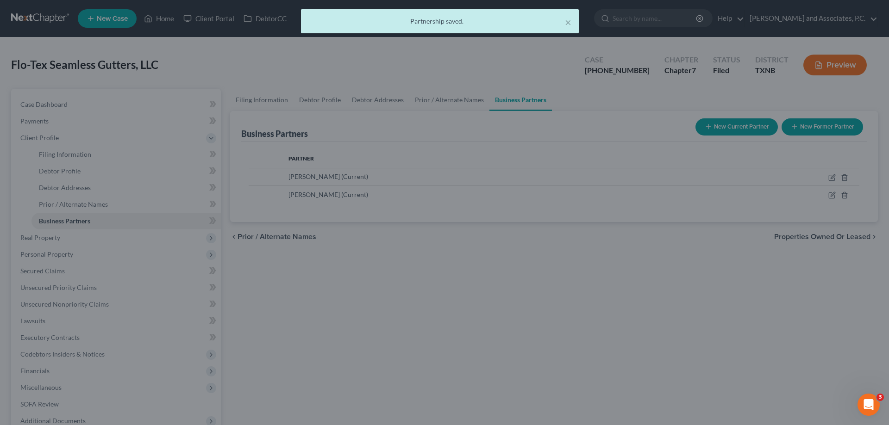
click at [257, 317] on div "New Current Partner × Name Jaime Huff Address 1 1720 Shoal Creek Dr. Address 2 …" at bounding box center [444, 212] width 889 height 425
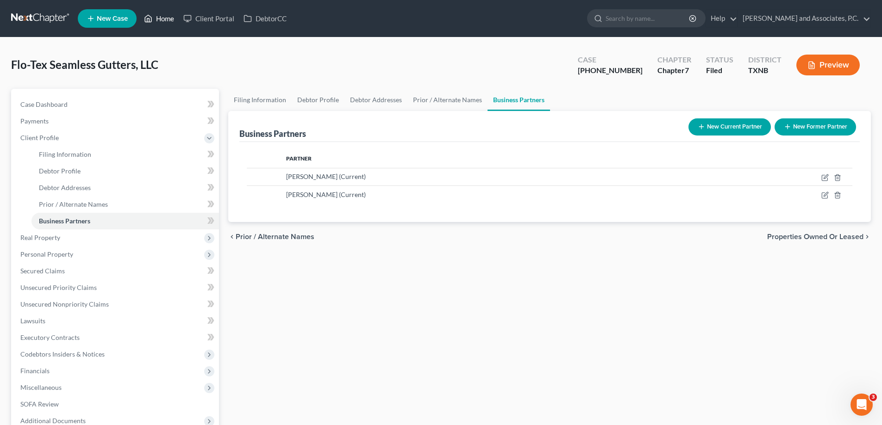
drag, startPoint x: 161, startPoint y: 21, endPoint x: 139, endPoint y: 22, distance: 21.8
click at [161, 21] on link "Home" at bounding box center [158, 18] width 39 height 17
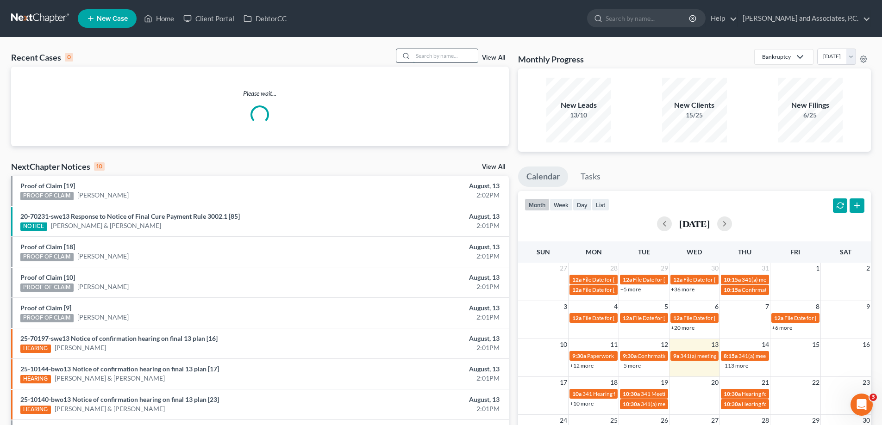
click at [430, 61] on input "search" at bounding box center [445, 55] width 65 height 13
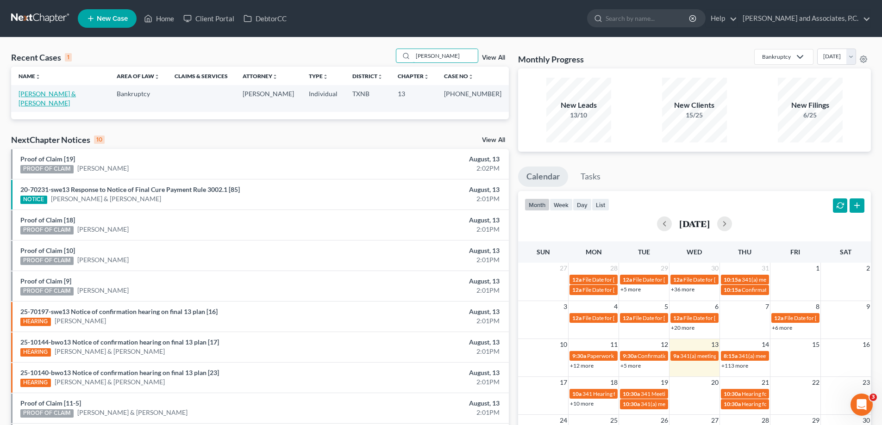
type input "rinker"
click at [73, 93] on link "[PERSON_NAME] & [PERSON_NAME]" at bounding box center [47, 98] width 57 height 17
select select "5"
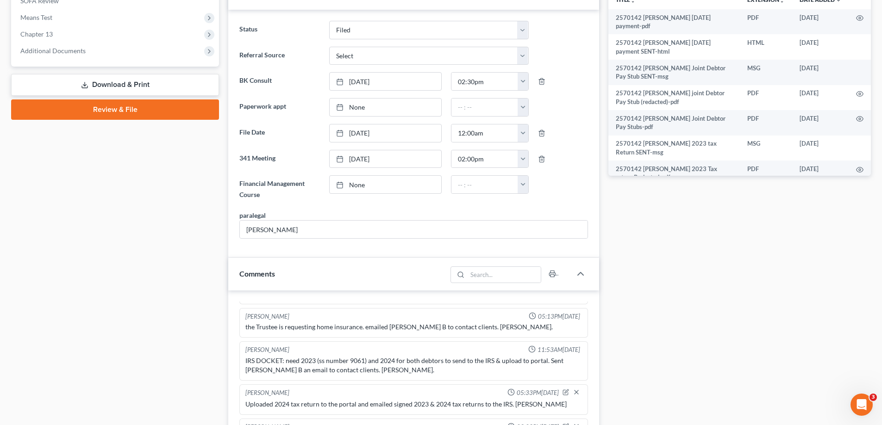
scroll to position [463, 0]
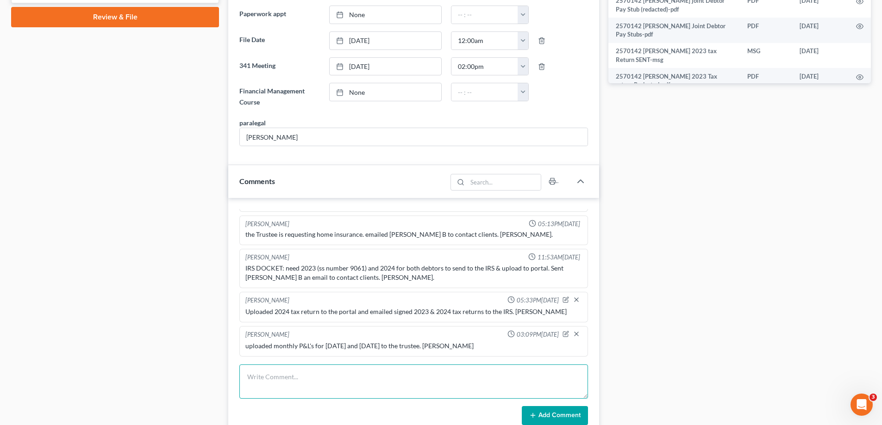
click at [293, 370] on textarea at bounding box center [413, 382] width 349 height 34
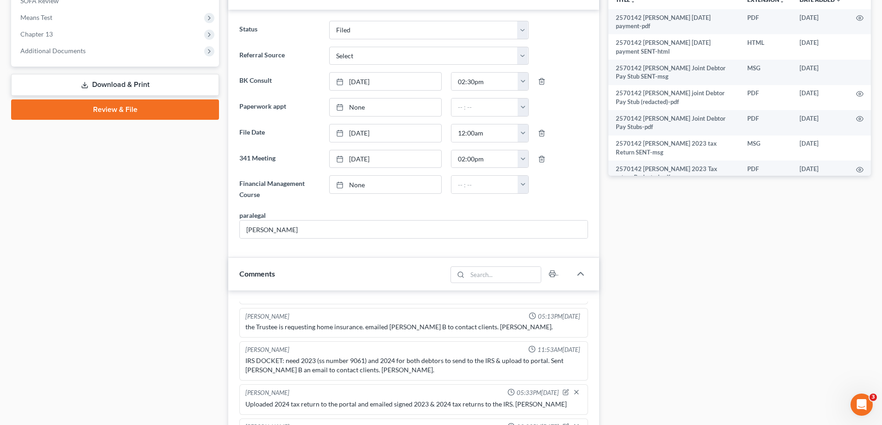
scroll to position [640, 0]
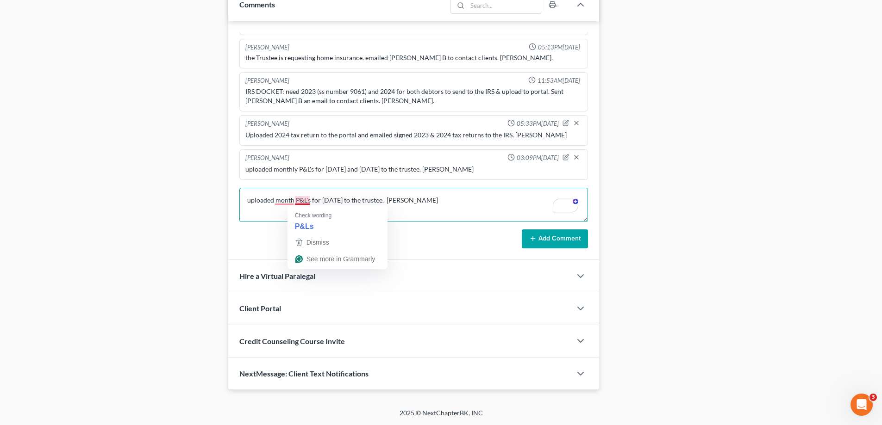
click at [294, 200] on textarea "uploaded month P&L's for July 2025 to the trustee. Misty Barr" at bounding box center [413, 205] width 349 height 34
click at [254, 200] on textarea "uploaded monthly P&L's for July 2025 to the trustee. Misty Barr" at bounding box center [413, 205] width 349 height 34
click at [251, 200] on textarea "uploaded monthly P&L's for July 2025 to the trustee. Misty Barr" at bounding box center [413, 205] width 349 height 34
type textarea "uploaded monthly P&L's for July 2025 to the trustee. Misty Barr"
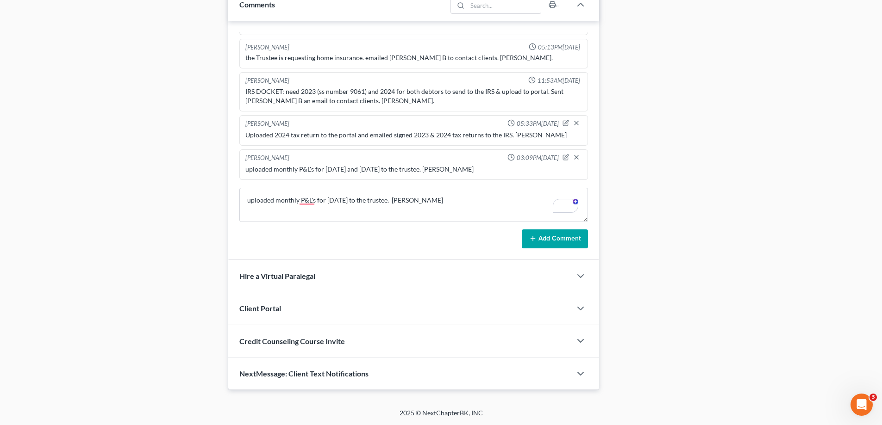
click at [564, 238] on button "Add Comment" at bounding box center [555, 239] width 66 height 19
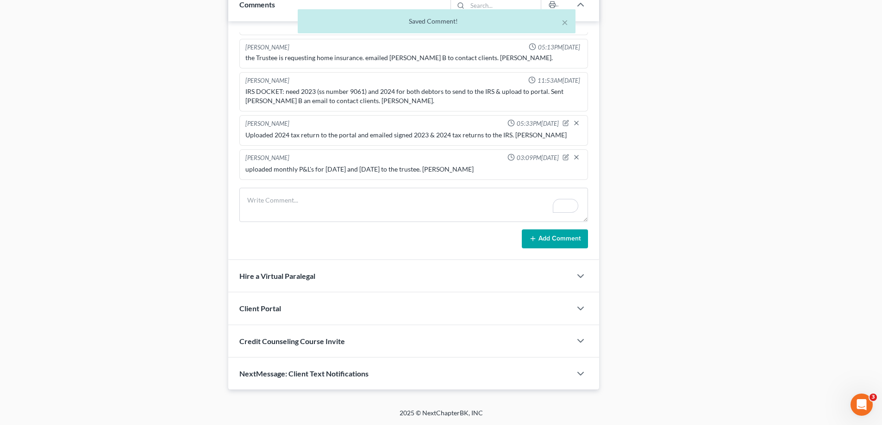
scroll to position [229, 0]
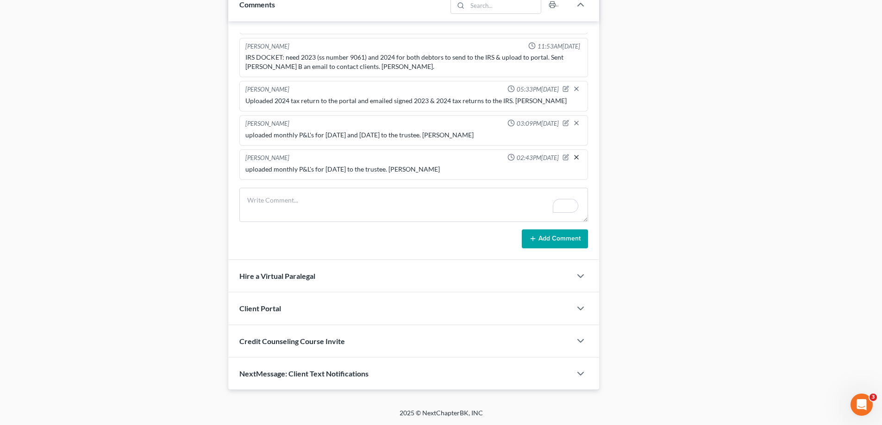
click at [574, 158] on line "button" at bounding box center [576, 158] width 4 height 4
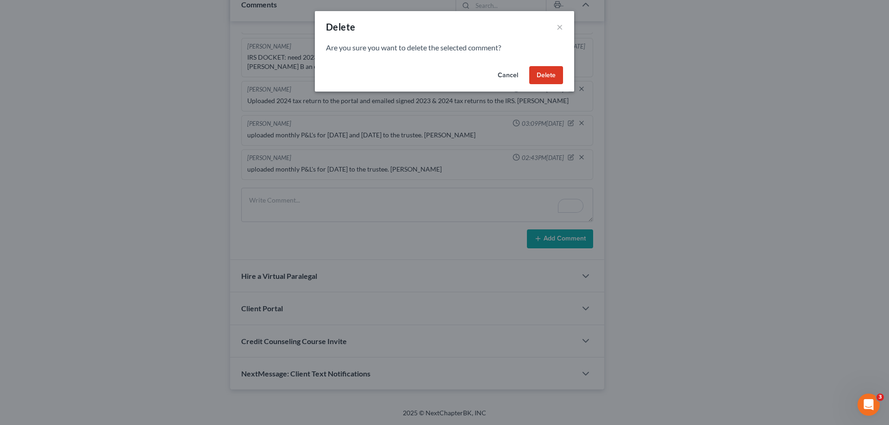
click at [541, 78] on button "Delete" at bounding box center [546, 75] width 34 height 19
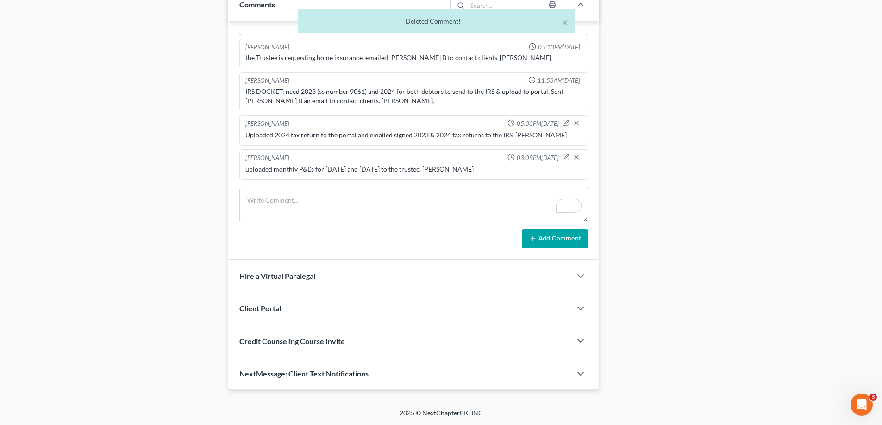
scroll to position [195, 0]
click at [563, 123] on div at bounding box center [572, 123] width 21 height 9
click at [563, 157] on icon "button" at bounding box center [565, 157] width 5 height 5
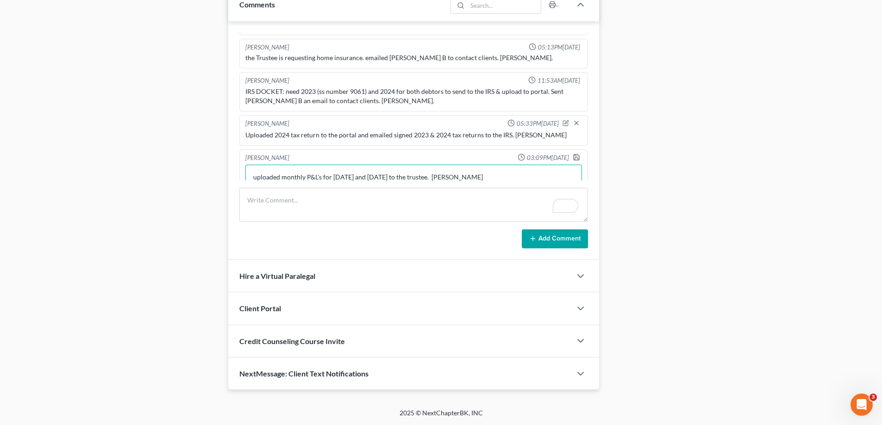
click at [358, 177] on textarea "uploaded monthly P&L's for May and June 2025 to the trustee. Misty Barr" at bounding box center [413, 182] width 336 height 34
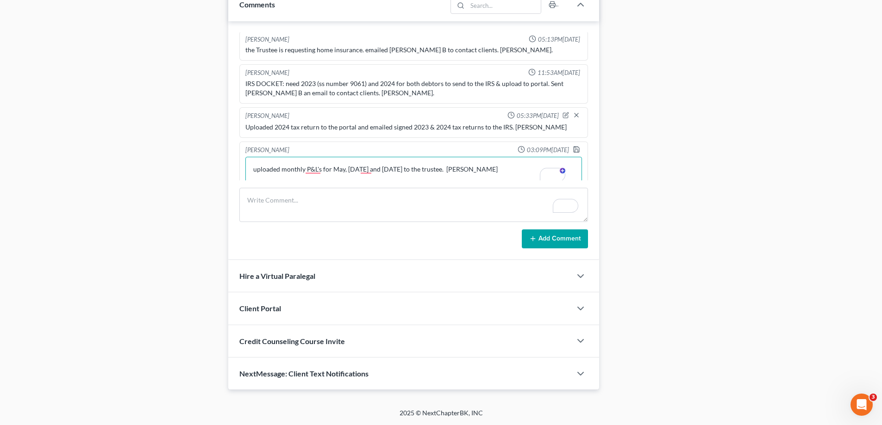
scroll to position [212, 0]
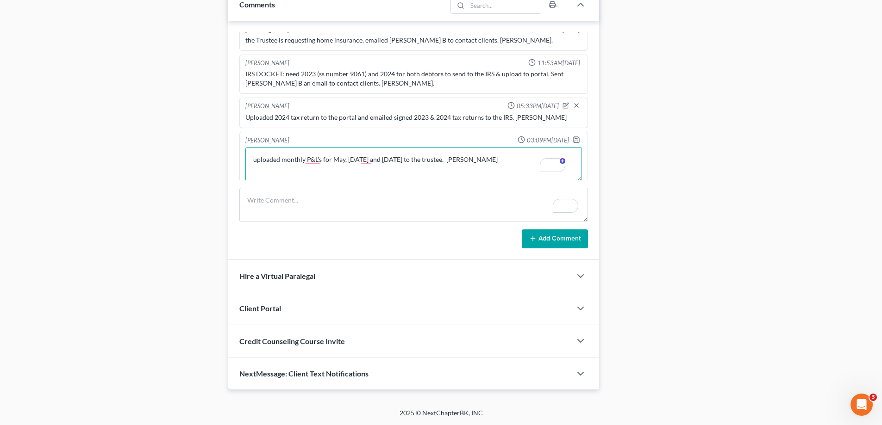
type textarea "uploaded monthly P&L's for May, June and July 2025 to the trustee. Misty Barr"
click at [568, 136] on div "Larry Lewis 03:09PM, 08/12/2025 uploaded monthly P&L's for May and June 2025 to…" at bounding box center [413, 160] width 349 height 56
click at [575, 138] on polyline "button" at bounding box center [576, 137] width 2 height 1
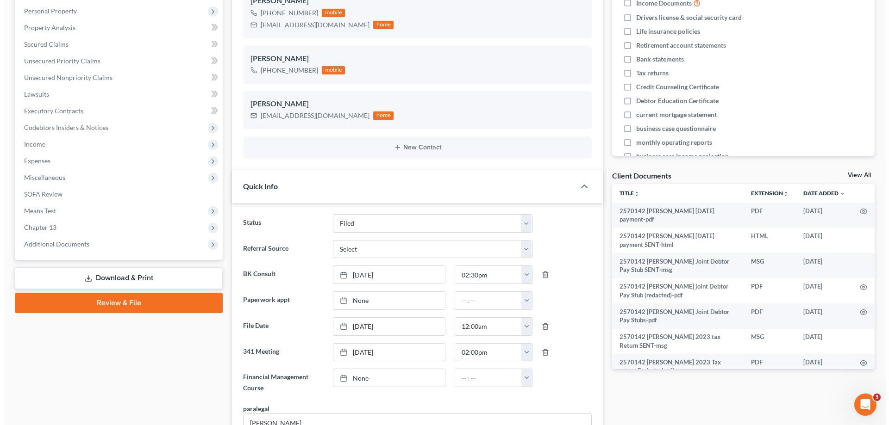
scroll to position [0, 0]
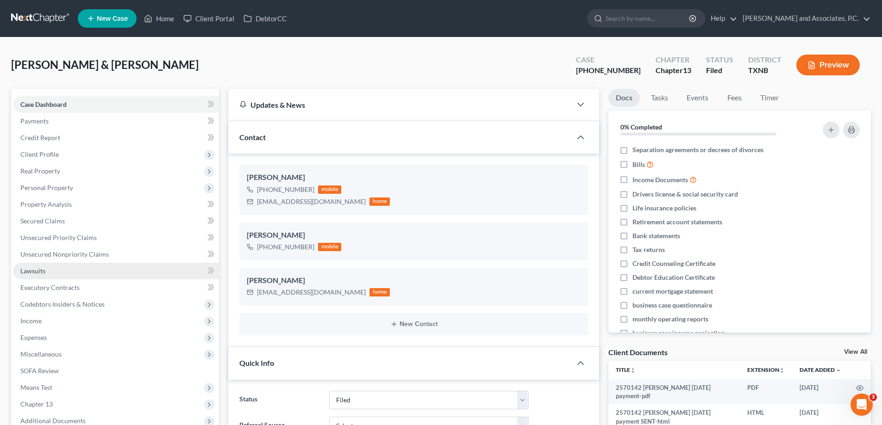
click at [42, 271] on span "Lawsuits" at bounding box center [32, 271] width 25 height 8
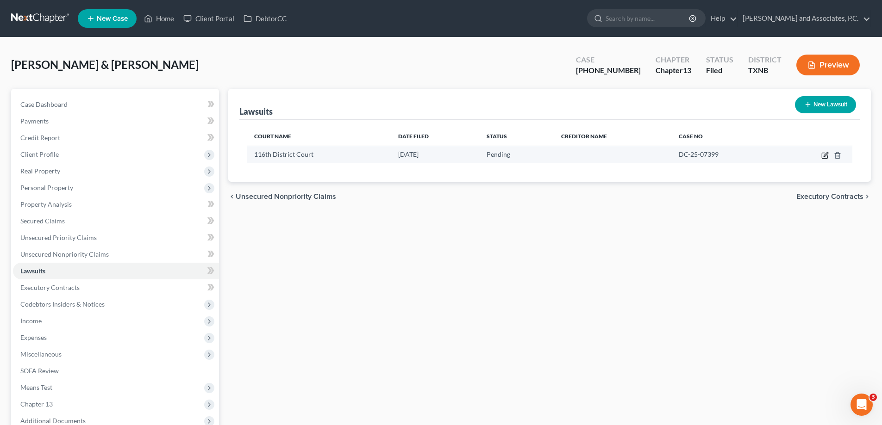
click at [826, 156] on icon "button" at bounding box center [825, 154] width 4 height 4
select select "45"
select select "0"
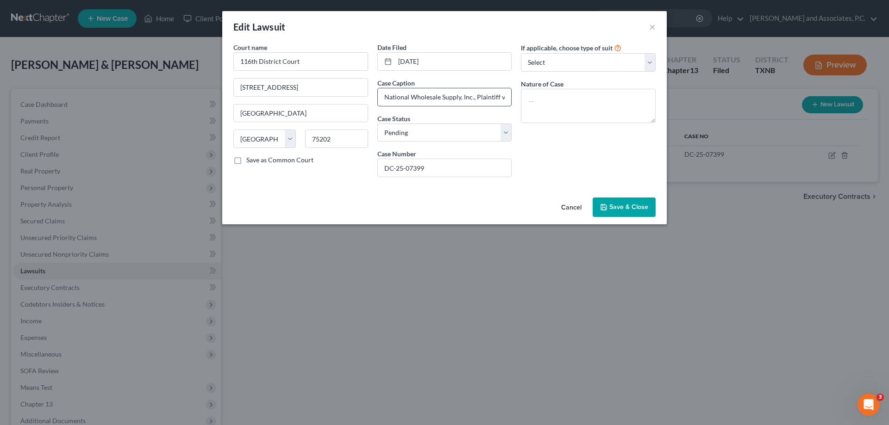
click at [412, 93] on input "National Wholesale Supply, Inc., Plaintiff v. Enviro-Tech Complete Systems and …" at bounding box center [445, 97] width 134 height 18
click at [612, 208] on span "Save & Close" at bounding box center [628, 207] width 39 height 8
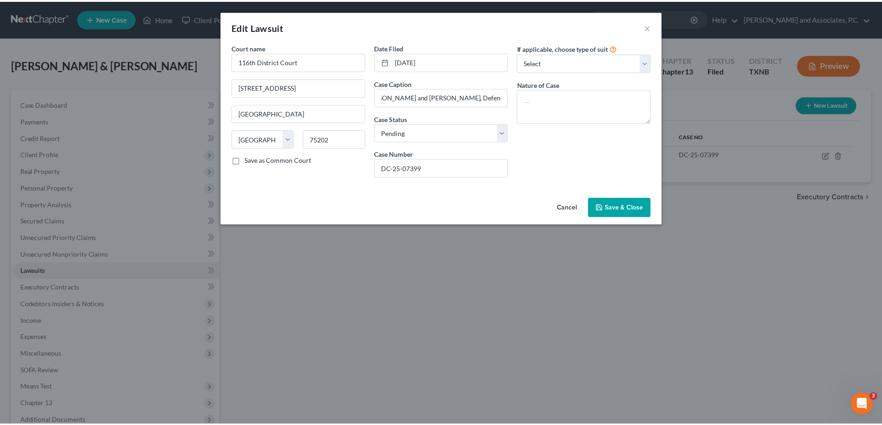
scroll to position [0, 0]
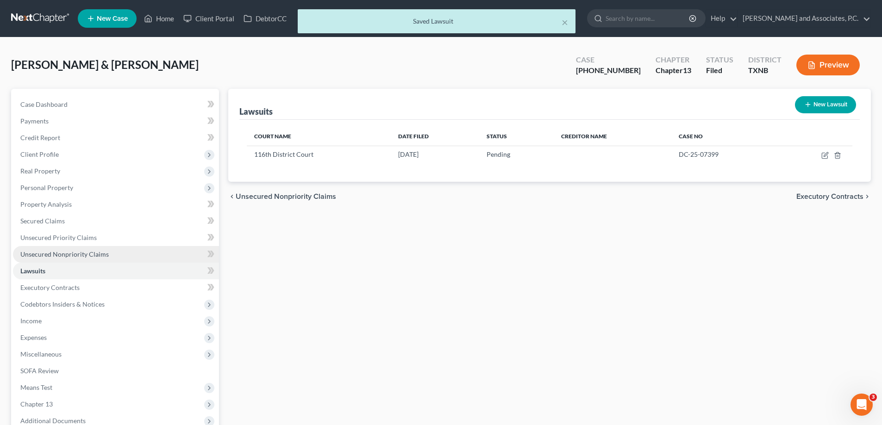
click at [88, 254] on span "Unsecured Nonpriority Claims" at bounding box center [64, 254] width 88 height 8
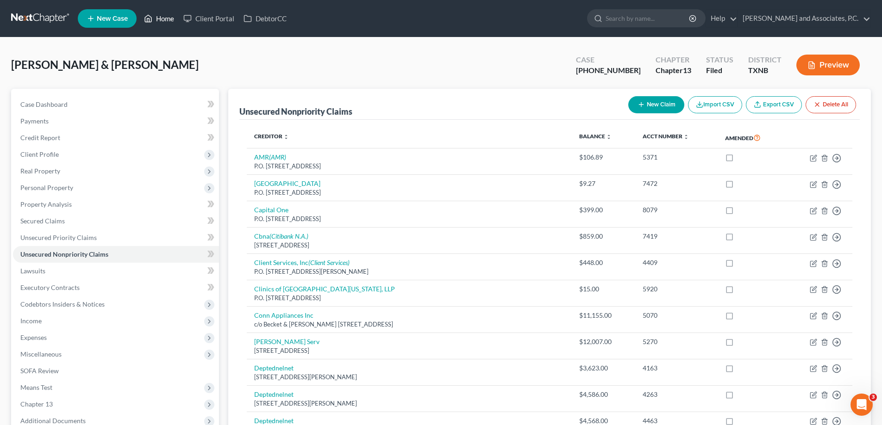
click at [156, 16] on link "Home" at bounding box center [158, 18] width 39 height 17
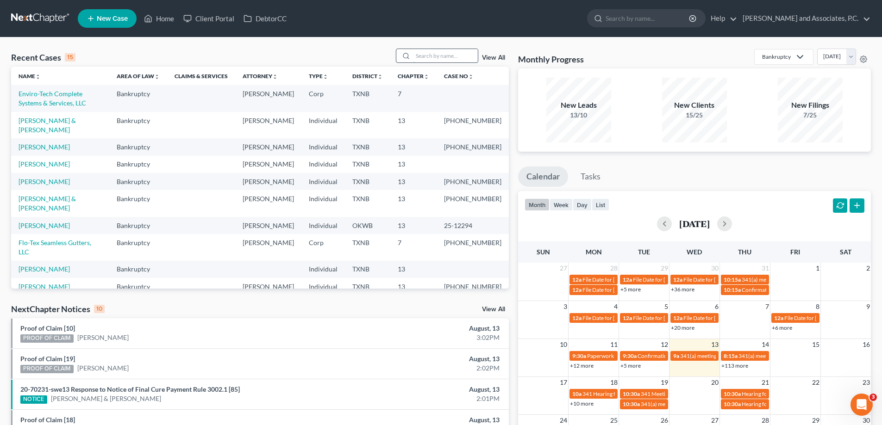
click at [416, 56] on input "search" at bounding box center [445, 55] width 65 height 13
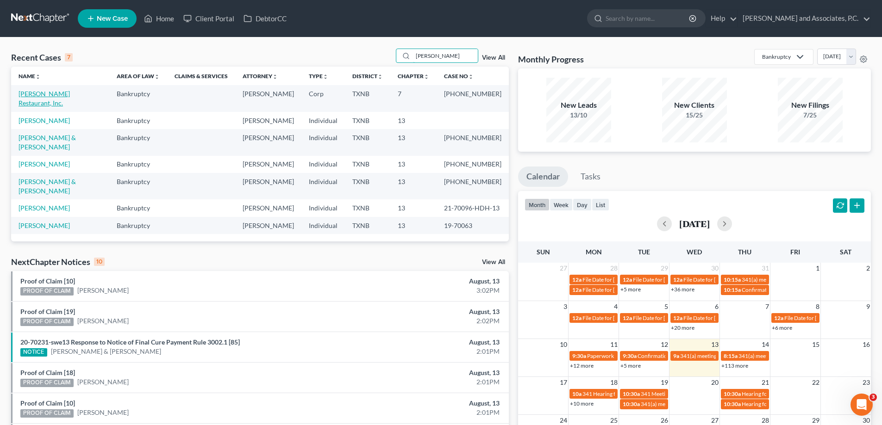
type input "harvey"
click at [37, 93] on link "[PERSON_NAME] Restaurant, Inc." at bounding box center [44, 98] width 51 height 17
select select "5"
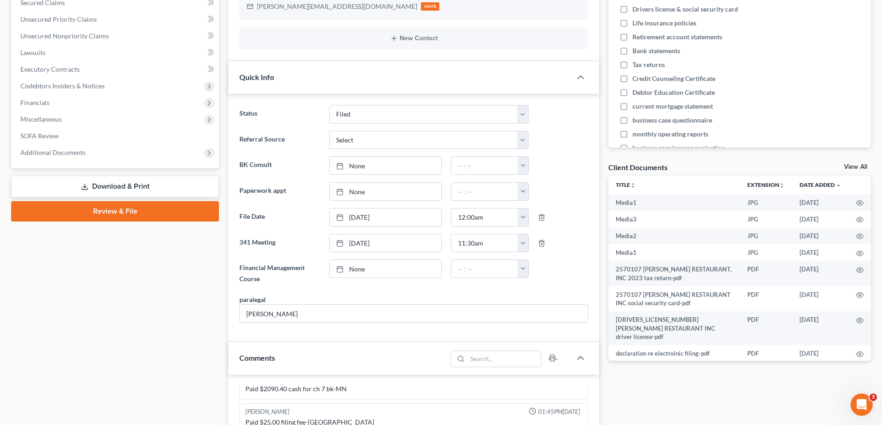
scroll to position [1179, 0]
click at [852, 167] on link "View All" at bounding box center [855, 167] width 23 height 6
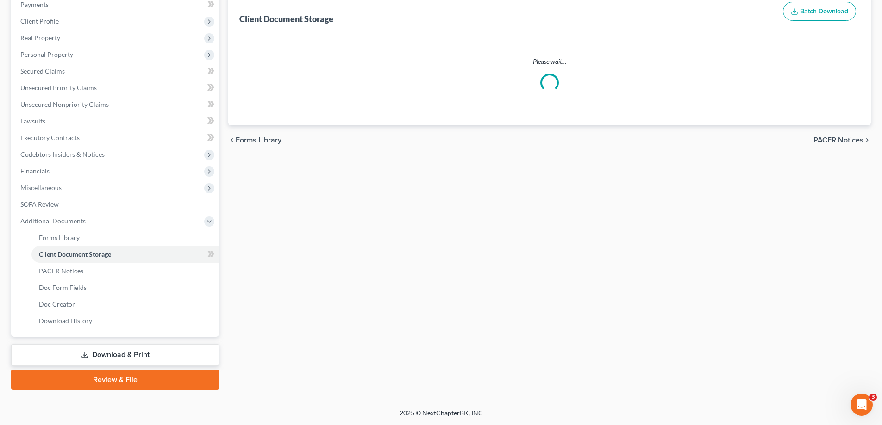
scroll to position [16, 0]
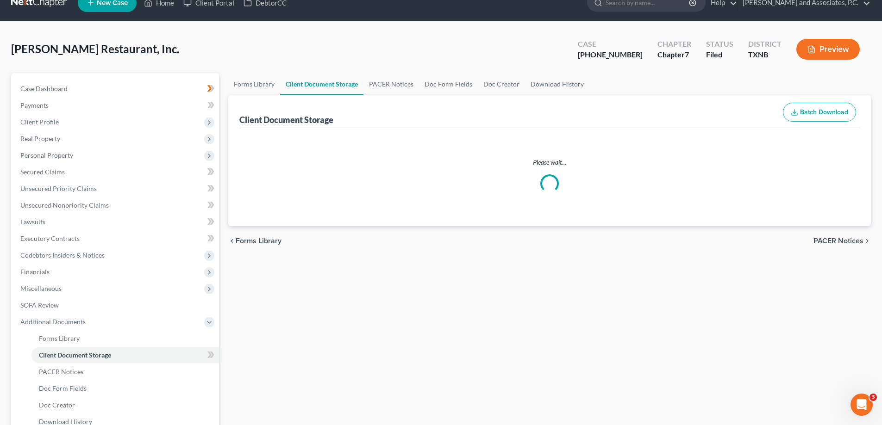
select select "24"
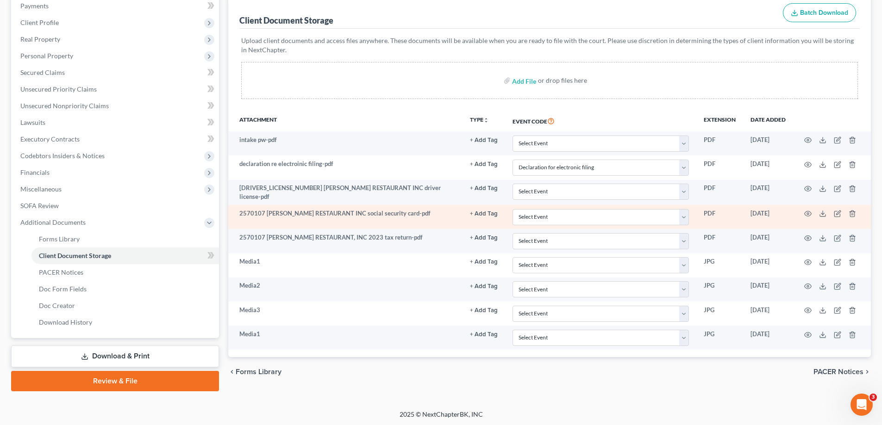
scroll to position [117, 0]
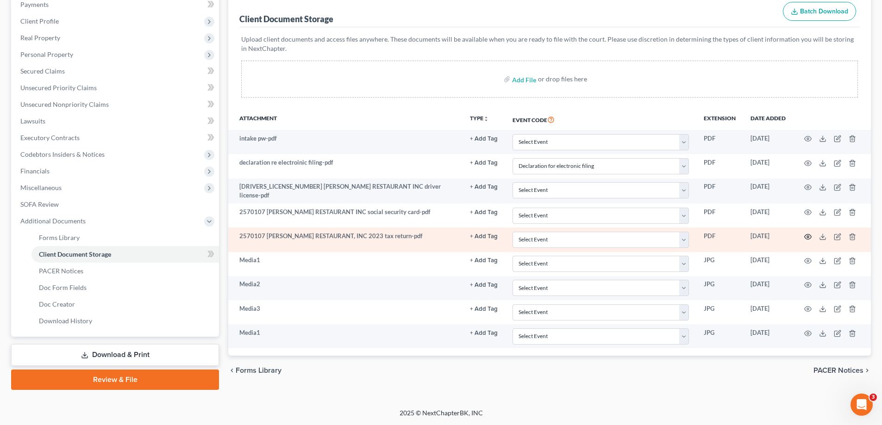
click at [807, 237] on circle "button" at bounding box center [808, 237] width 2 height 2
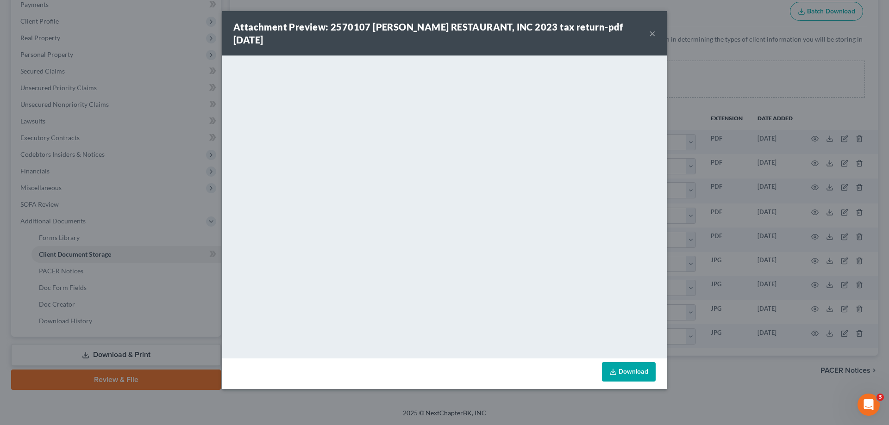
click at [650, 28] on button "×" at bounding box center [652, 33] width 6 height 11
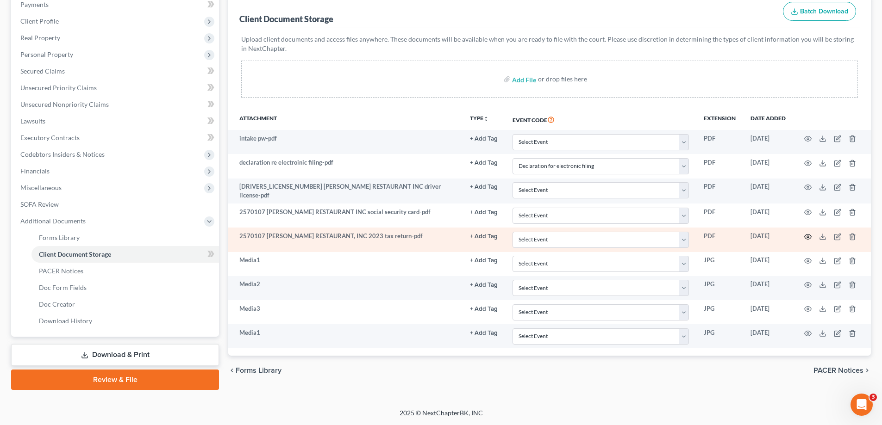
click at [806, 235] on icon "button" at bounding box center [807, 236] width 7 height 7
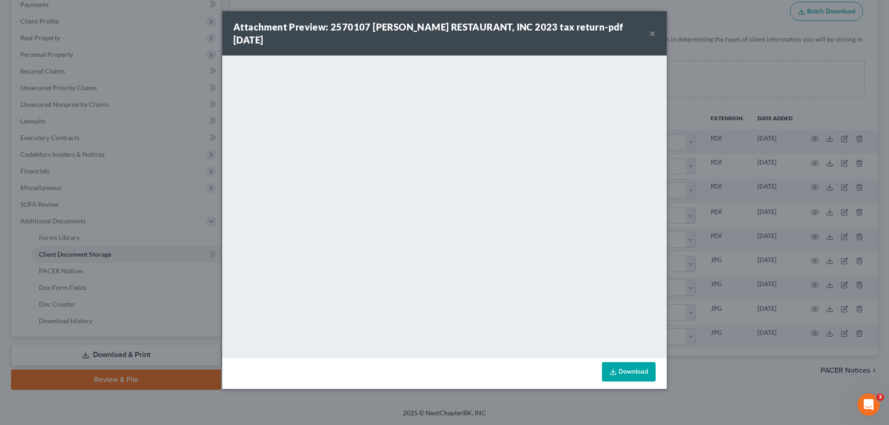
click at [653, 28] on button "×" at bounding box center [652, 33] width 6 height 11
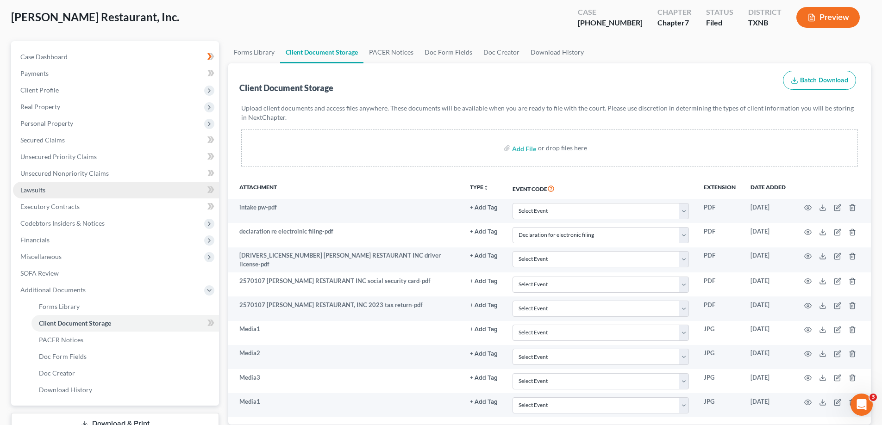
scroll to position [0, 0]
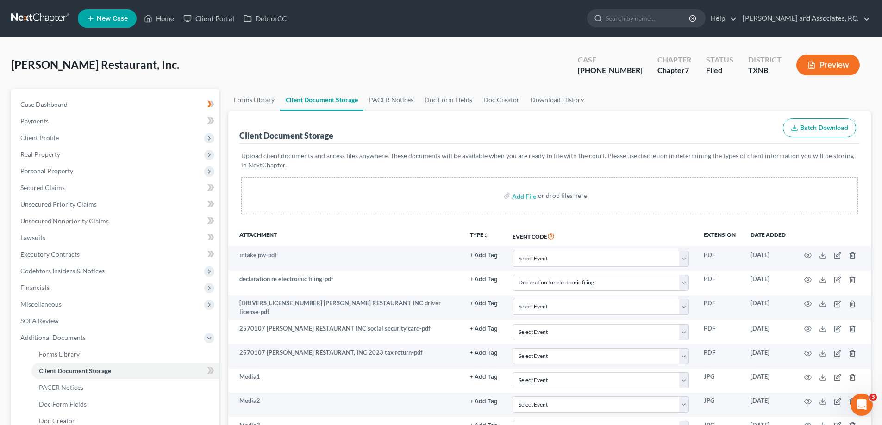
drag, startPoint x: 32, startPoint y: 135, endPoint x: 4, endPoint y: 135, distance: 28.2
click at [32, 135] on span "Client Profile" at bounding box center [39, 138] width 38 height 8
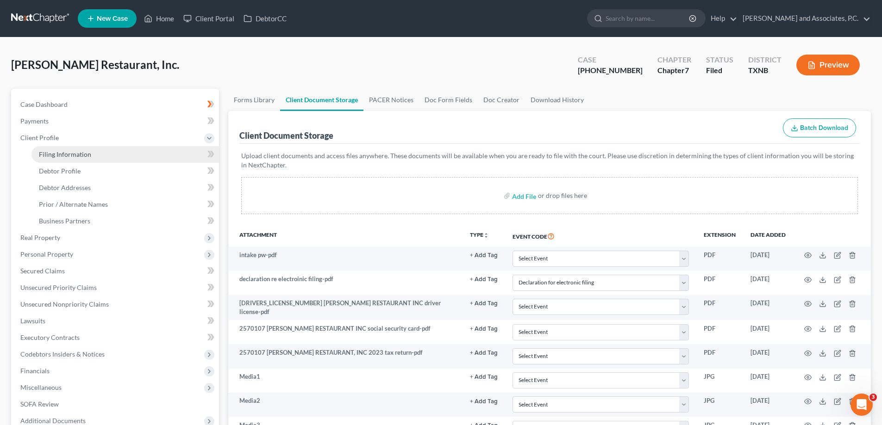
click at [81, 158] on span "Filing Information" at bounding box center [65, 154] width 52 height 8
select select "3"
select select "1"
select select "0"
select select "78"
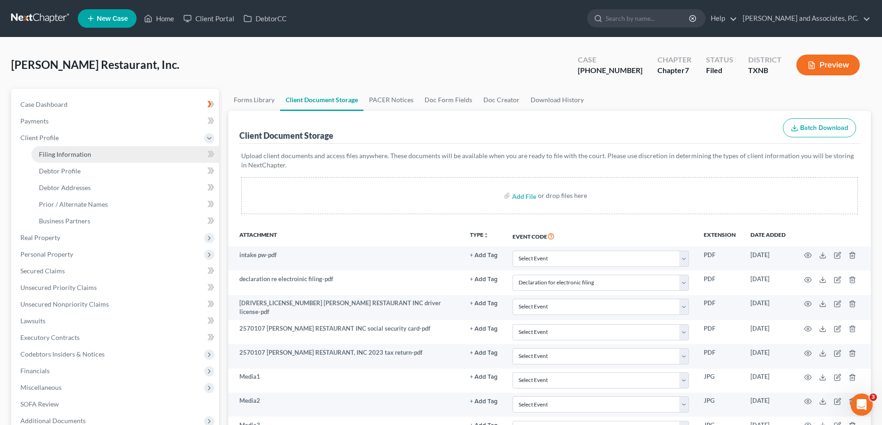
select select "0"
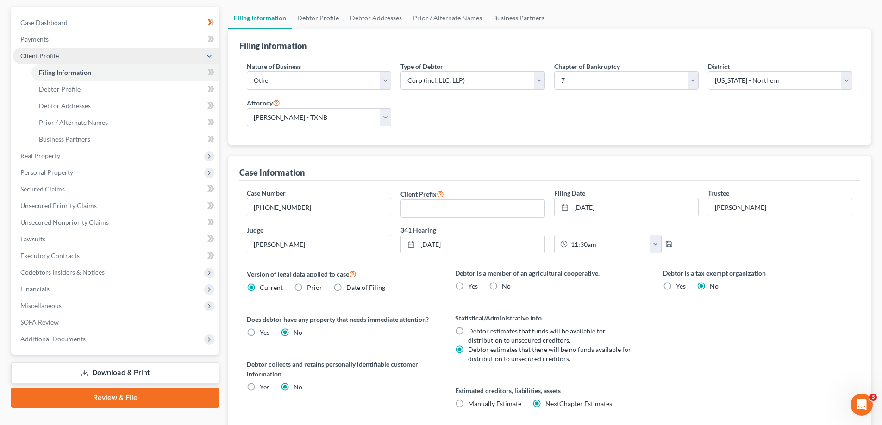
scroll to position [60, 0]
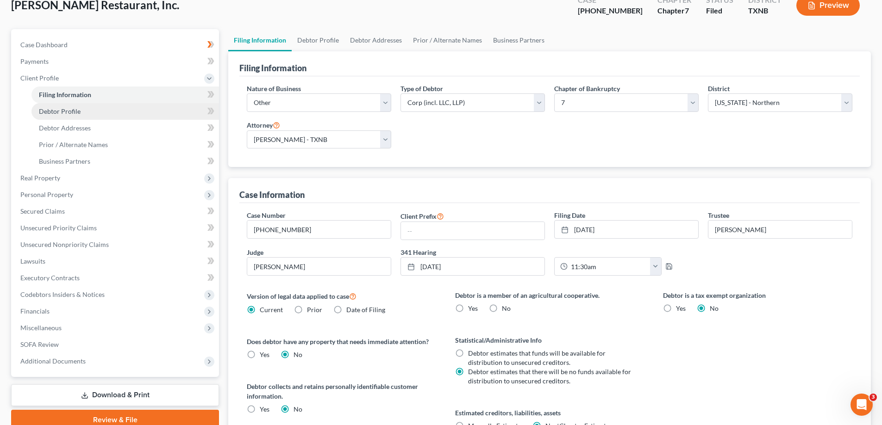
click at [59, 115] on link "Debtor Profile" at bounding box center [124, 111] width 187 height 17
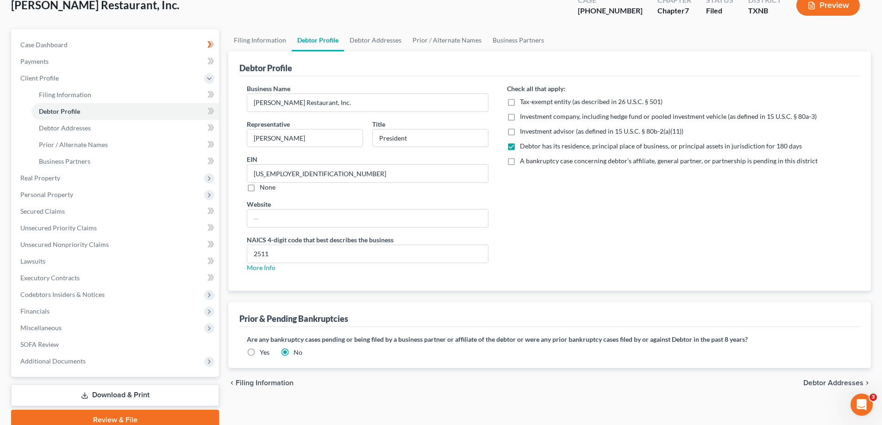
scroll to position [2, 0]
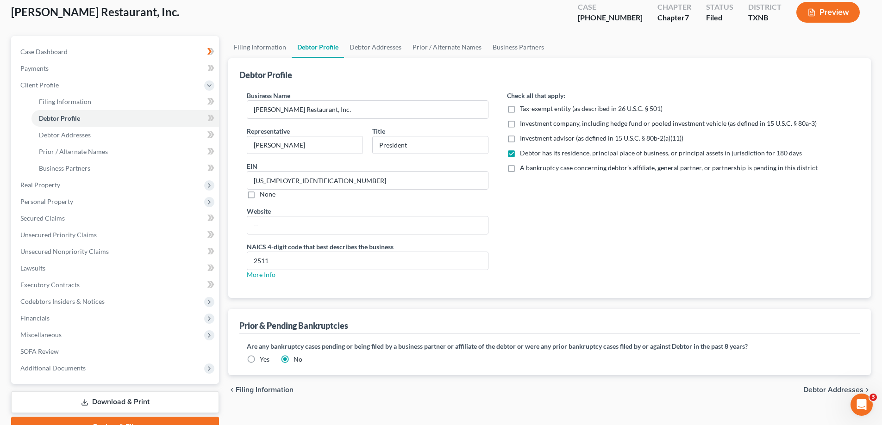
radio input "true"
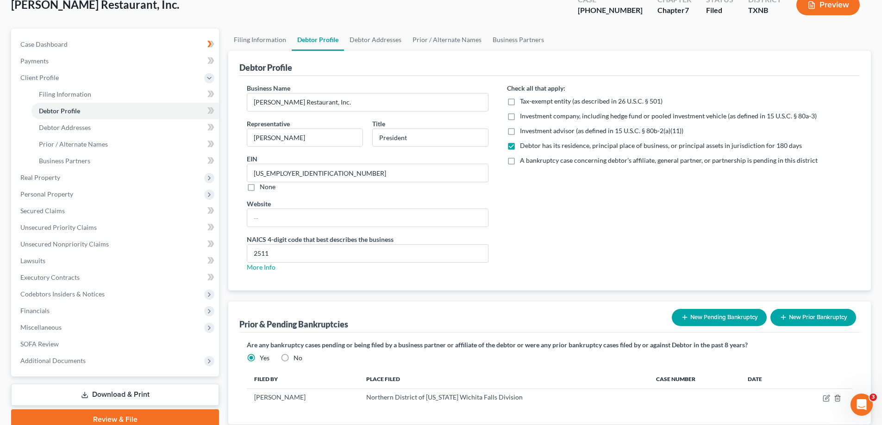
scroll to position [93, 0]
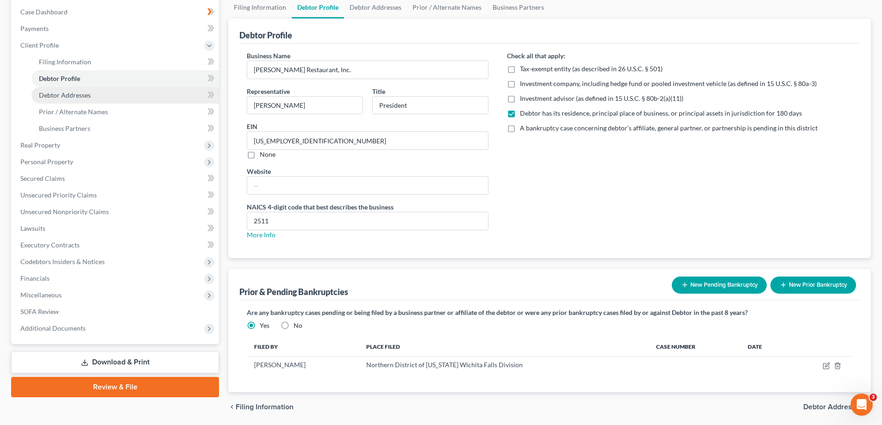
click at [56, 95] on span "Debtor Addresses" at bounding box center [65, 95] width 52 height 8
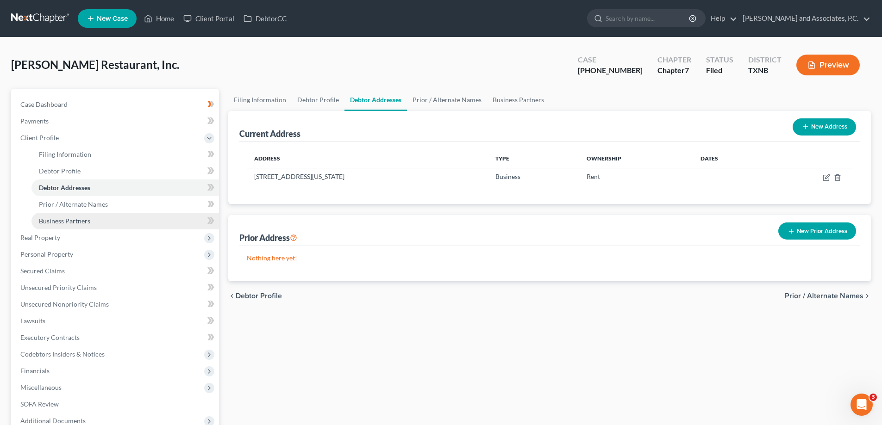
click at [80, 221] on span "Business Partners" at bounding box center [64, 221] width 51 height 8
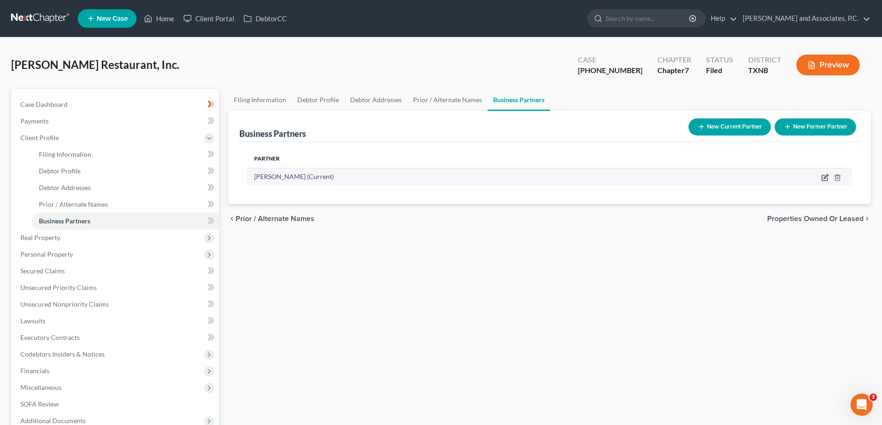
click at [826, 181] on icon "button" at bounding box center [825, 178] width 6 height 6
select select "45"
select select "5"
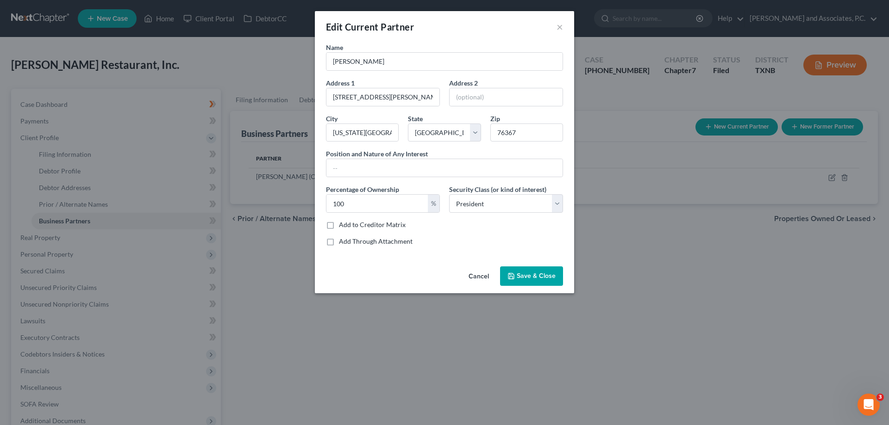
click at [548, 272] on span "Save & Close" at bounding box center [536, 276] width 39 height 8
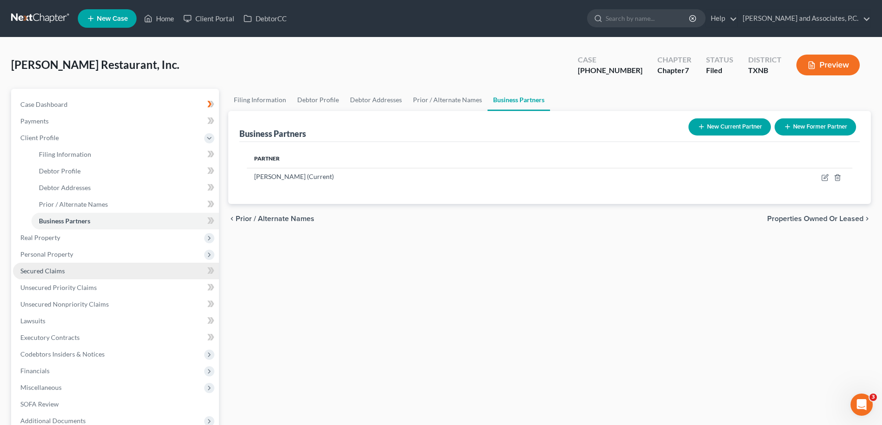
click at [68, 271] on link "Secured Claims" at bounding box center [116, 271] width 206 height 17
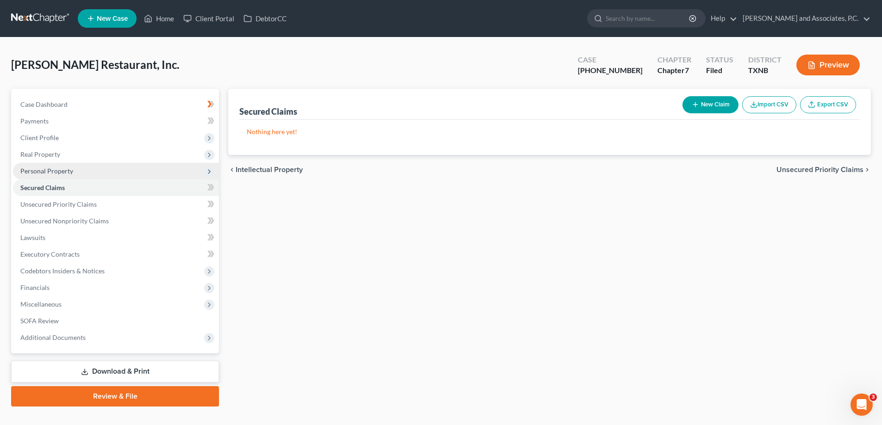
click at [44, 174] on span "Personal Property" at bounding box center [46, 171] width 53 height 8
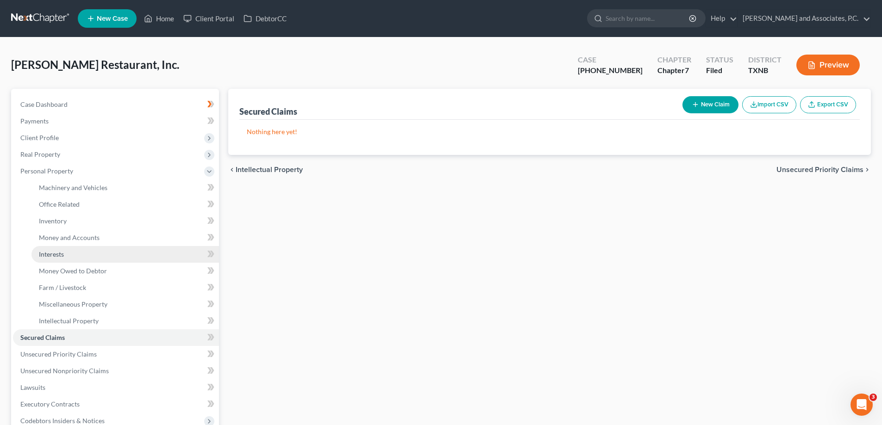
click at [58, 256] on span "Interests" at bounding box center [51, 254] width 25 height 8
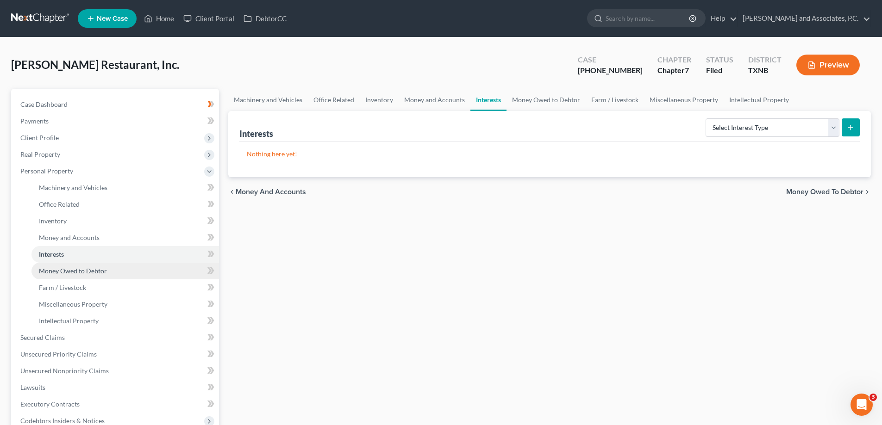
click at [62, 270] on span "Money Owed to Debtor" at bounding box center [73, 271] width 68 height 8
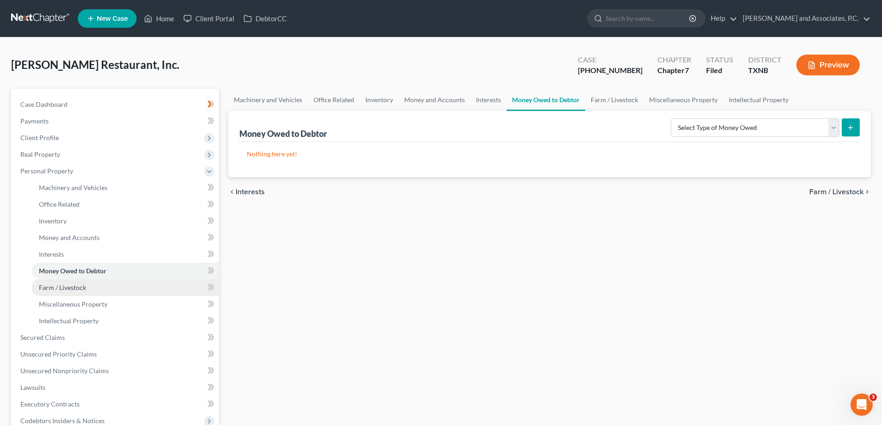
click at [72, 289] on span "Farm / Livestock" at bounding box center [62, 288] width 47 height 8
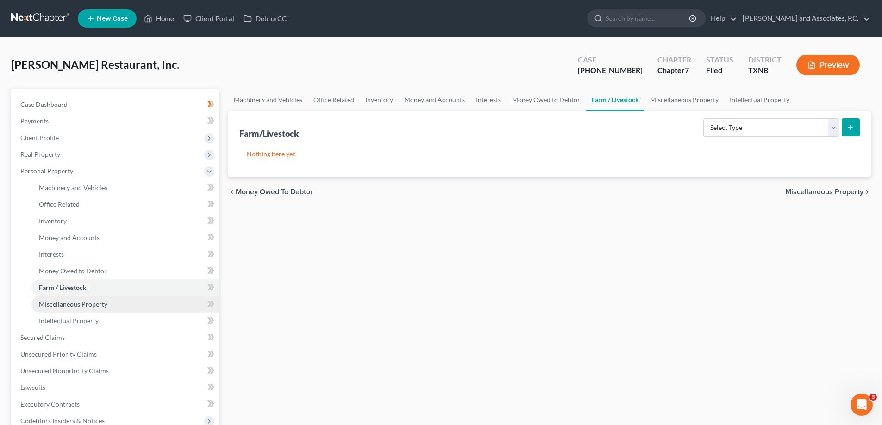
click at [73, 302] on span "Miscellaneous Property" at bounding box center [73, 304] width 69 height 8
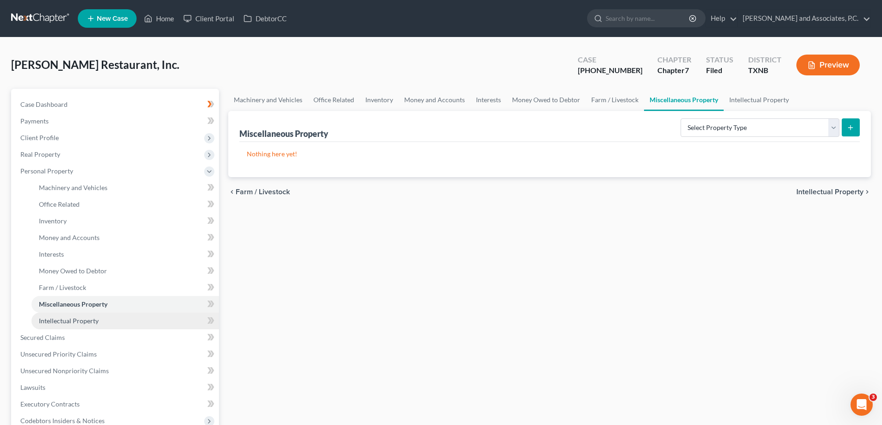
click at [77, 323] on span "Intellectual Property" at bounding box center [69, 321] width 60 height 8
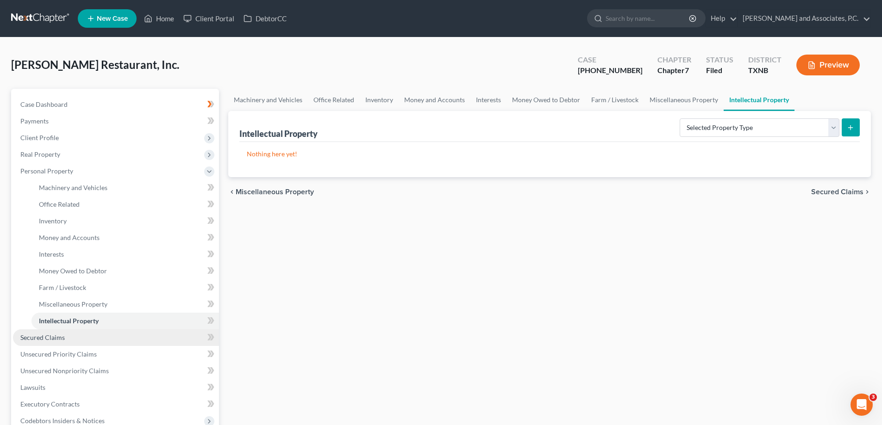
click at [62, 335] on span "Secured Claims" at bounding box center [42, 338] width 44 height 8
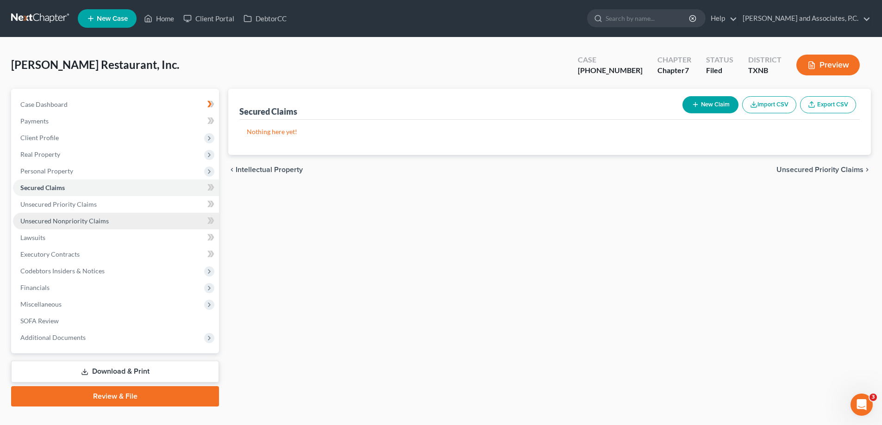
click at [76, 217] on span "Unsecured Nonpriority Claims" at bounding box center [64, 221] width 88 height 8
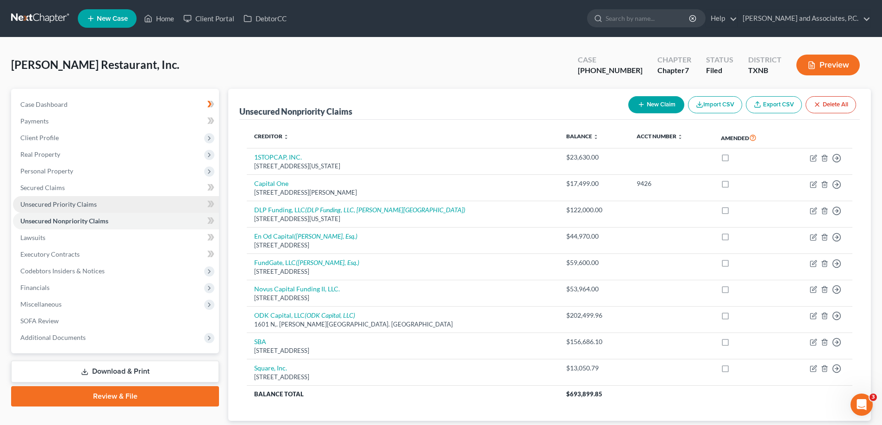
click at [76, 206] on span "Unsecured Priority Claims" at bounding box center [58, 204] width 76 height 8
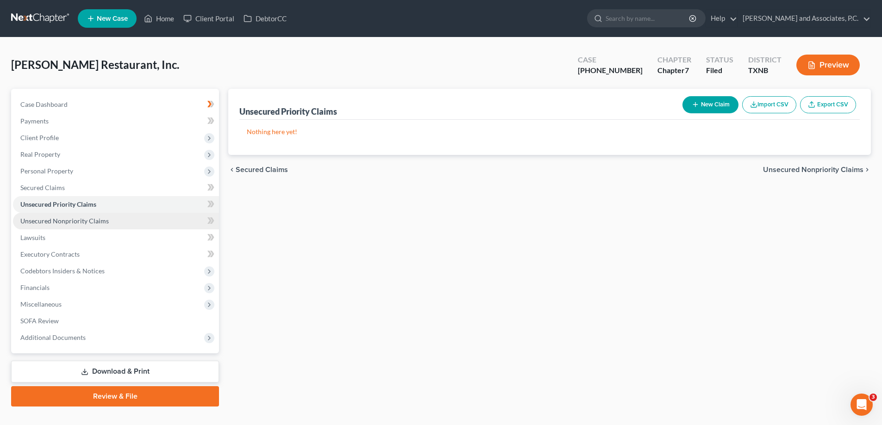
click at [98, 222] on span "Unsecured Nonpriority Claims" at bounding box center [64, 221] width 88 height 8
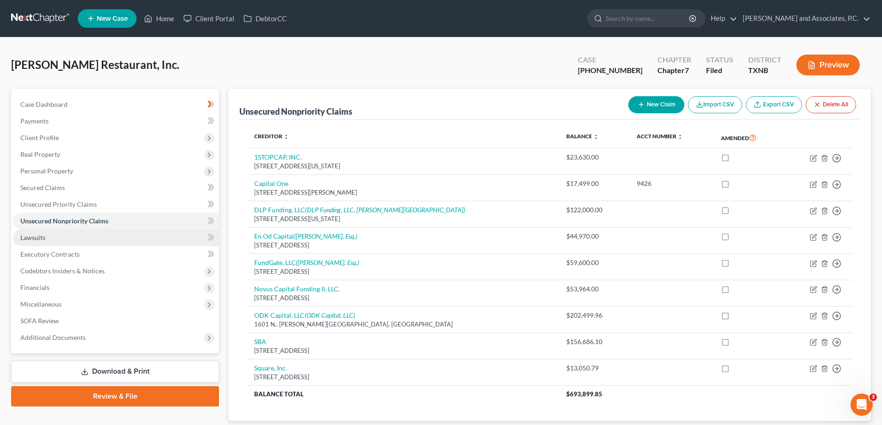
click at [60, 238] on link "Lawsuits" at bounding box center [116, 238] width 206 height 17
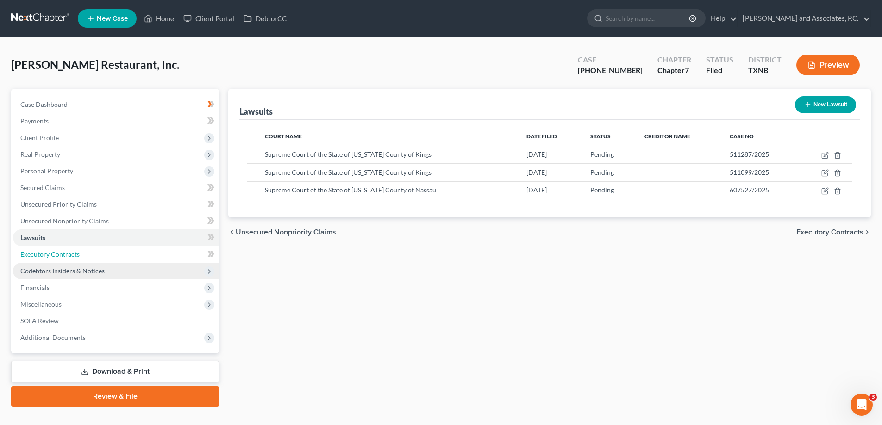
drag, startPoint x: 64, startPoint y: 260, endPoint x: 64, endPoint y: 268, distance: 7.4
click at [64, 260] on link "Executory Contracts" at bounding box center [116, 254] width 206 height 17
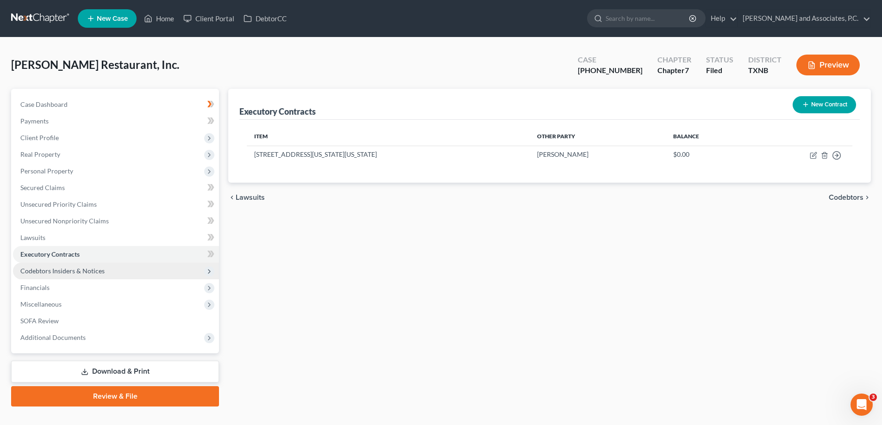
click at [64, 270] on span "Codebtors Insiders & Notices" at bounding box center [62, 271] width 84 height 8
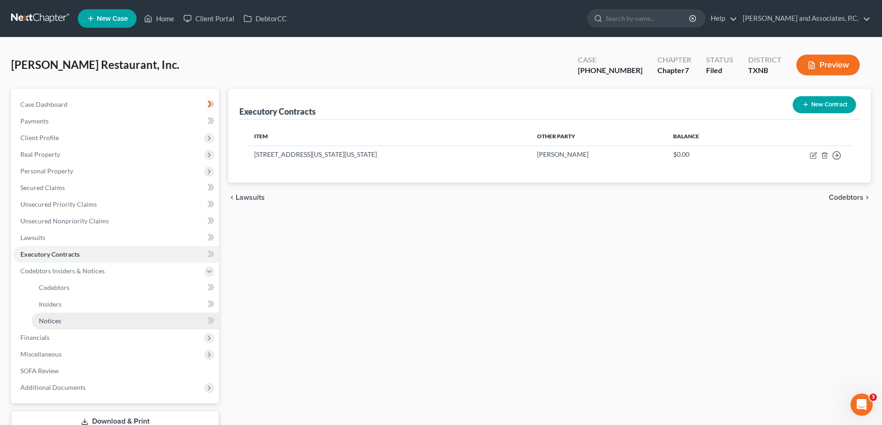
click at [62, 320] on link "Notices" at bounding box center [124, 321] width 187 height 17
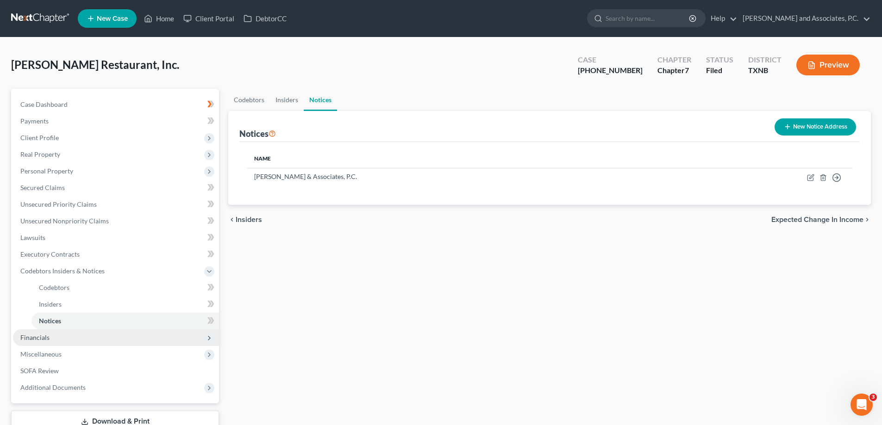
click at [46, 337] on span "Financials" at bounding box center [34, 338] width 29 height 8
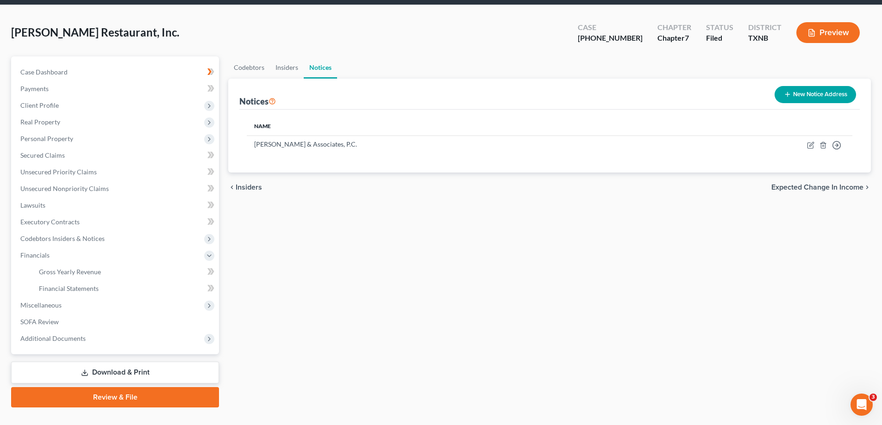
scroll to position [50, 0]
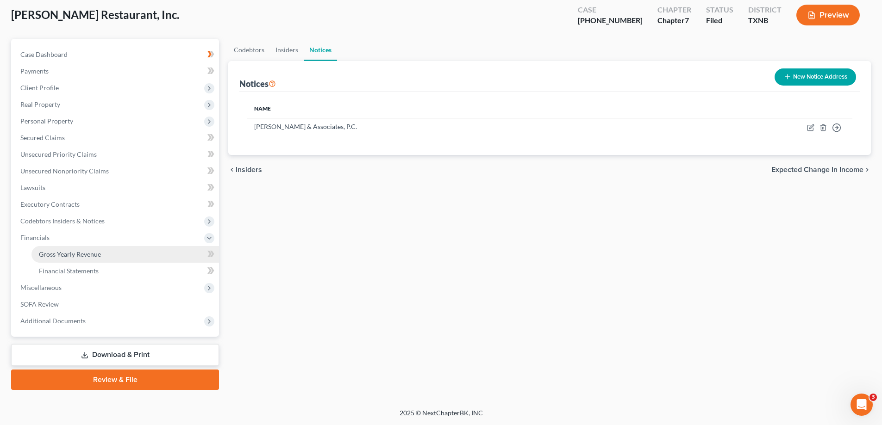
click at [67, 256] on span "Gross Yearly Revenue" at bounding box center [70, 254] width 62 height 8
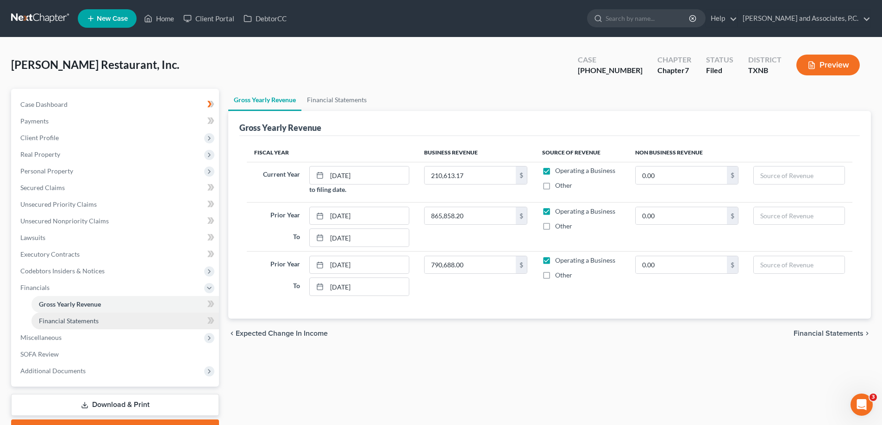
click at [69, 324] on span "Financial Statements" at bounding box center [69, 321] width 60 height 8
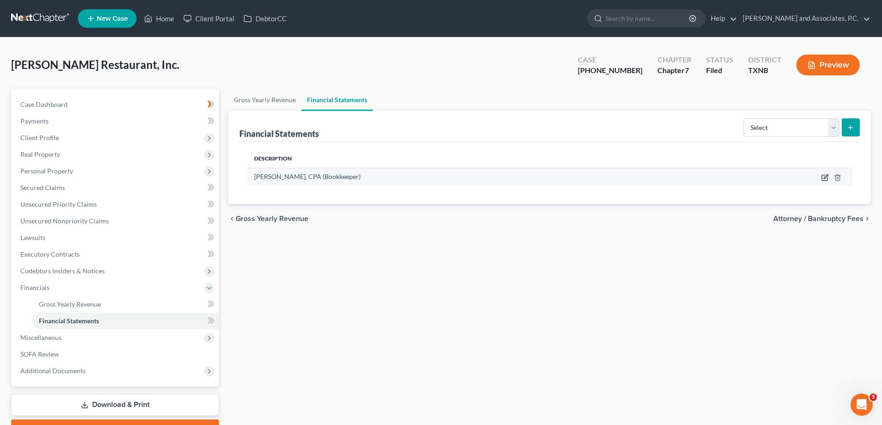
click at [823, 179] on icon "button" at bounding box center [824, 177] width 7 height 7
select select "bookkeeper"
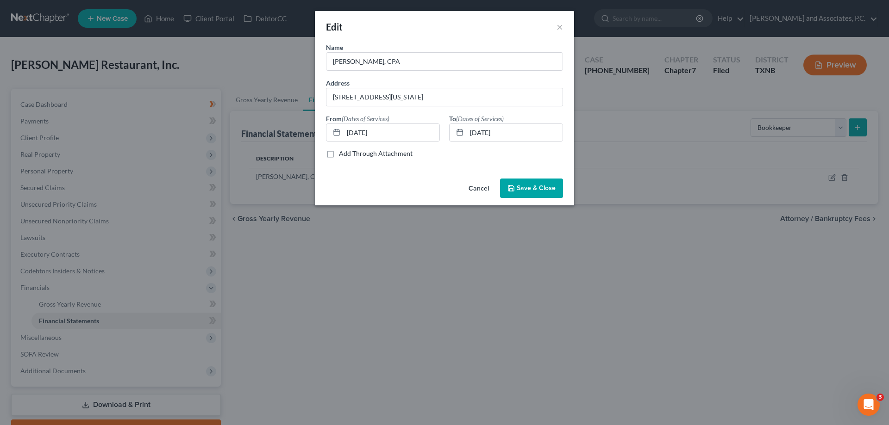
click at [531, 186] on span "Save & Close" at bounding box center [536, 188] width 39 height 8
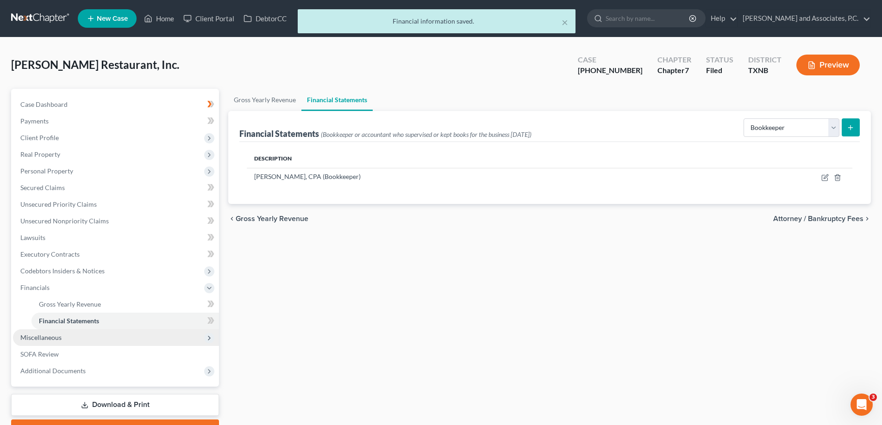
click at [41, 336] on span "Miscellaneous" at bounding box center [40, 338] width 41 height 8
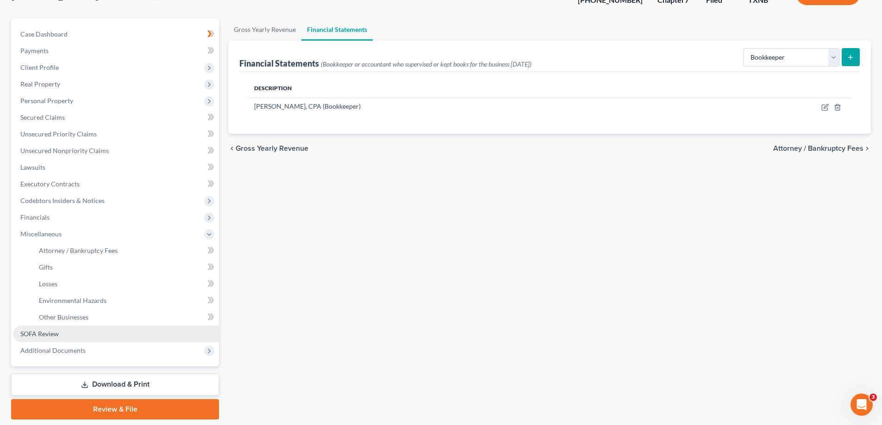
scroll to position [93, 0]
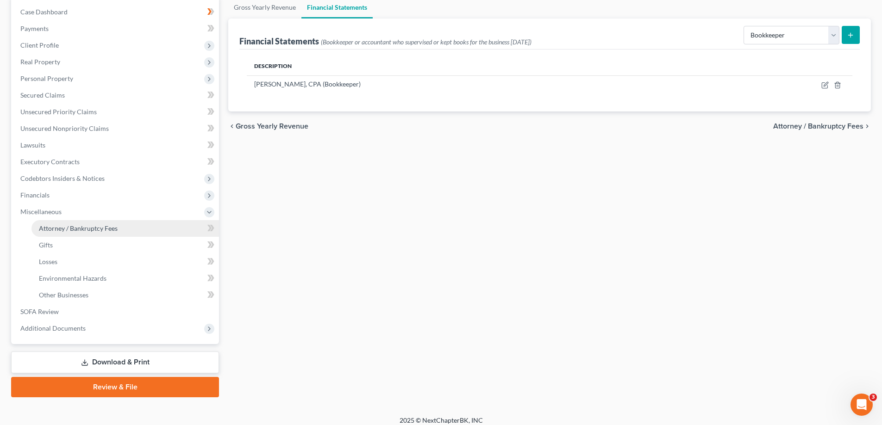
click at [74, 232] on span "Attorney / Bankruptcy Fees" at bounding box center [78, 228] width 79 height 8
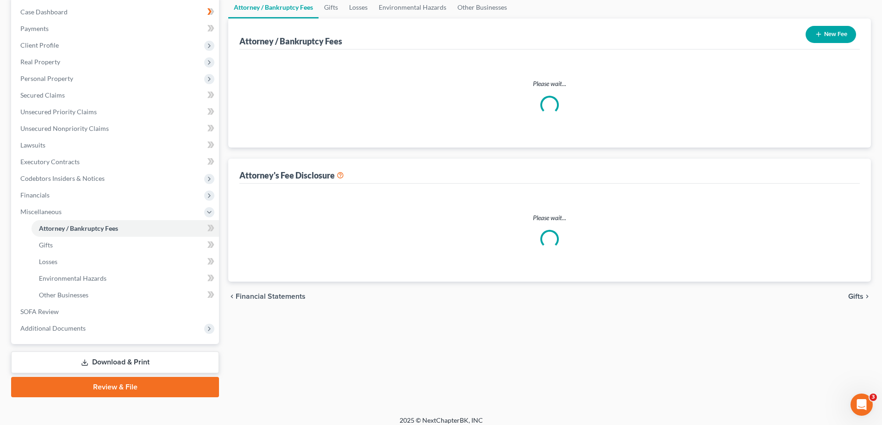
scroll to position [84, 0]
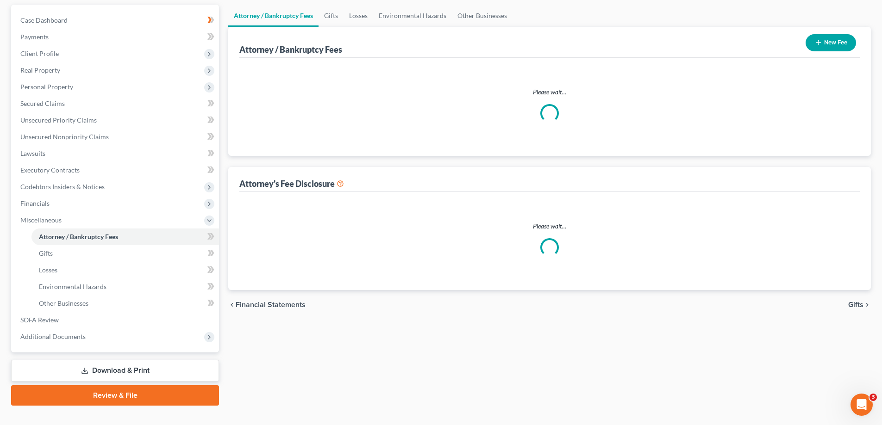
select select "1"
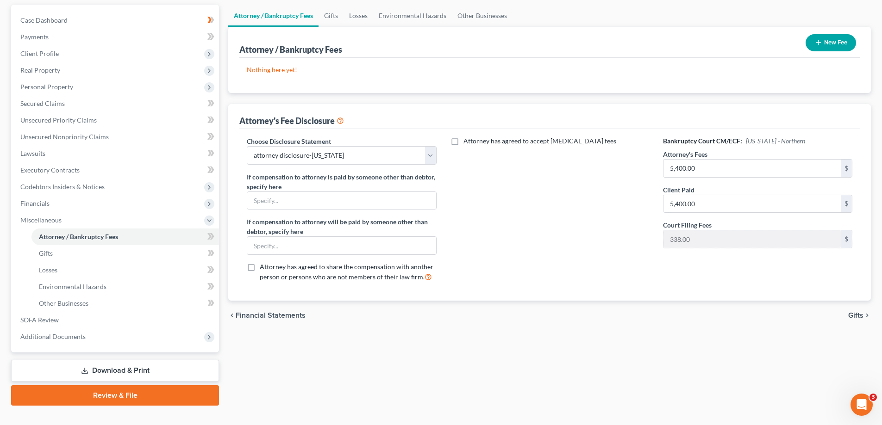
scroll to position [0, 0]
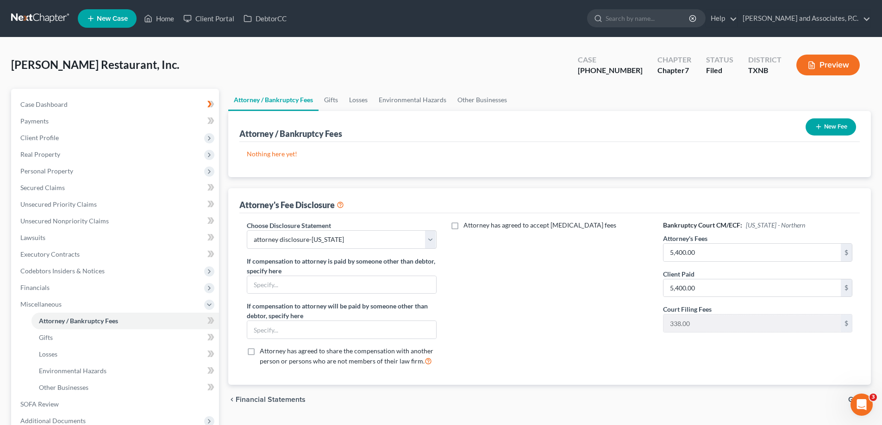
click at [487, 143] on div "Nothing here yet! Attorney / Payee Fees" at bounding box center [549, 159] width 620 height 35
drag, startPoint x: 159, startPoint y: 18, endPoint x: 223, endPoint y: 1, distance: 66.5
click at [159, 18] on link "Home" at bounding box center [158, 18] width 39 height 17
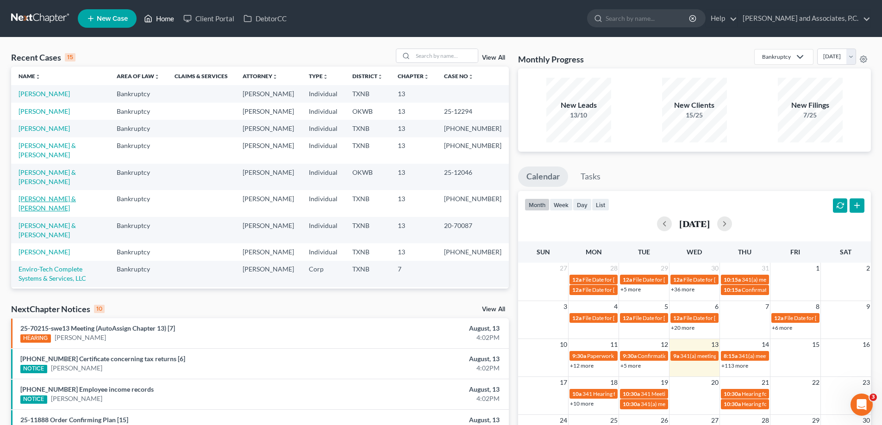
scroll to position [93, 0]
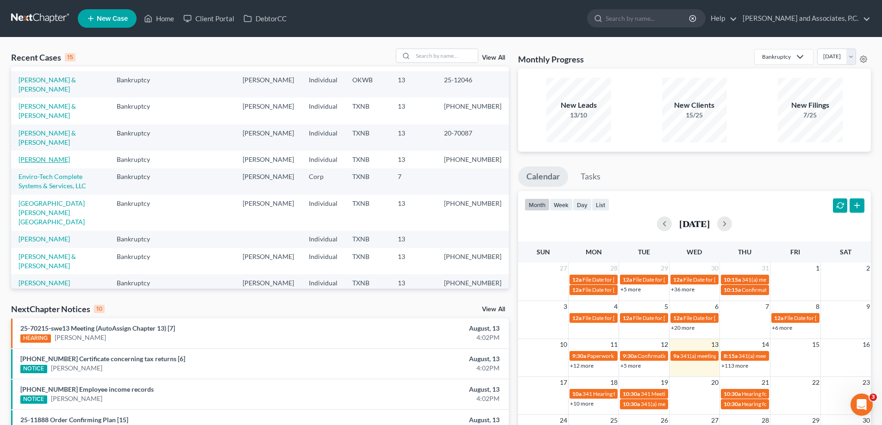
click at [46, 163] on link "[PERSON_NAME]" at bounding box center [44, 160] width 51 height 8
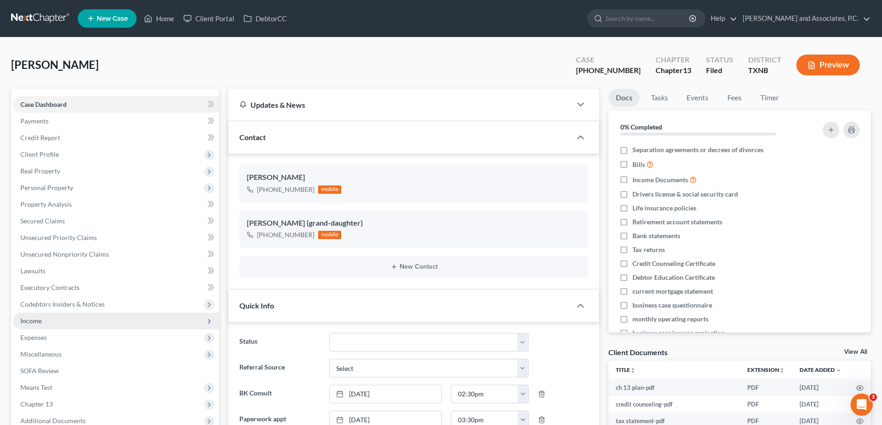
click at [58, 329] on span "Income" at bounding box center [116, 321] width 206 height 17
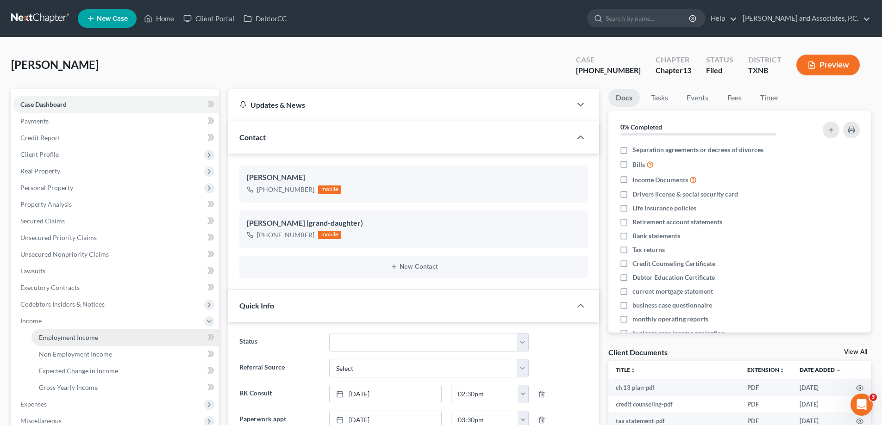
click at [73, 342] on link "Employment Income" at bounding box center [124, 338] width 187 height 17
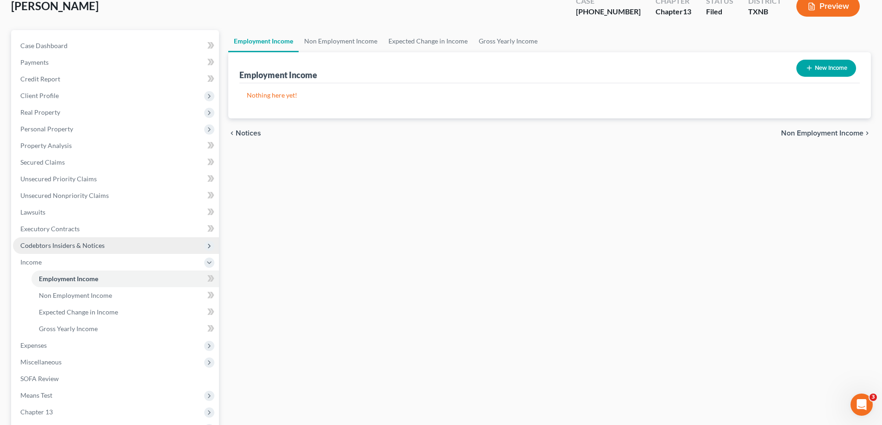
scroll to position [93, 0]
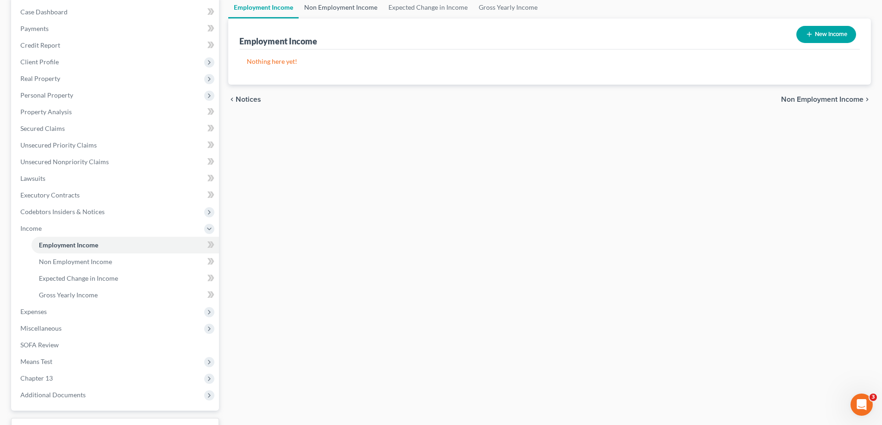
click at [347, 6] on link "Non Employment Income" at bounding box center [341, 7] width 84 height 22
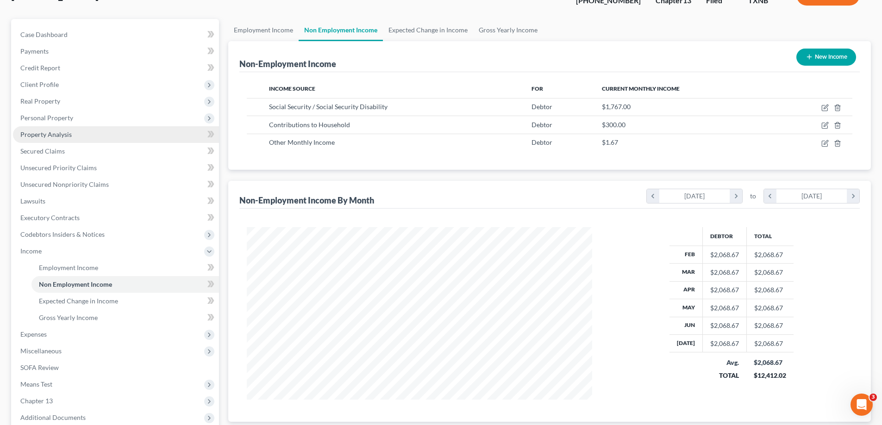
scroll to position [93, 0]
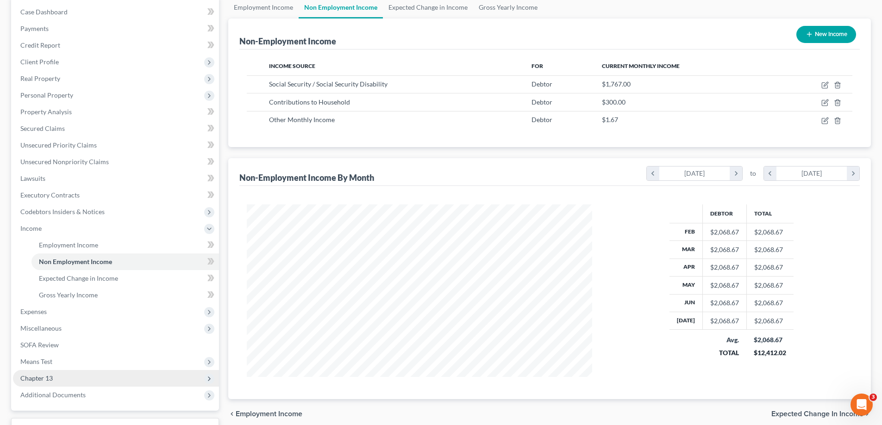
click at [52, 380] on span "Chapter 13" at bounding box center [36, 378] width 32 height 8
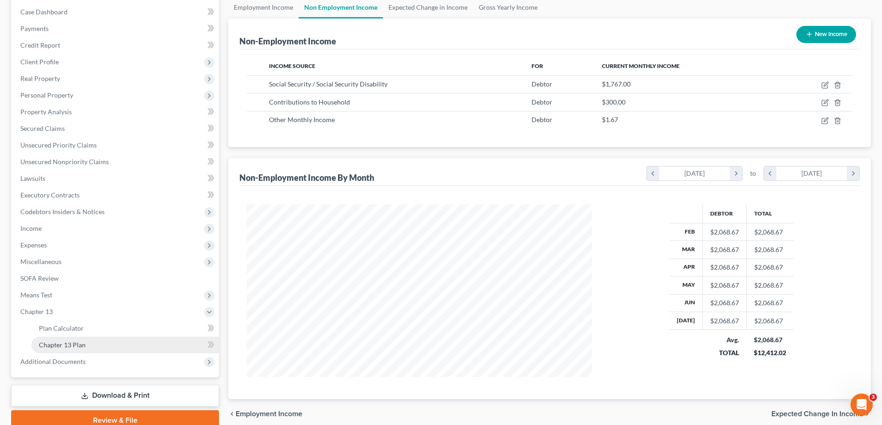
click at [82, 344] on span "Chapter 13 Plan" at bounding box center [62, 345] width 47 height 8
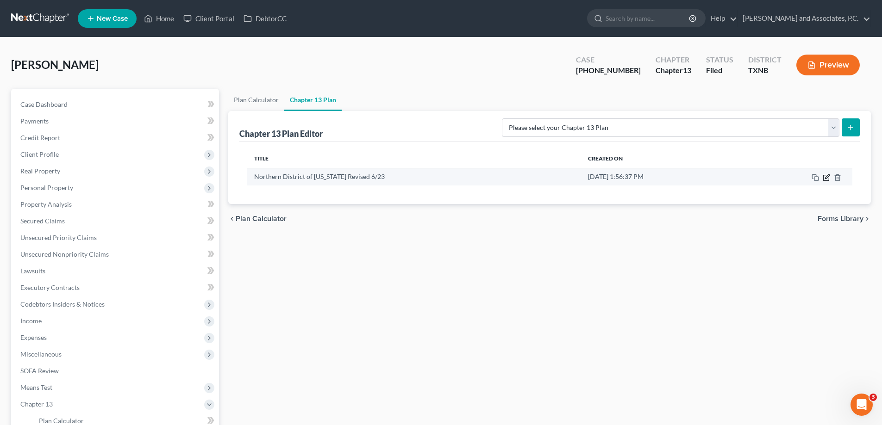
click at [825, 179] on icon "button" at bounding box center [826, 177] width 7 height 7
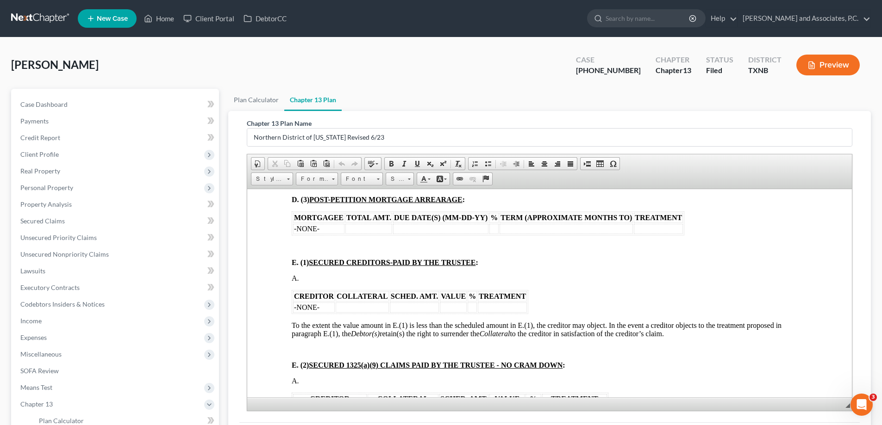
scroll to position [1018, 0]
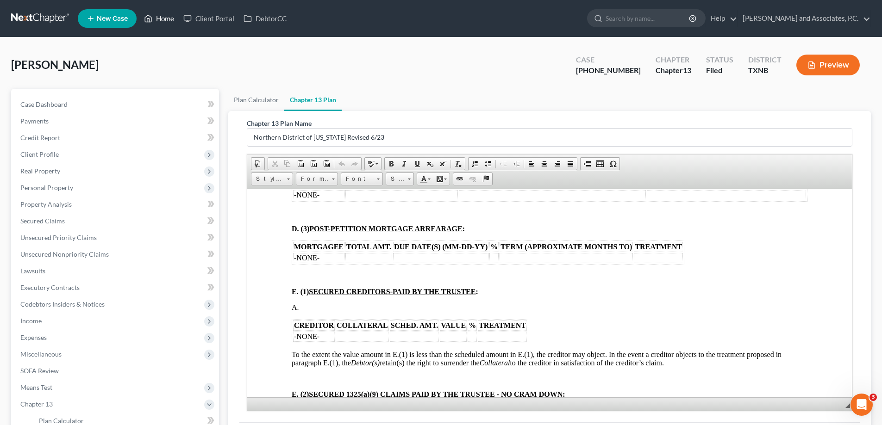
drag, startPoint x: 168, startPoint y: 15, endPoint x: 171, endPoint y: 19, distance: 5.4
click at [168, 15] on link "Home" at bounding box center [158, 18] width 39 height 17
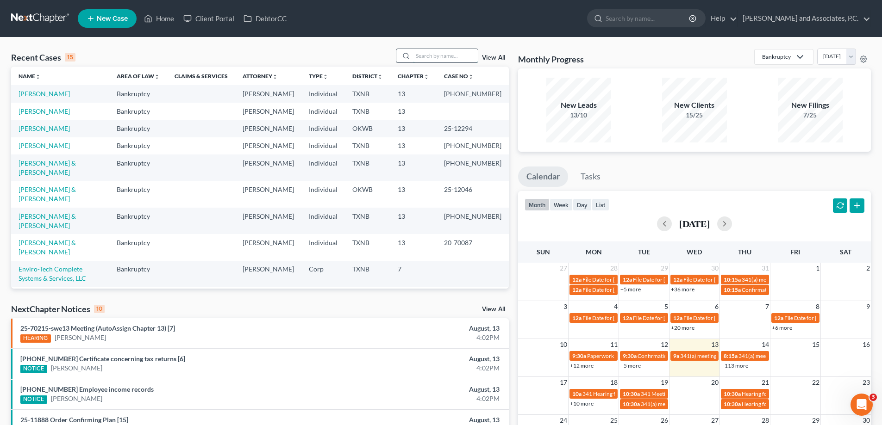
click at [417, 53] on input "search" at bounding box center [445, 55] width 65 height 13
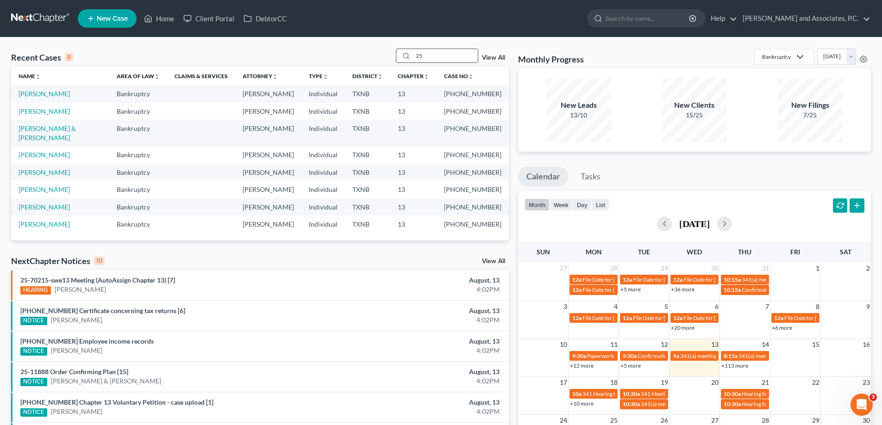
type input "2"
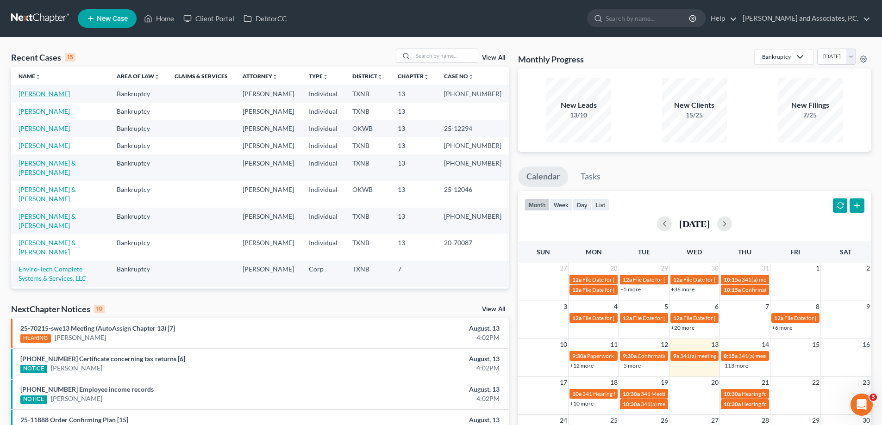
click at [32, 94] on link "[PERSON_NAME]" at bounding box center [44, 94] width 51 height 8
select select "5"
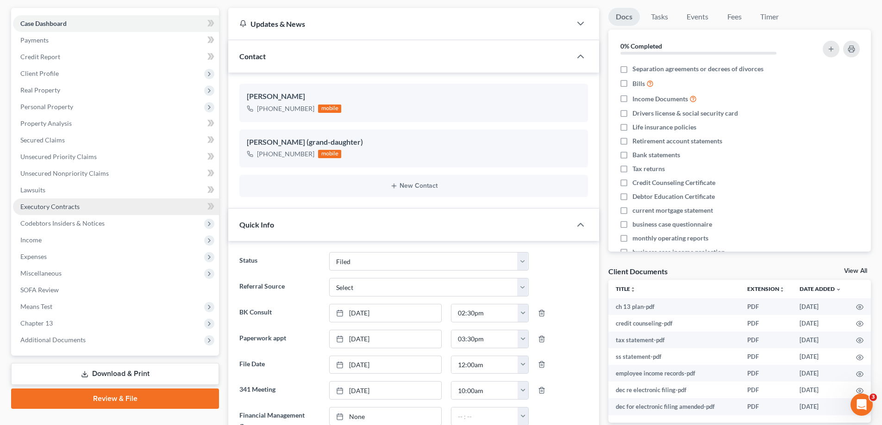
scroll to position [93, 0]
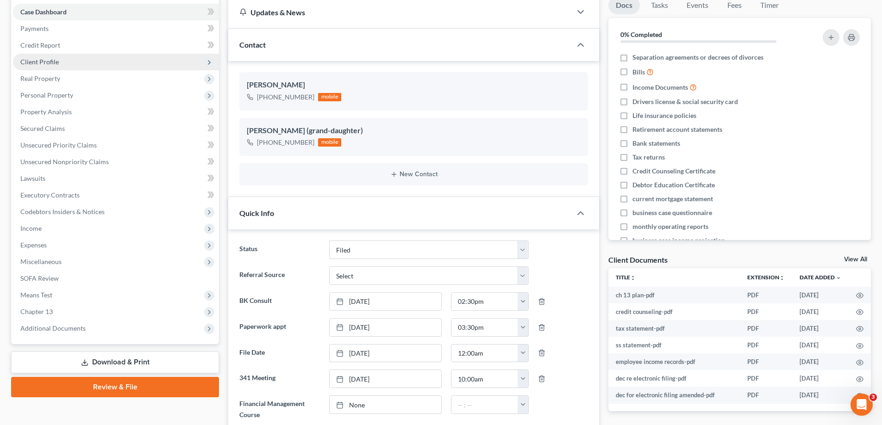
click at [44, 65] on span "Client Profile" at bounding box center [39, 62] width 38 height 8
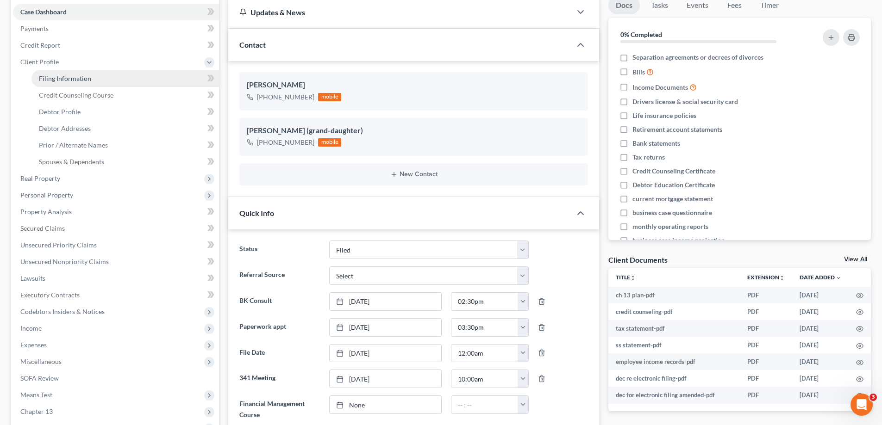
click at [70, 80] on span "Filing Information" at bounding box center [65, 79] width 52 height 8
select select "1"
select select "0"
select select "3"
select select "78"
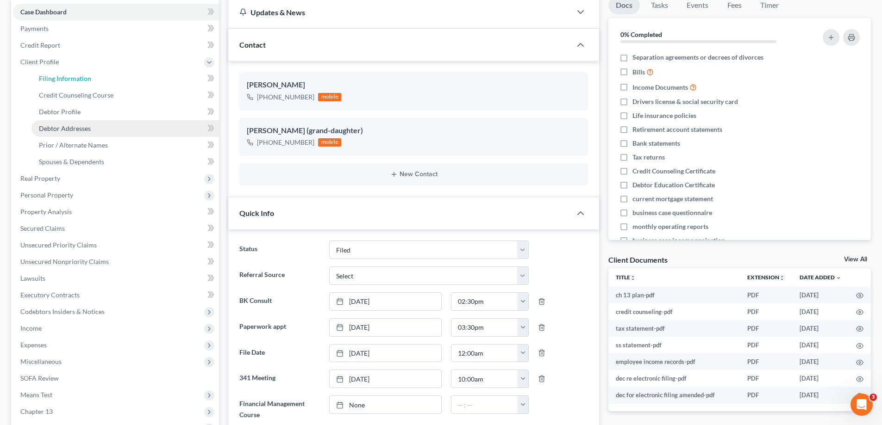
select select "0"
select select "45"
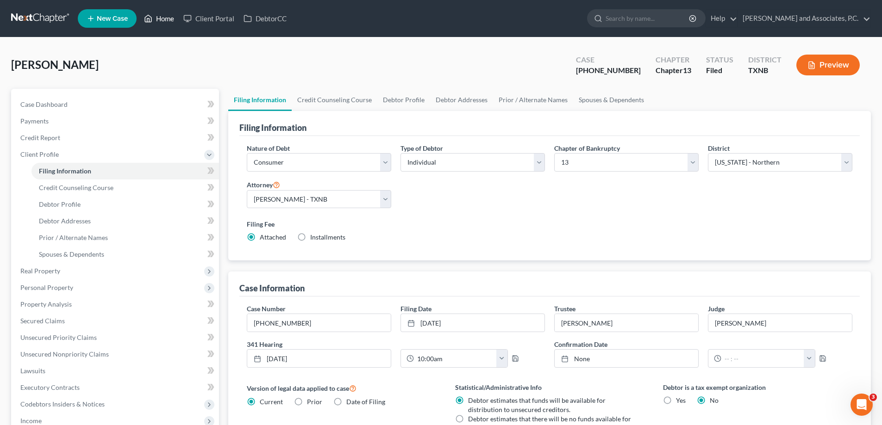
click at [158, 19] on link "Home" at bounding box center [158, 18] width 39 height 17
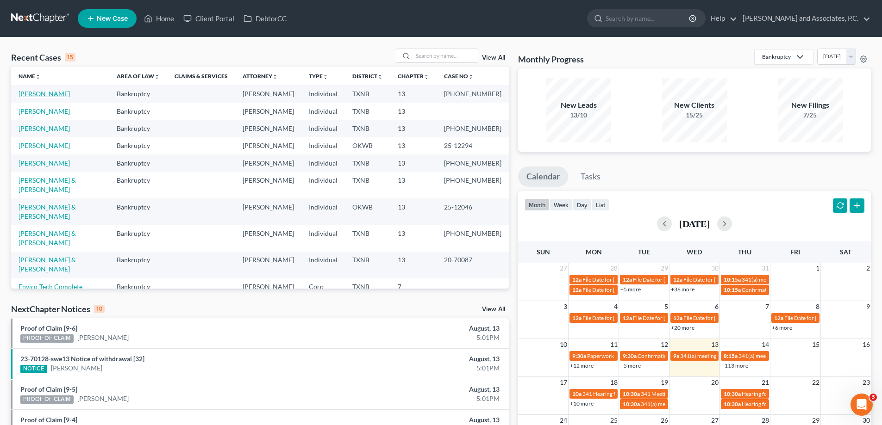
click at [35, 94] on link "[PERSON_NAME]" at bounding box center [44, 94] width 51 height 8
select select "5"
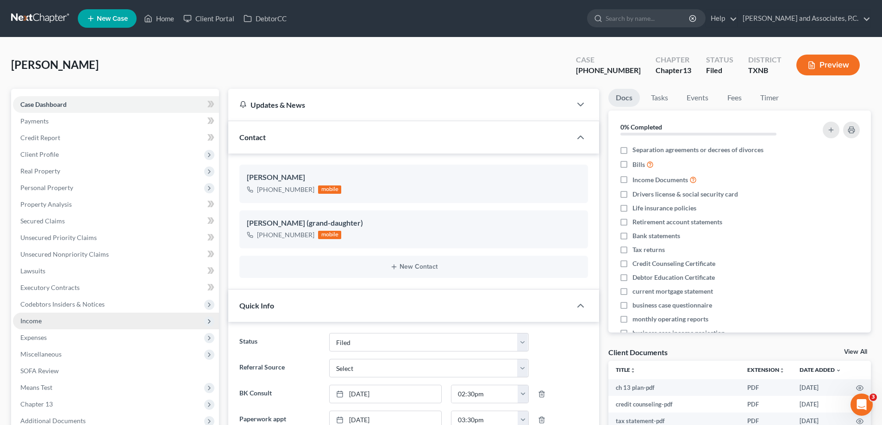
click at [54, 320] on span "Income" at bounding box center [116, 321] width 206 height 17
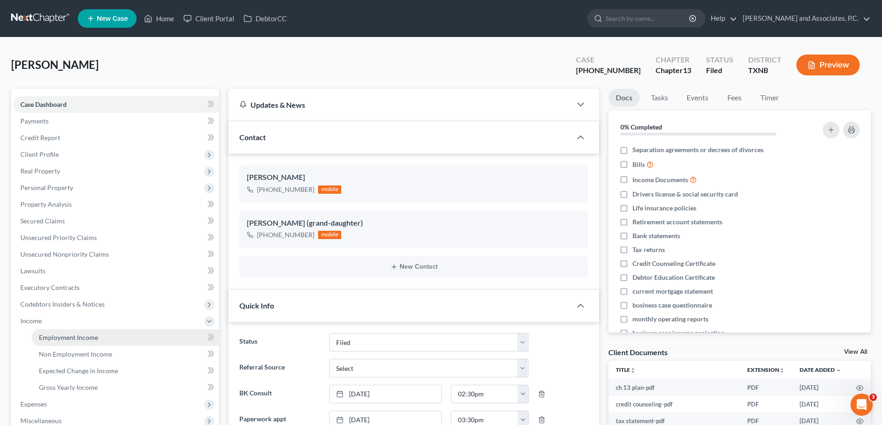
click at [92, 341] on span "Employment Income" at bounding box center [68, 338] width 59 height 8
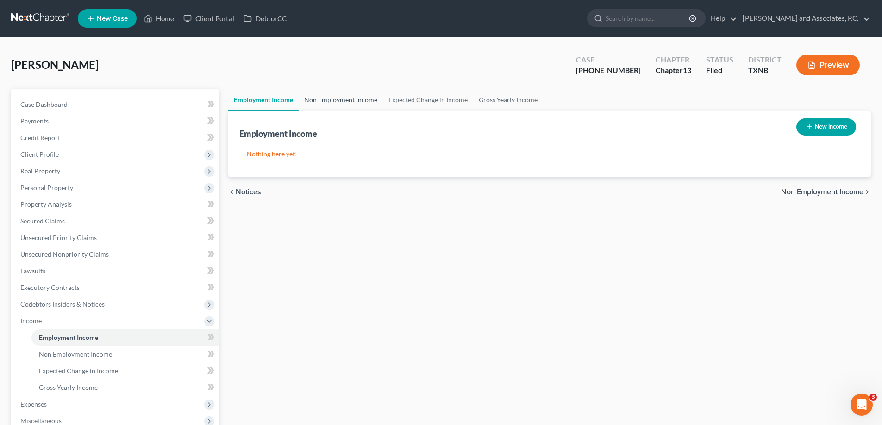
drag, startPoint x: 323, startPoint y: 100, endPoint x: 317, endPoint y: 105, distance: 7.7
click at [323, 101] on link "Non Employment Income" at bounding box center [341, 100] width 84 height 22
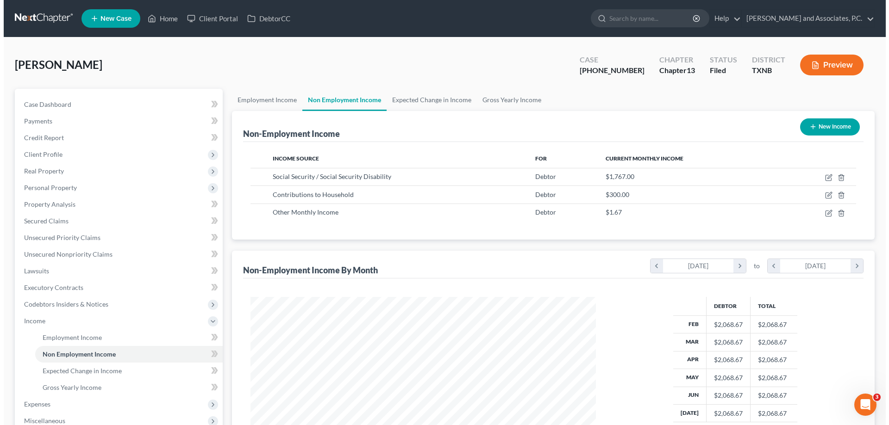
scroll to position [173, 364]
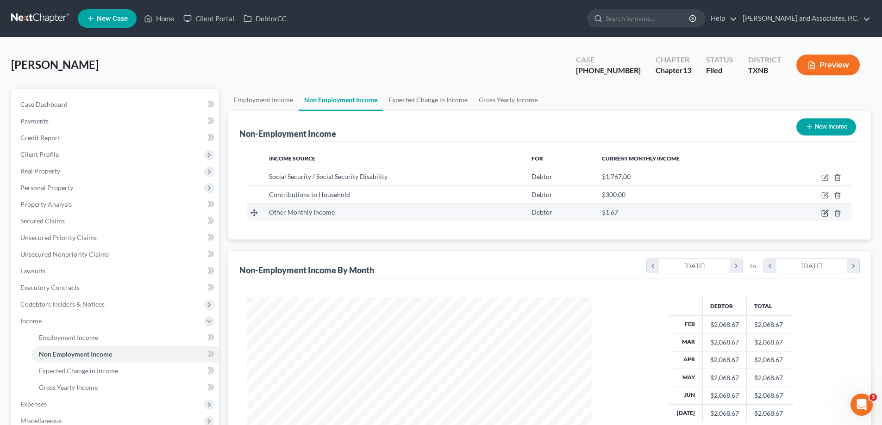
click at [824, 215] on icon "button" at bounding box center [824, 213] width 7 height 7
select select "13"
select select "0"
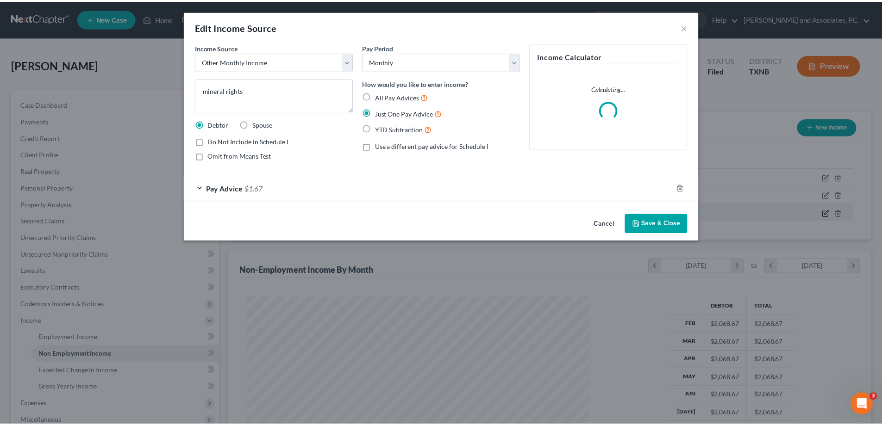
scroll to position [174, 367]
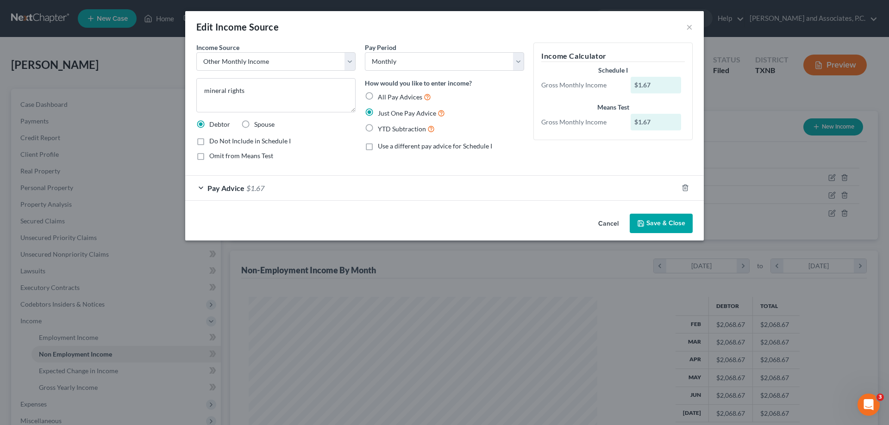
click at [202, 189] on div "Pay Advice $1.67" at bounding box center [431, 188] width 492 height 25
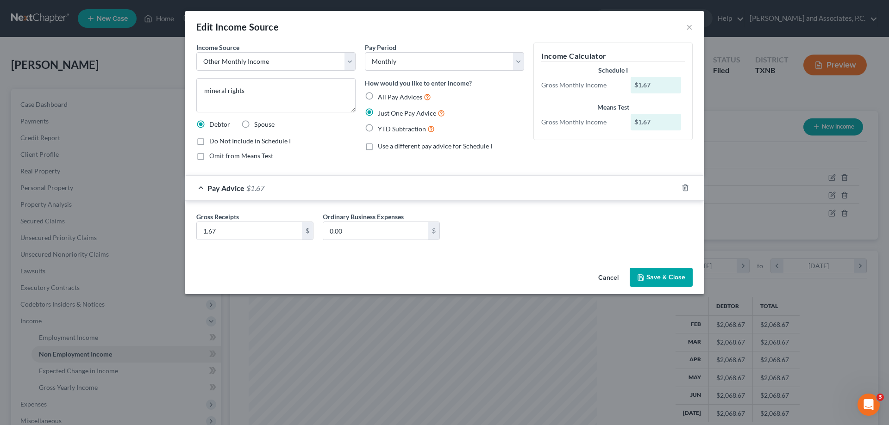
click at [665, 277] on button "Save & Close" at bounding box center [660, 277] width 63 height 19
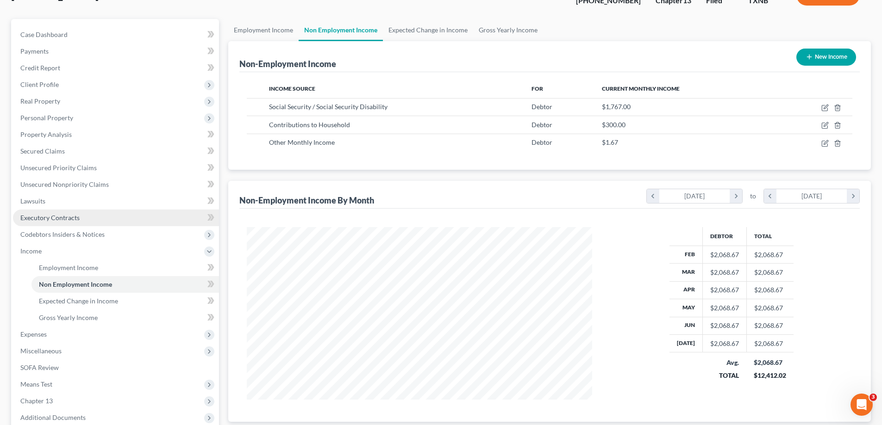
scroll to position [93, 0]
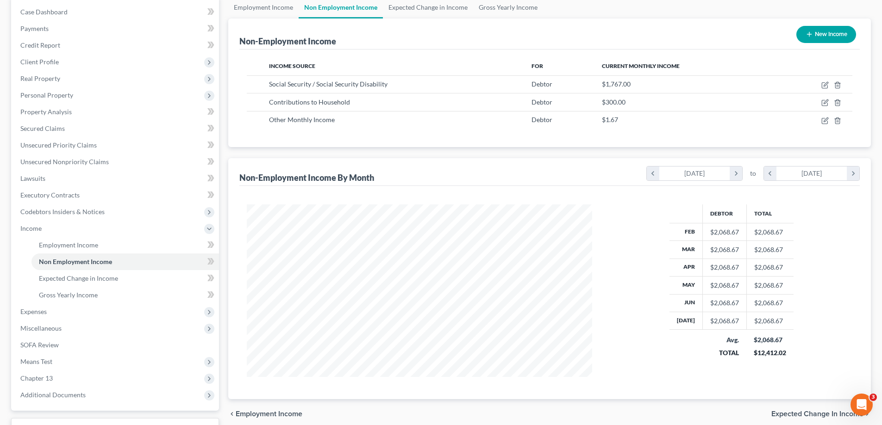
drag, startPoint x: 107, startPoint y: 313, endPoint x: 228, endPoint y: 290, distance: 123.1
click at [107, 313] on span "Expenses" at bounding box center [116, 312] width 206 height 17
click at [62, 260] on link "Home" at bounding box center [124, 262] width 187 height 17
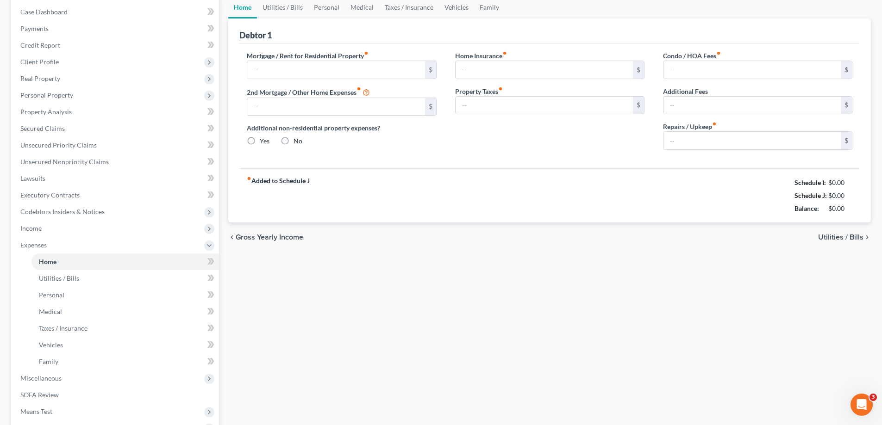
scroll to position [47, 0]
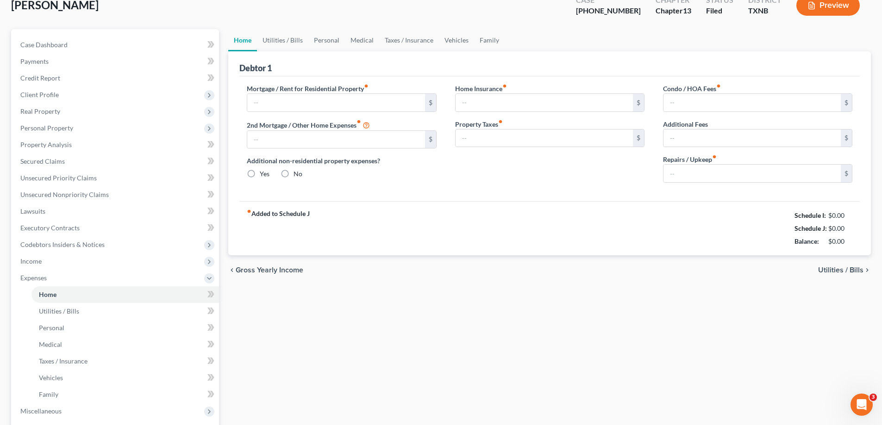
type input "0.00"
radio input "true"
type input "0.00"
type input "22.94"
type input "0.00"
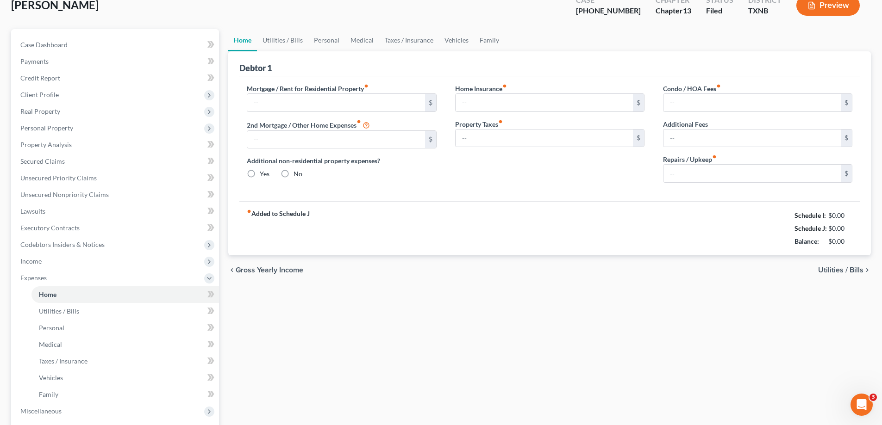
type input "0.00"
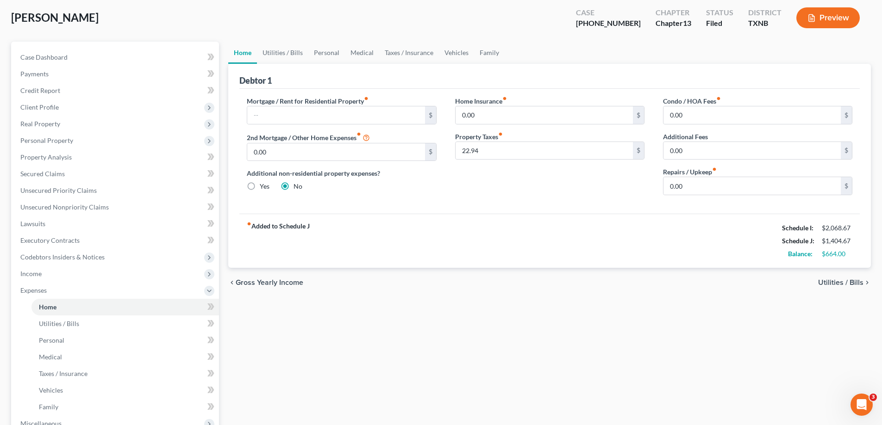
scroll to position [0, 0]
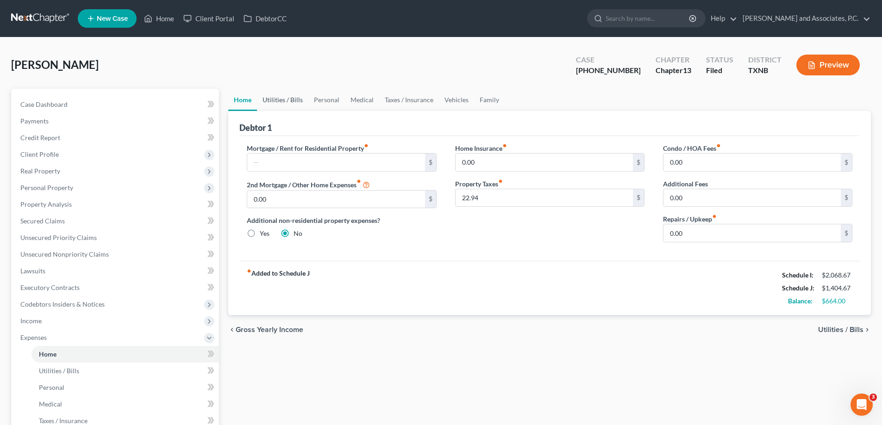
click at [281, 100] on link "Utilities / Bills" at bounding box center [282, 100] width 51 height 22
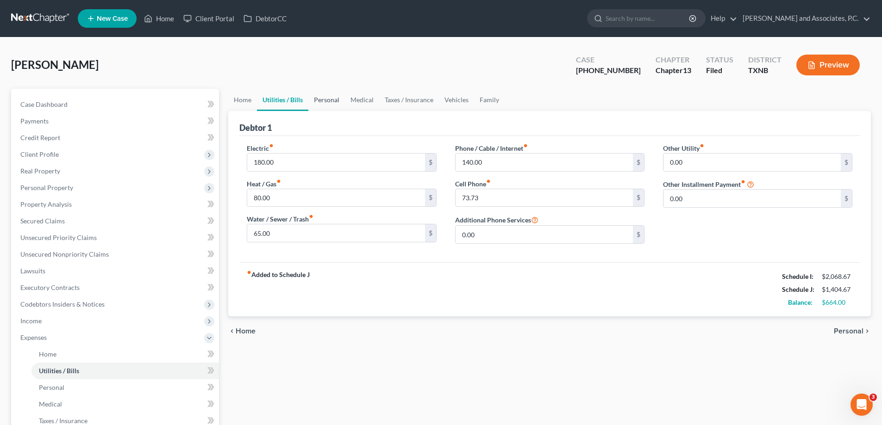
click at [317, 100] on link "Personal" at bounding box center [326, 100] width 37 height 22
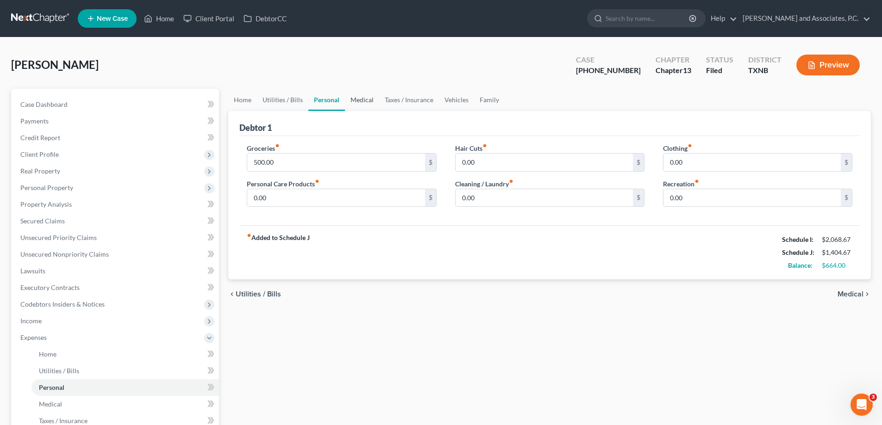
click at [363, 96] on link "Medical" at bounding box center [362, 100] width 34 height 22
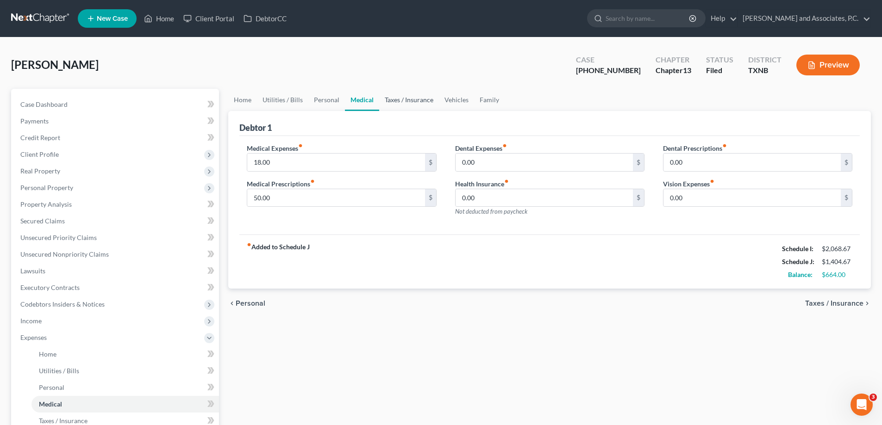
click at [419, 100] on link "Taxes / Insurance" at bounding box center [409, 100] width 60 height 22
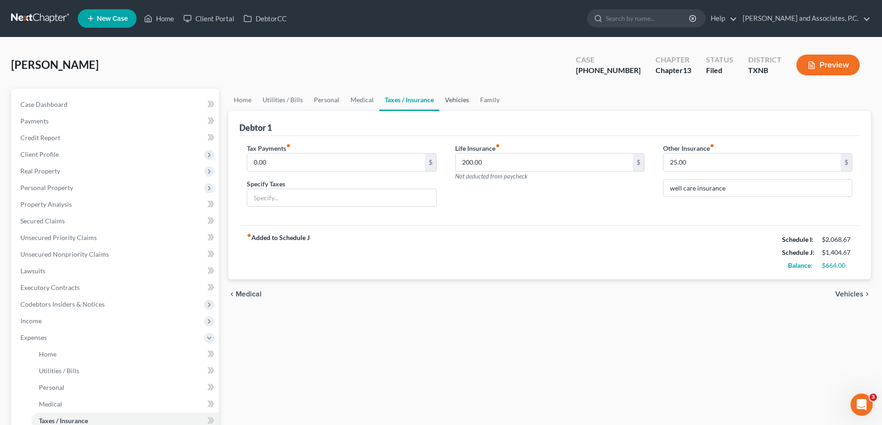
click at [461, 100] on link "Vehicles" at bounding box center [456, 100] width 35 height 22
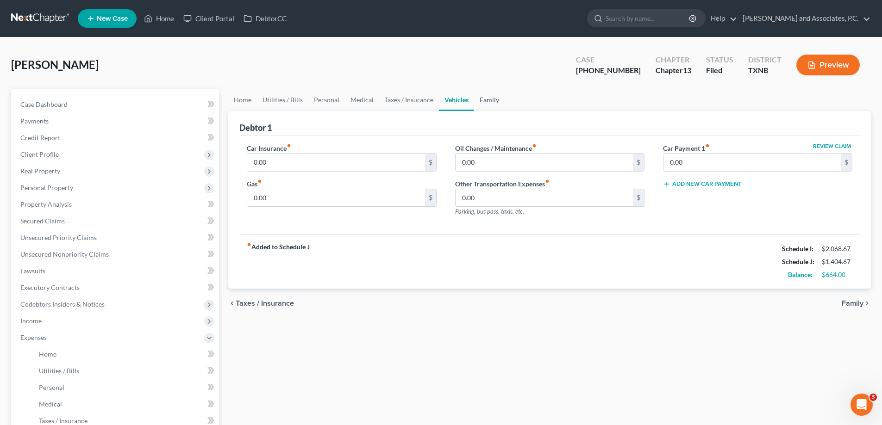
click at [487, 100] on link "Family" at bounding box center [489, 100] width 31 height 22
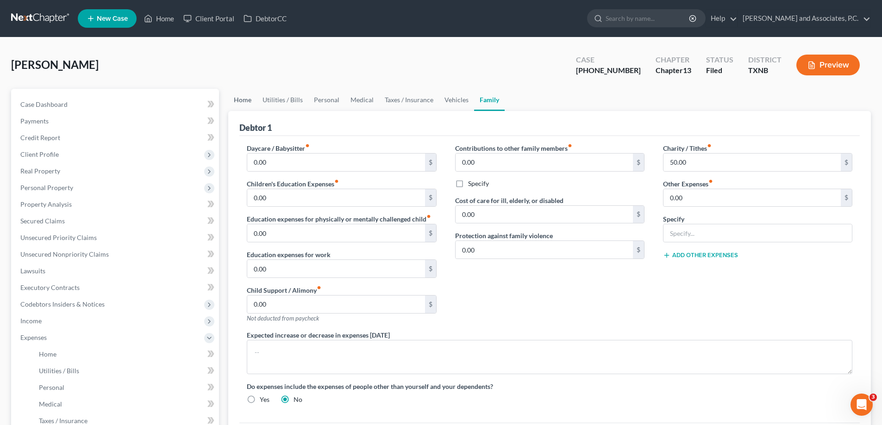
click at [240, 103] on link "Home" at bounding box center [242, 100] width 29 height 22
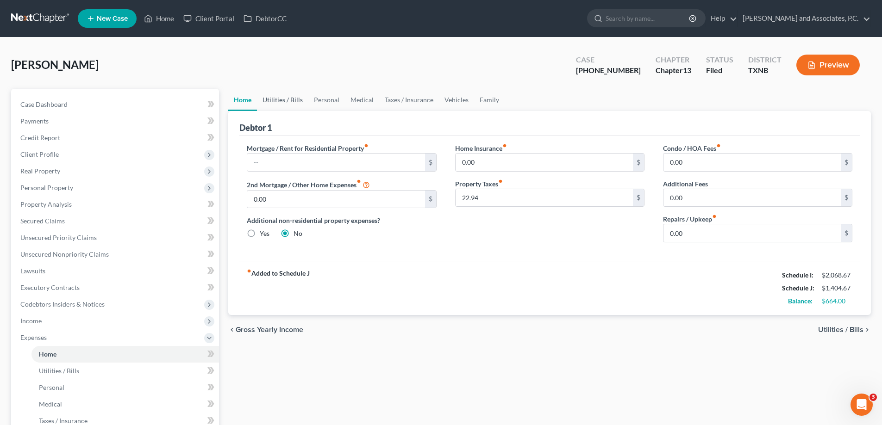
click at [279, 102] on link "Utilities / Bills" at bounding box center [282, 100] width 51 height 22
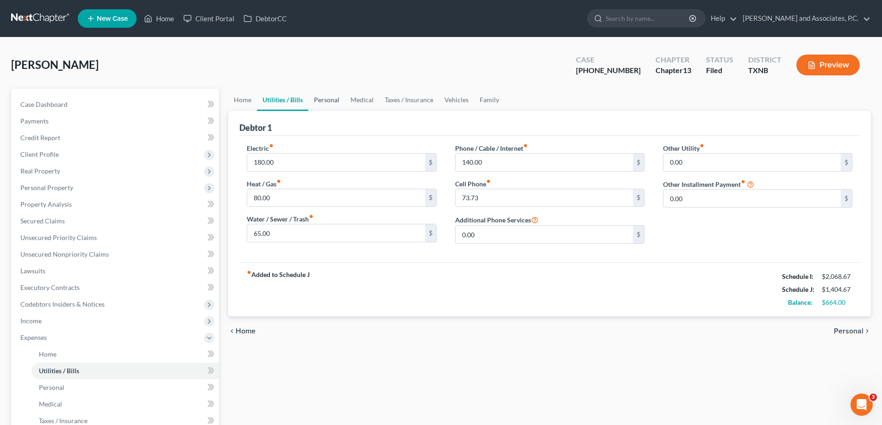
click at [330, 98] on link "Personal" at bounding box center [326, 100] width 37 height 22
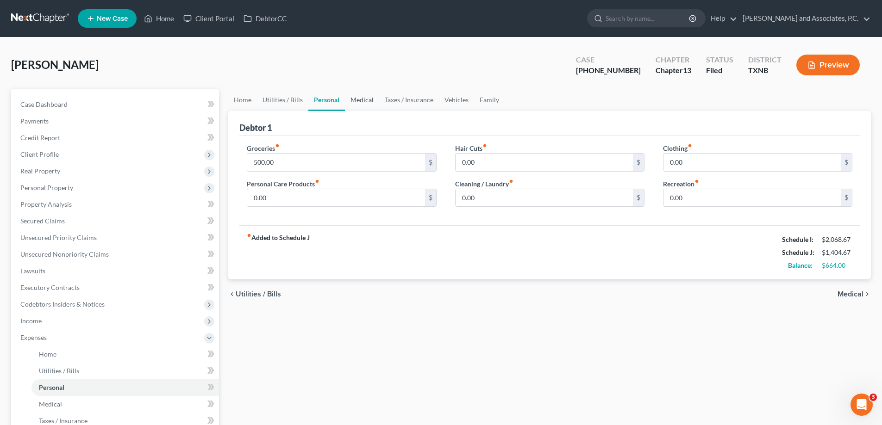
click at [361, 98] on link "Medical" at bounding box center [362, 100] width 34 height 22
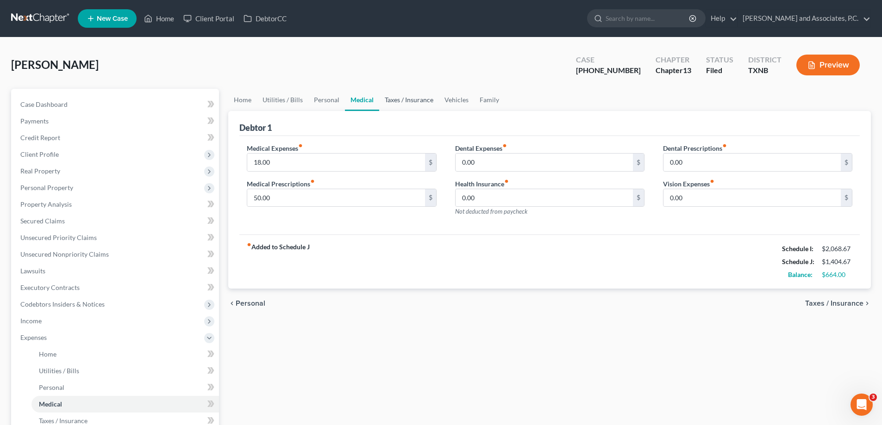
click at [399, 96] on link "Taxes / Insurance" at bounding box center [409, 100] width 60 height 22
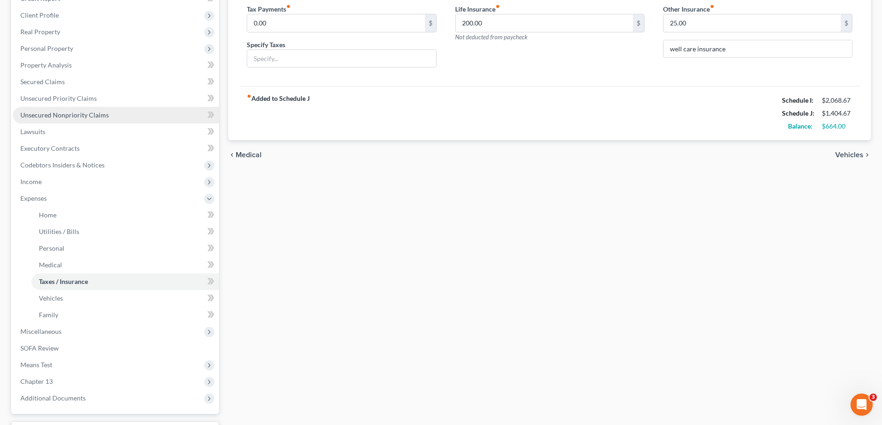
scroll to position [217, 0]
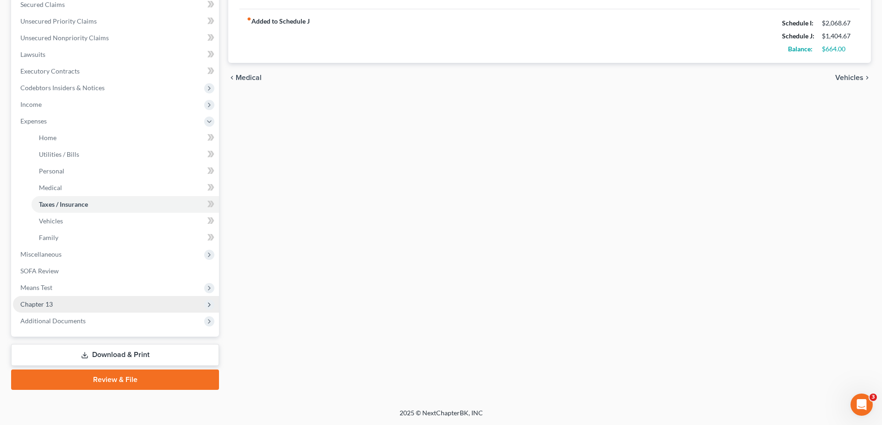
click at [61, 305] on span "Chapter 13" at bounding box center [116, 304] width 206 height 17
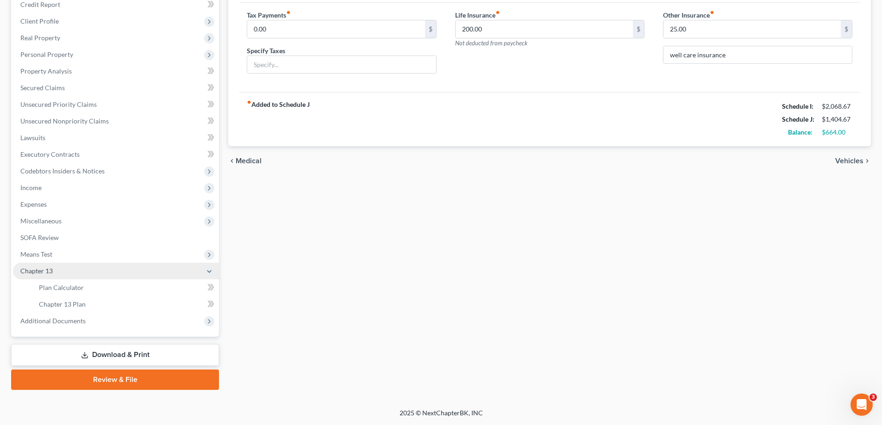
scroll to position [133, 0]
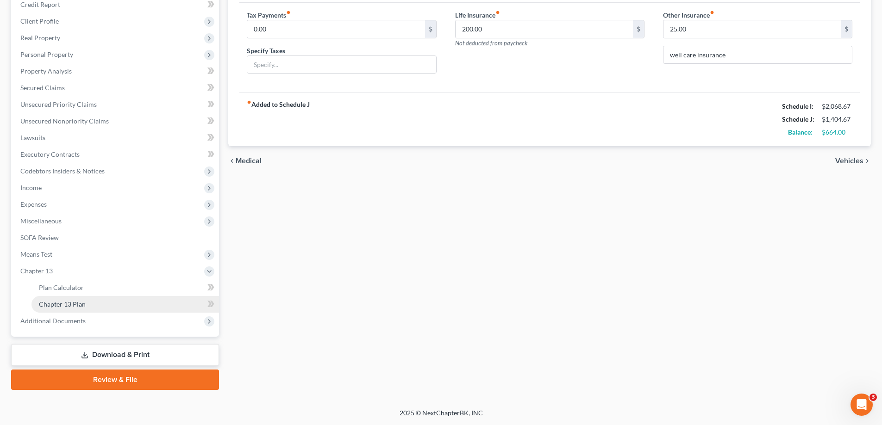
click at [62, 305] on span "Chapter 13 Plan" at bounding box center [62, 304] width 47 height 8
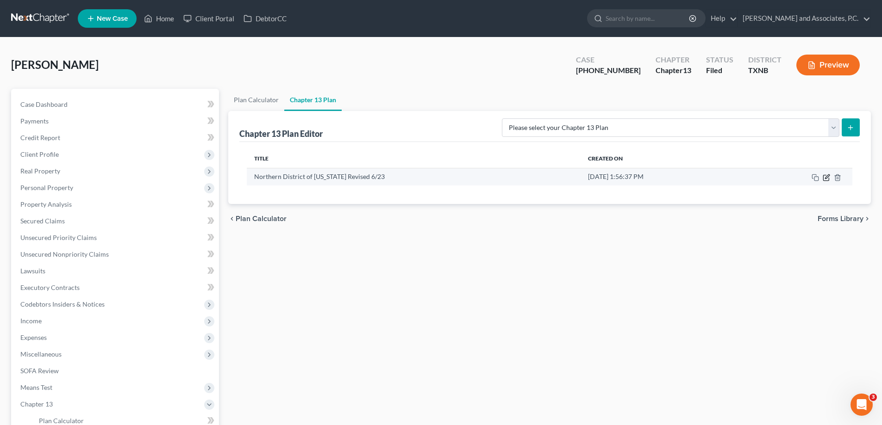
click at [828, 177] on icon "button" at bounding box center [827, 176] width 4 height 4
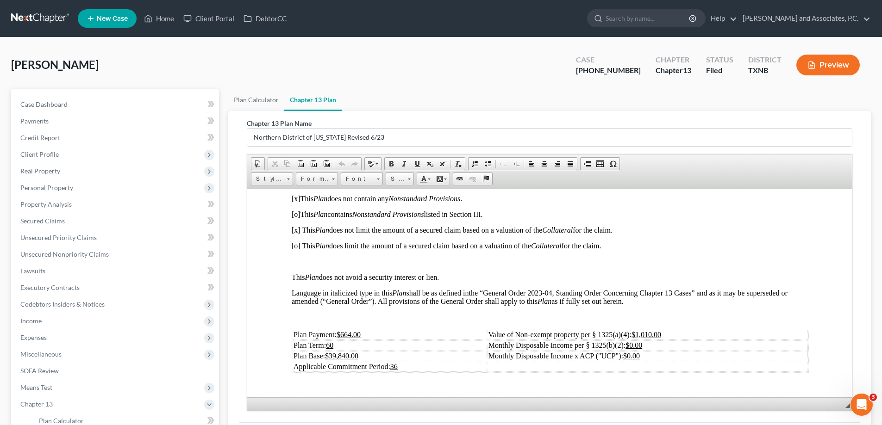
scroll to position [93, 0]
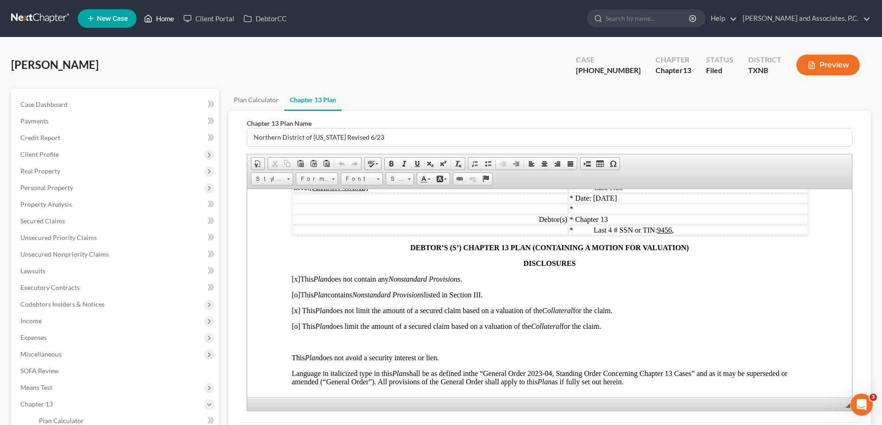
click at [156, 18] on link "Home" at bounding box center [158, 18] width 39 height 17
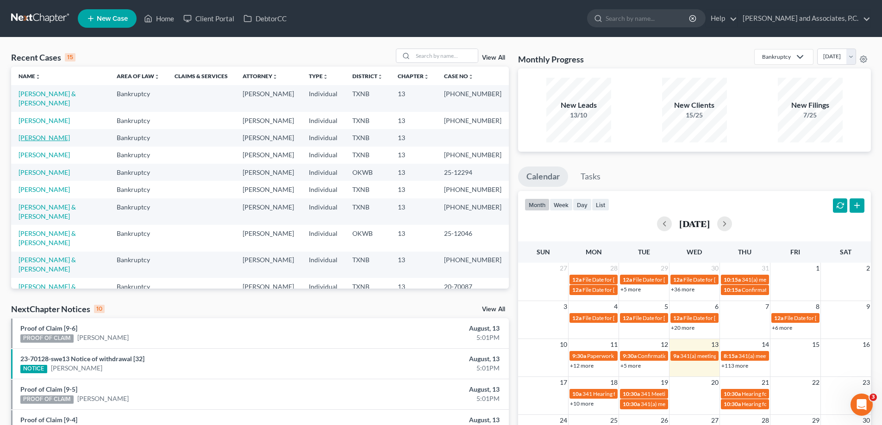
click at [51, 142] on link "[PERSON_NAME]" at bounding box center [44, 138] width 51 height 8
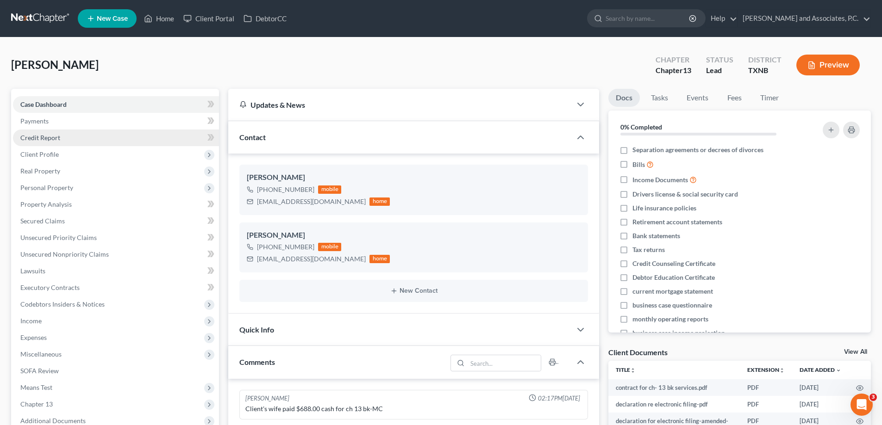
click at [50, 139] on span "Credit Report" at bounding box center [40, 138] width 40 height 8
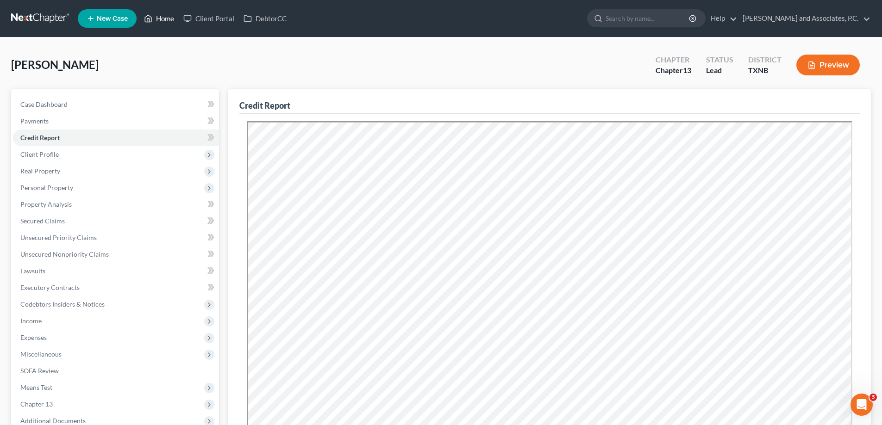
click at [159, 16] on link "Home" at bounding box center [158, 18] width 39 height 17
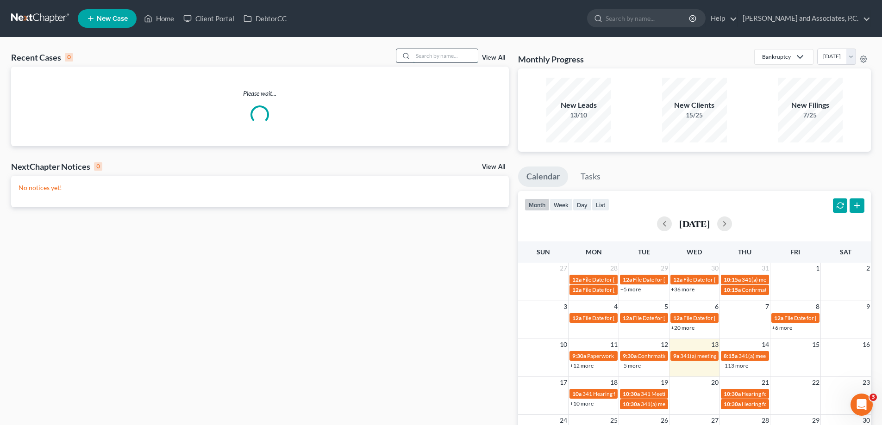
click at [434, 60] on input "search" at bounding box center [445, 55] width 65 height 13
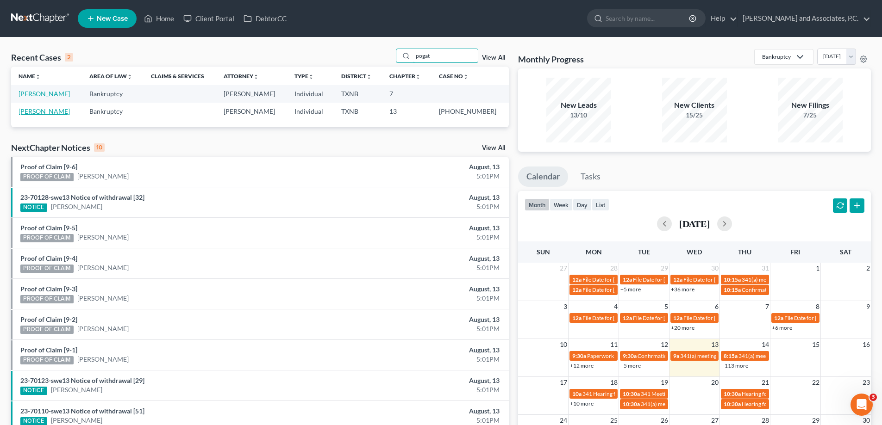
type input "pogat"
click at [45, 111] on link "Pogatshnik, Jeffrey" at bounding box center [44, 111] width 51 height 8
select select "5"
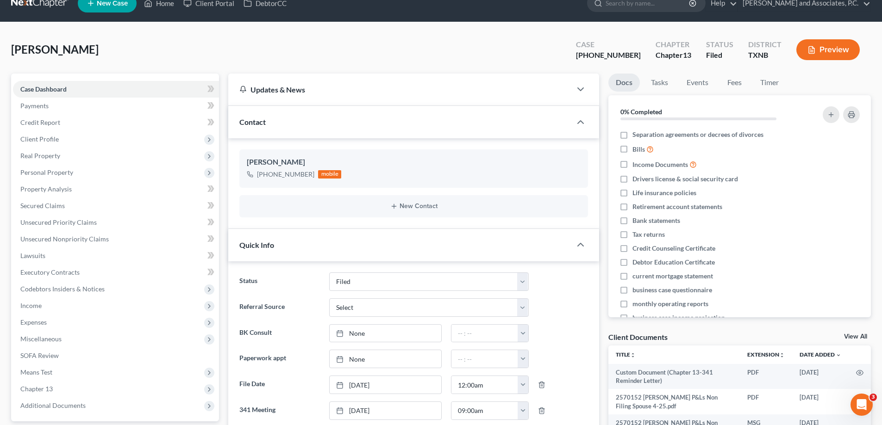
scroll to position [185, 0]
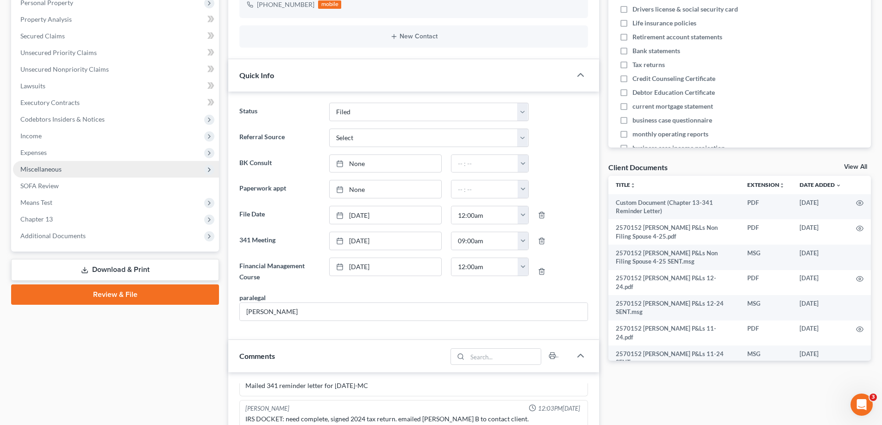
click at [33, 169] on span "Miscellaneous" at bounding box center [40, 169] width 41 height 8
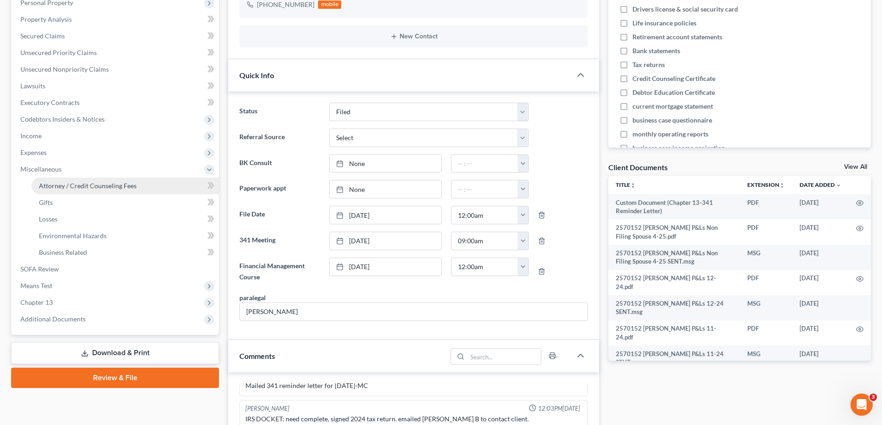
click at [62, 187] on span "Attorney / Credit Counseling Fees" at bounding box center [88, 186] width 98 height 8
select select "1"
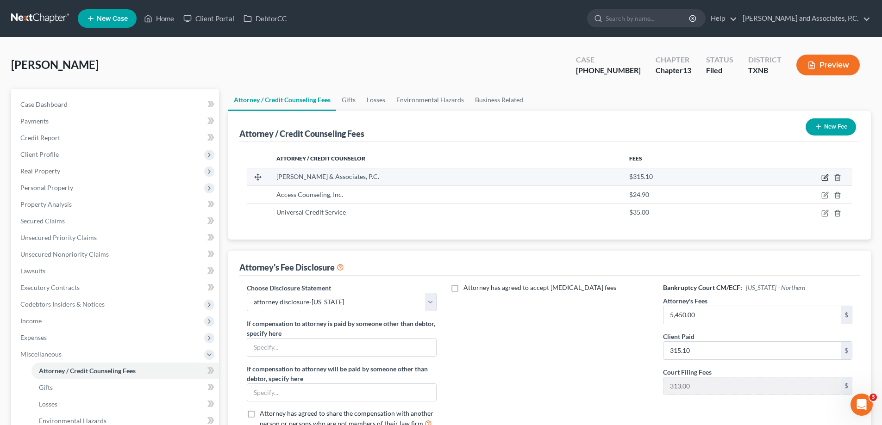
click at [823, 179] on icon "button" at bounding box center [824, 177] width 7 height 7
select select "45"
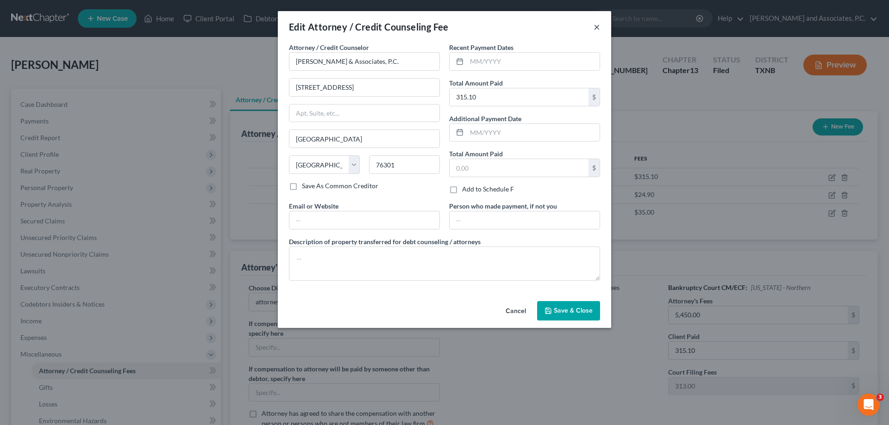
drag, startPoint x: 595, startPoint y: 30, endPoint x: 4, endPoint y: 30, distance: 591.1
click at [595, 30] on button "×" at bounding box center [596, 26] width 6 height 11
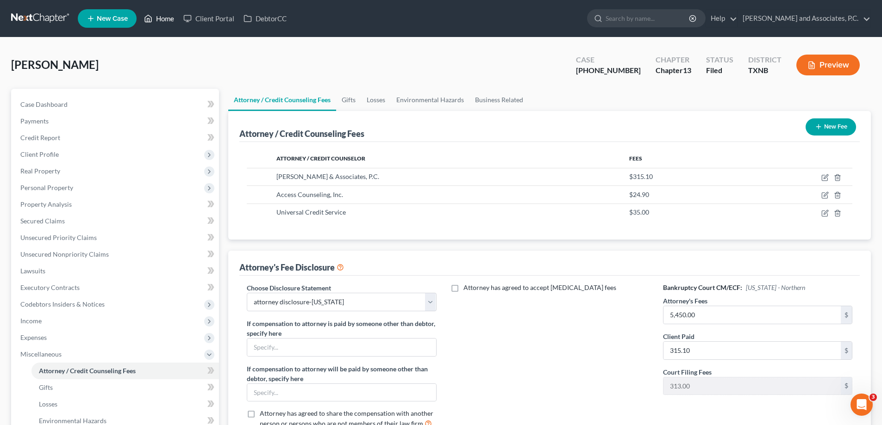
click at [163, 19] on link "Home" at bounding box center [158, 18] width 39 height 17
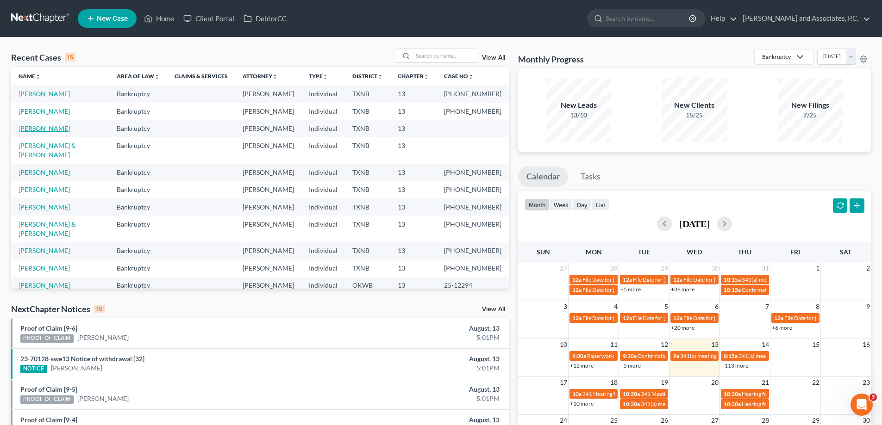
click at [62, 129] on link "[PERSON_NAME]" at bounding box center [44, 129] width 51 height 8
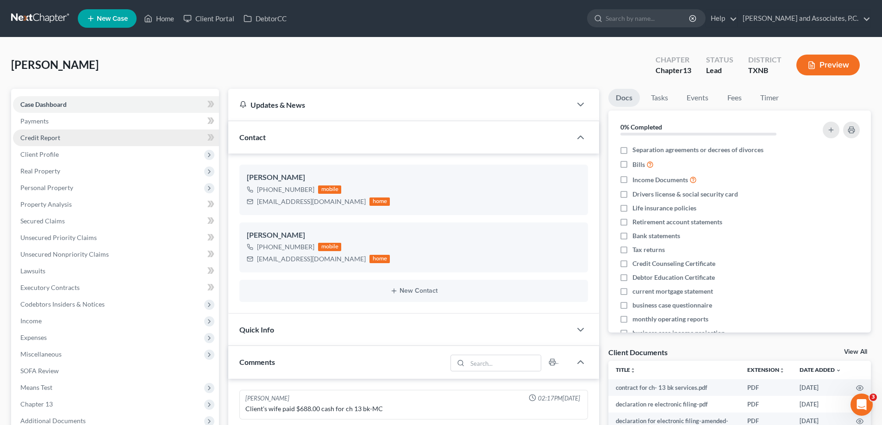
click at [69, 141] on link "Credit Report" at bounding box center [116, 138] width 206 height 17
